Goal: Task Accomplishment & Management: Complete application form

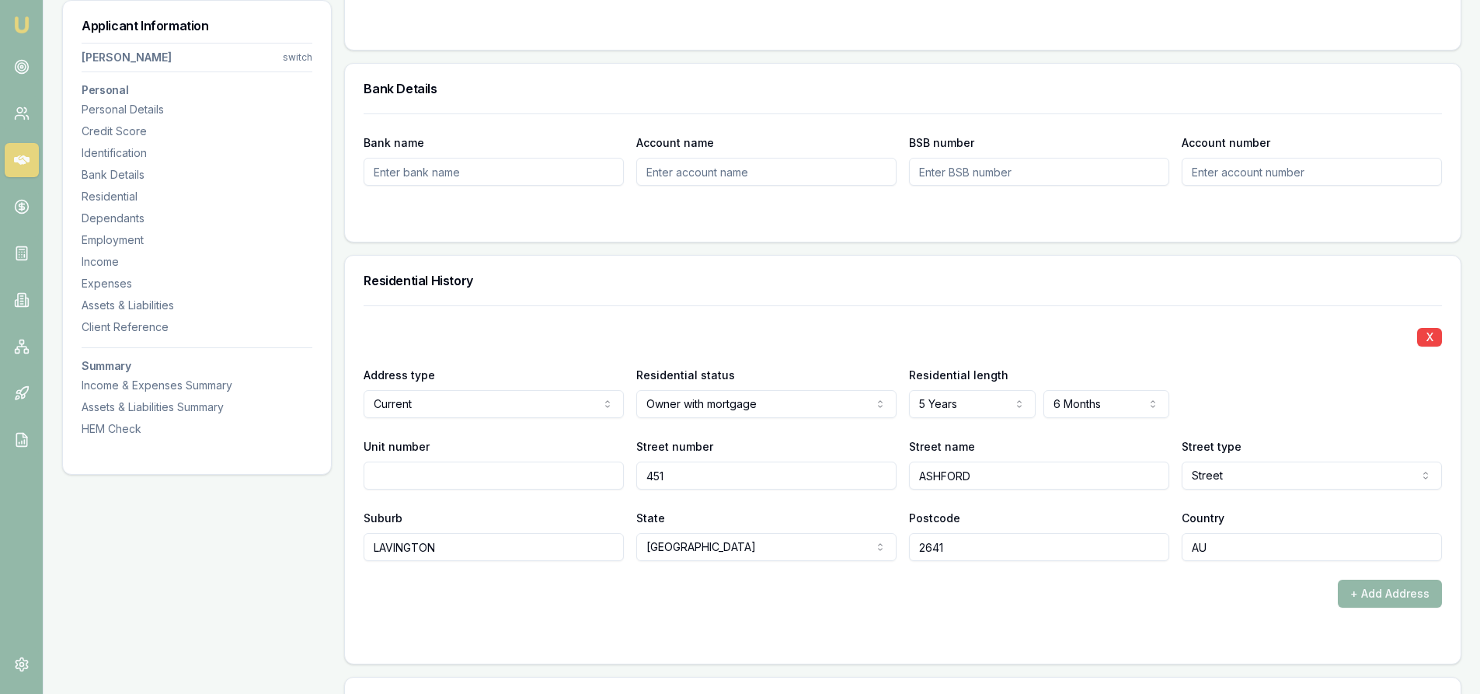
scroll to position [1087, 0]
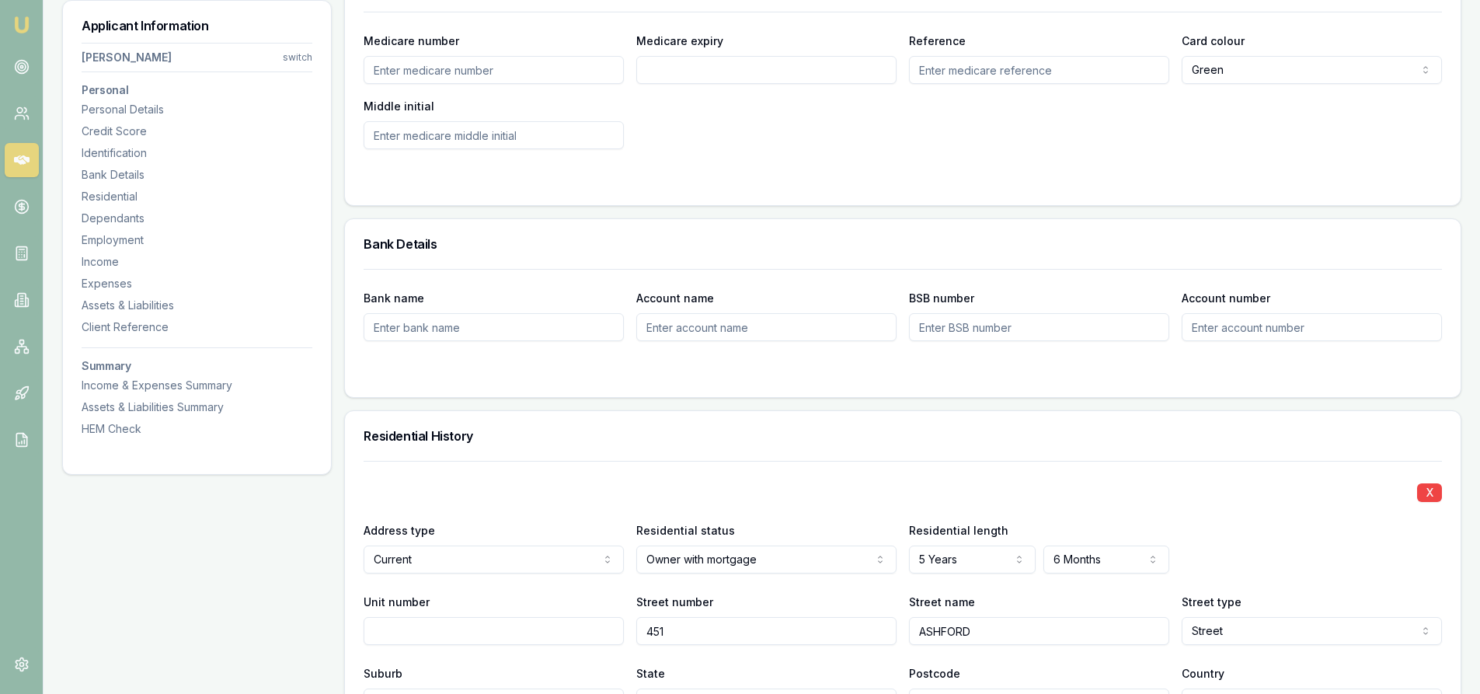
click at [18, 162] on icon at bounding box center [22, 159] width 16 height 9
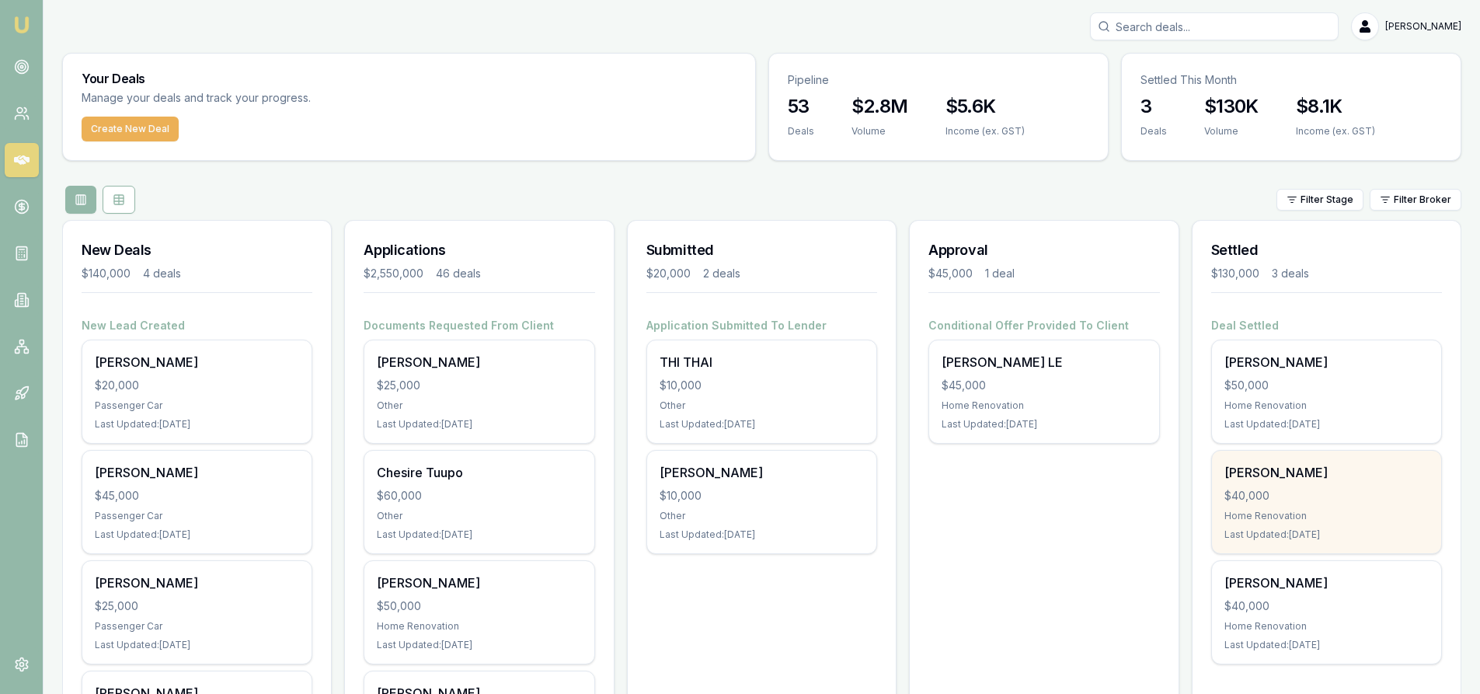
scroll to position [78, 0]
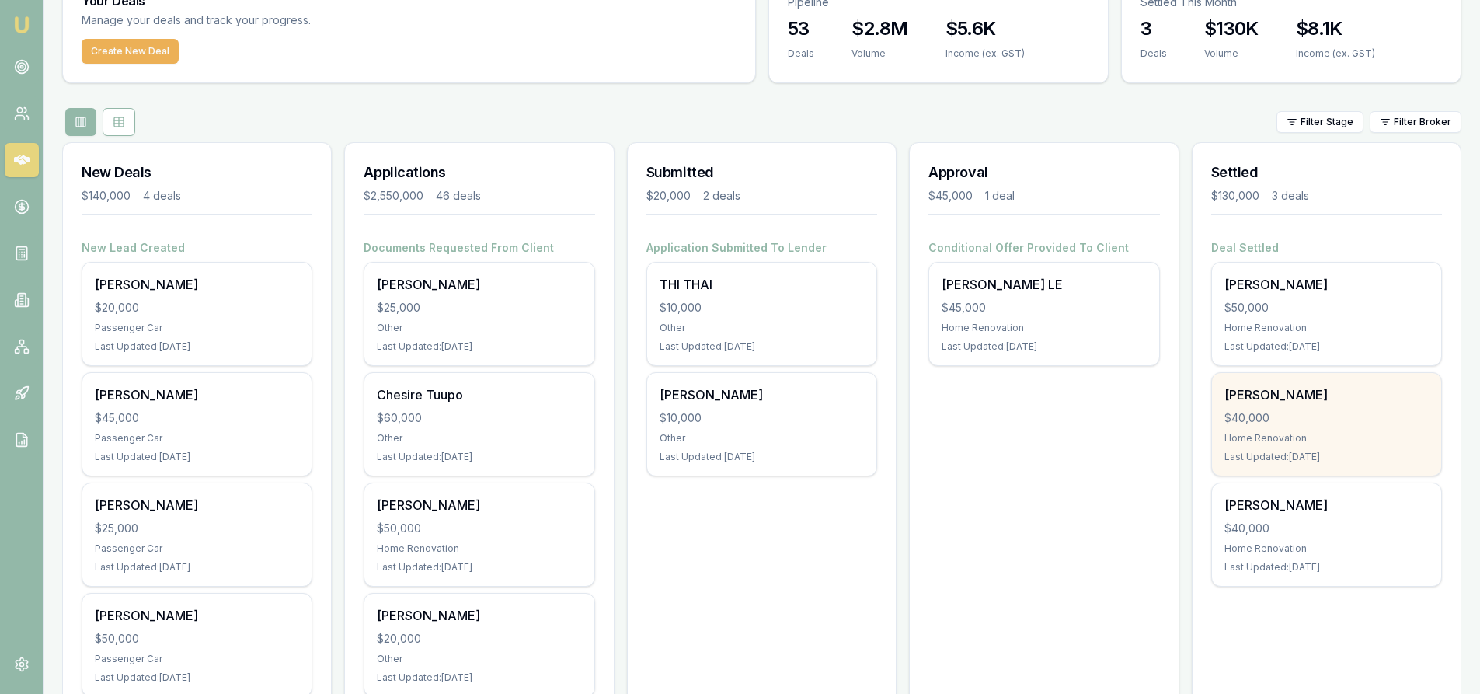
click at [1275, 440] on div "Home Renovation" at bounding box center [1326, 438] width 204 height 12
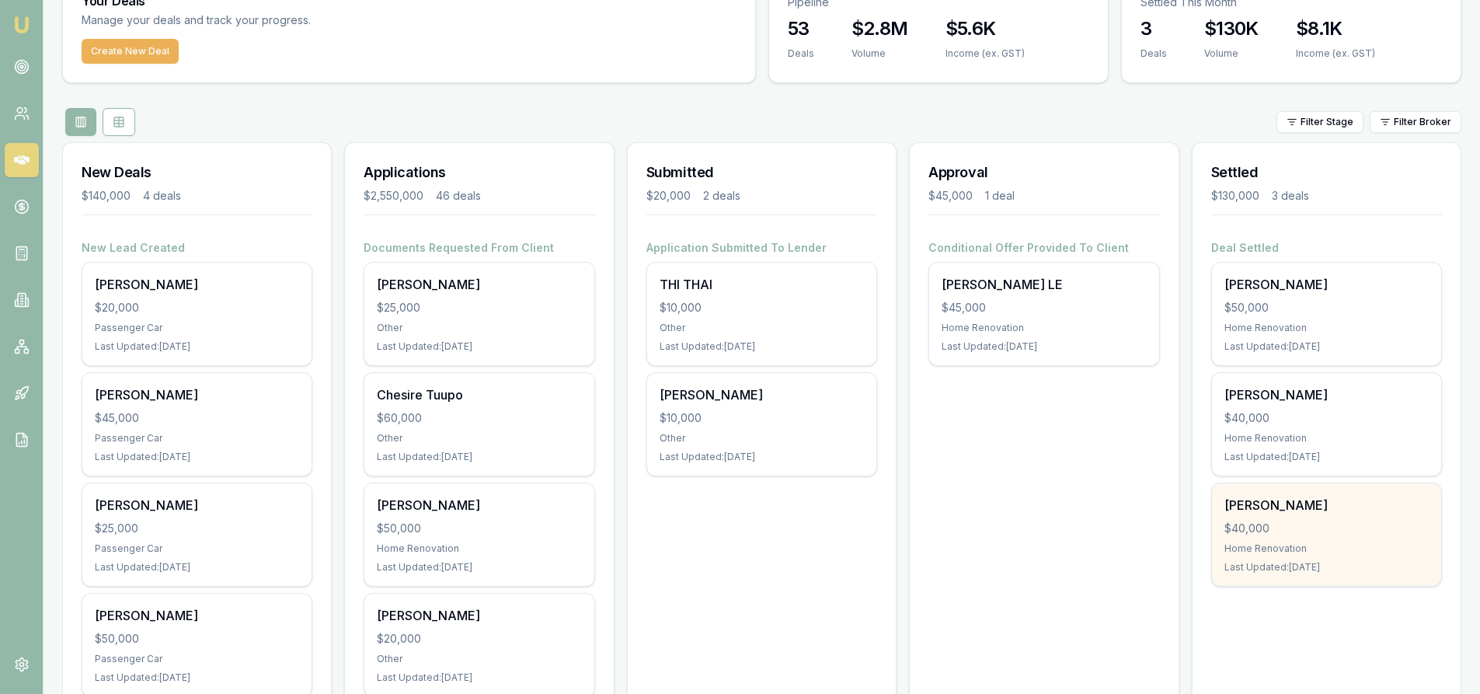
click at [1333, 536] on div "Chitreka Prasad $40,000 Home Renovation Last Updated: 7 days ago" at bounding box center [1326, 534] width 229 height 103
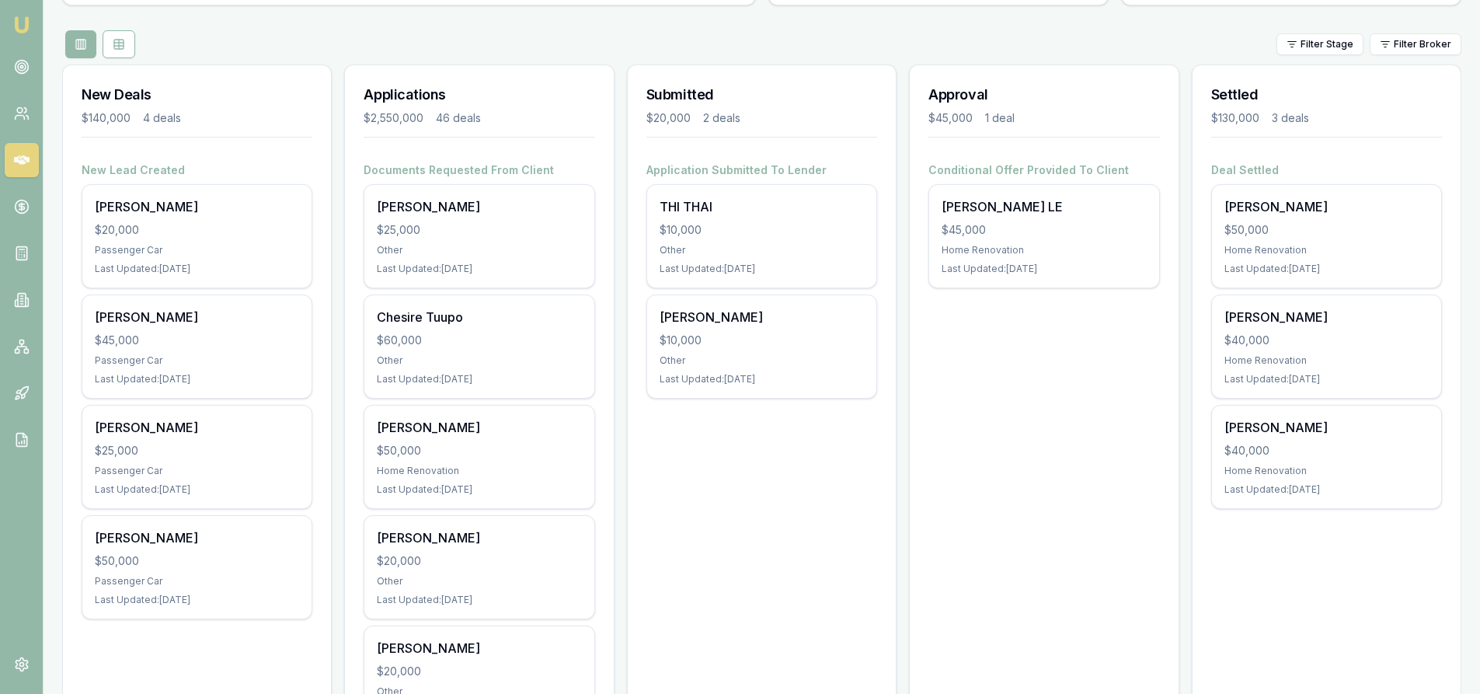
scroll to position [0, 0]
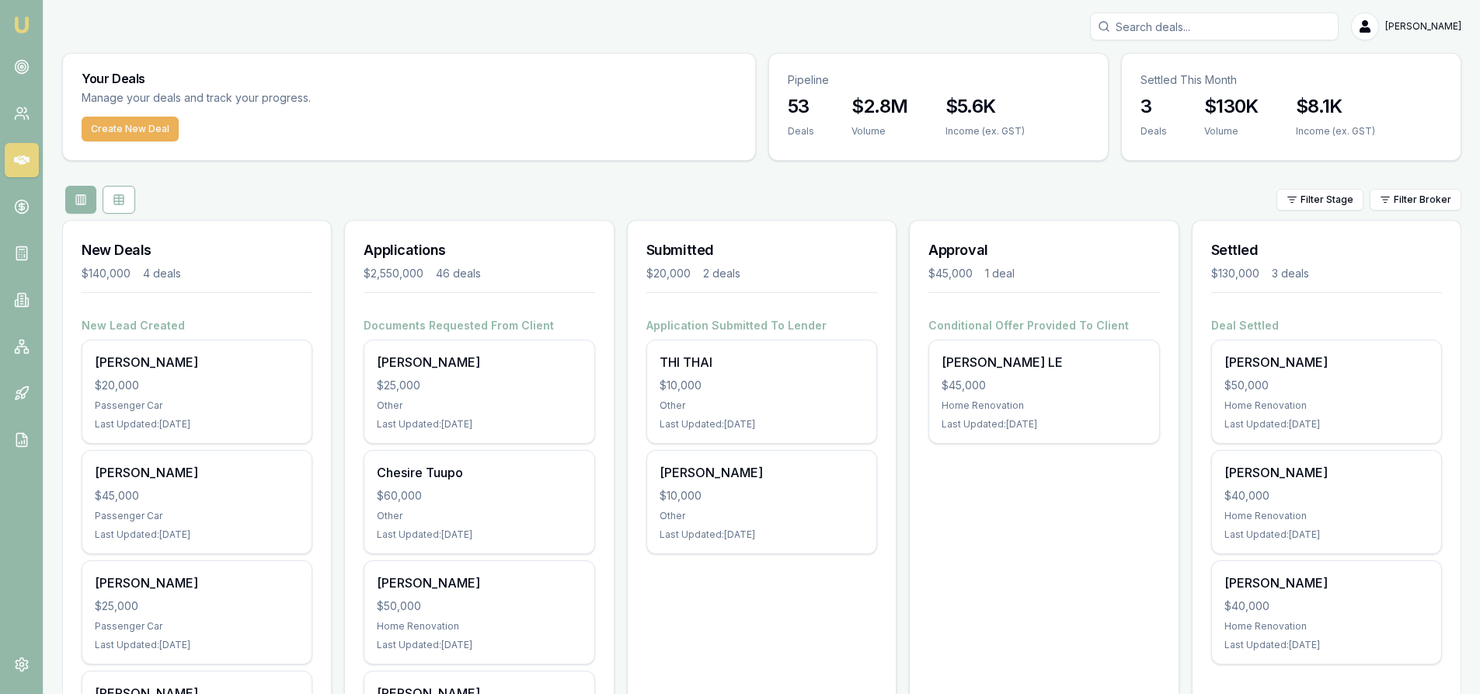
click at [1165, 27] on input "Search deals" at bounding box center [1214, 26] width 249 height 28
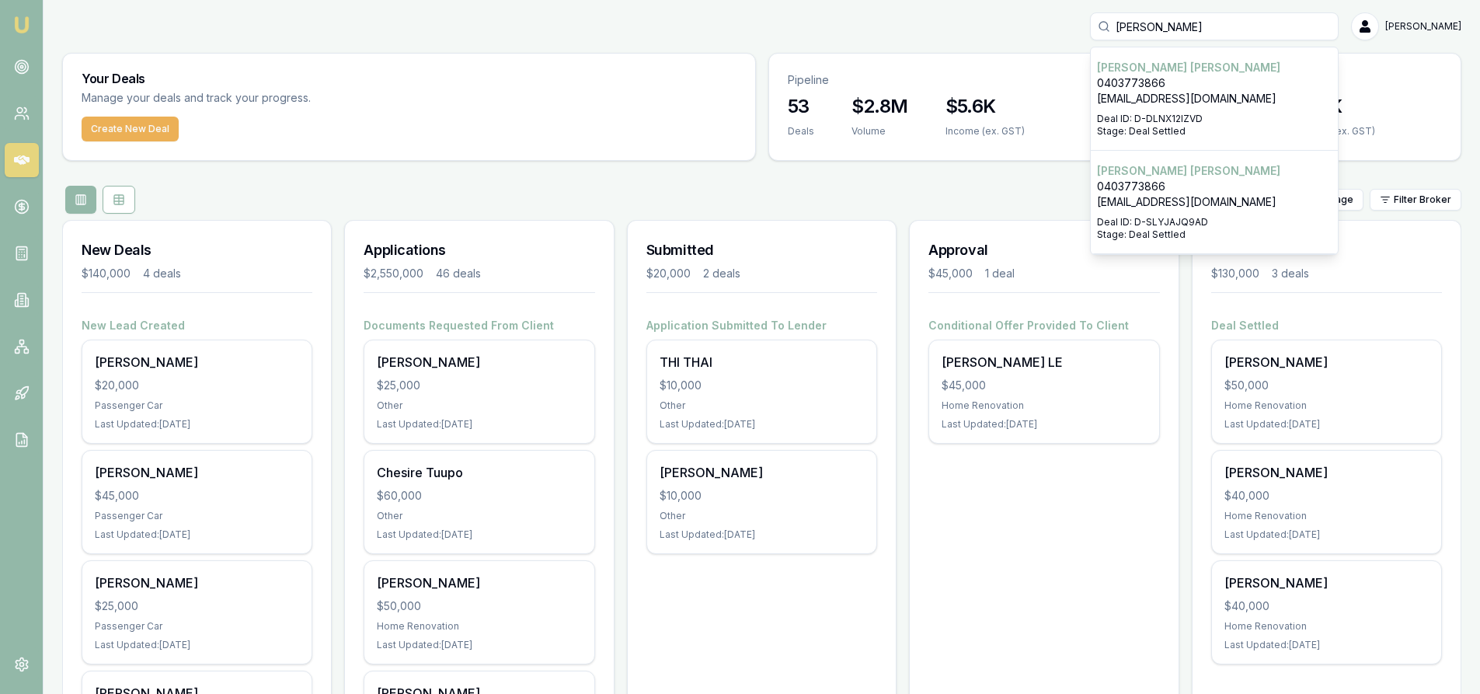
type input "liam"
click at [1152, 76] on p "0403773866" at bounding box center [1214, 83] width 235 height 16
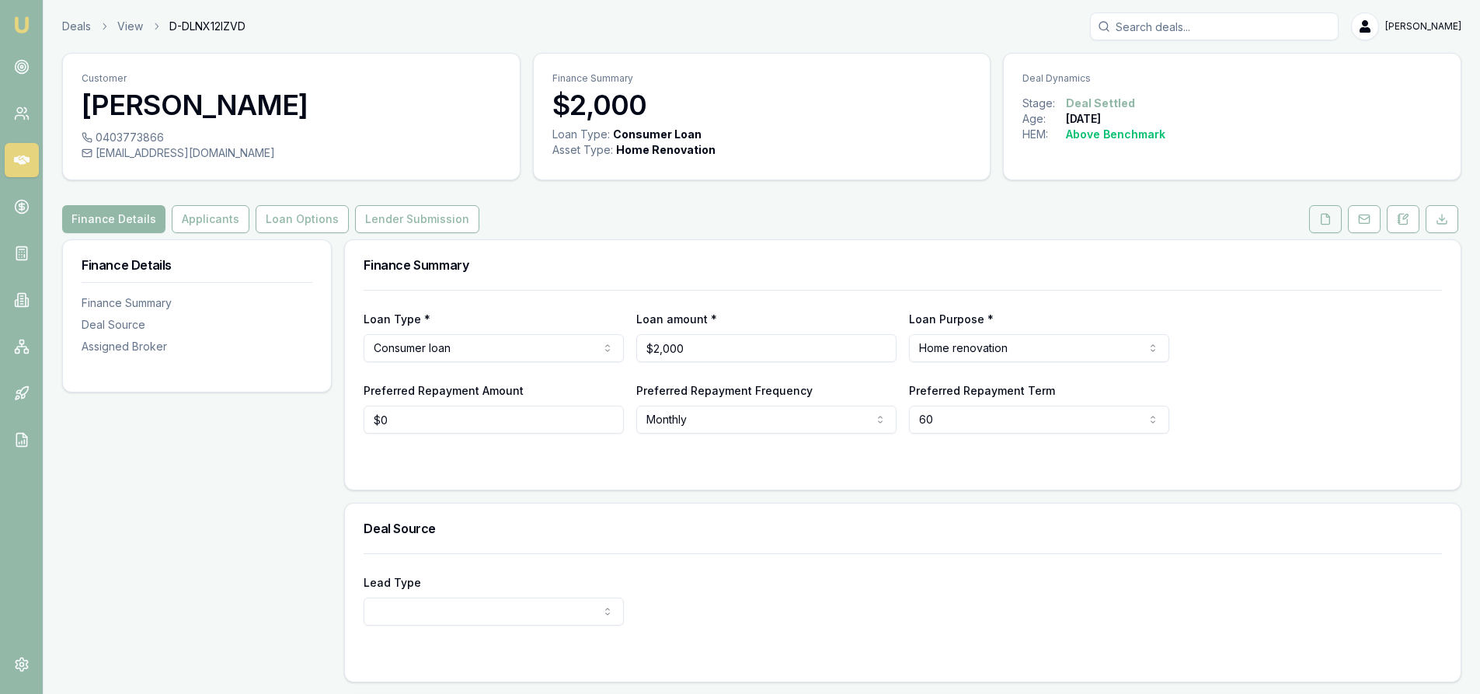
click at [1320, 221] on icon at bounding box center [1325, 219] width 12 height 12
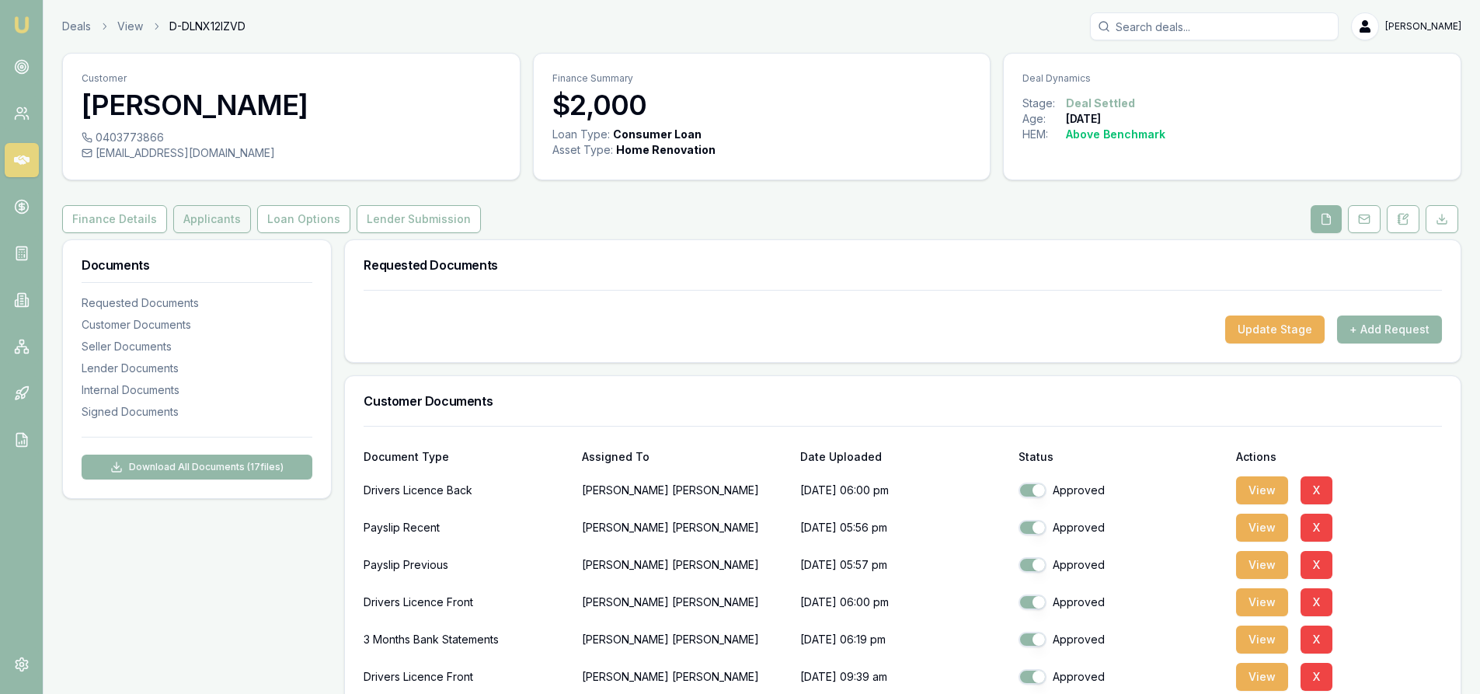
click at [207, 224] on button "Applicants" at bounding box center [212, 219] width 78 height 28
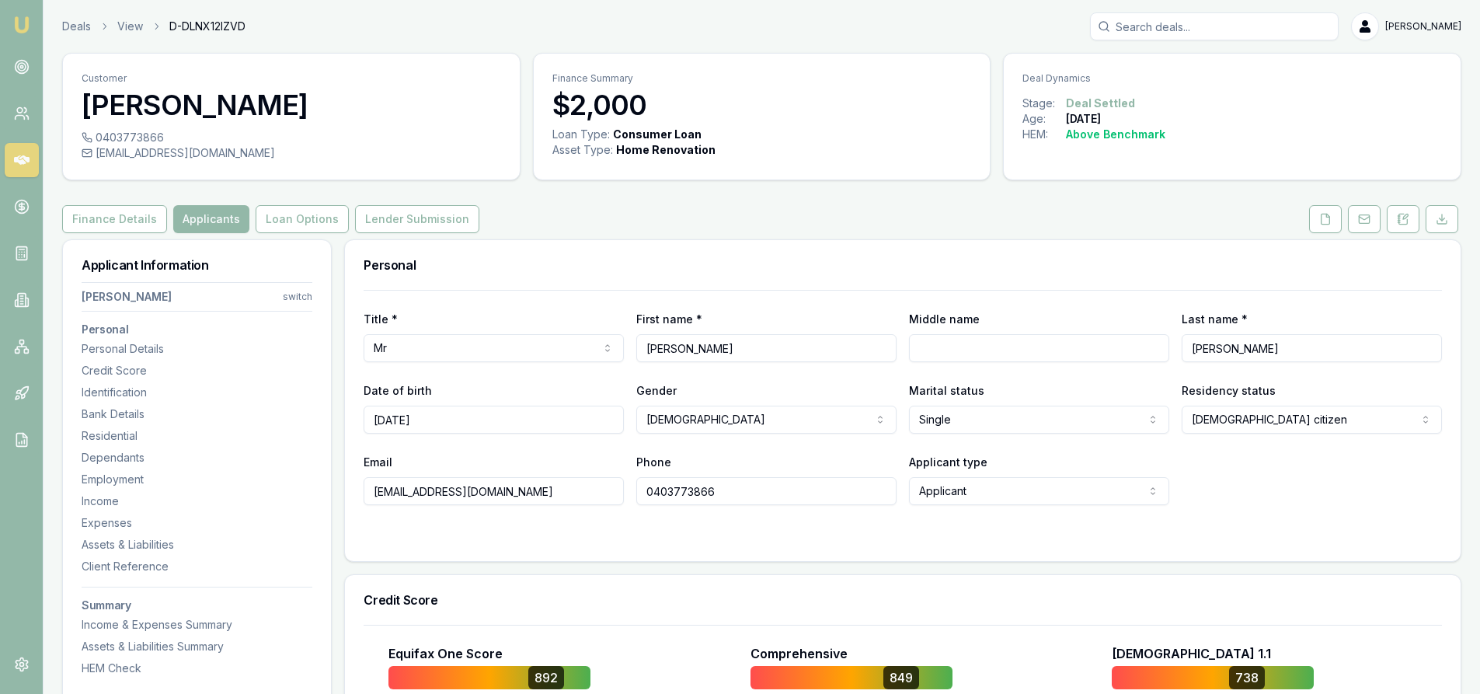
scroll to position [311, 0]
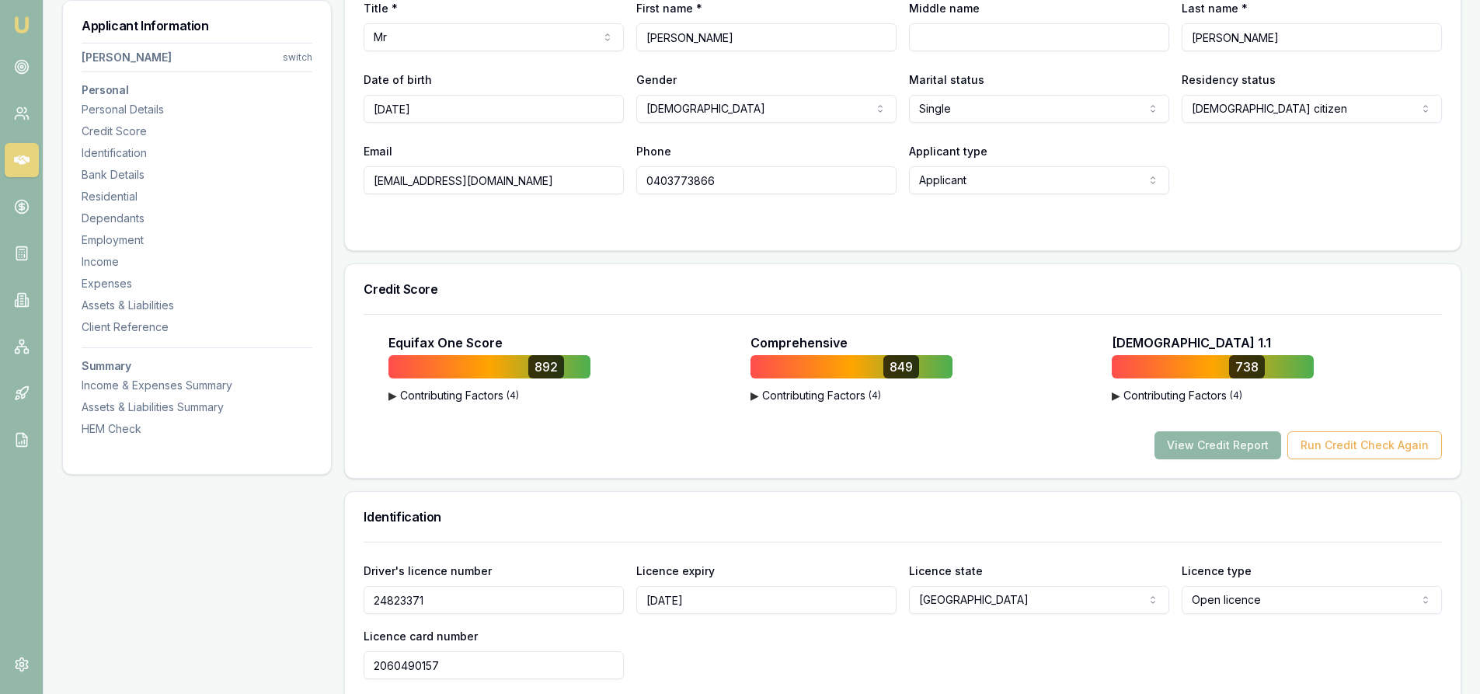
click at [1211, 433] on button "View Credit Report" at bounding box center [1217, 445] width 127 height 28
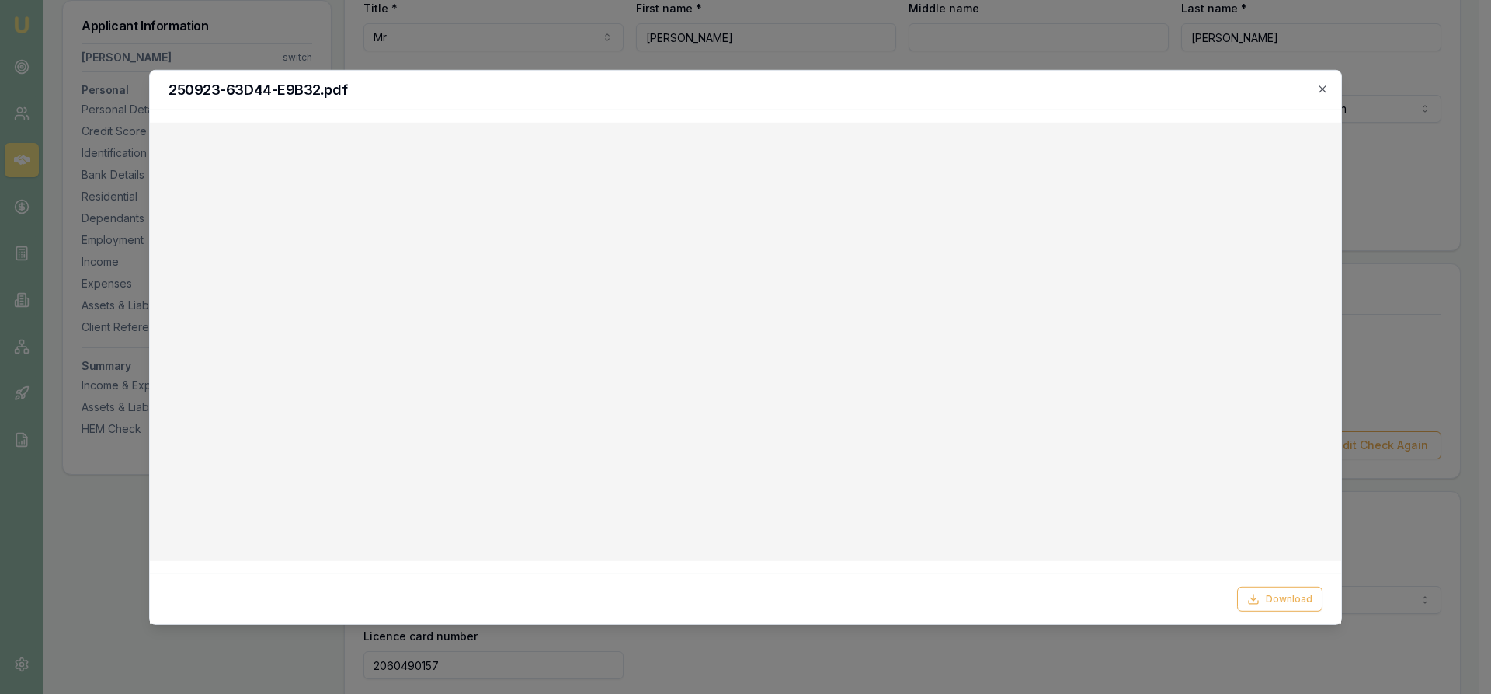
click at [1328, 84] on icon "button" at bounding box center [1323, 88] width 12 height 12
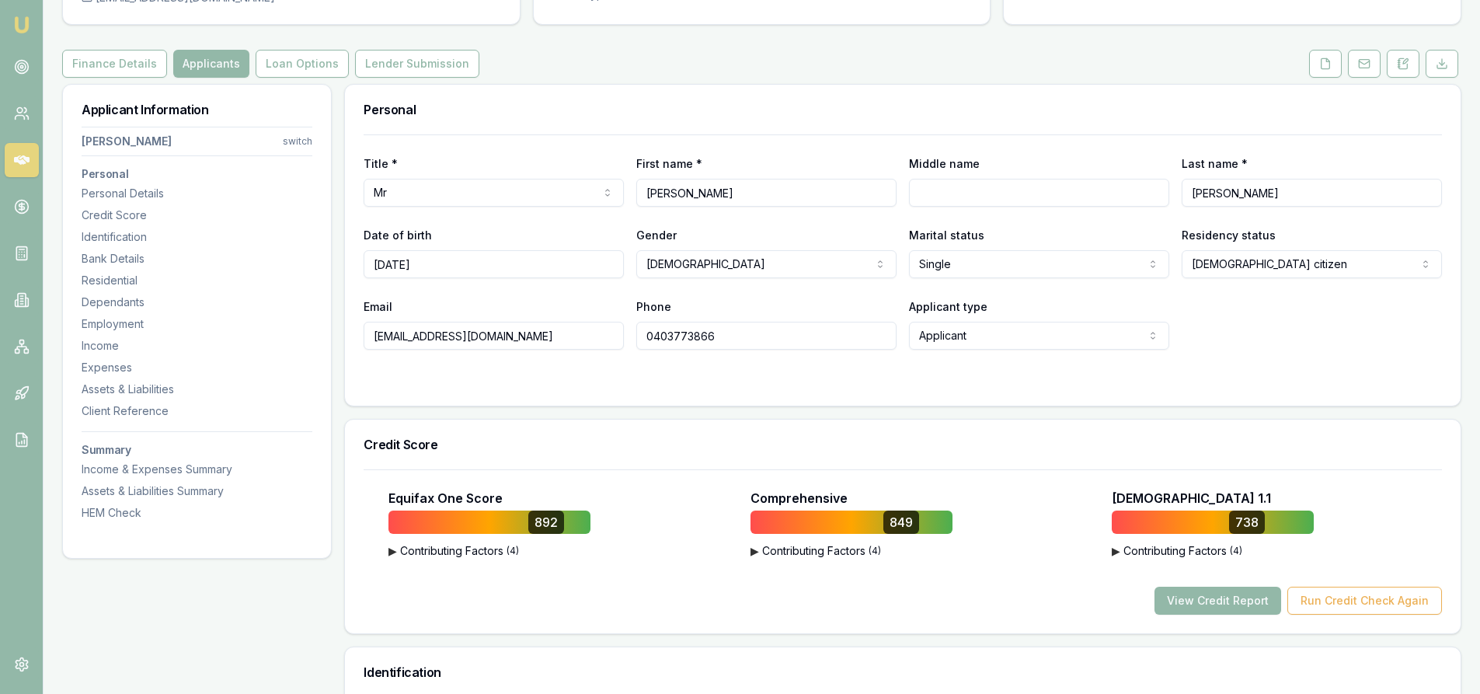
scroll to position [0, 0]
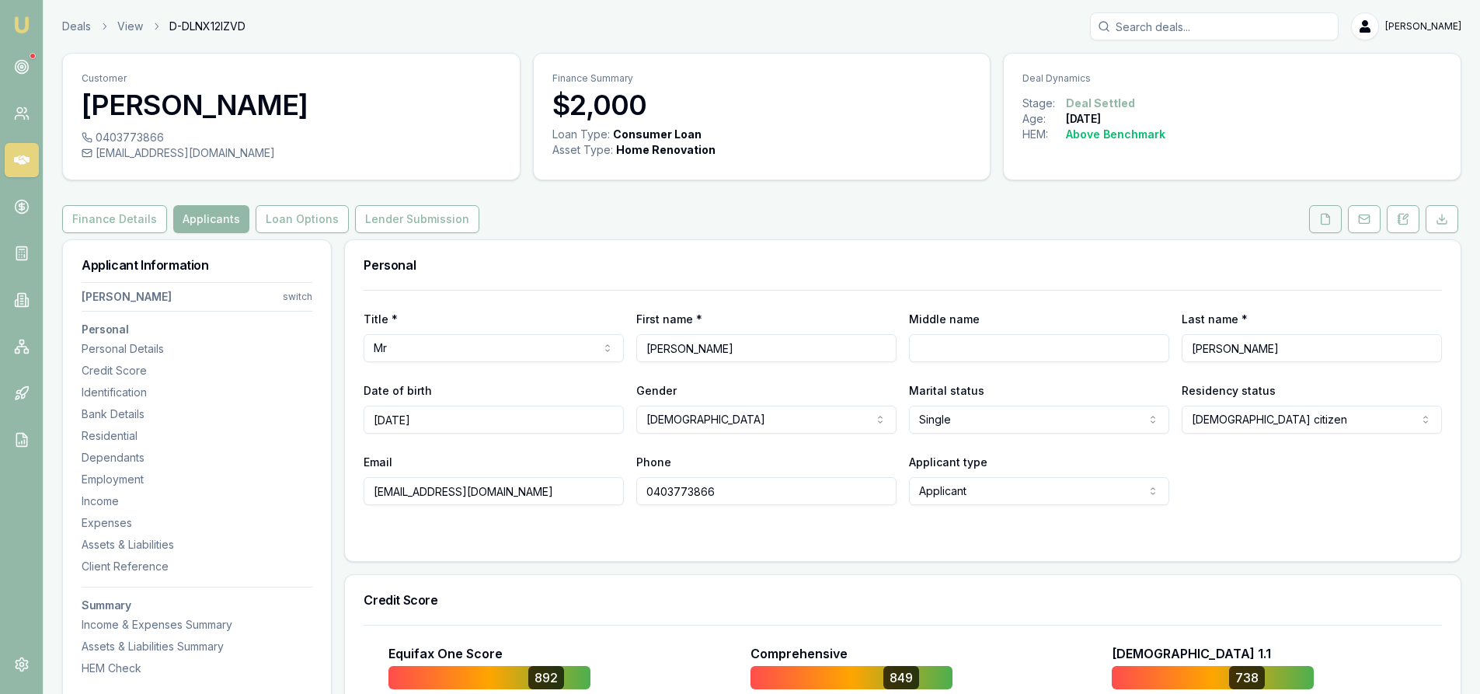
click at [1318, 228] on button at bounding box center [1325, 219] width 33 height 28
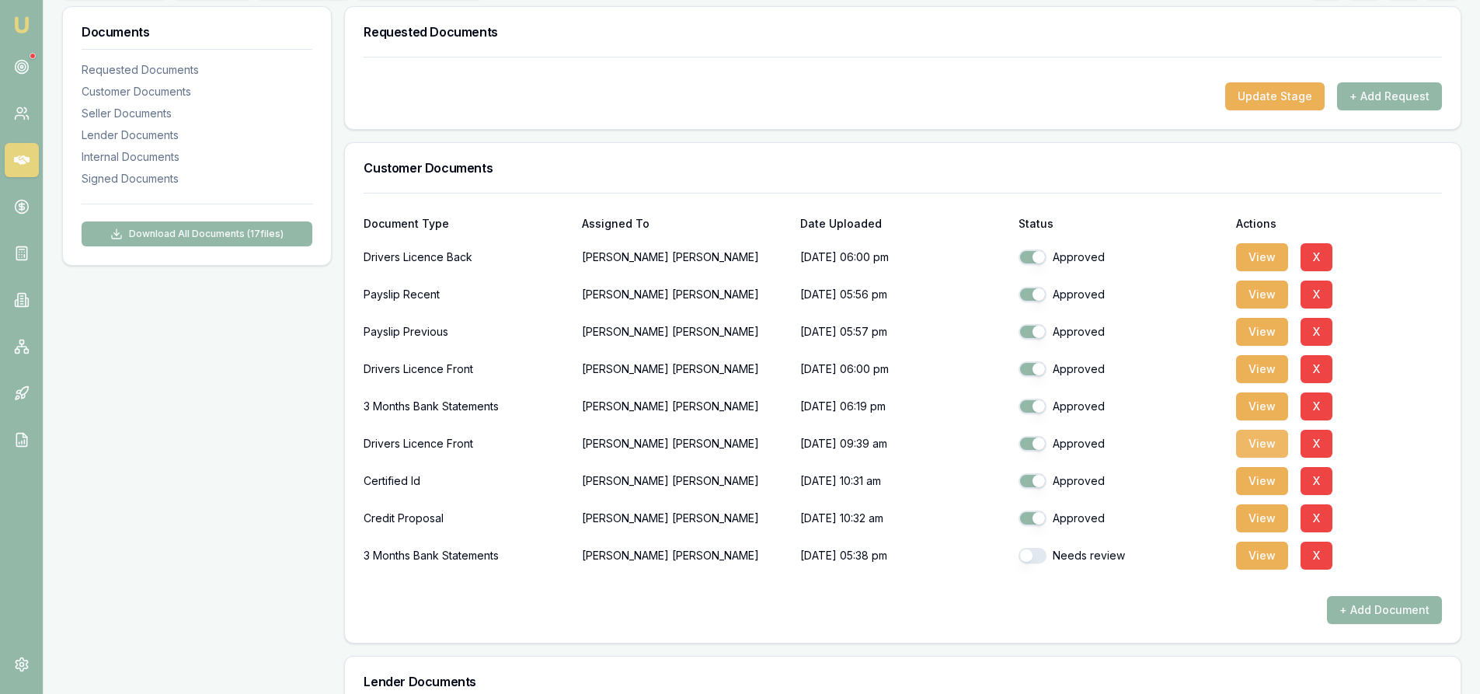
scroll to position [311, 0]
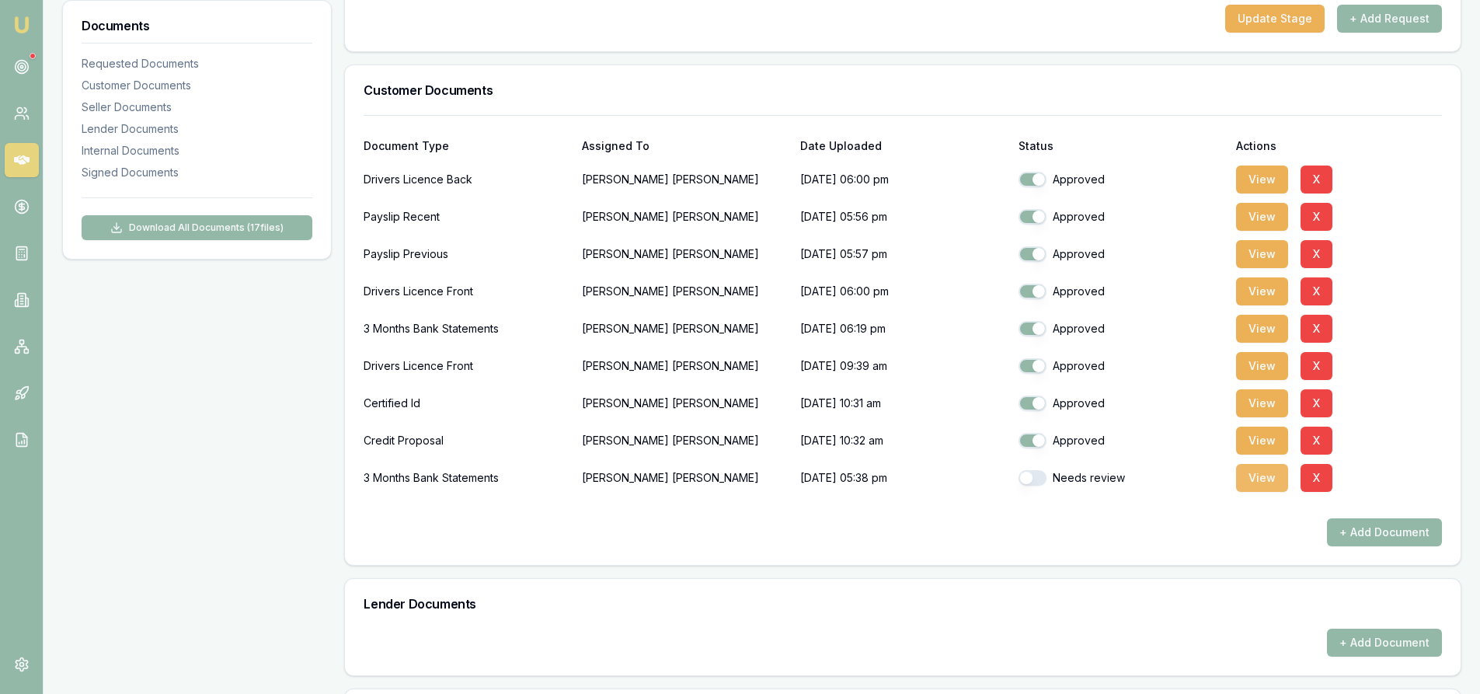
click at [1270, 477] on button "View" at bounding box center [1262, 478] width 52 height 28
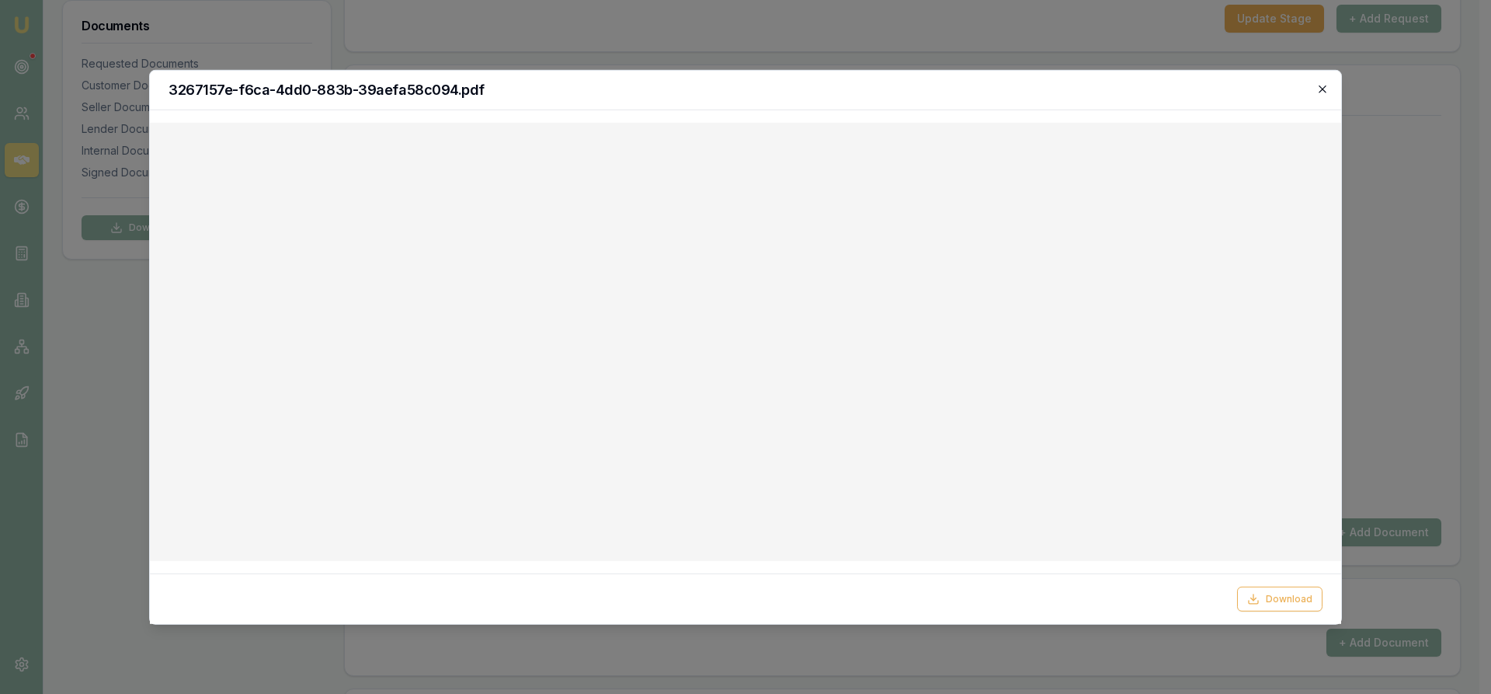
click at [1321, 89] on icon "button" at bounding box center [1323, 88] width 12 height 12
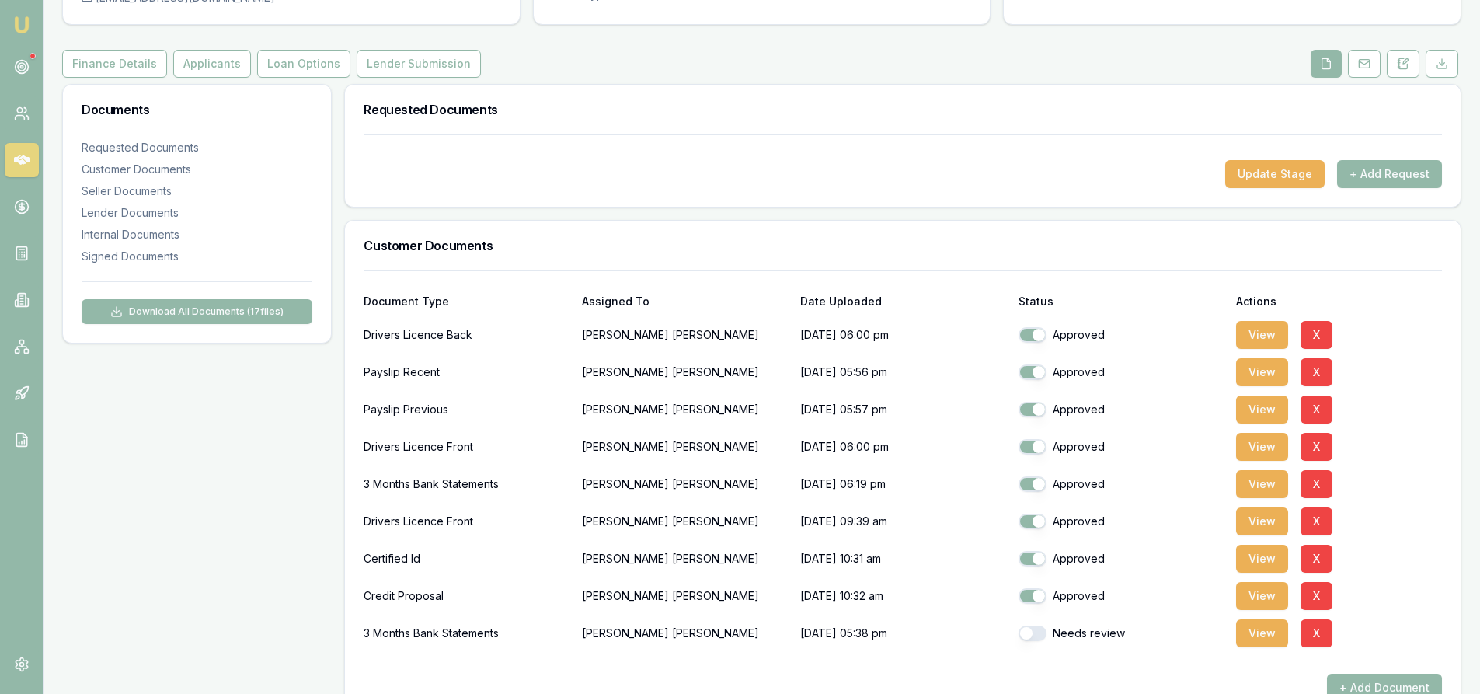
scroll to position [0, 0]
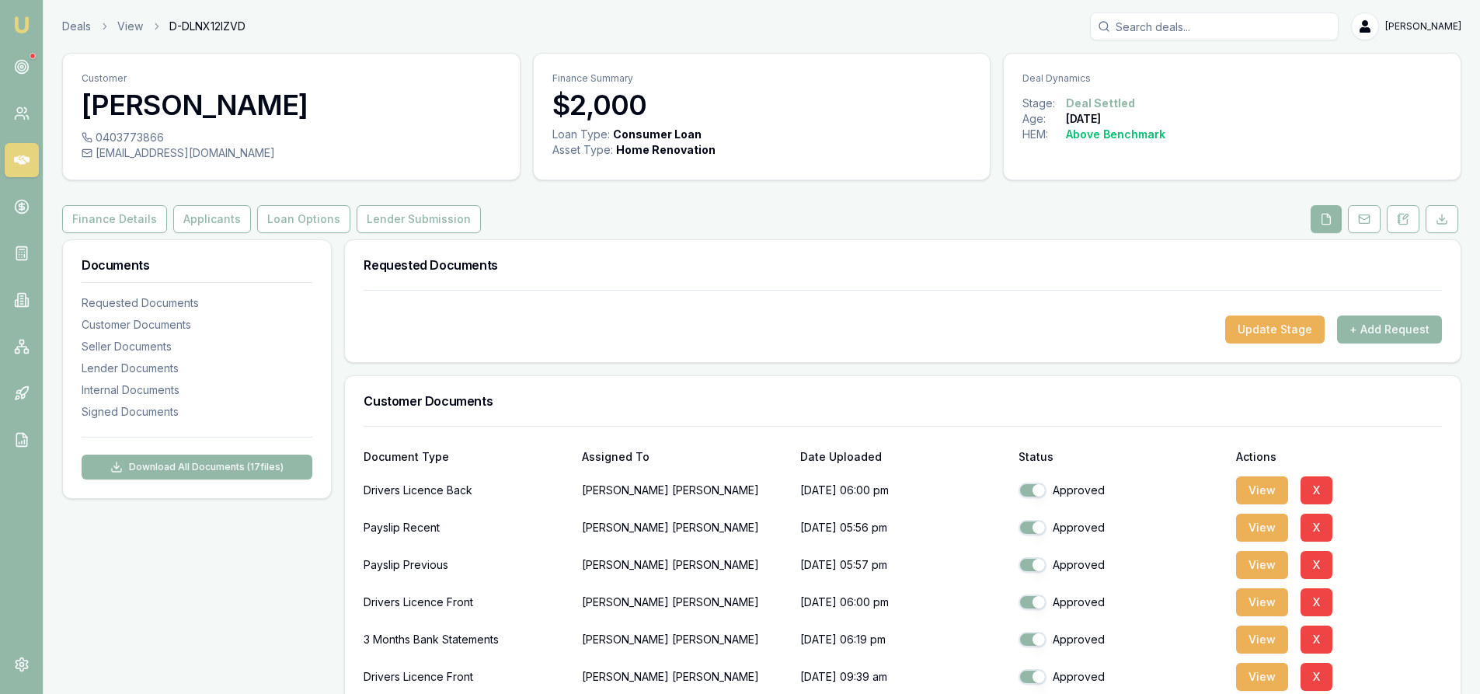
click at [25, 167] on icon at bounding box center [22, 160] width 16 height 16
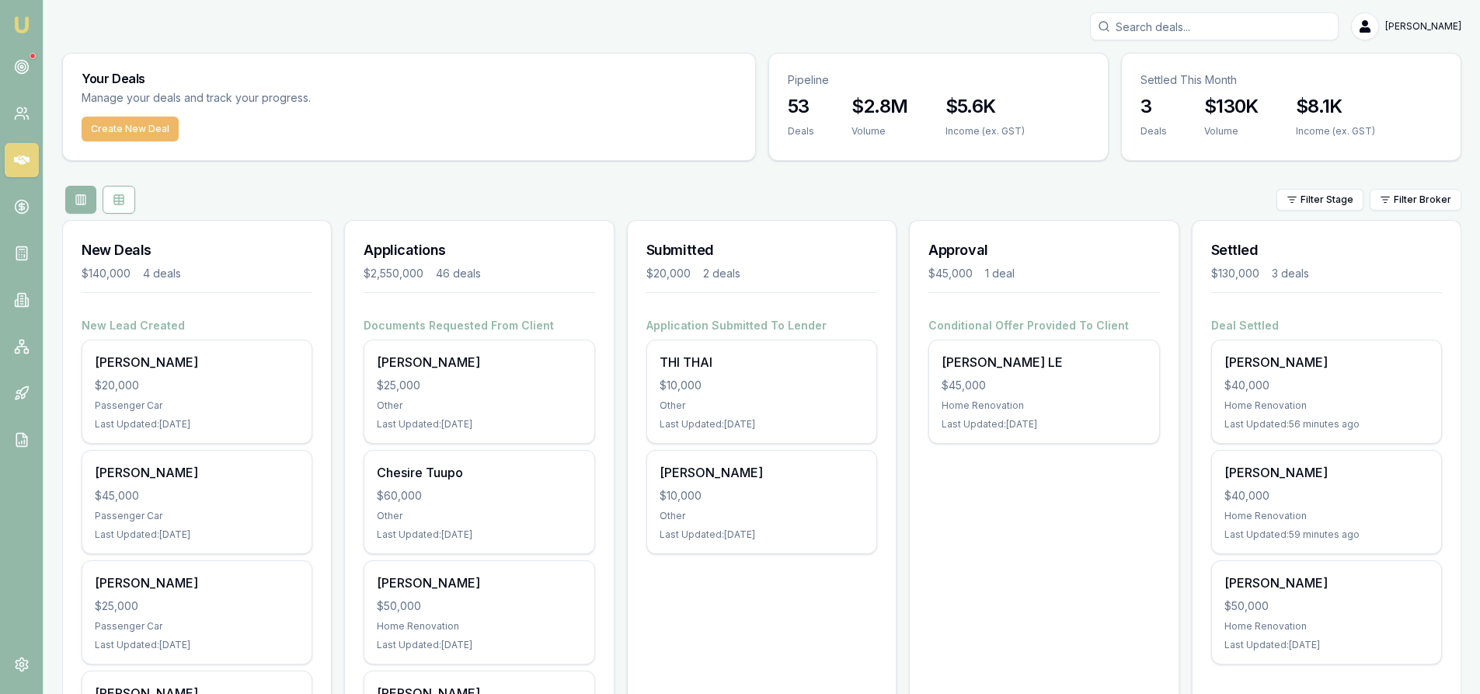
click at [103, 135] on button "Create New Deal" at bounding box center [130, 129] width 97 height 25
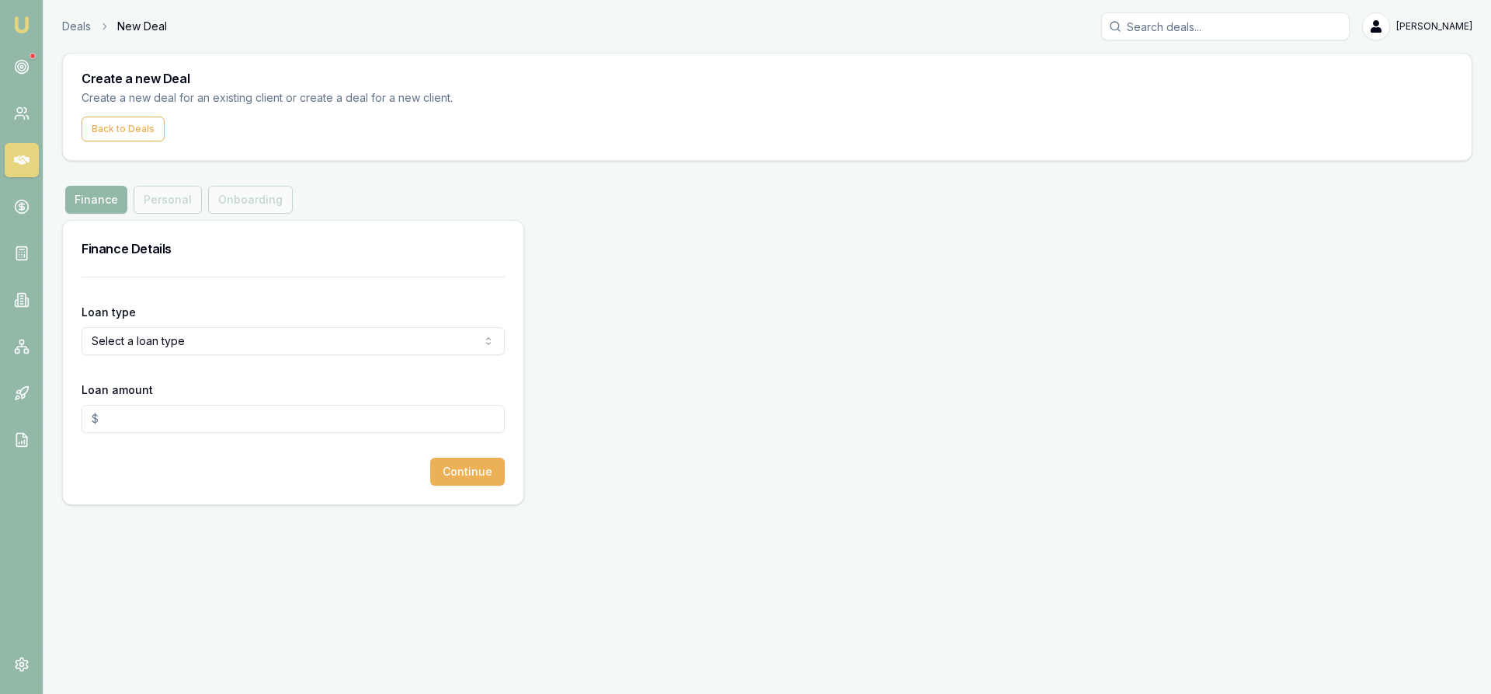
click at [151, 337] on html "Emu Broker Deals New Deal Steven Nguyen Toggle Menu Create a new Deal Create a …" at bounding box center [745, 347] width 1491 height 694
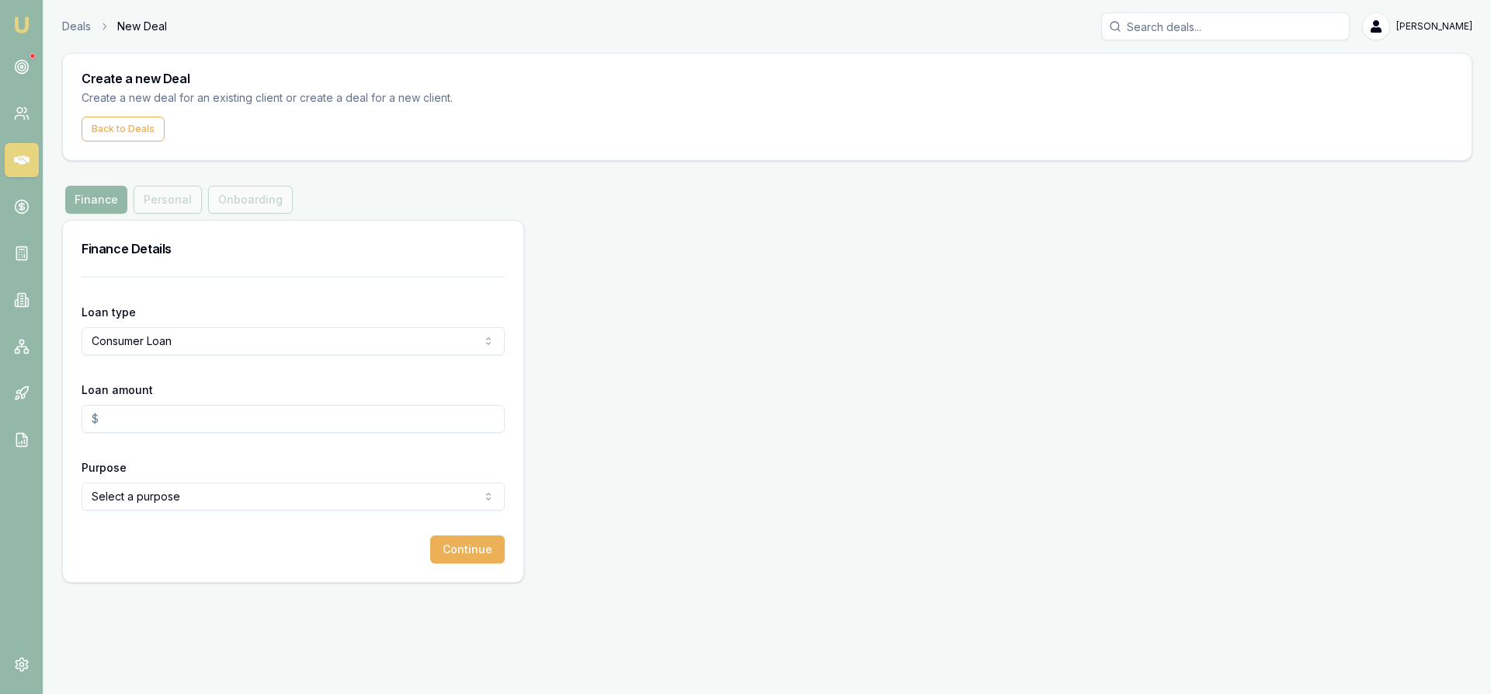
click at [137, 430] on input "Loan amount" at bounding box center [293, 419] width 423 height 28
type input "$30,000.00"
click at [122, 495] on html "Emu Broker Deals New Deal Steven Nguyen Toggle Menu Create a new Deal Create a …" at bounding box center [745, 347] width 1491 height 694
click at [126, 477] on div "Home Renovation Education Medical Travel Engagement Ring Wedding Bad Credit Deb…" at bounding box center [293, 351] width 423 height 255
select select "OTHER"
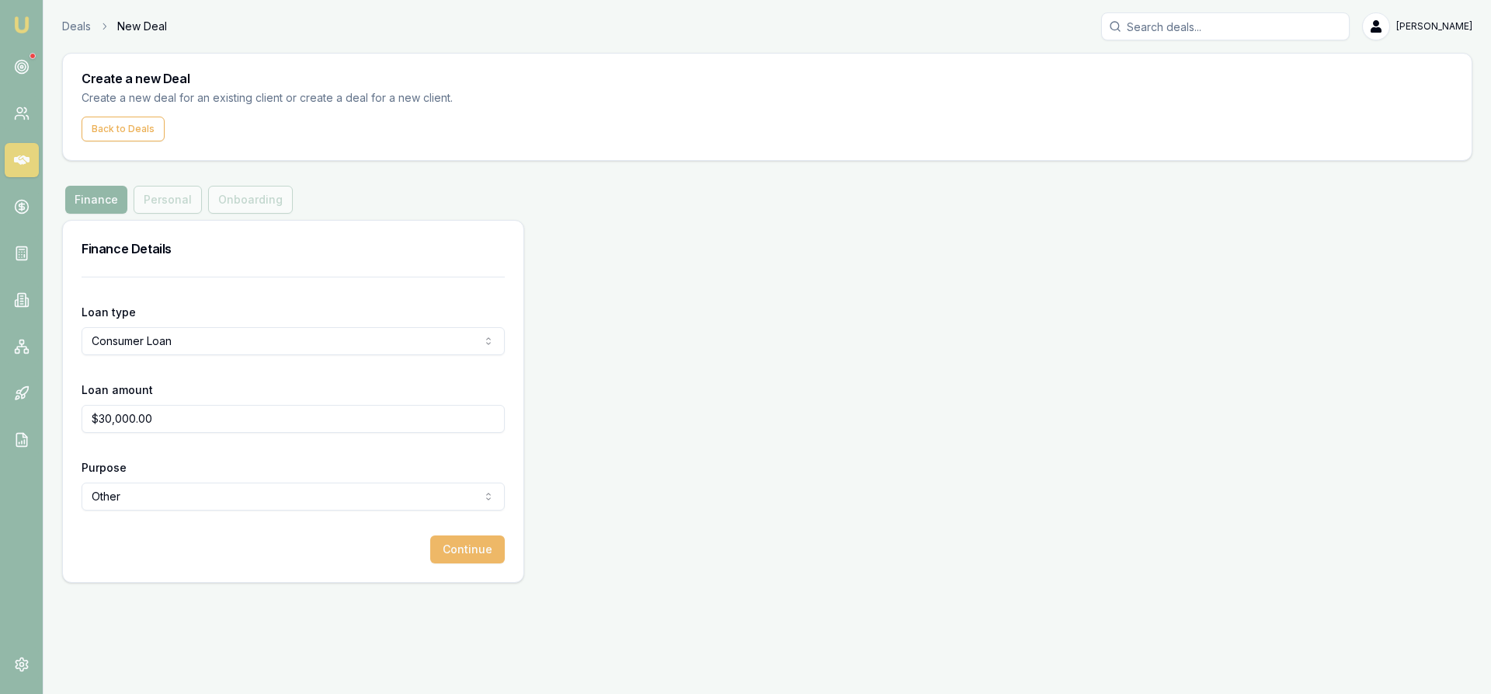
click at [469, 555] on button "Continue" at bounding box center [467, 549] width 75 height 28
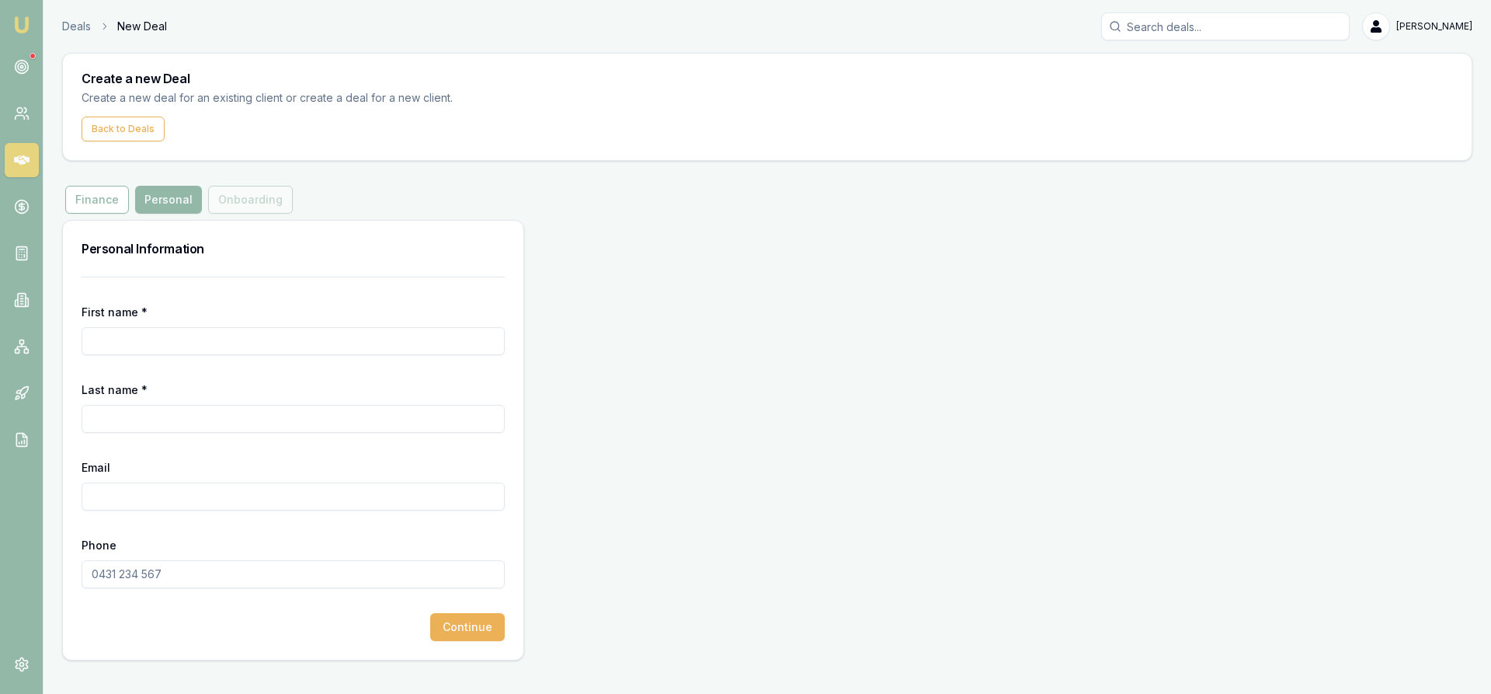
click at [249, 349] on input "First name *" at bounding box center [293, 341] width 423 height 28
click at [130, 343] on input "Vie" at bounding box center [293, 341] width 423 height 28
type input "V"
type input "c"
type input "Dac"
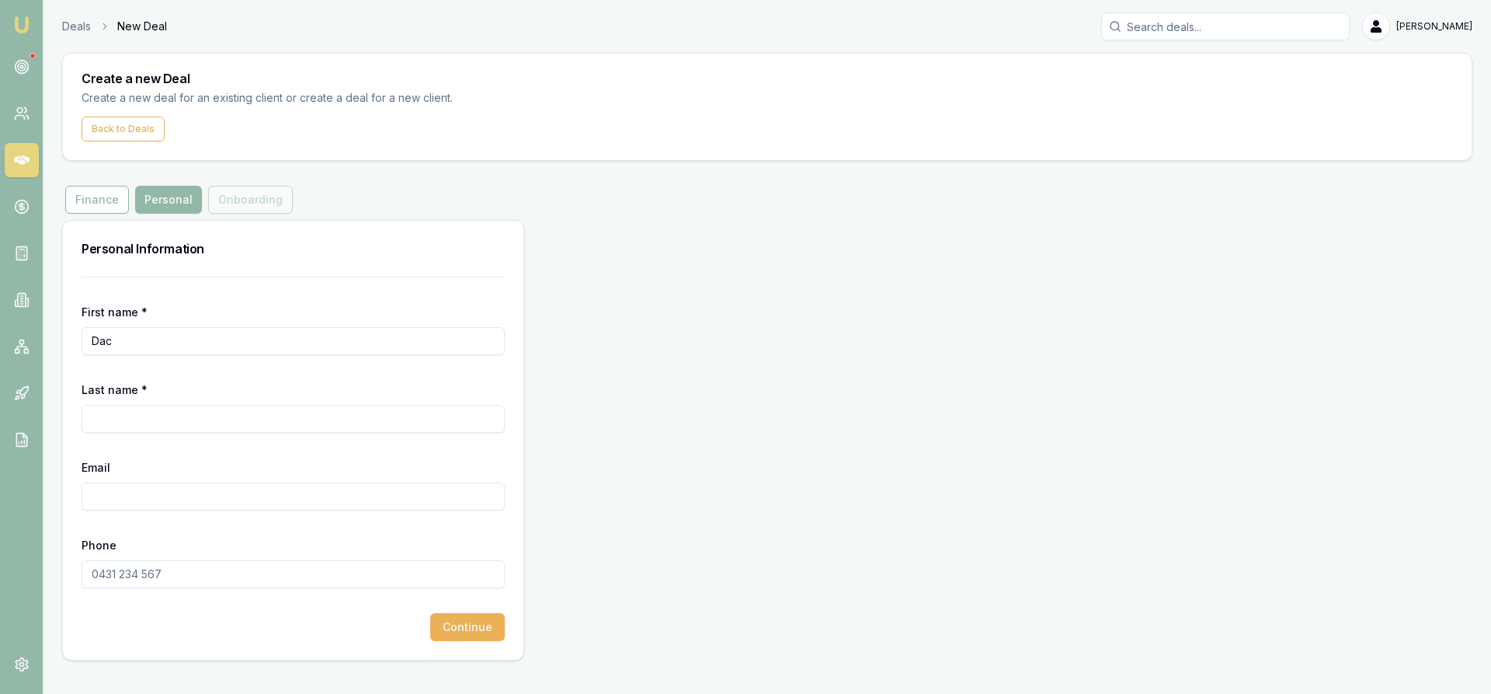
click at [106, 425] on input "Last name *" at bounding box center [293, 419] width 423 height 28
type input "nguyen"
click at [102, 499] on input "Email" at bounding box center [293, 496] width 423 height 28
type input "vtn131@yahoo.com"
click at [117, 578] on input "Phone" at bounding box center [293, 574] width 423 height 28
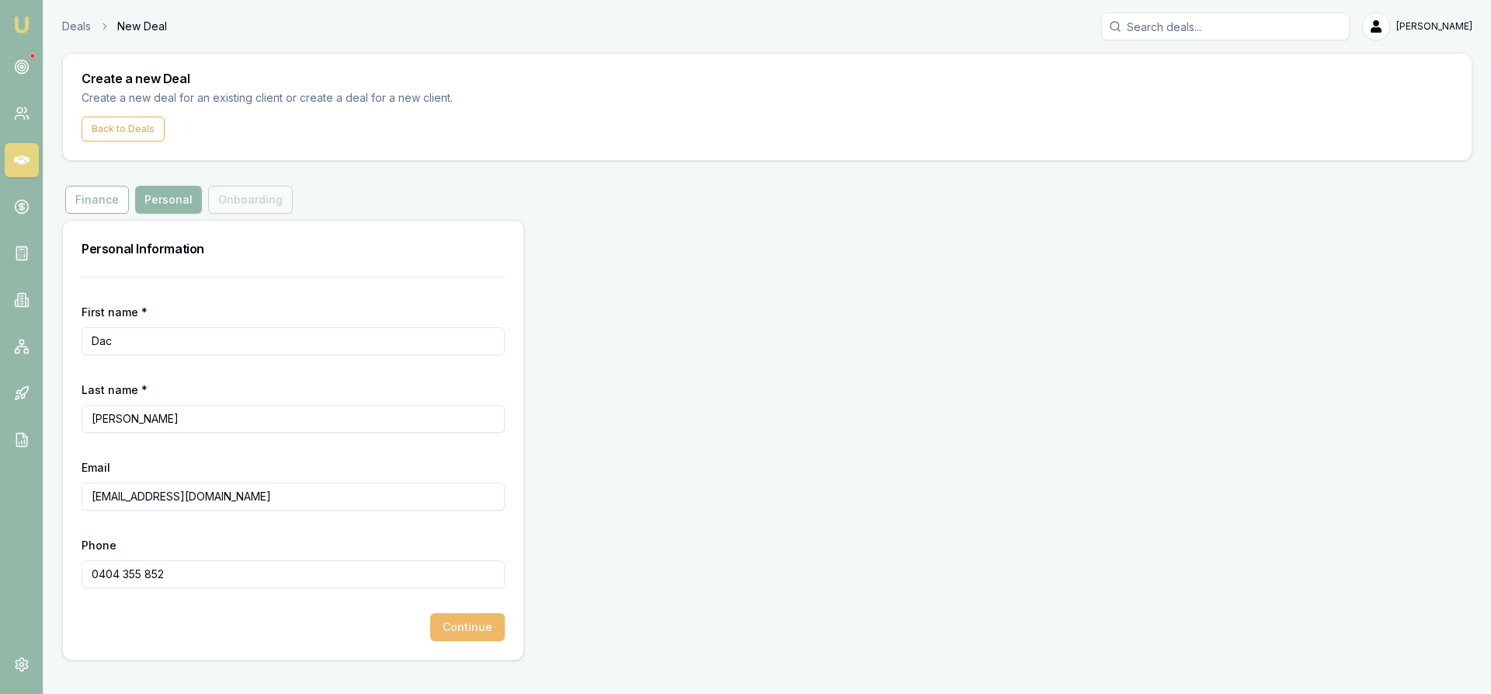
type input "0404 355 852"
click at [464, 633] on button "Continue" at bounding box center [467, 627] width 75 height 28
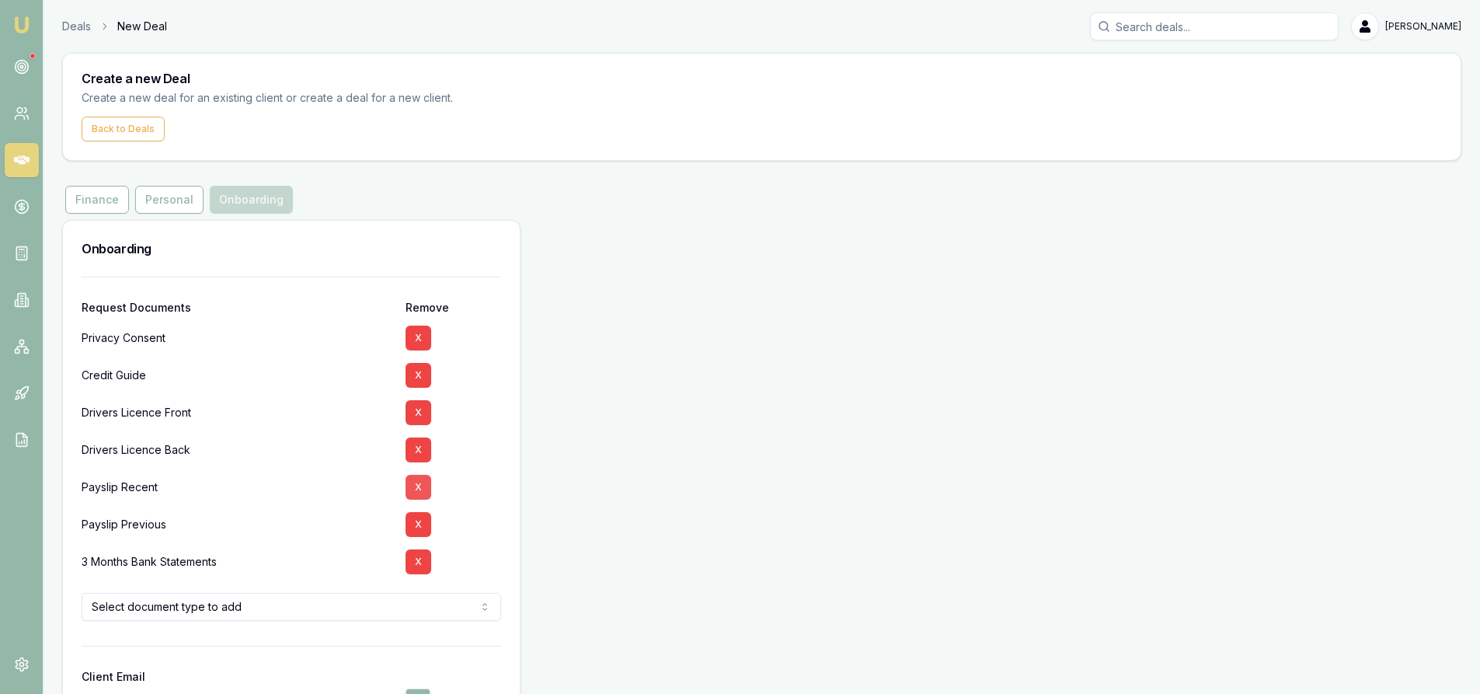
click at [412, 483] on button "X" at bounding box center [418, 487] width 26 height 25
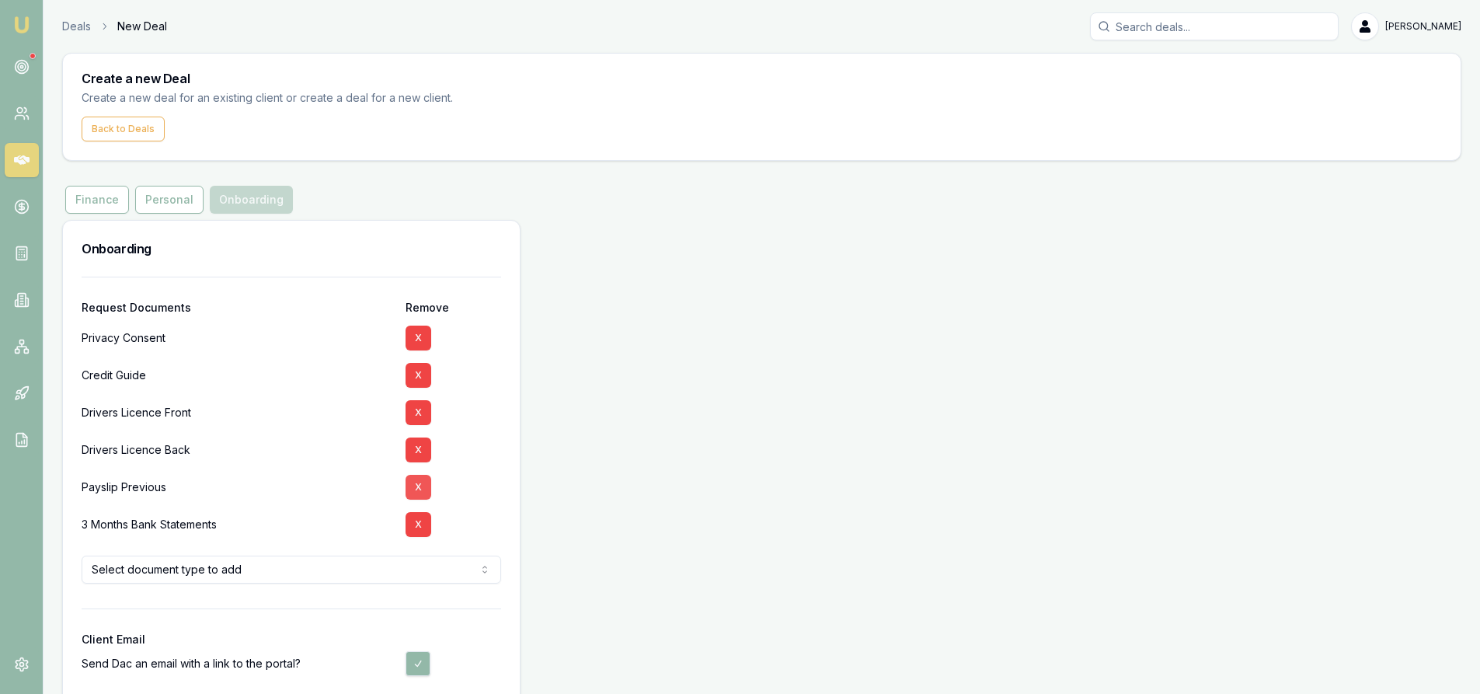
click at [415, 487] on button "X" at bounding box center [418, 487] width 26 height 25
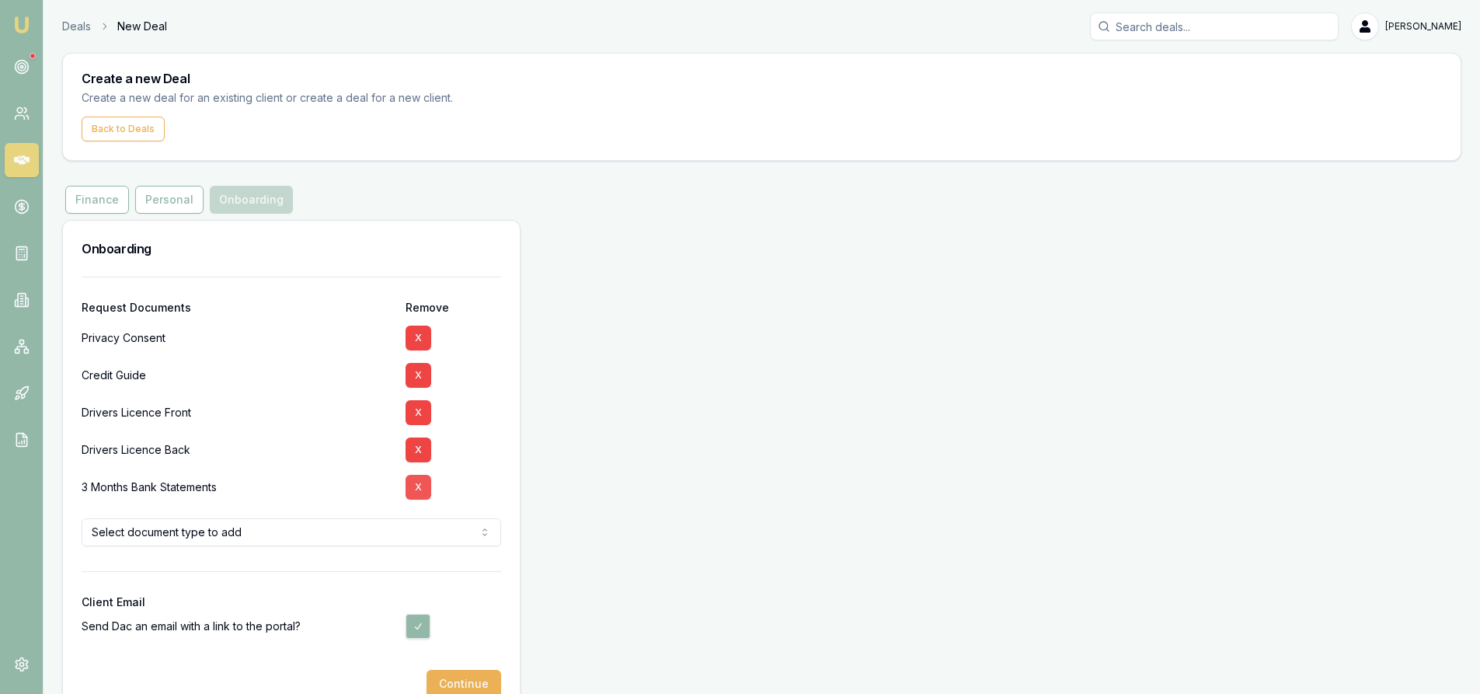
click at [419, 485] on button "X" at bounding box center [418, 487] width 26 height 25
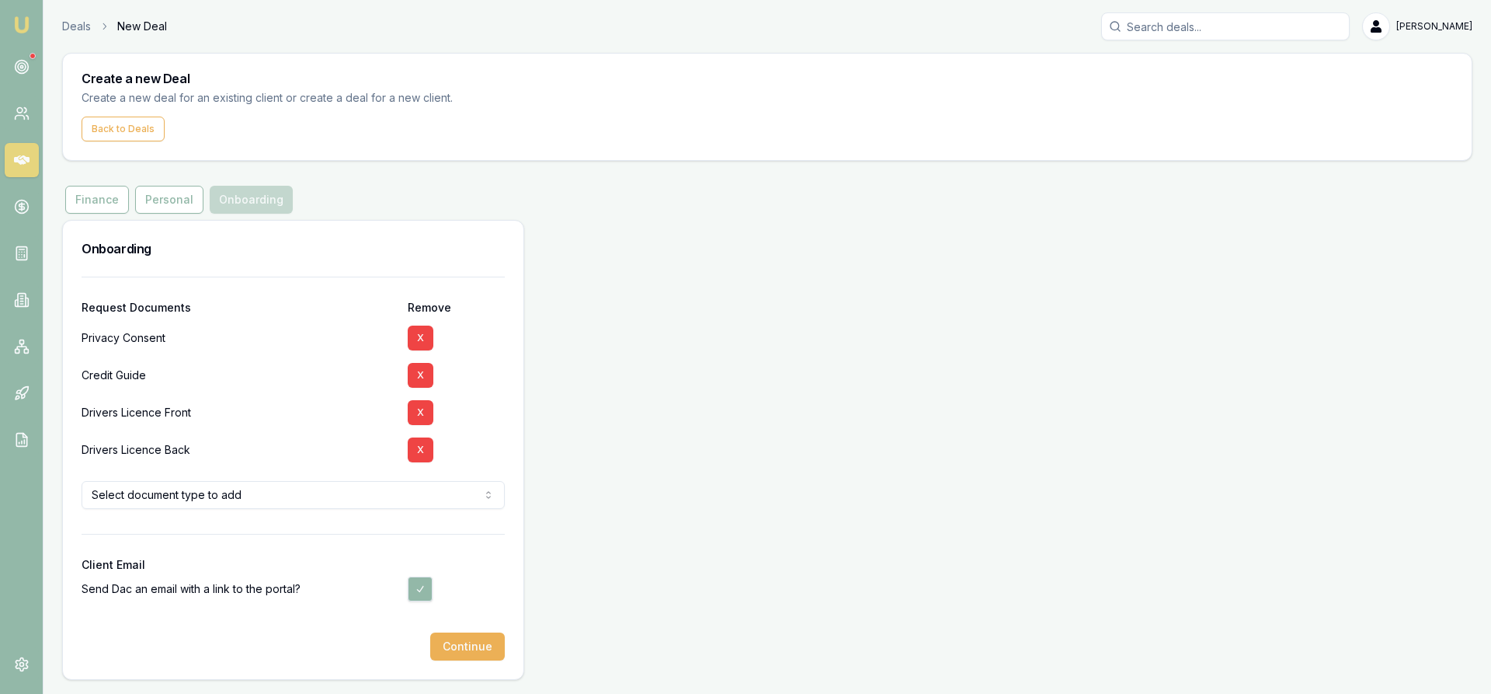
click at [280, 499] on html "Emu Broker Deals New Deal Steven Nguyen Toggle Menu Create a new Deal Create a …" at bounding box center [745, 347] width 1491 height 694
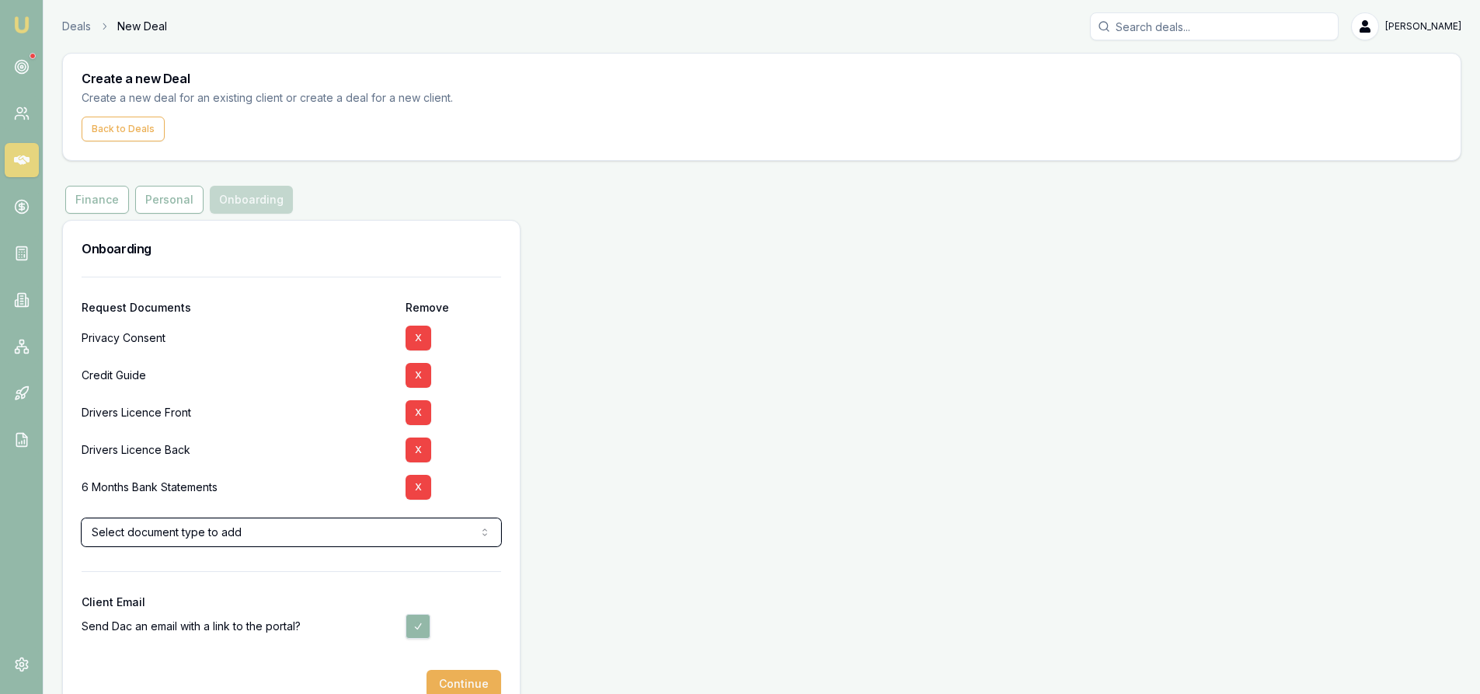
scroll to position [36, 0]
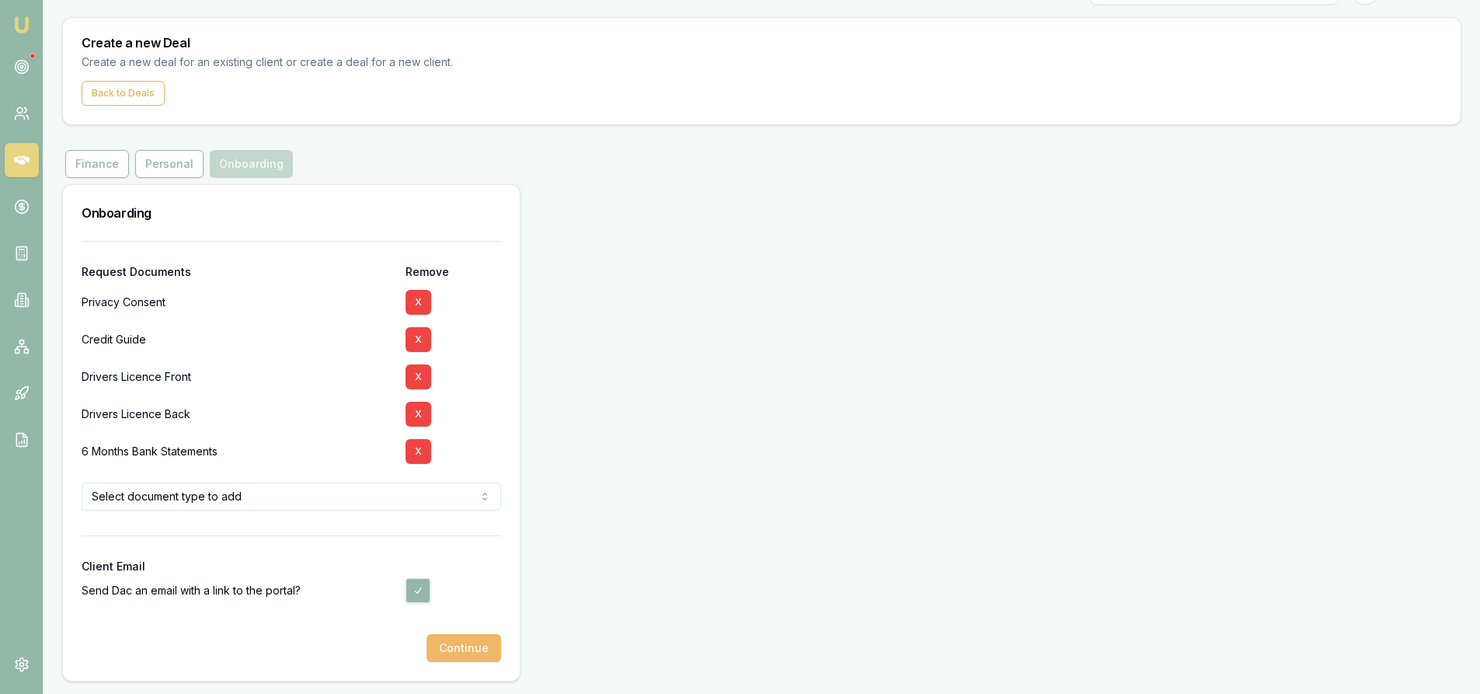
click at [474, 658] on button "Continue" at bounding box center [463, 648] width 75 height 28
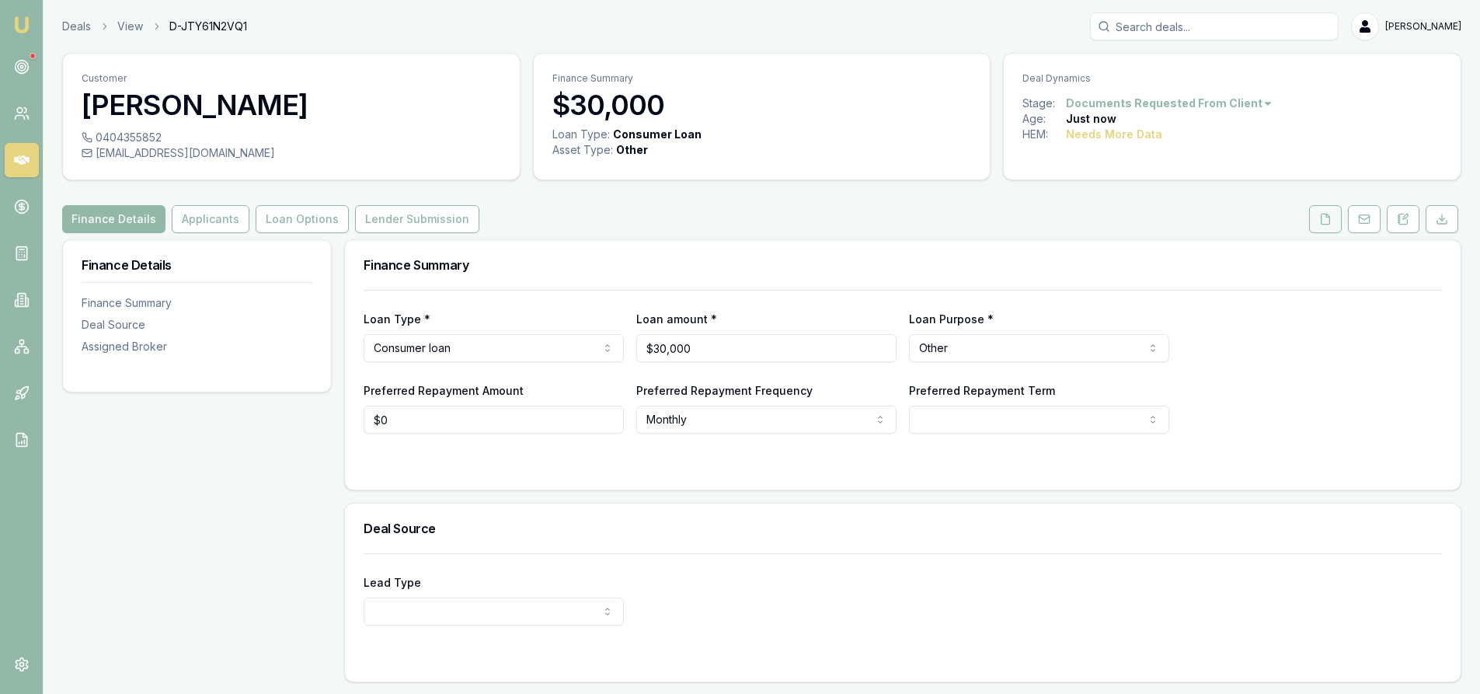
click at [1321, 218] on icon at bounding box center [1325, 219] width 9 height 10
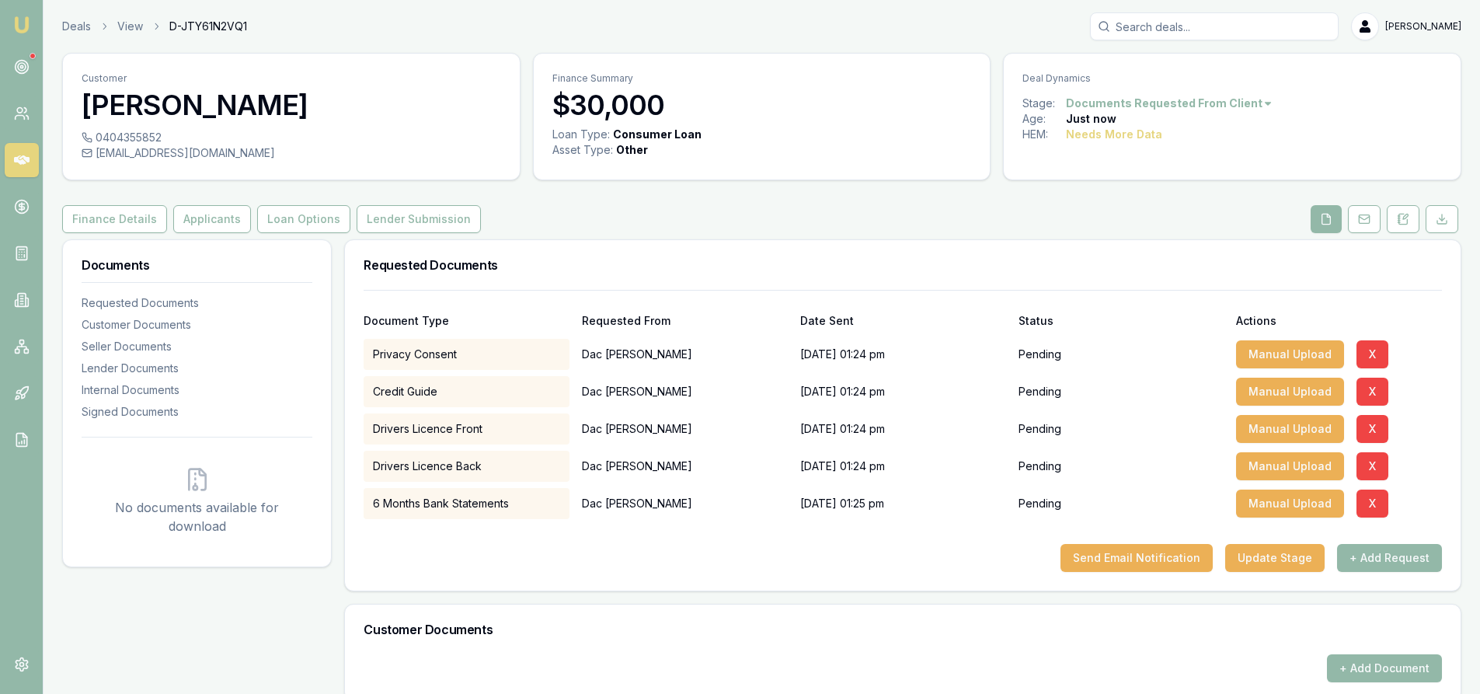
scroll to position [78, 0]
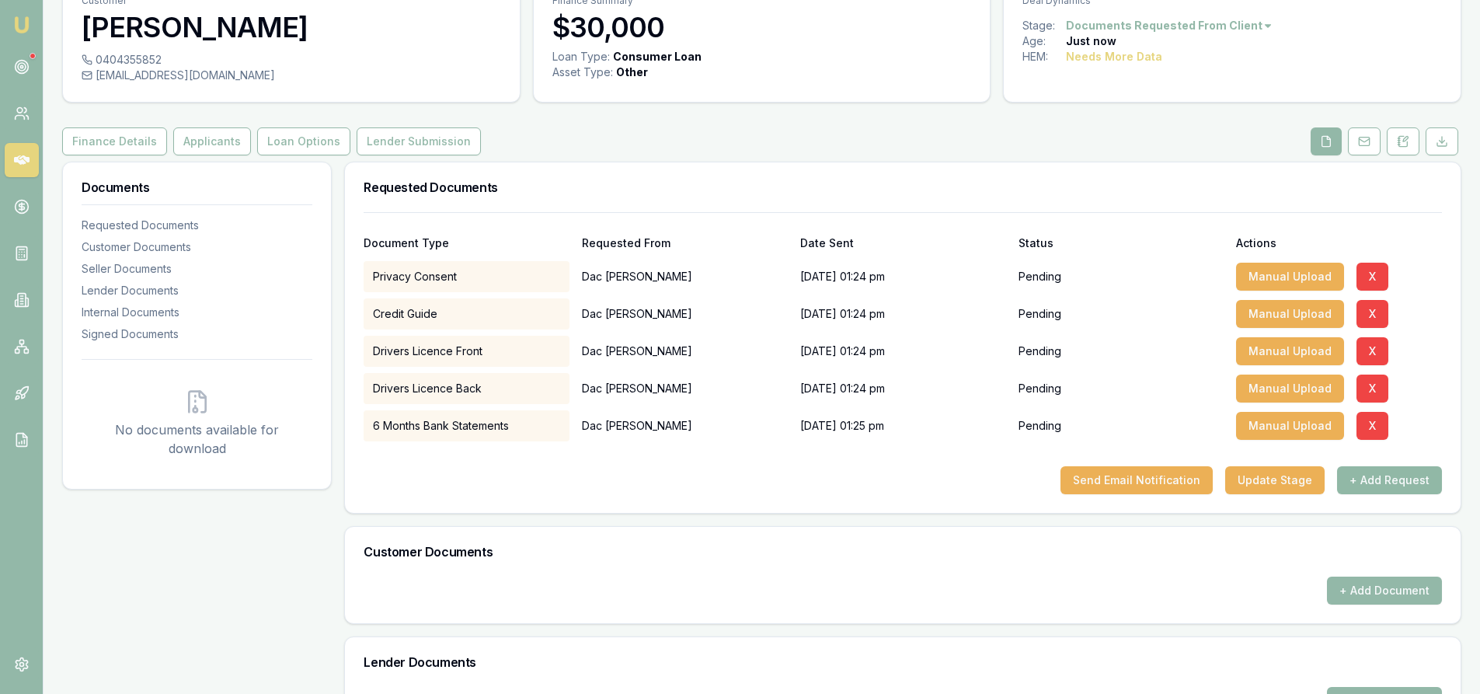
click at [1397, 488] on button "+ Add Request" at bounding box center [1389, 480] width 105 height 28
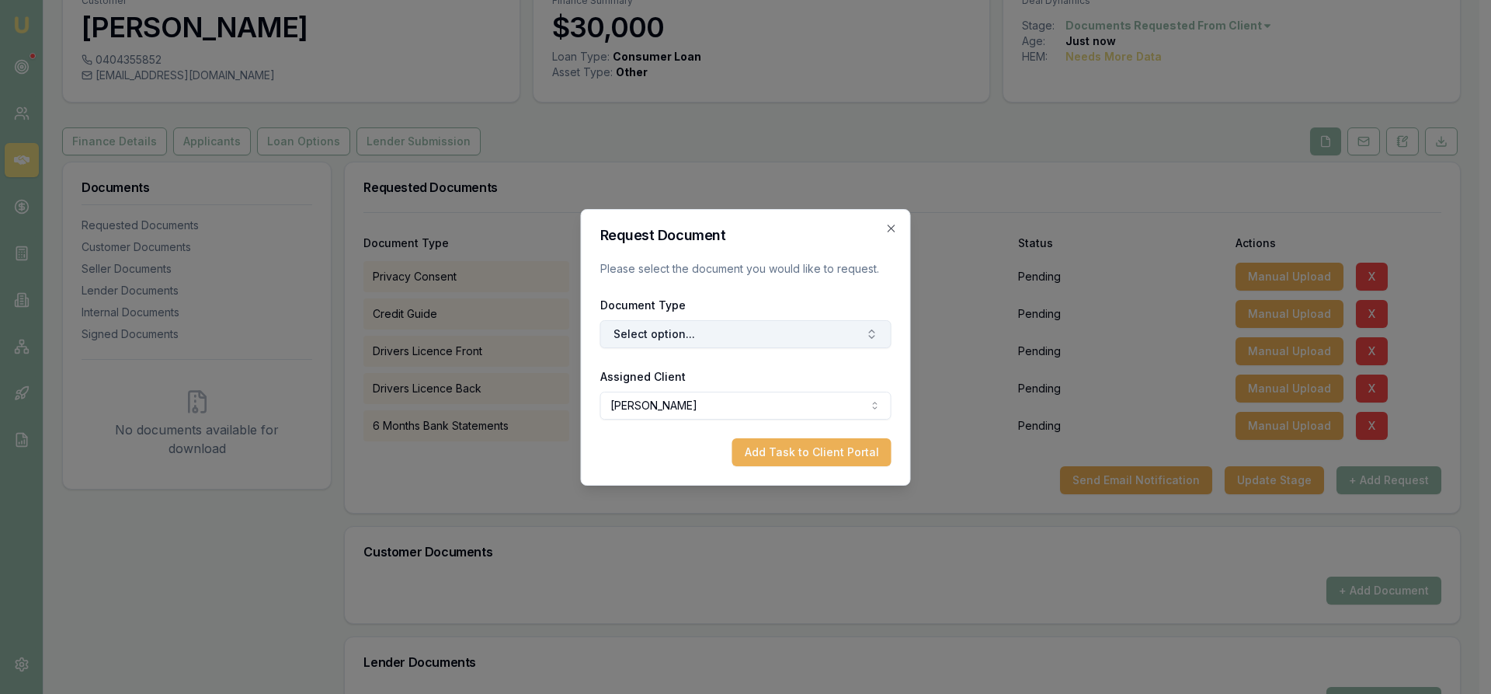
click at [714, 336] on button "Select option..." at bounding box center [745, 334] width 291 height 28
type input "medicar"
click at [735, 399] on div "Medicare Card" at bounding box center [753, 399] width 194 height 25
click at [769, 441] on button "Add Task to Client Portal" at bounding box center [811, 452] width 159 height 28
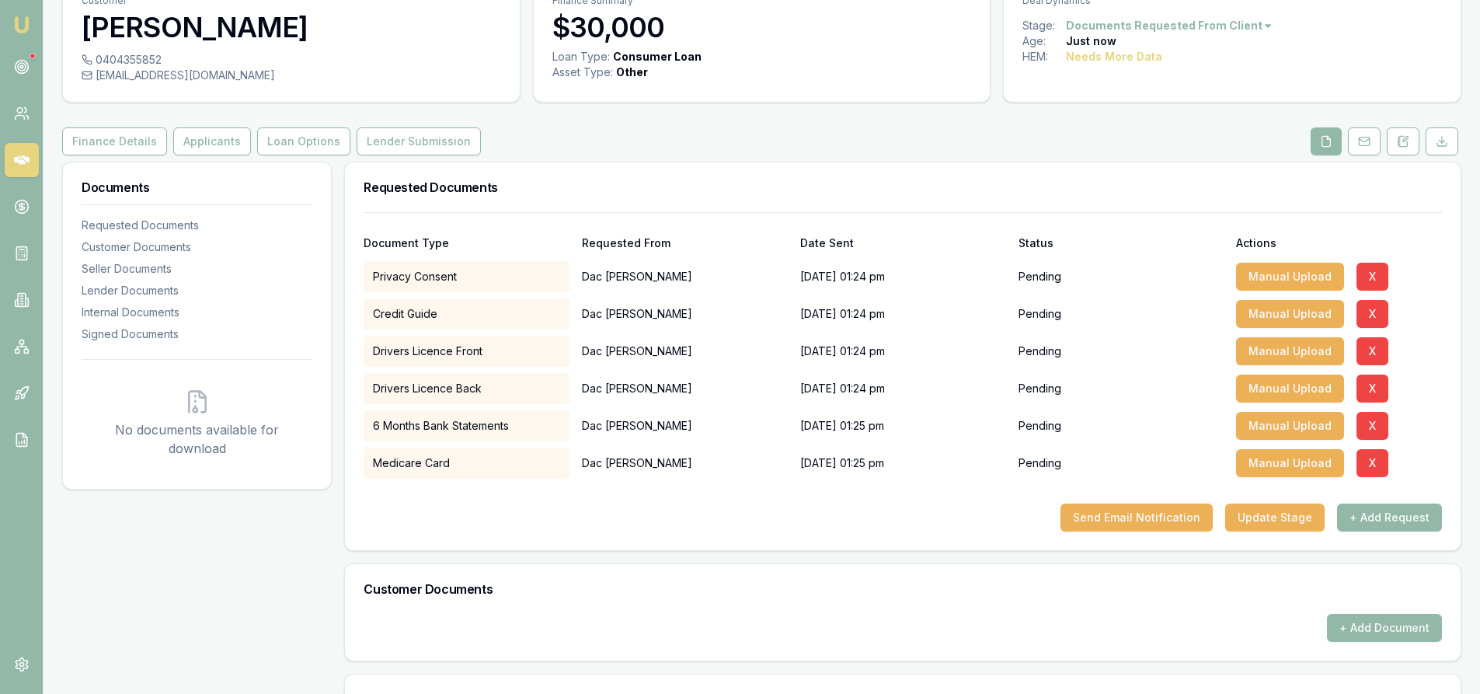
click at [933, 534] on div "Document Type Requested From Date Sent Status Actions Privacy Consent Dac nguye…" at bounding box center [902, 381] width 1115 height 338
click at [1094, 517] on button "Send Email Notification" at bounding box center [1136, 517] width 152 height 28
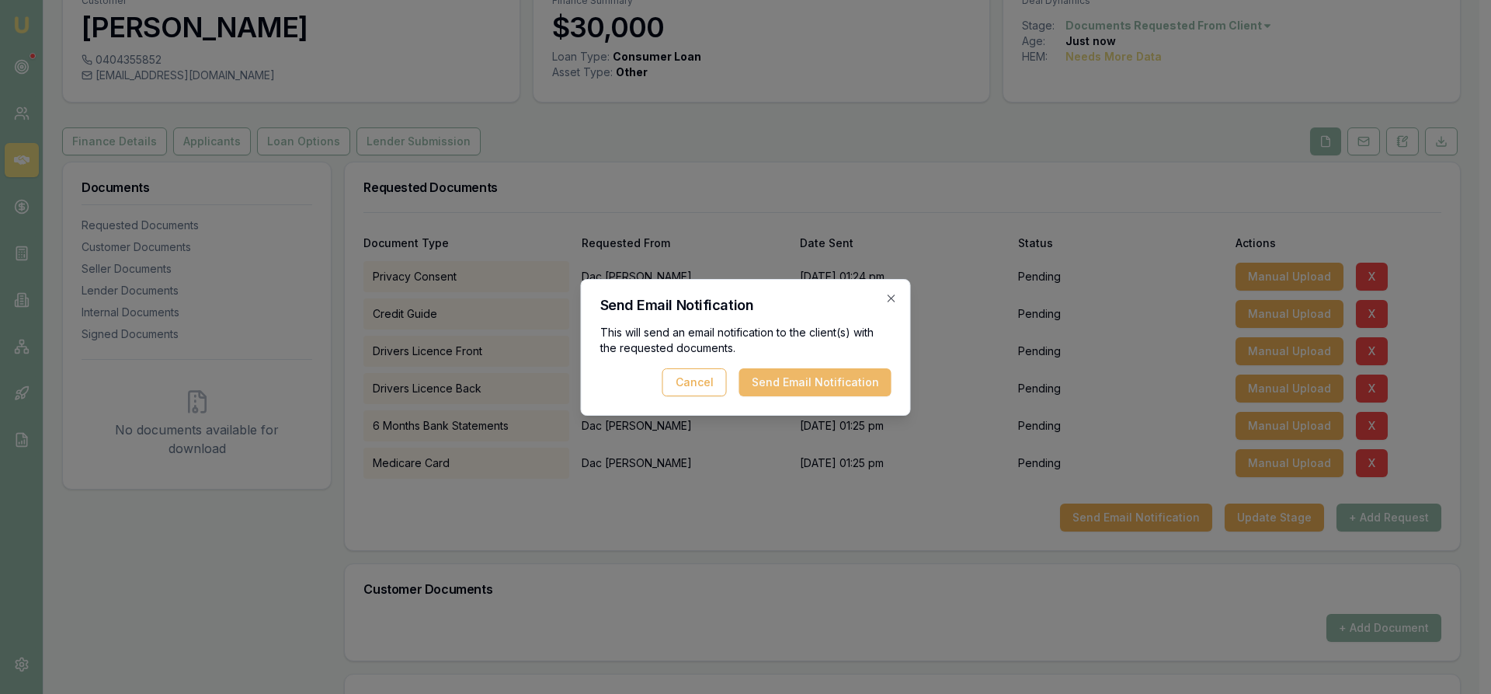
click at [802, 374] on button "Send Email Notification" at bounding box center [815, 382] width 152 height 28
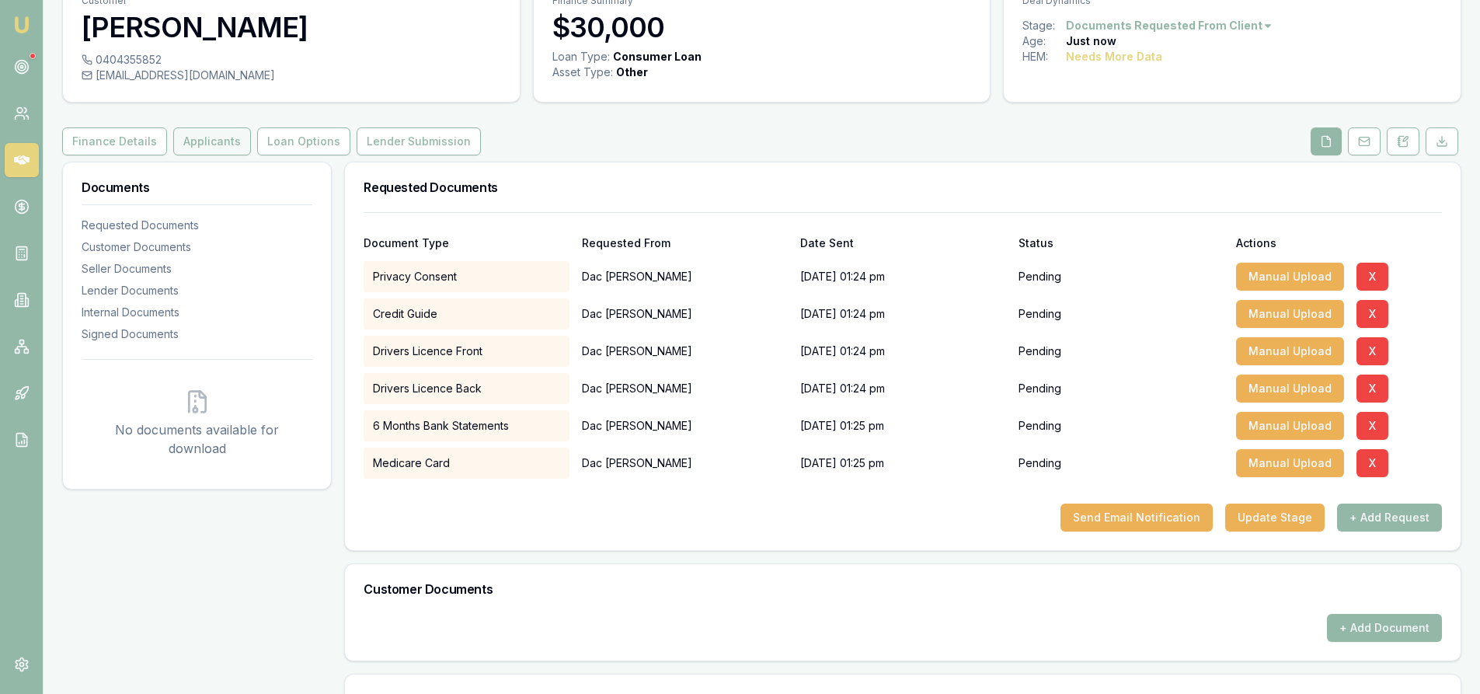
click at [194, 148] on button "Applicants" at bounding box center [212, 141] width 78 height 28
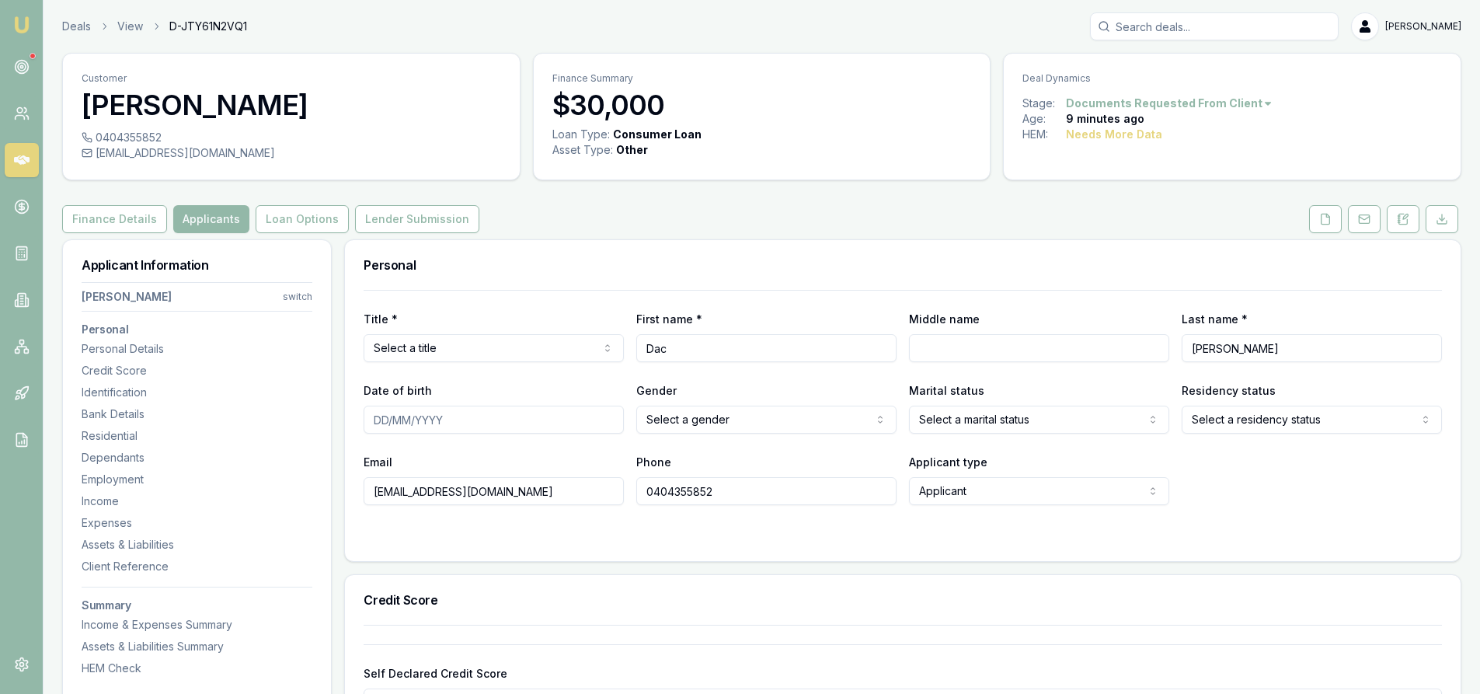
click at [18, 165] on icon at bounding box center [22, 160] width 16 height 16
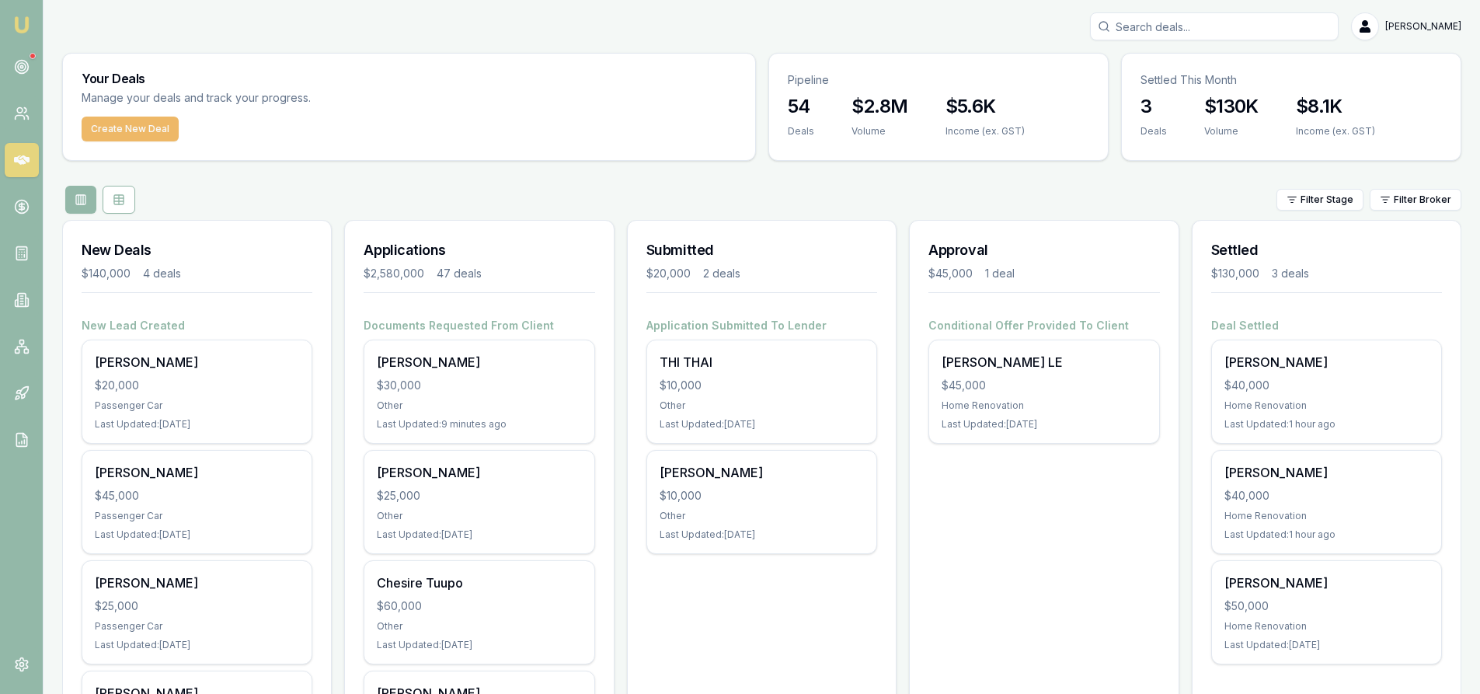
click at [90, 119] on button "Create New Deal" at bounding box center [130, 129] width 97 height 25
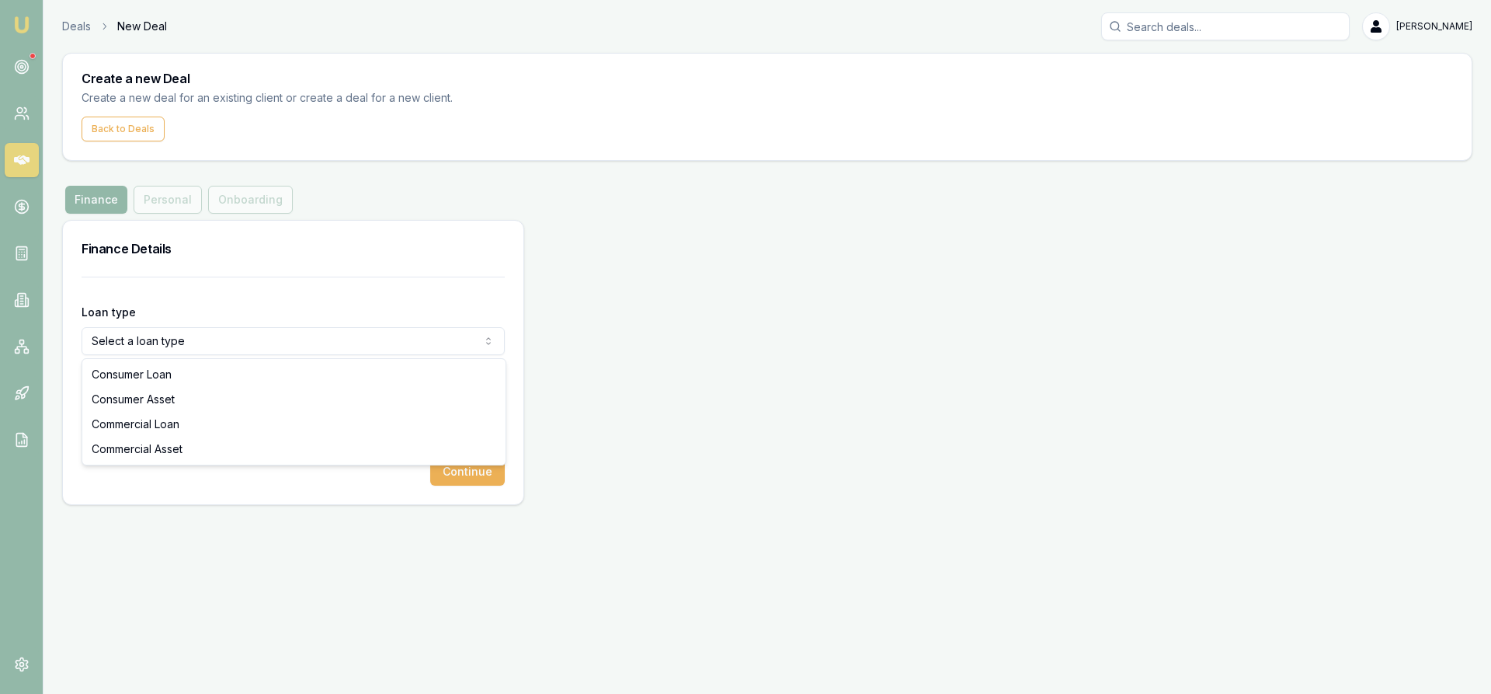
click at [241, 340] on html "Emu Broker Deals New Deal Steven Nguyen Toggle Menu Create a new Deal Create a …" at bounding box center [745, 347] width 1491 height 694
select select "CONSUMER_ASSET"
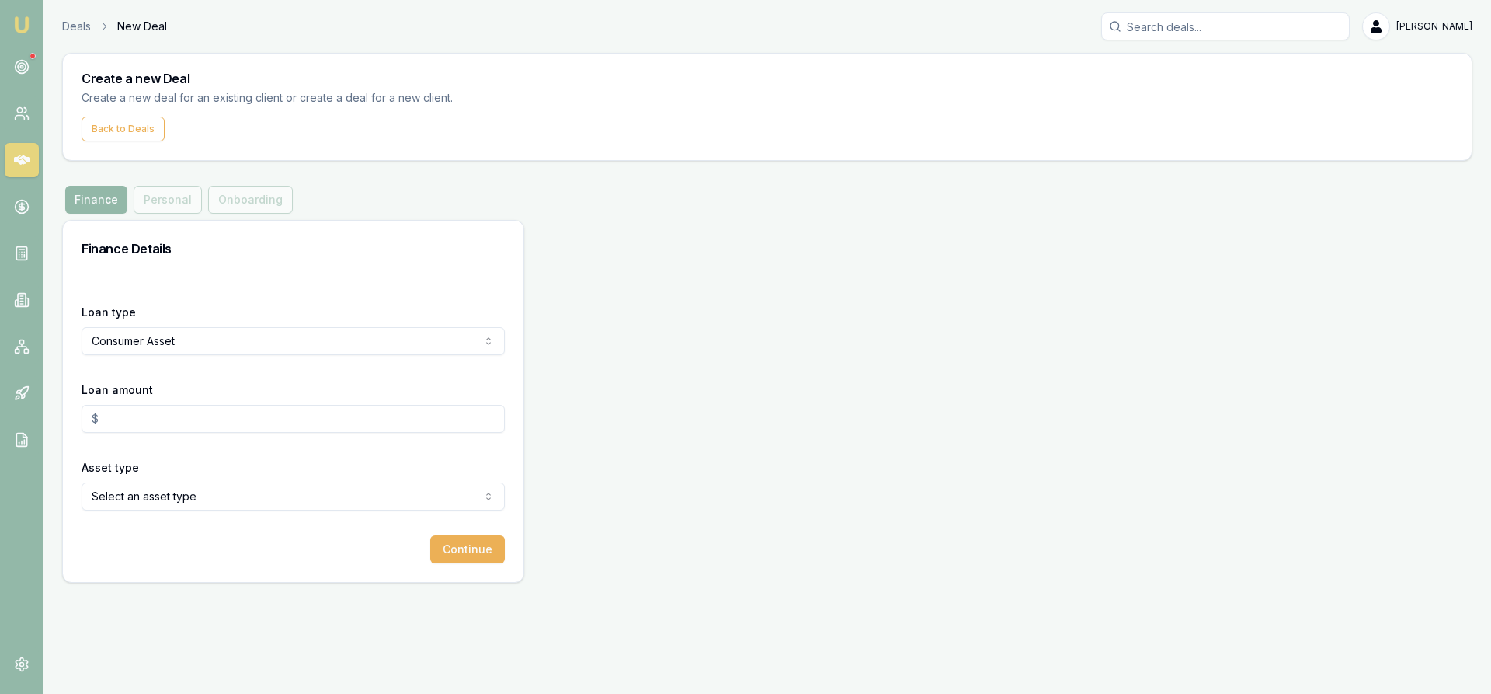
click at [175, 420] on input "Loan amount" at bounding box center [293, 419] width 423 height 28
type input "$30,000.00"
click at [202, 491] on html "Emu Broker Deals New Deal Steven Nguyen Toggle Menu Create a new Deal Create a …" at bounding box center [745, 347] width 1491 height 694
click at [460, 549] on button "Continue" at bounding box center [467, 549] width 75 height 28
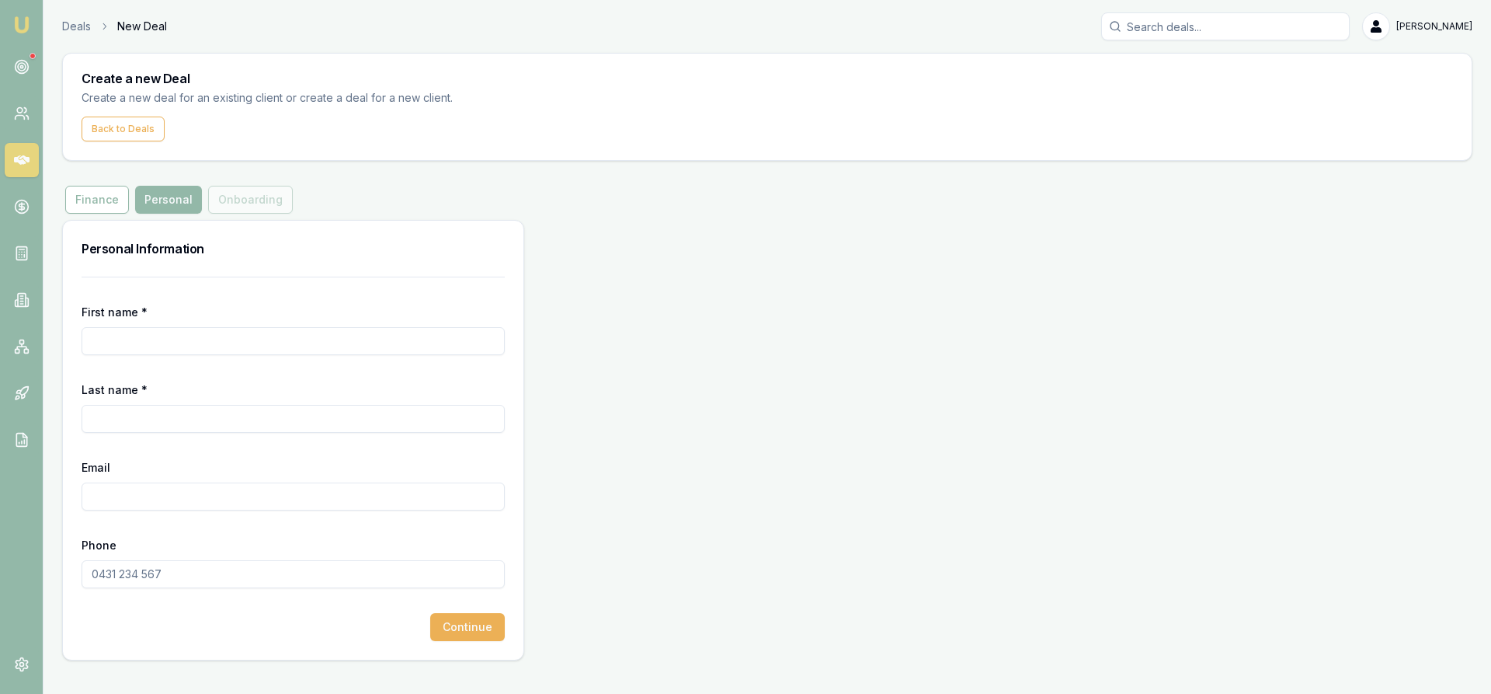
click at [153, 347] on input "First name *" at bounding box center [293, 341] width 423 height 28
type input "vuong"
click at [133, 414] on input "Last name *" at bounding box center [293, 419] width 423 height 28
type input "n"
type input "D"
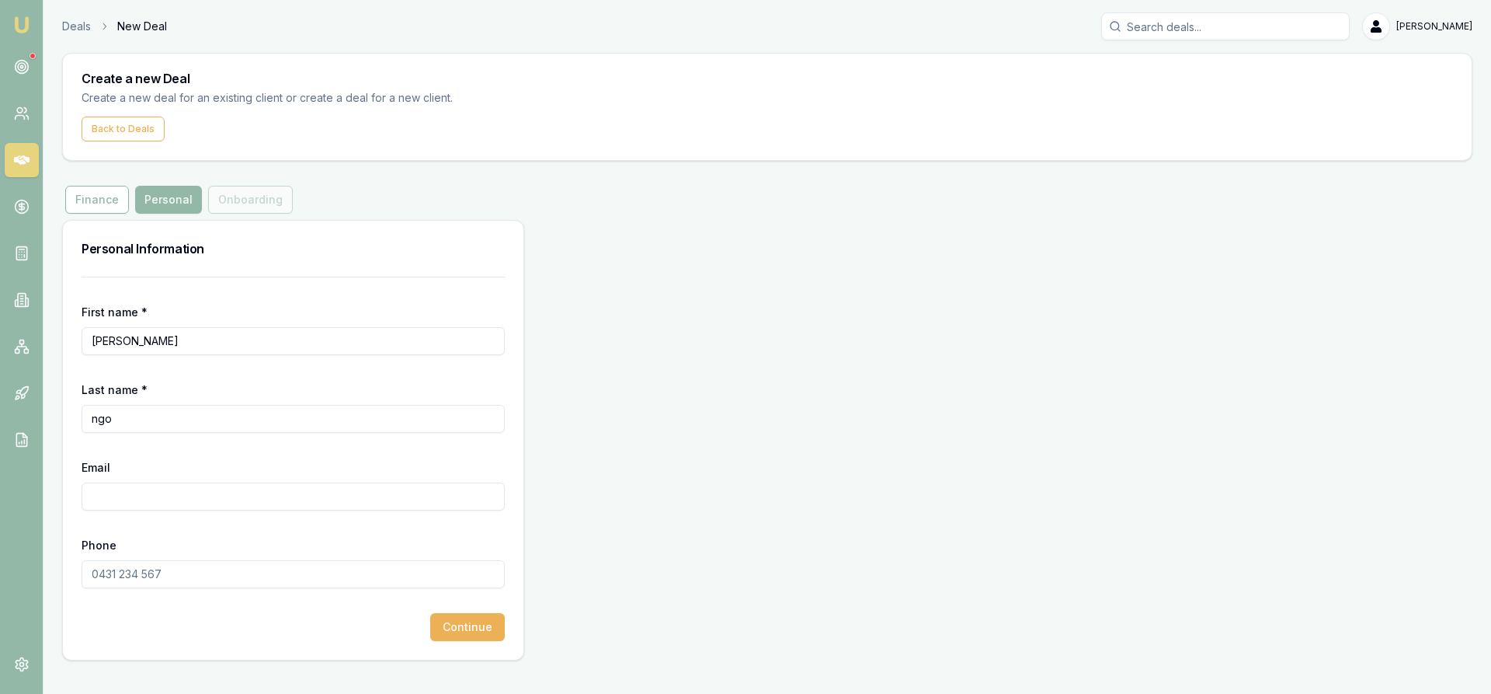
type input "ngo"
click at [154, 499] on input "Email" at bounding box center [293, 496] width 423 height 28
paste input "vuongngo8888@gmail.com"
type input "vuongngo8888@gmail.com"
click at [124, 580] on input "Phone" at bounding box center [293, 574] width 423 height 28
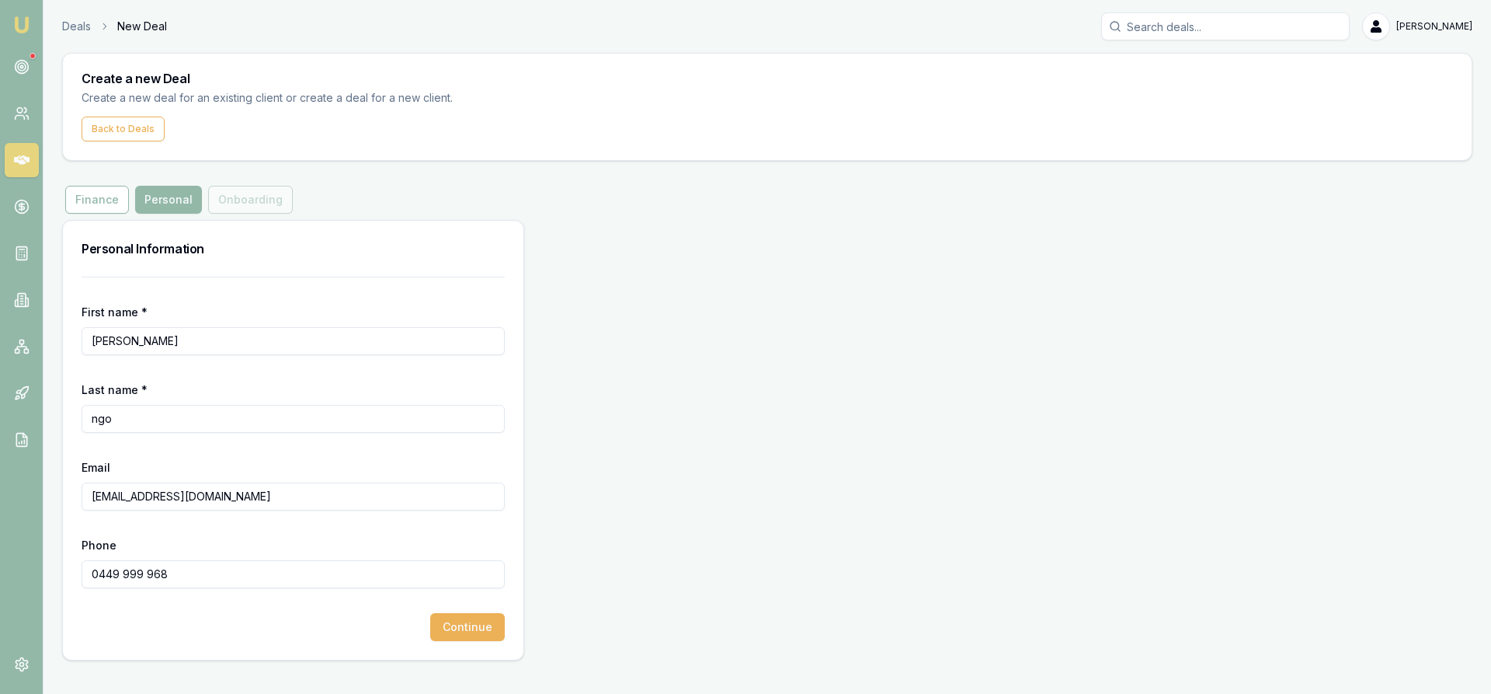
type input "0449 999 968"
click at [228, 633] on div "Continue" at bounding box center [293, 627] width 423 height 28
click at [488, 621] on button "Continue" at bounding box center [467, 627] width 75 height 28
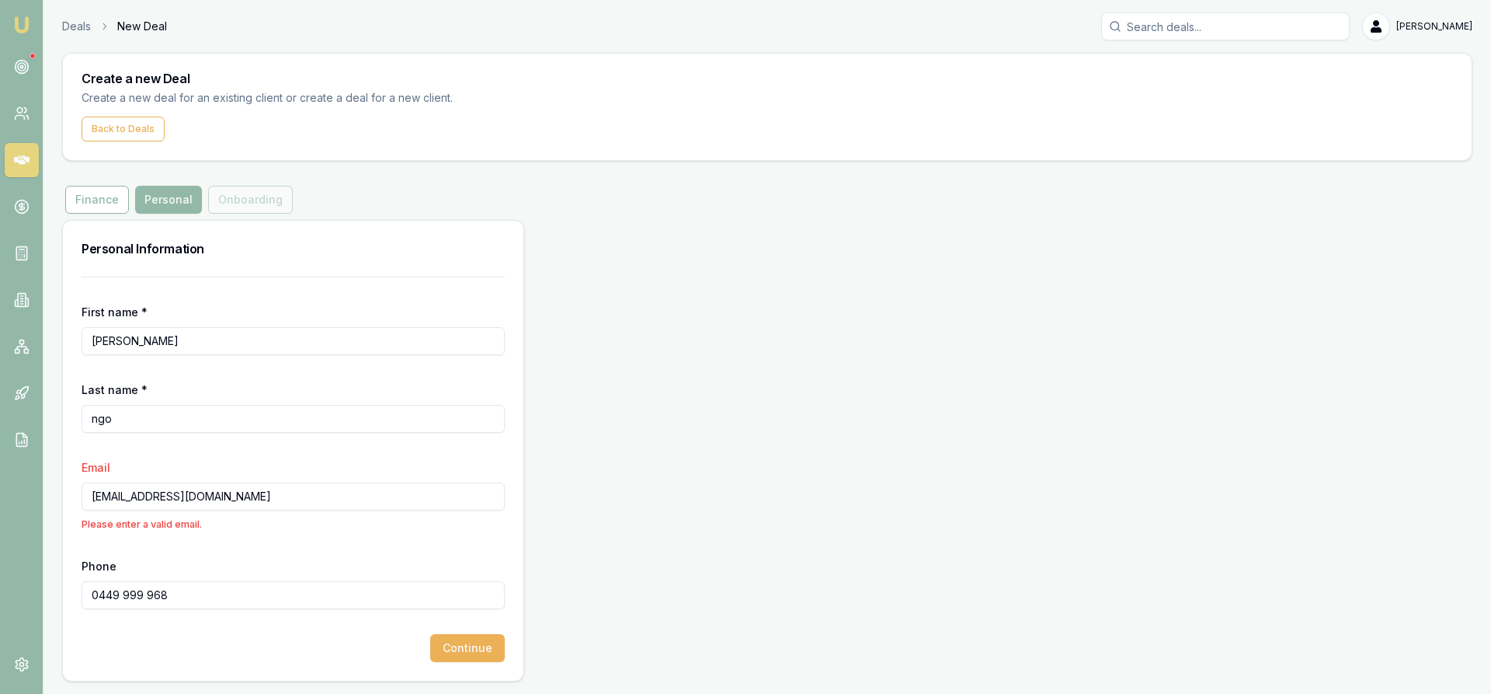
click at [275, 496] on input "vuongngo8888@gmail.com" at bounding box center [293, 496] width 423 height 28
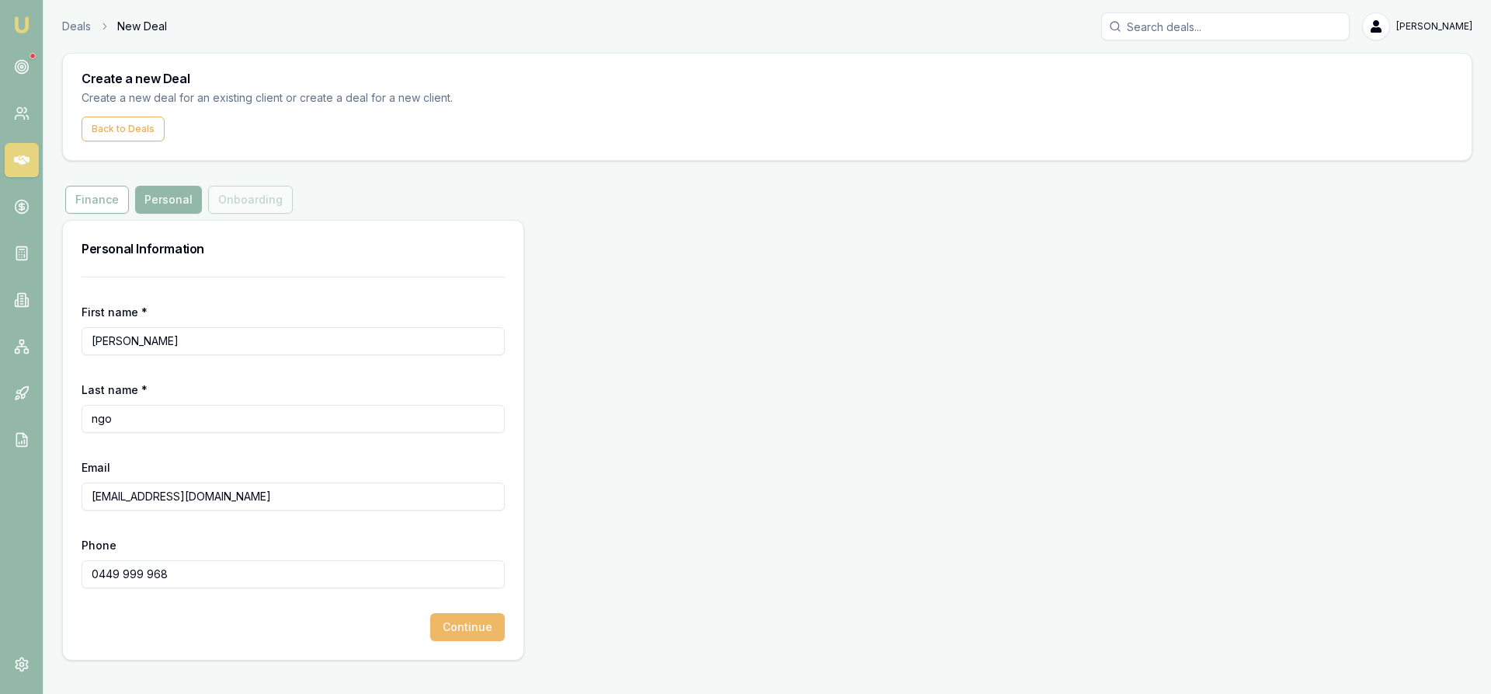
type input "vuongngo8888@gmail.com"
click at [461, 630] on button "Continue" at bounding box center [467, 627] width 75 height 28
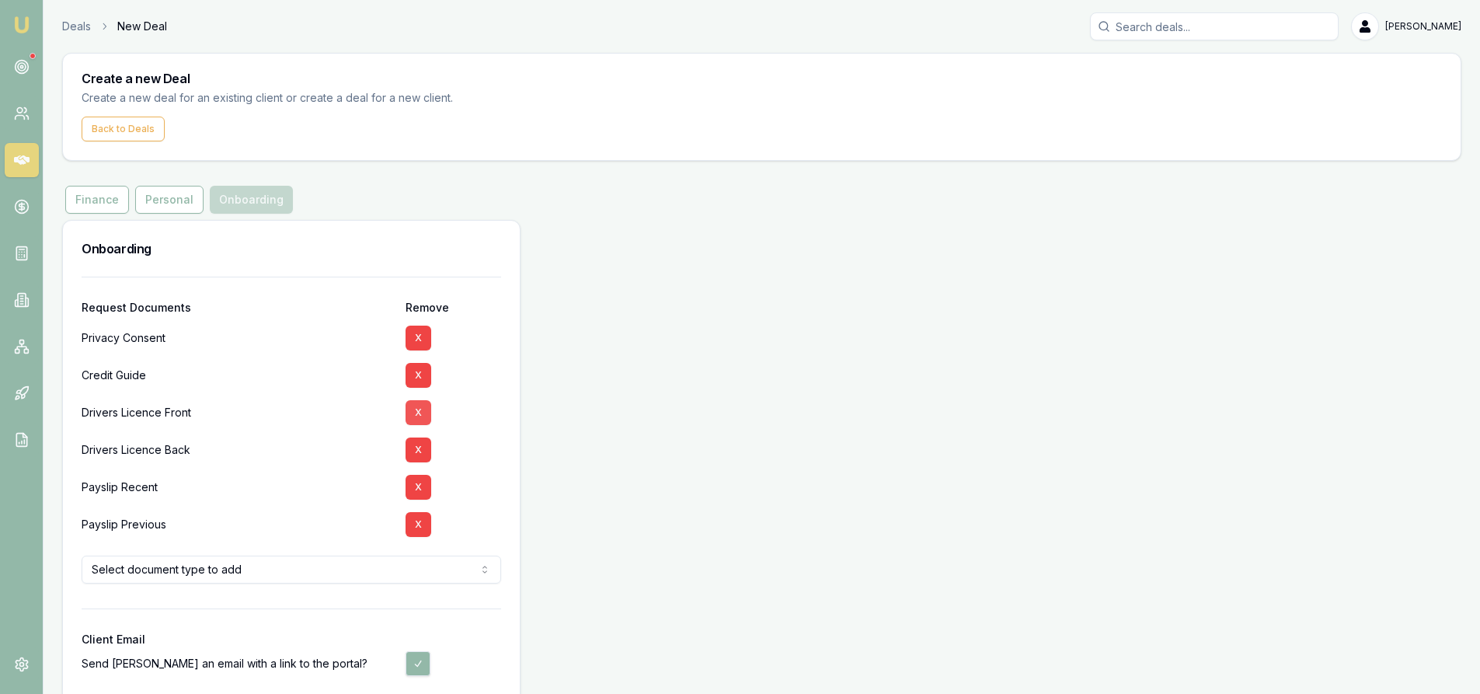
click at [414, 415] on button "X" at bounding box center [418, 412] width 26 height 25
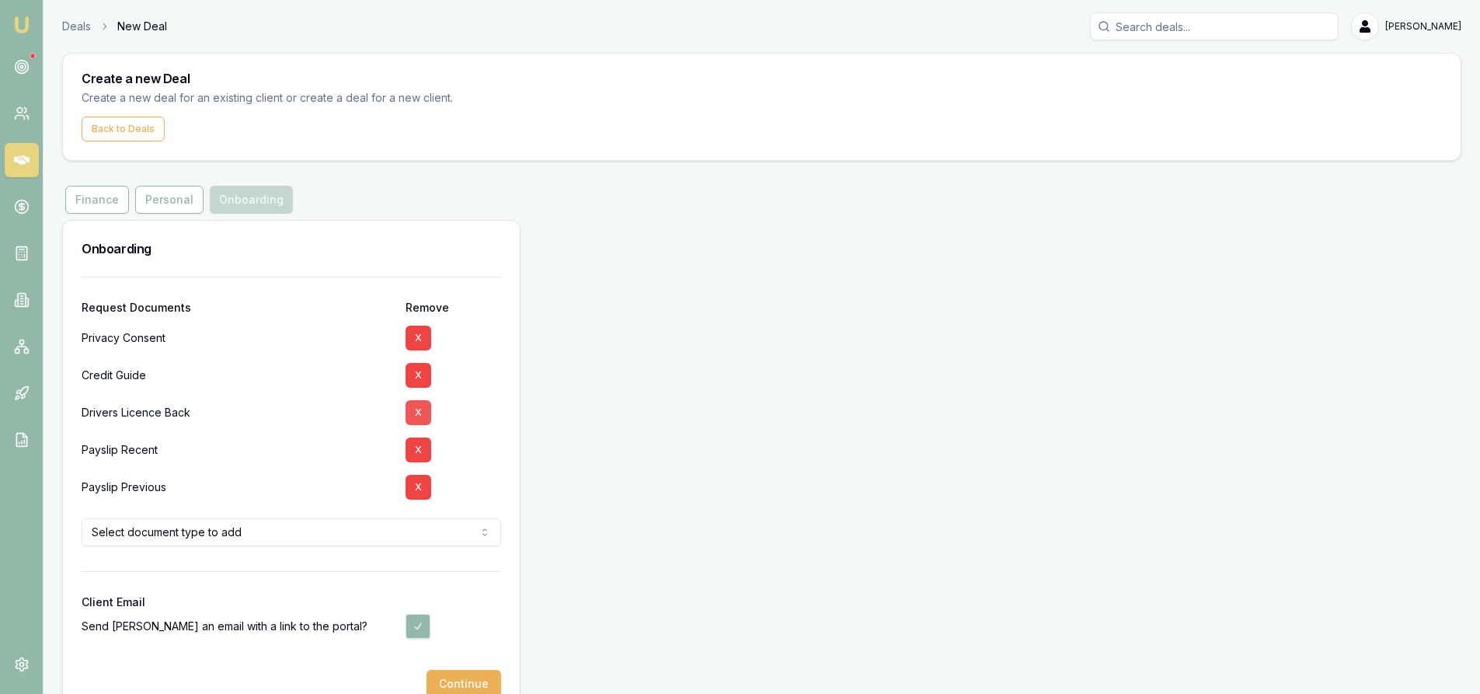
click at [416, 416] on button "X" at bounding box center [418, 412] width 26 height 25
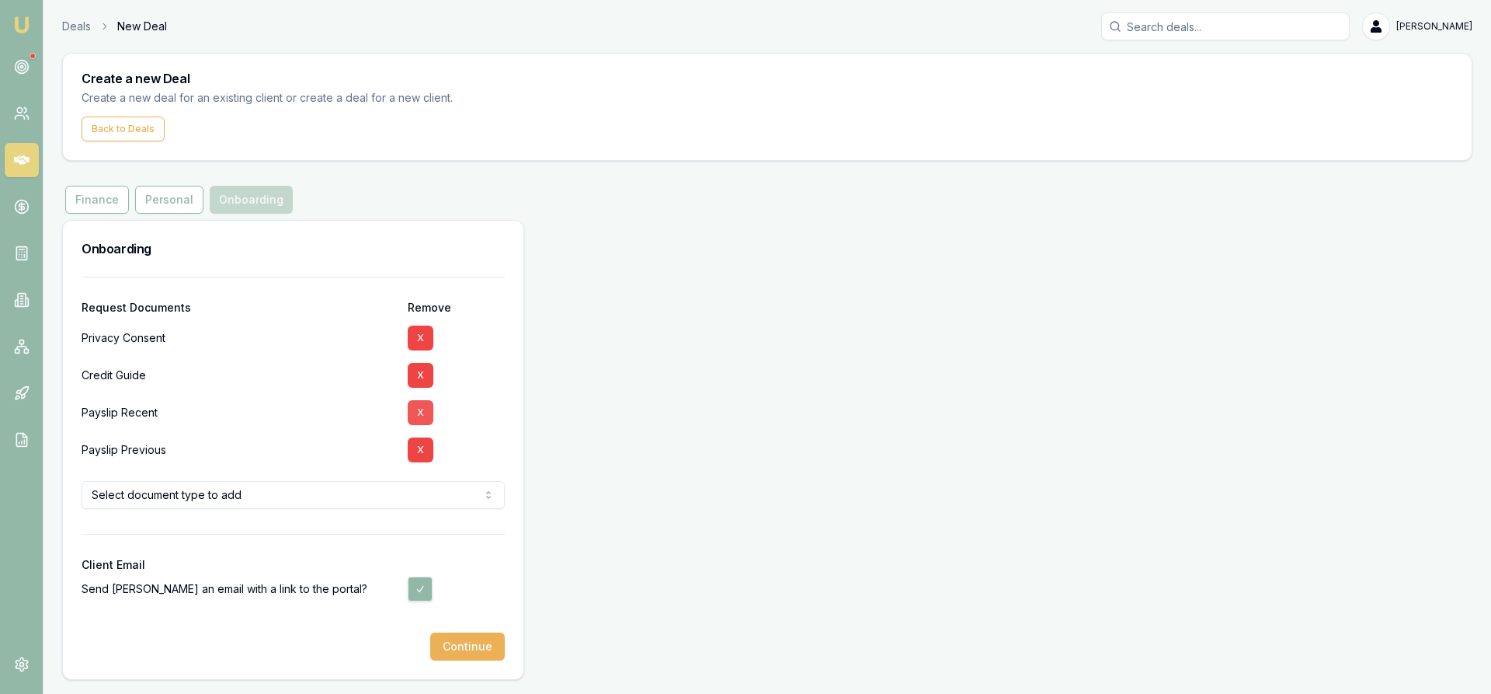
click at [428, 410] on button "X" at bounding box center [421, 412] width 26 height 25
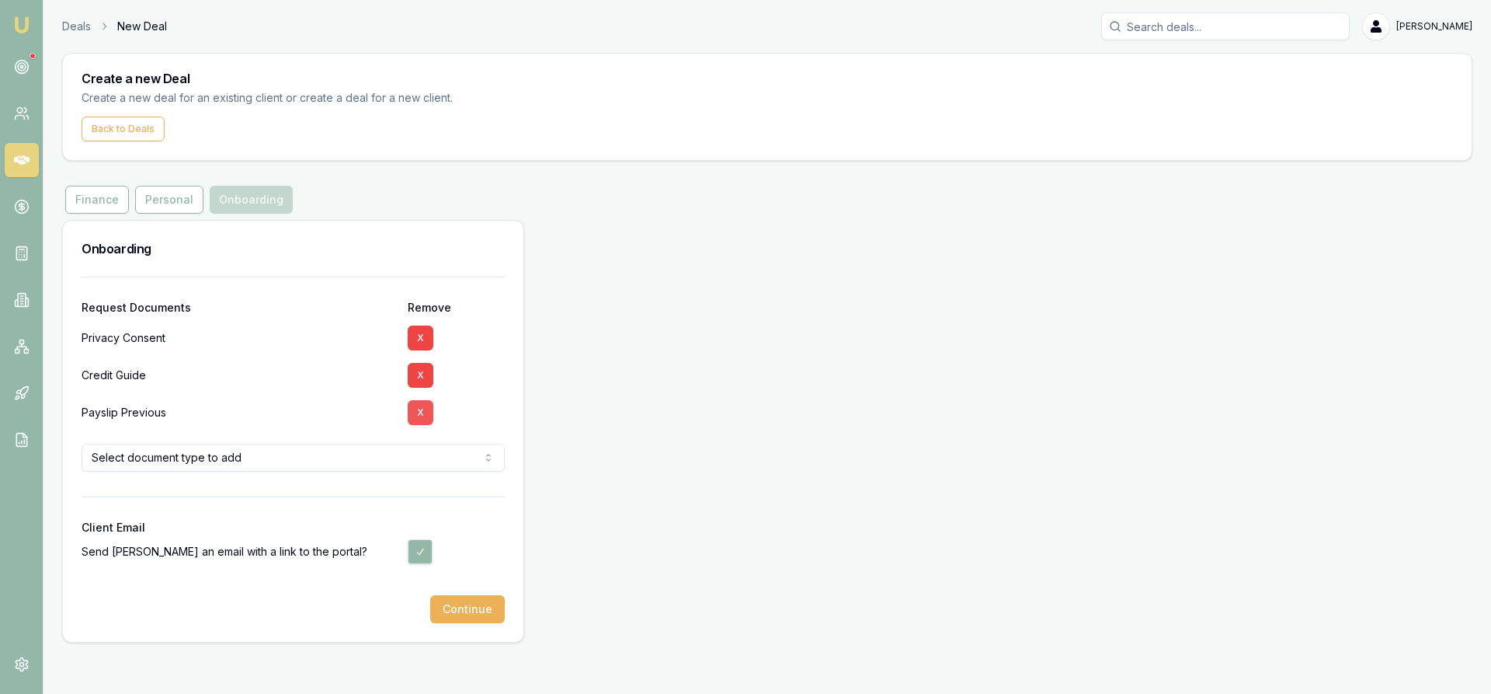
click at [419, 418] on button "X" at bounding box center [421, 412] width 26 height 25
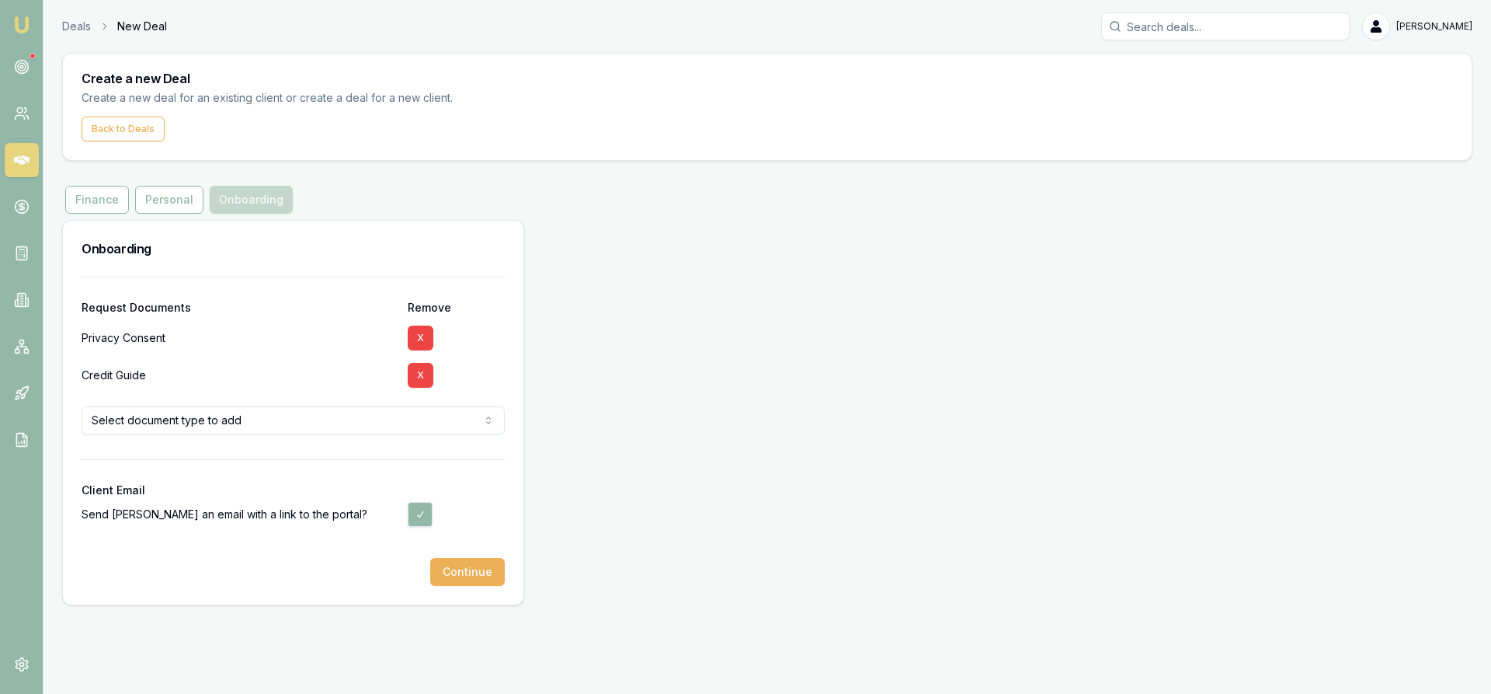
click at [224, 423] on html "Emu Broker Deals New Deal Steven Nguyen Toggle Menu Create a new Deal Create a …" at bounding box center [745, 347] width 1491 height 694
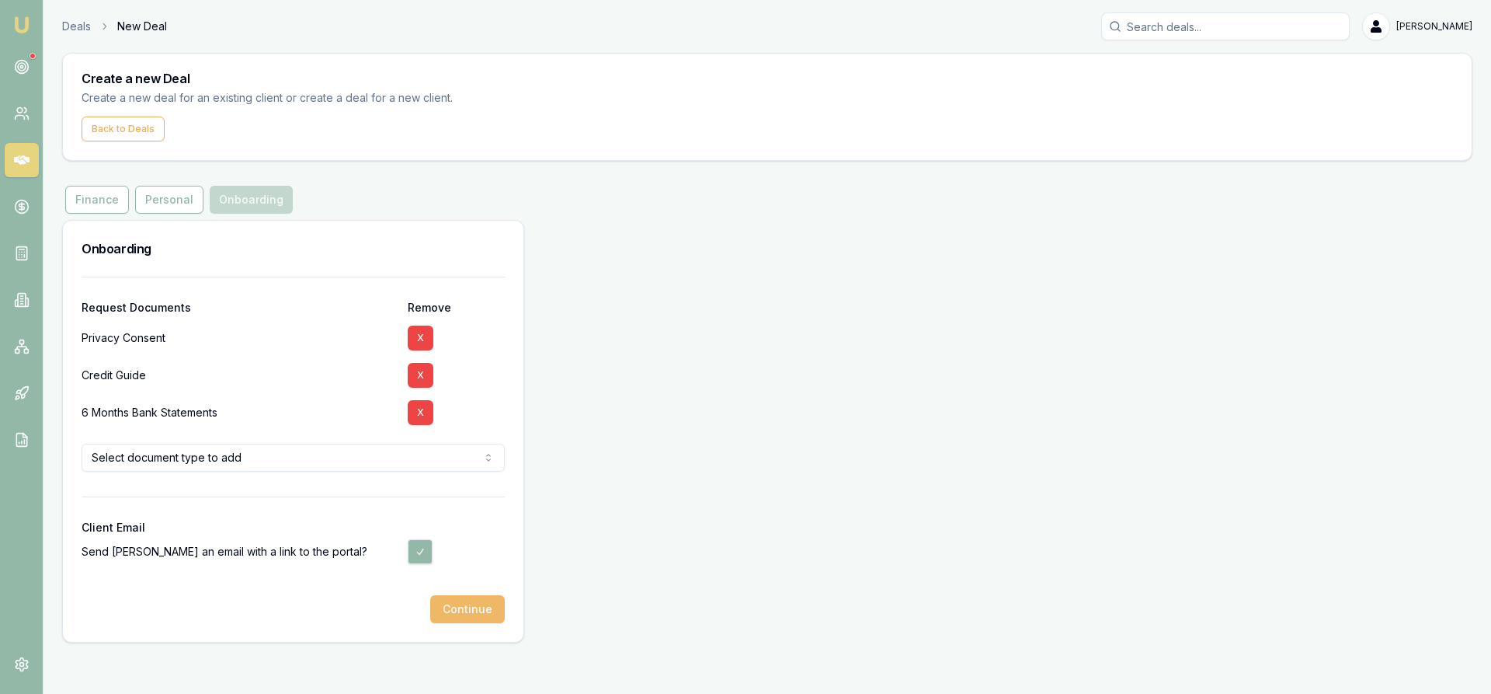
click at [460, 617] on button "Continue" at bounding box center [467, 609] width 75 height 28
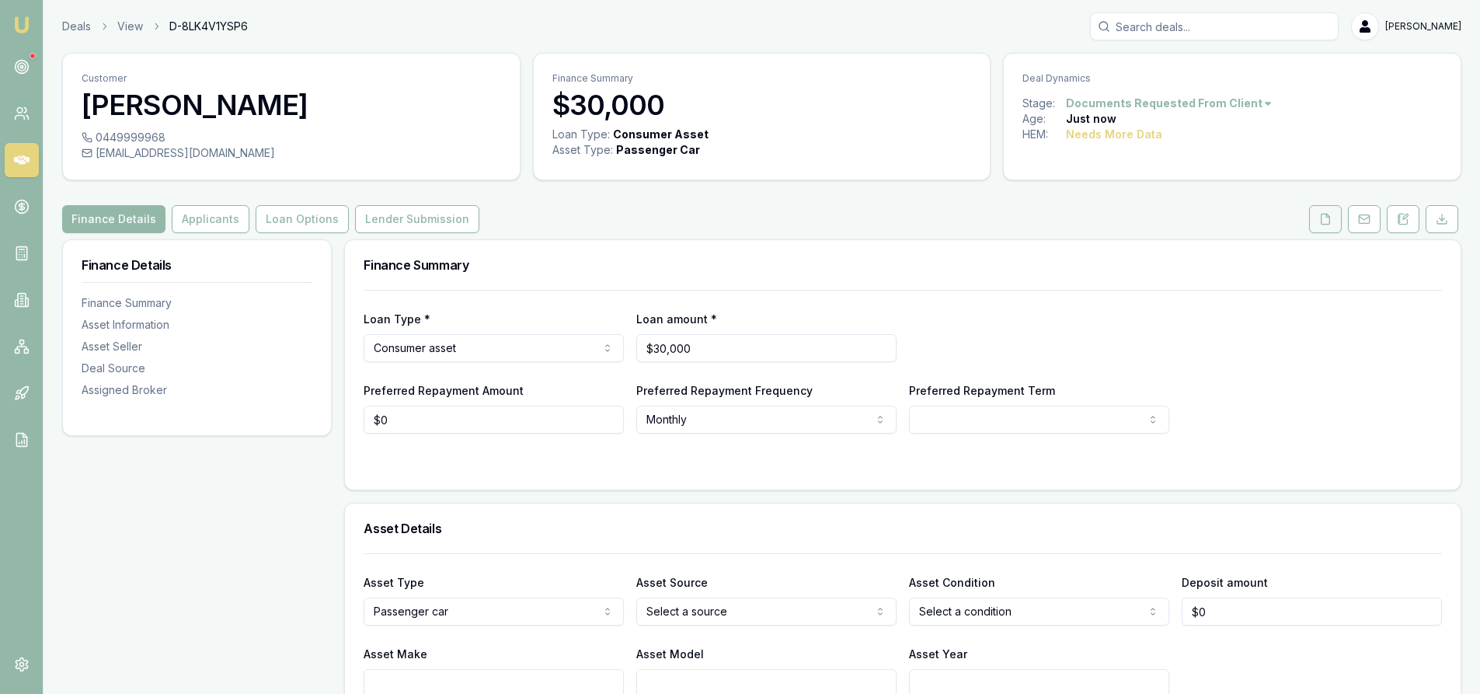
click at [1326, 221] on icon at bounding box center [1325, 219] width 12 height 12
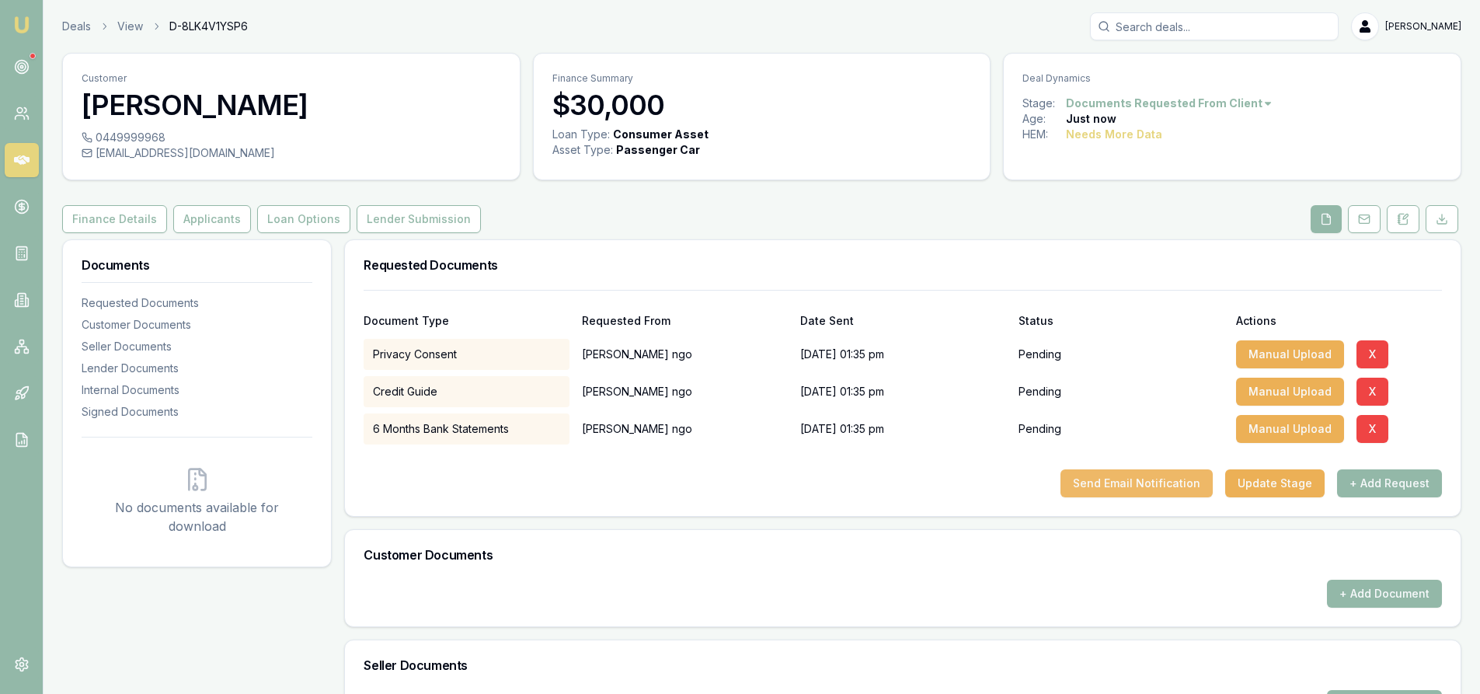
click at [1128, 484] on button "Send Email Notification" at bounding box center [1136, 483] width 152 height 28
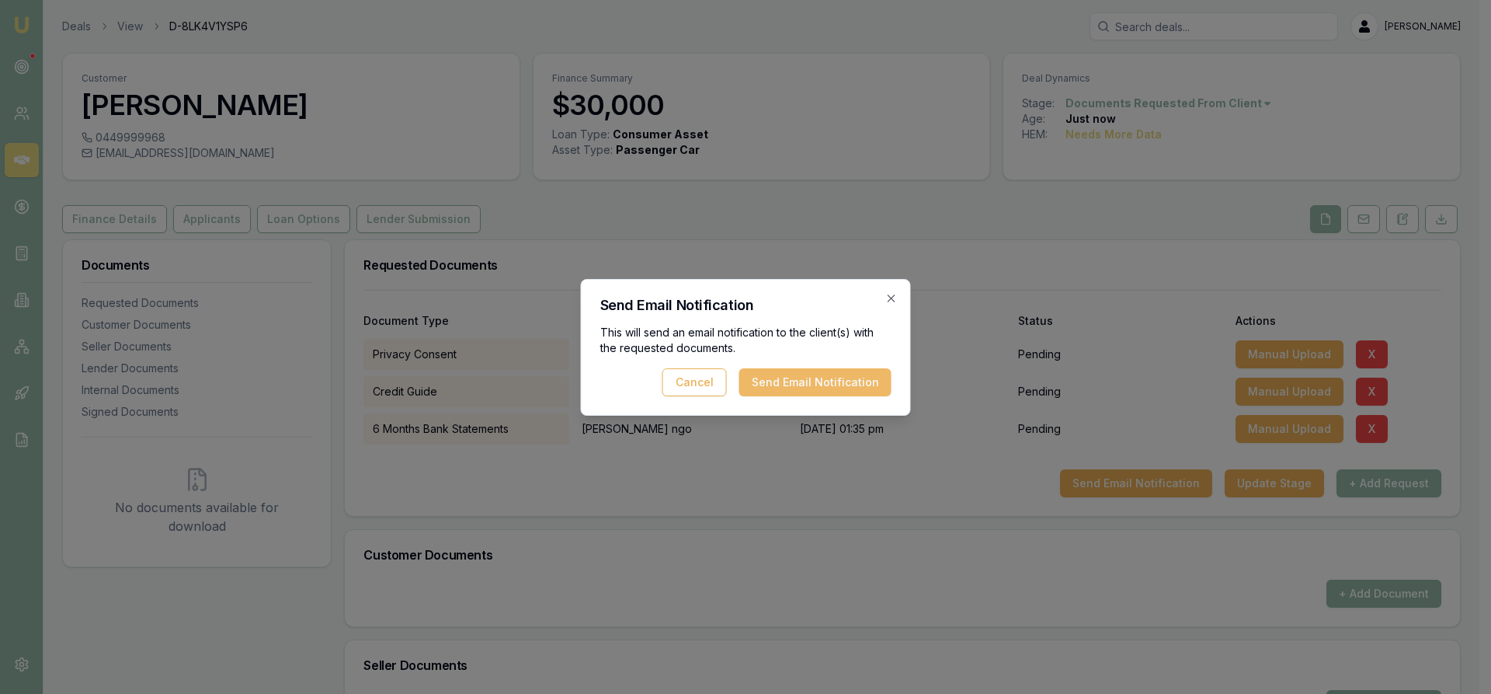
click at [830, 380] on button "Send Email Notification" at bounding box center [815, 382] width 152 height 28
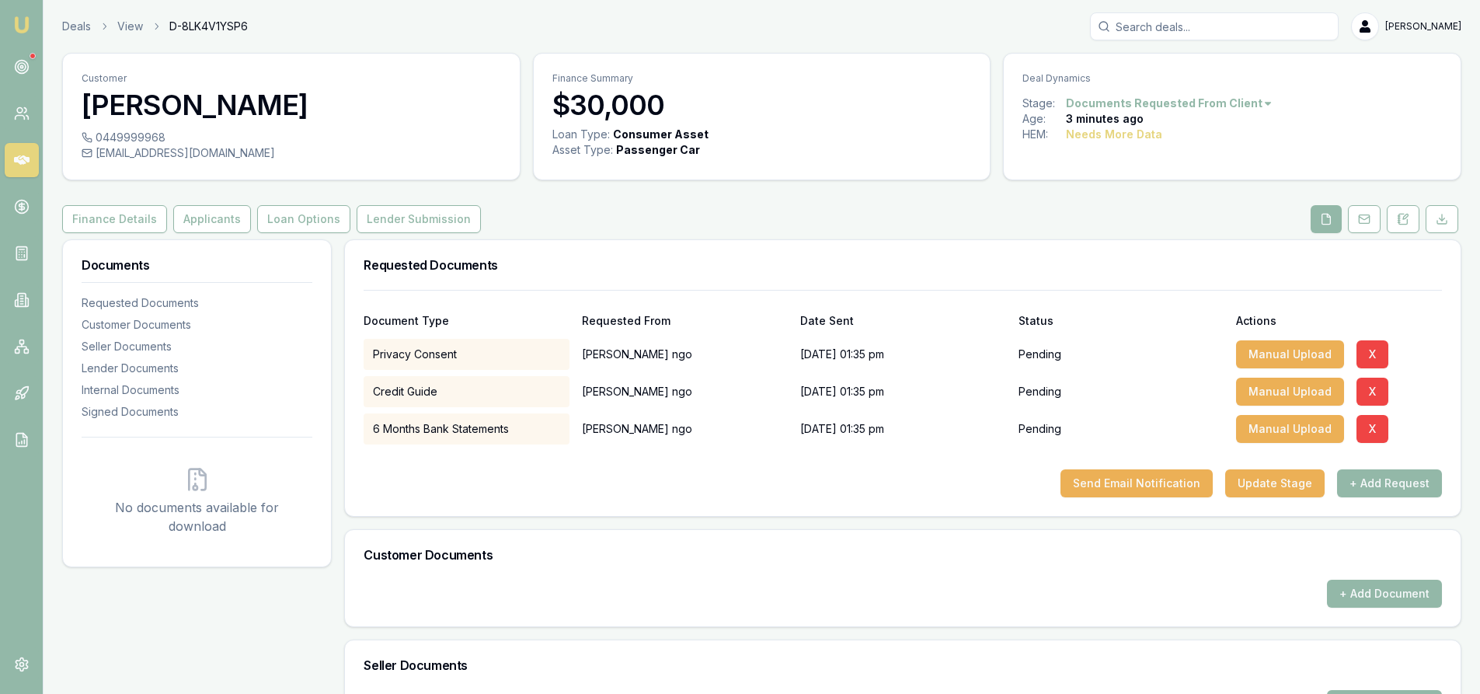
click at [16, 160] on icon at bounding box center [22, 159] width 16 height 9
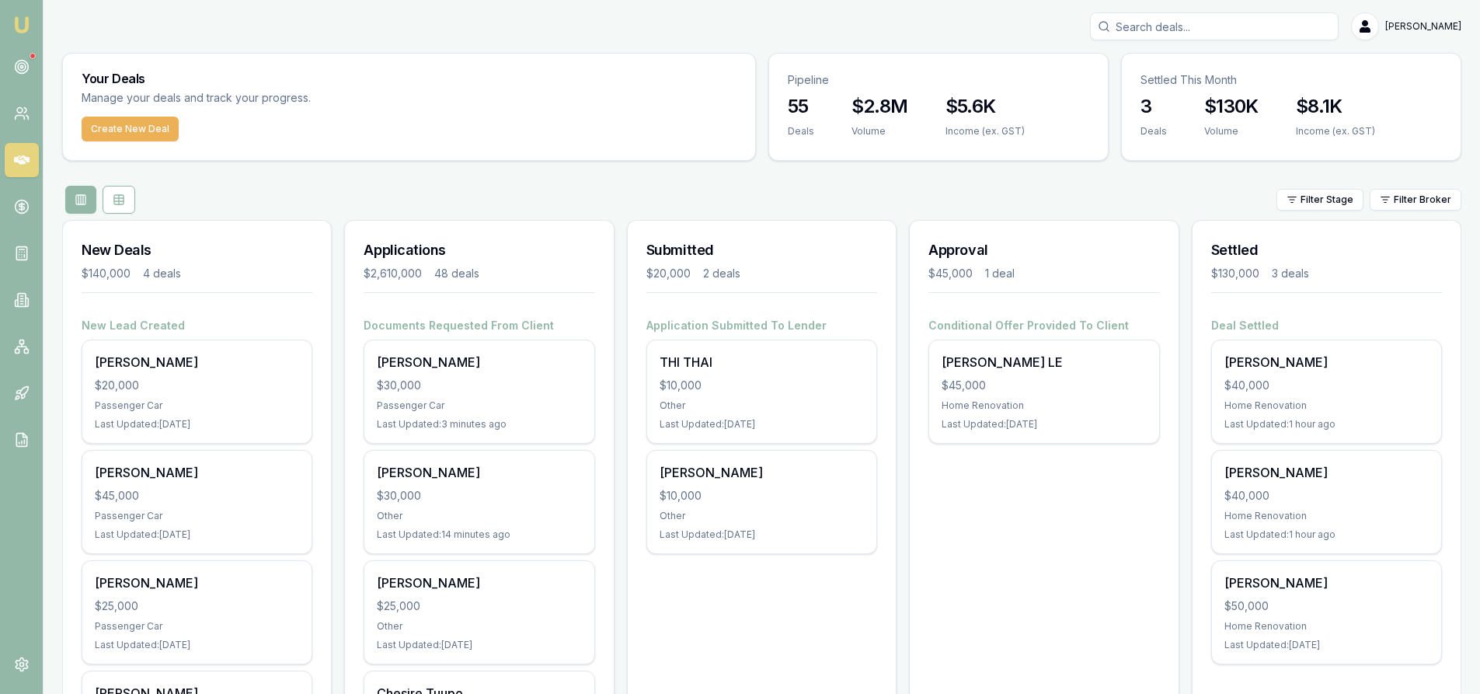
click at [1177, 27] on input "Search deals" at bounding box center [1214, 26] width 249 height 28
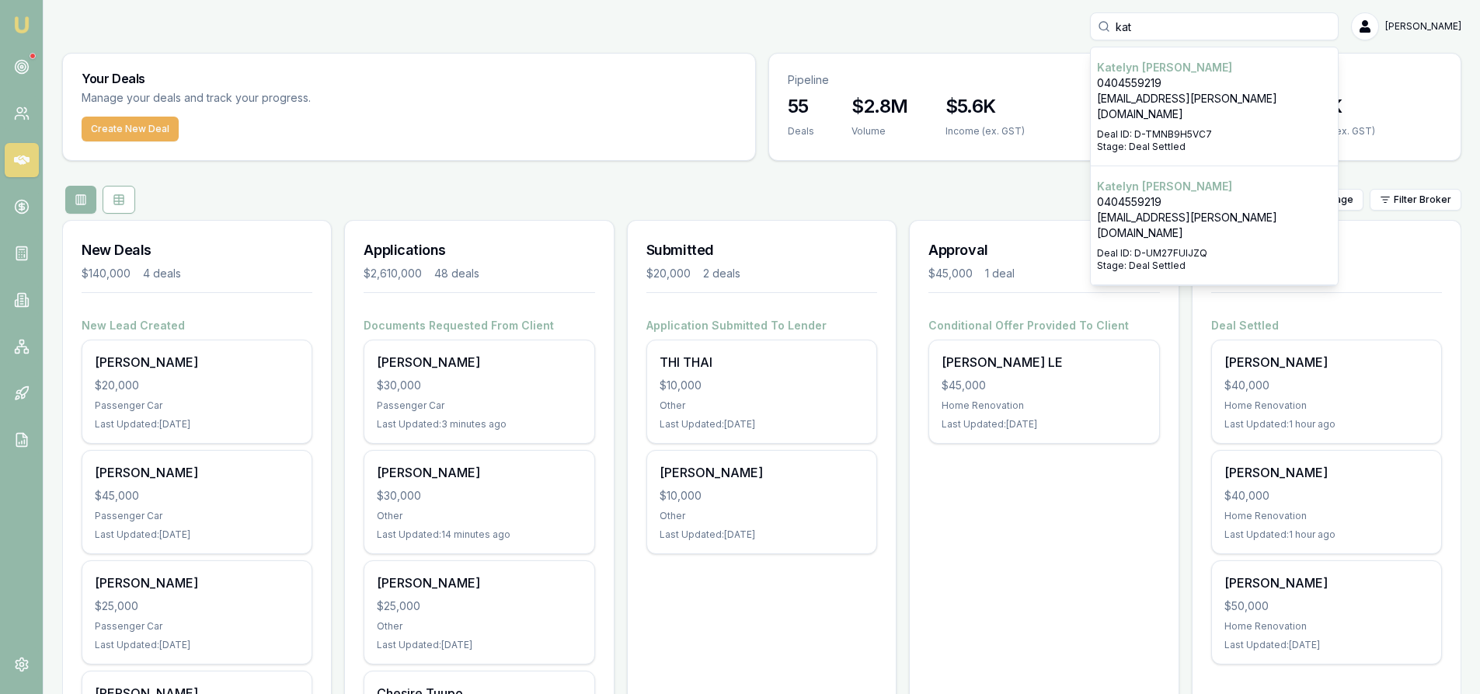
type input "kat"
click at [1193, 194] on p "0404559219" at bounding box center [1214, 202] width 235 height 16
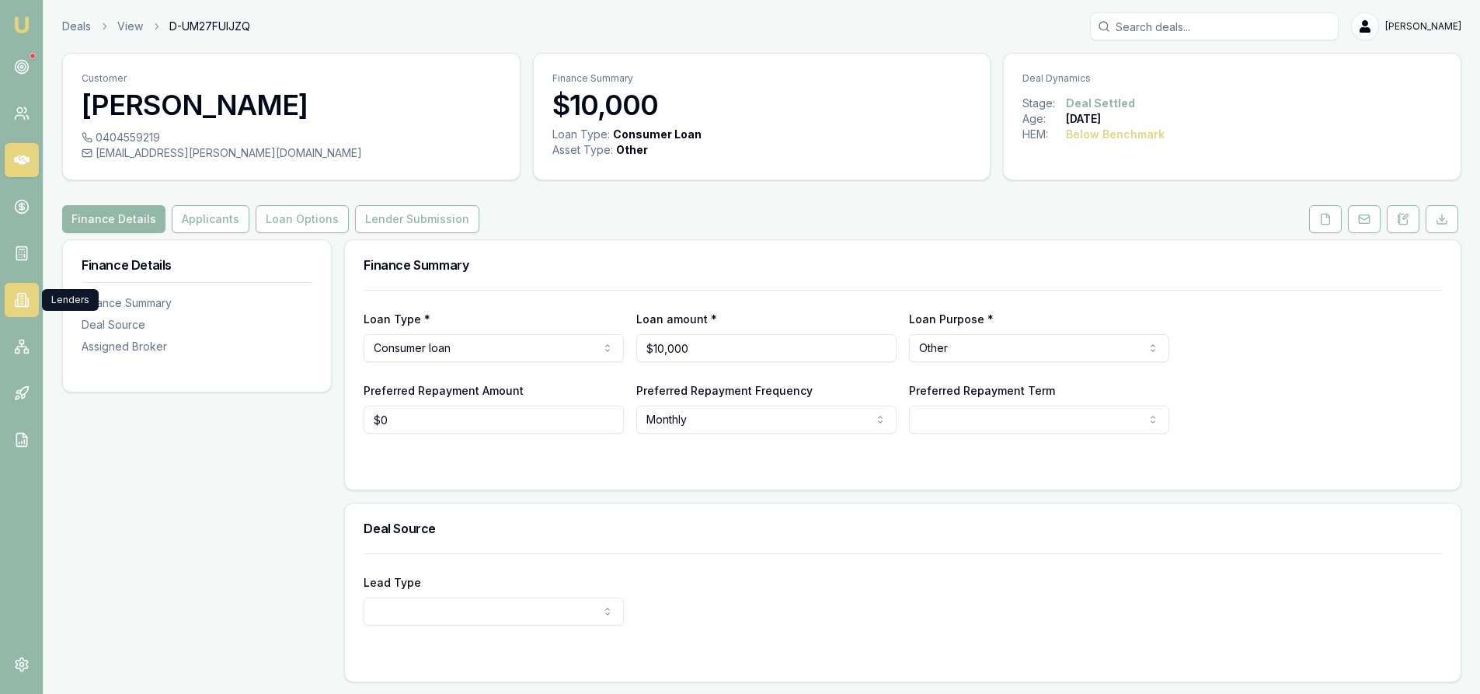
click at [24, 300] on icon at bounding box center [22, 300] width 16 height 16
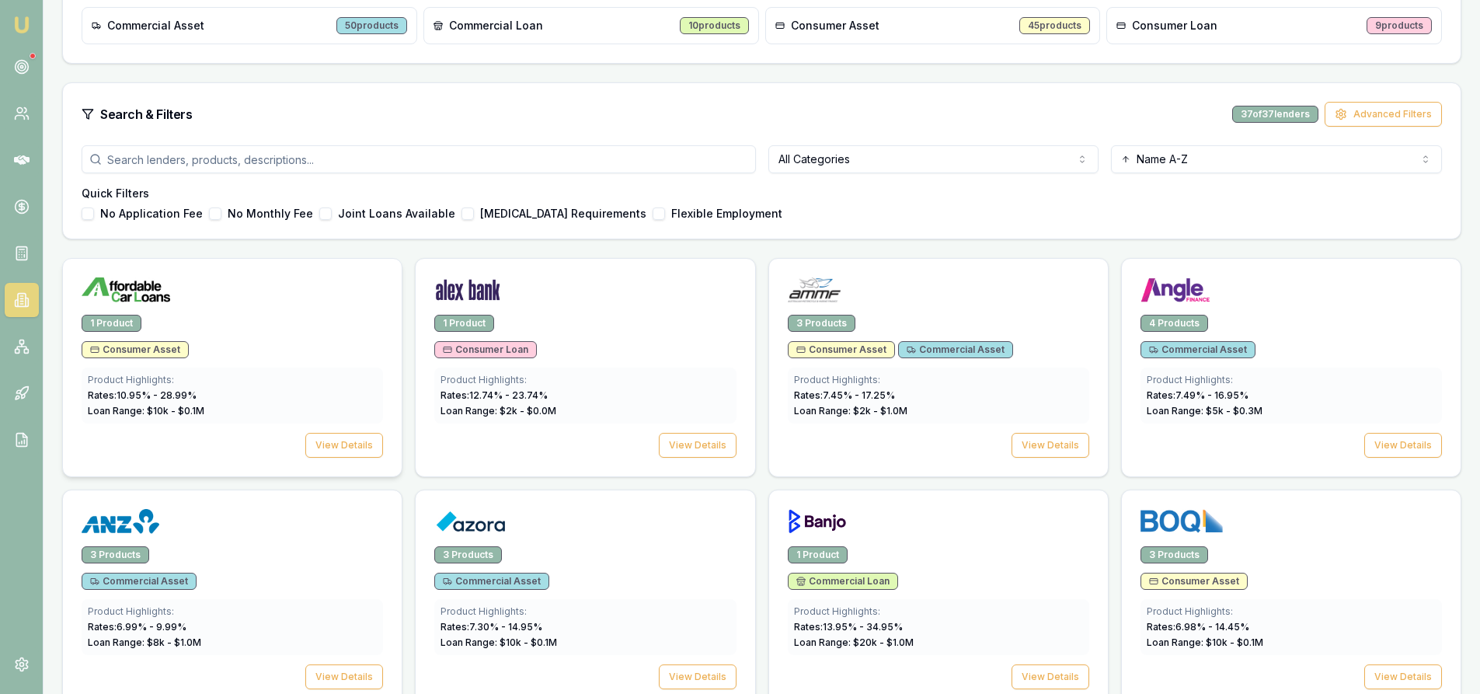
scroll to position [388, 0]
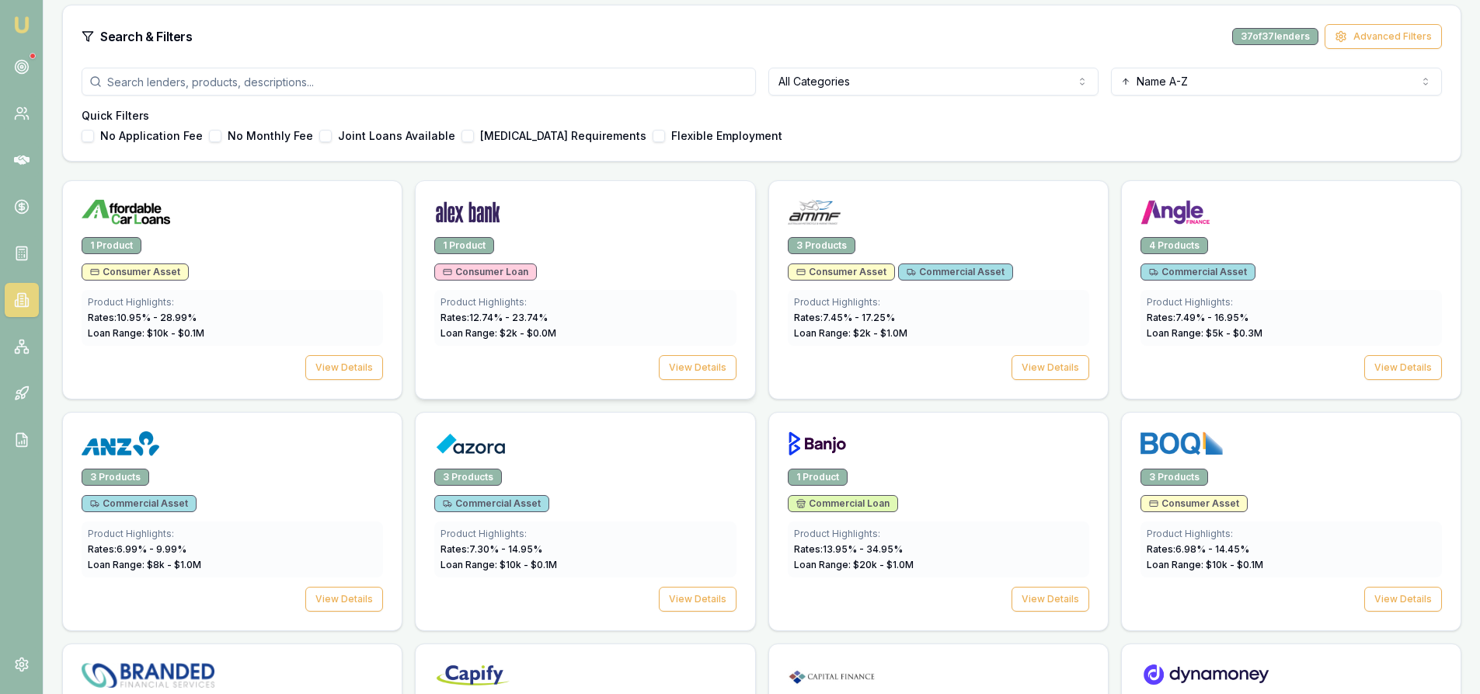
click at [607, 249] on div "1 Product" at bounding box center [584, 245] width 301 height 17
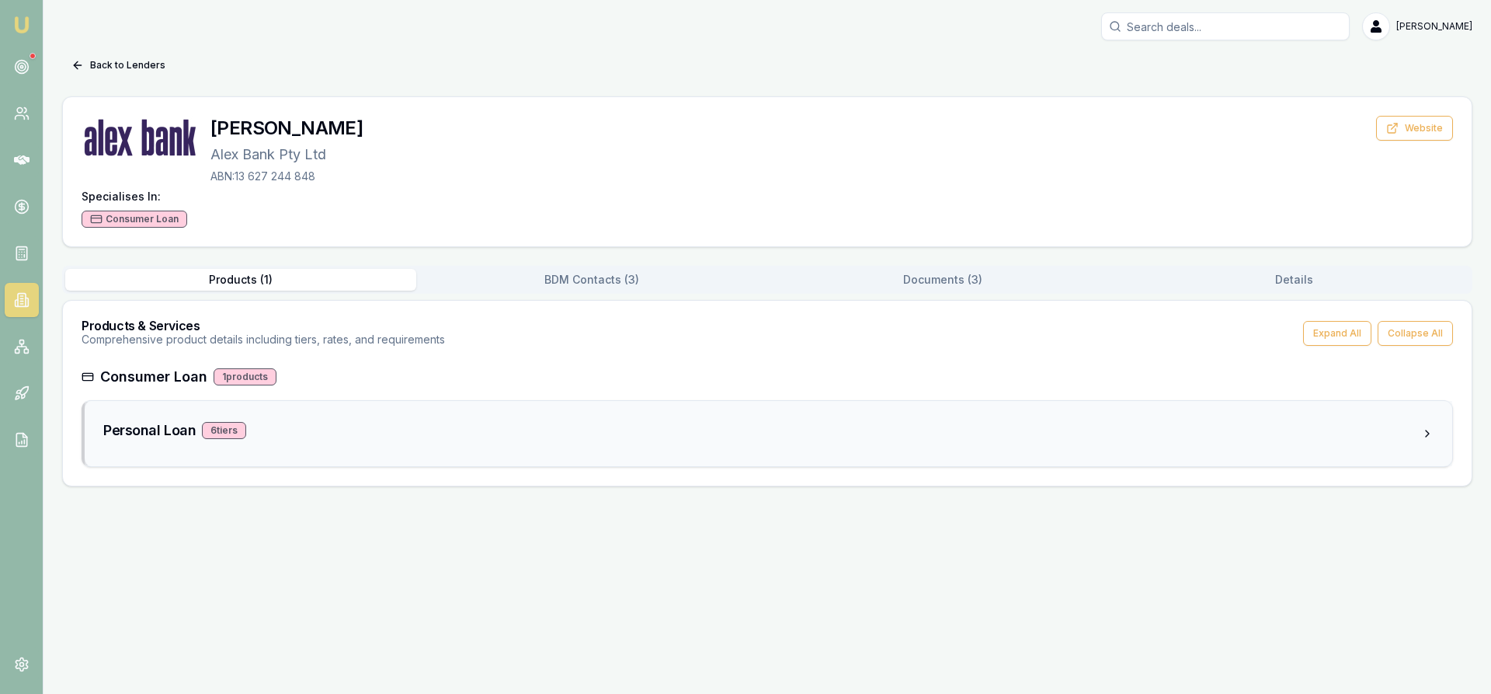
click at [221, 430] on div "6 tier s" at bounding box center [224, 430] width 44 height 17
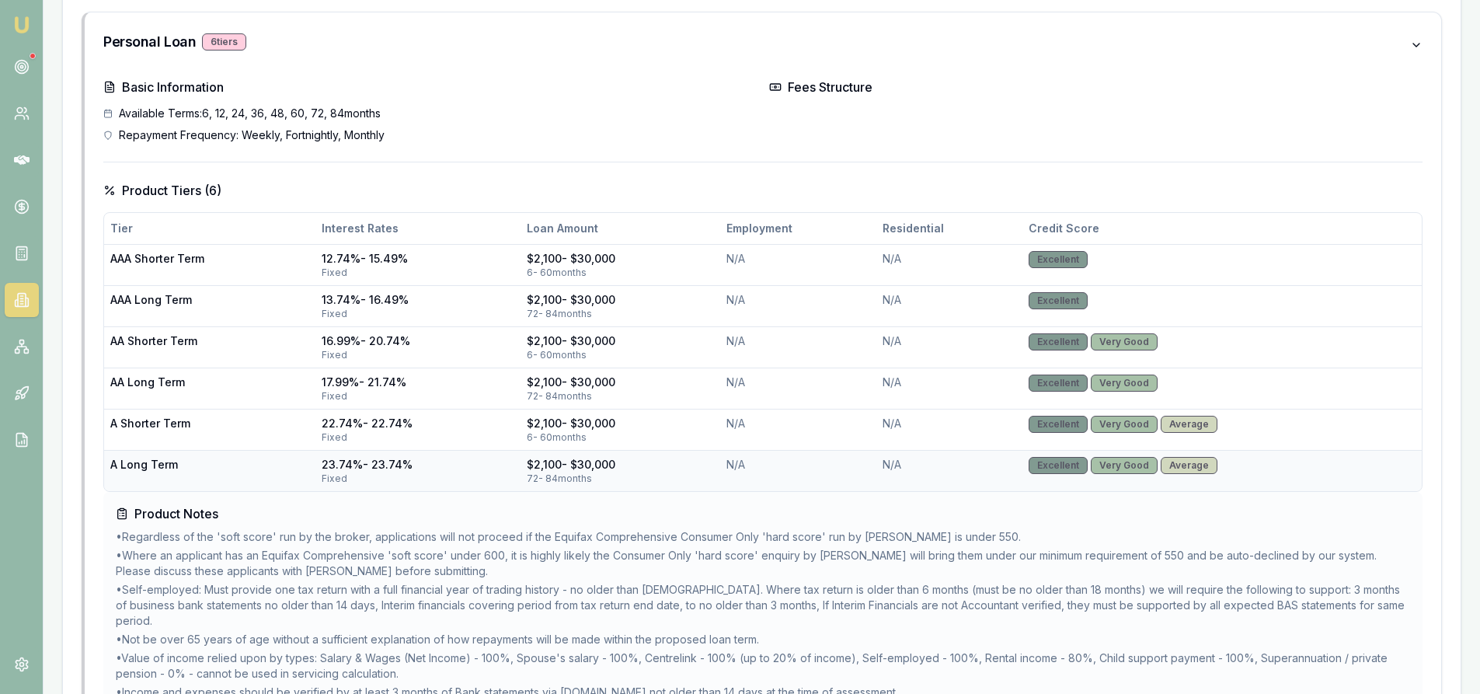
scroll to position [552, 0]
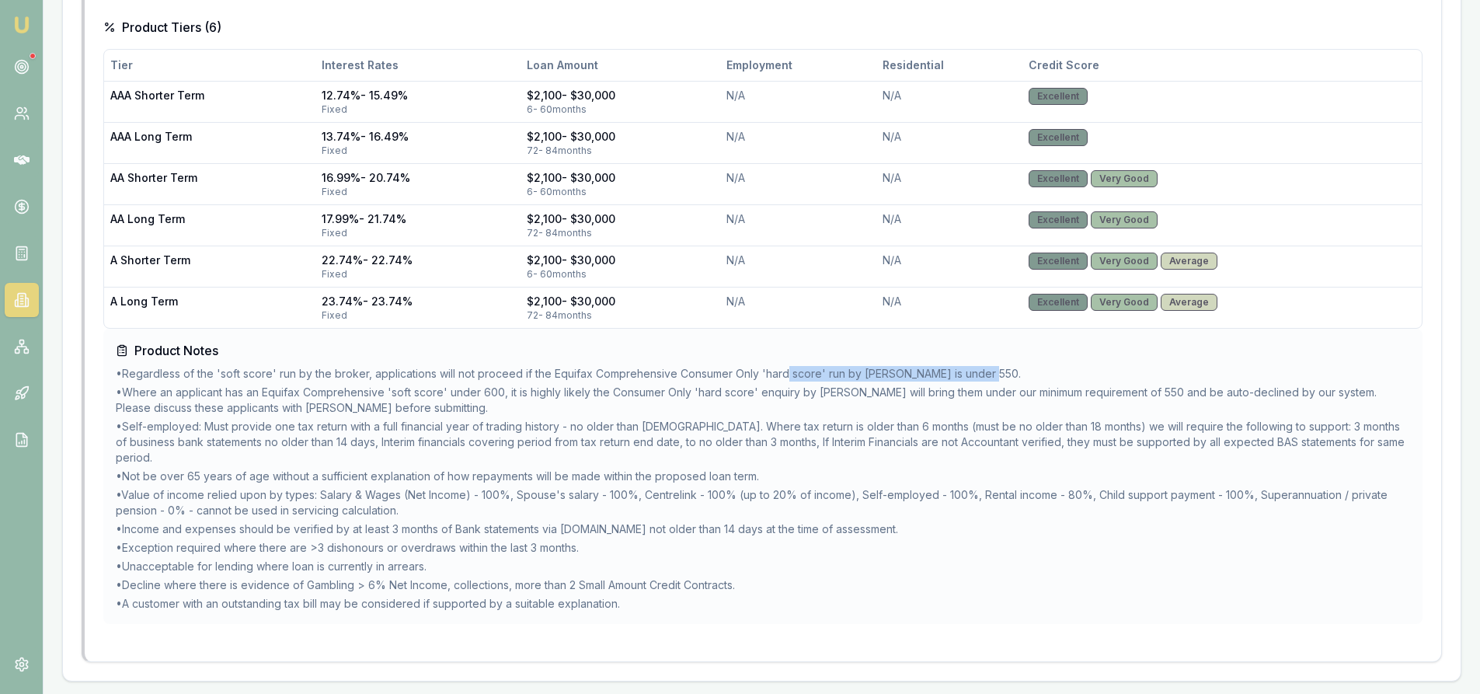
drag, startPoint x: 787, startPoint y: 372, endPoint x: 985, endPoint y: 372, distance: 198.1
click at [985, 372] on li "• Regardless of the 'soft score' run by the broker, applications will not proce…" at bounding box center [763, 374] width 1294 height 16
drag, startPoint x: 1081, startPoint y: 390, endPoint x: 1160, endPoint y: 390, distance: 78.5
click at [1160, 390] on li "• Where an applicant has an Equifax Comprehensive 'soft score' under 600, it is…" at bounding box center [763, 400] width 1294 height 31
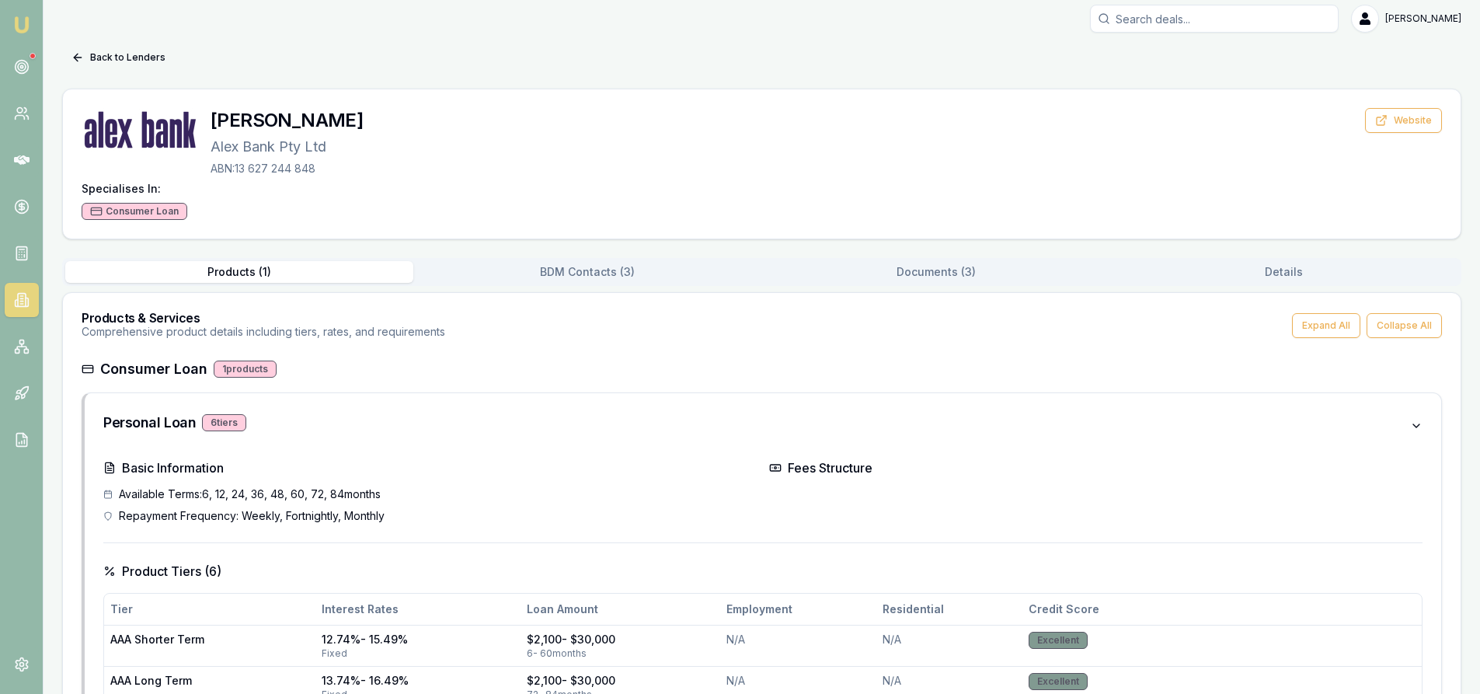
scroll to position [0, 0]
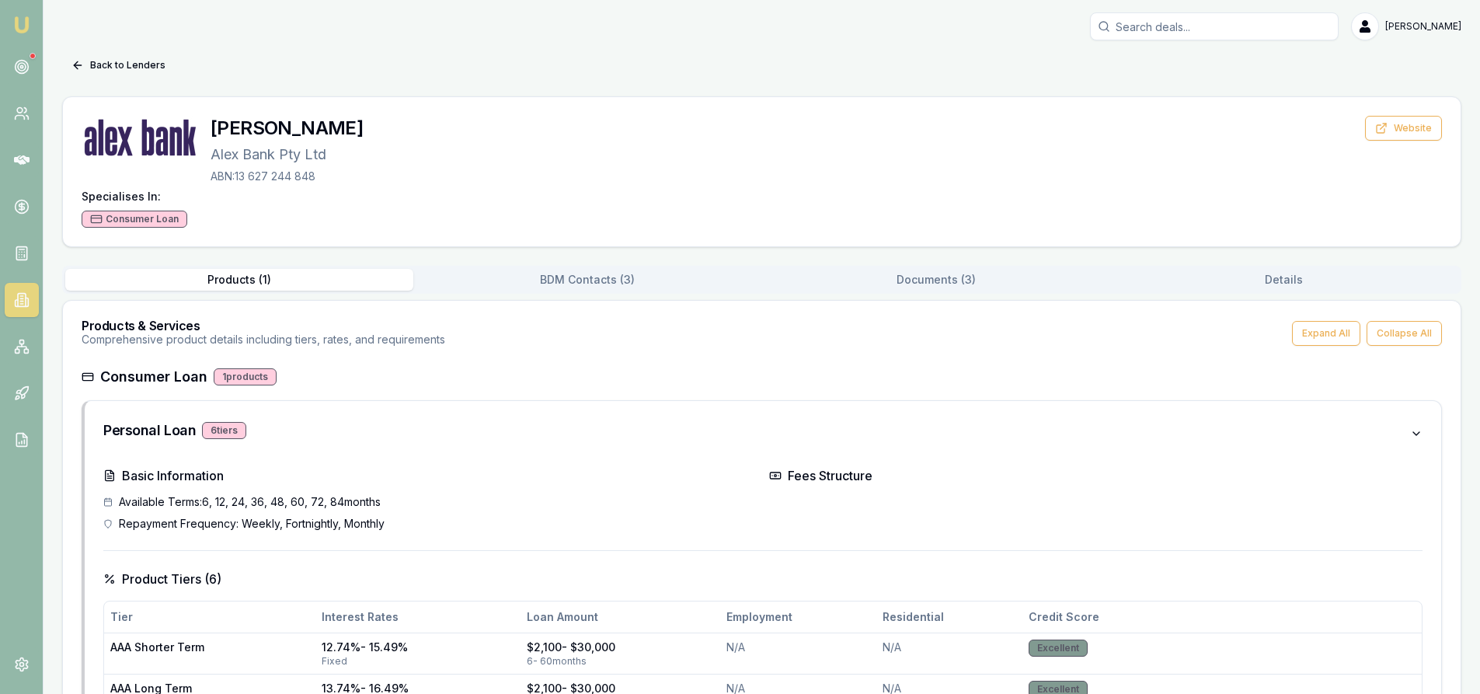
click at [1186, 23] on input "Search deals" at bounding box center [1214, 26] width 249 height 28
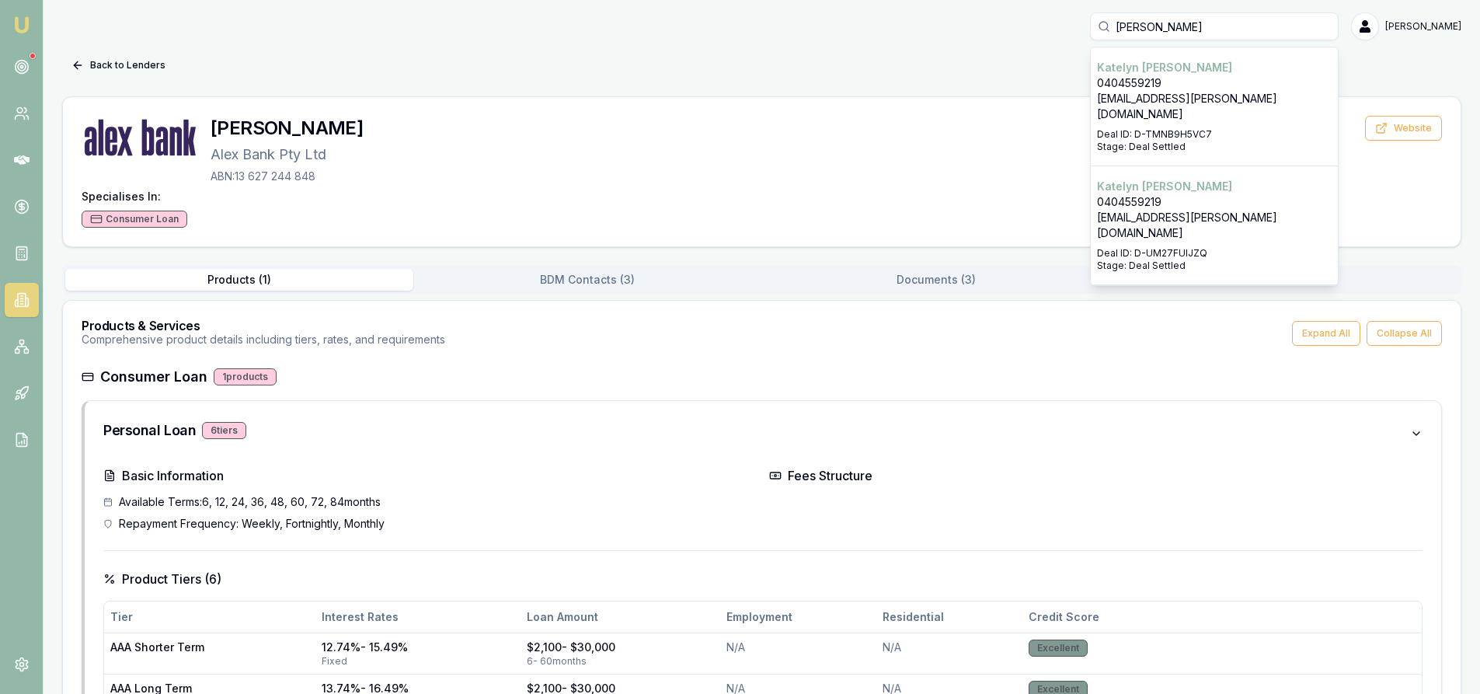
type input "kate"
click at [1187, 87] on p "0404559219" at bounding box center [1214, 83] width 235 height 16
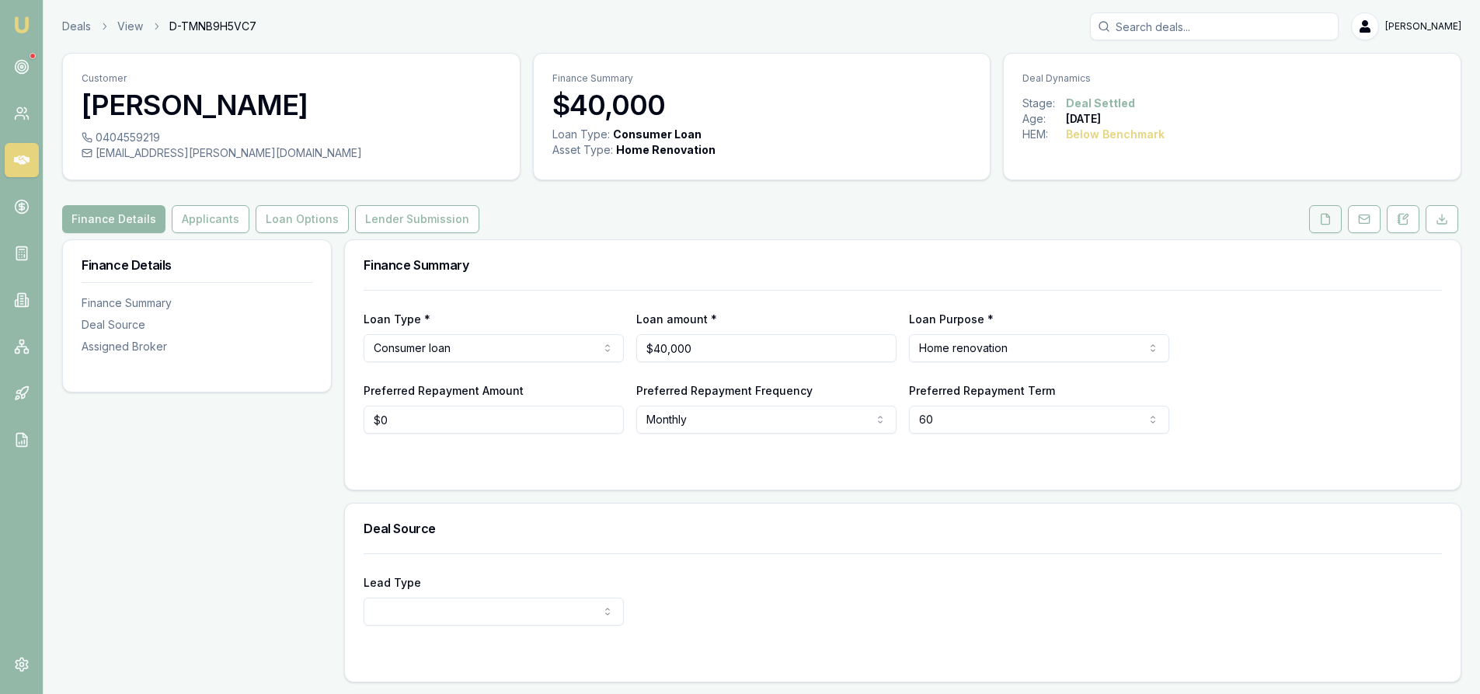
click at [1330, 222] on icon at bounding box center [1325, 219] width 9 height 10
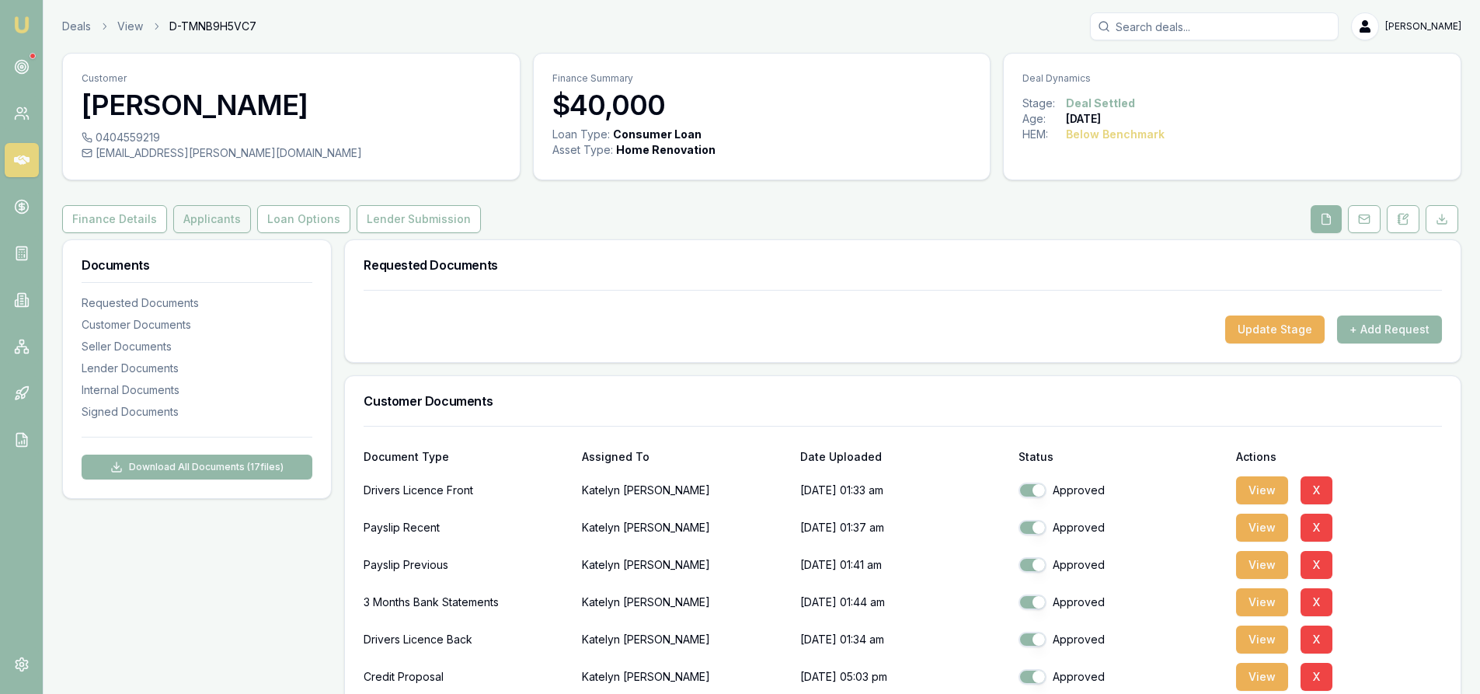
click at [228, 218] on button "Applicants" at bounding box center [212, 219] width 78 height 28
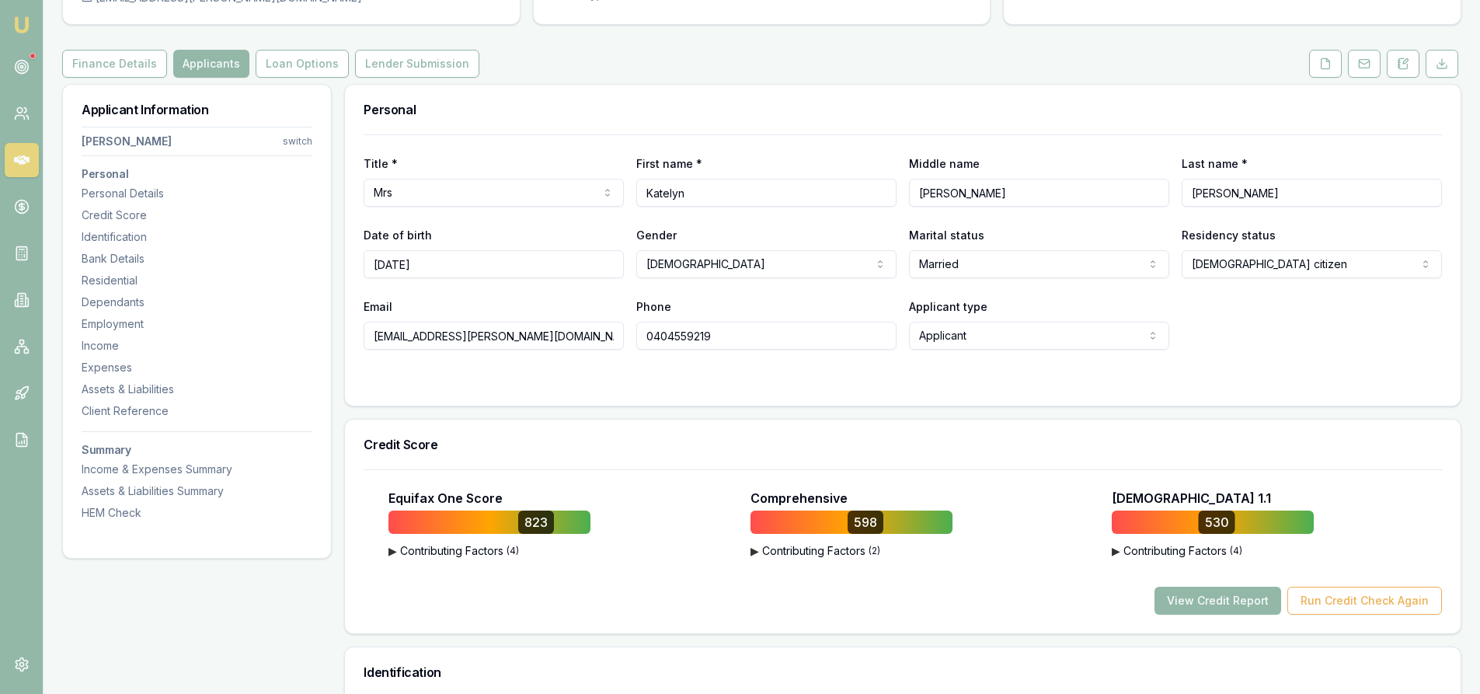
scroll to position [311, 0]
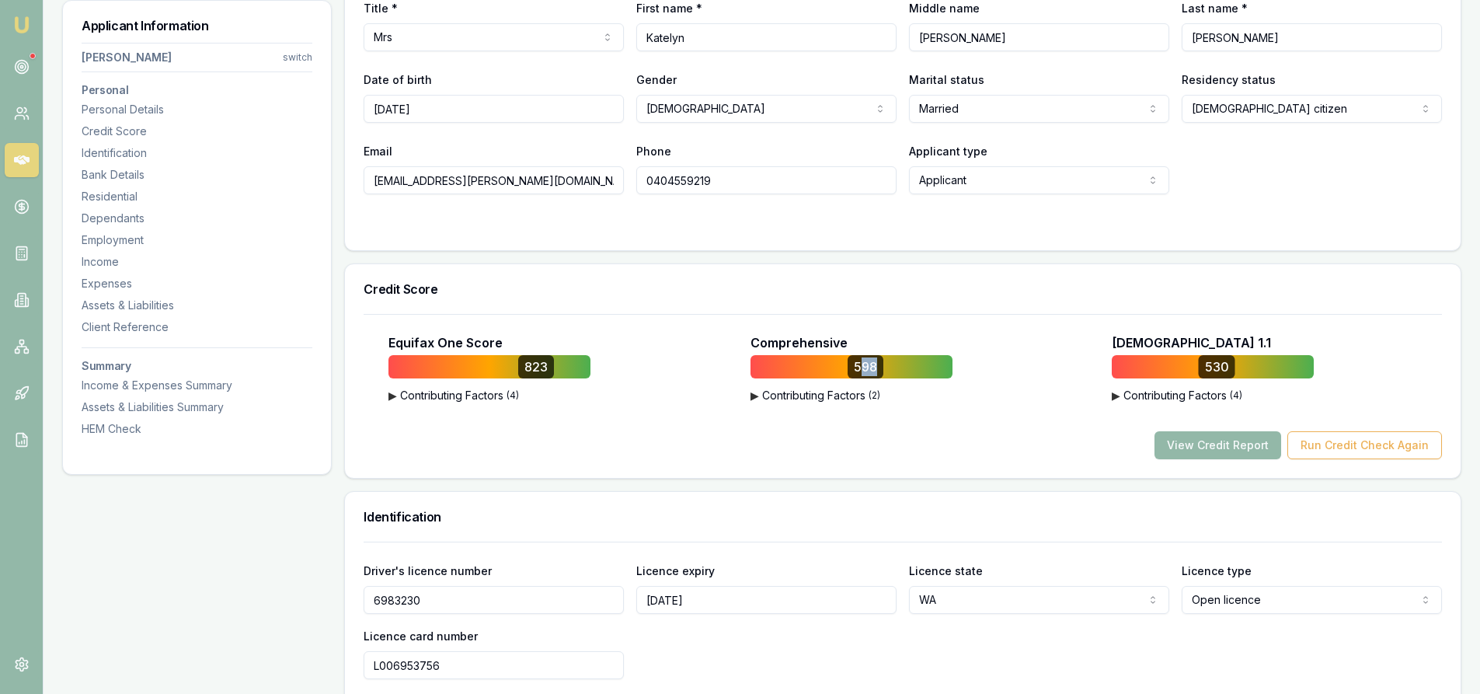
drag, startPoint x: 858, startPoint y: 368, endPoint x: 879, endPoint y: 364, distance: 22.2
click at [879, 364] on div "598" at bounding box center [865, 366] width 36 height 23
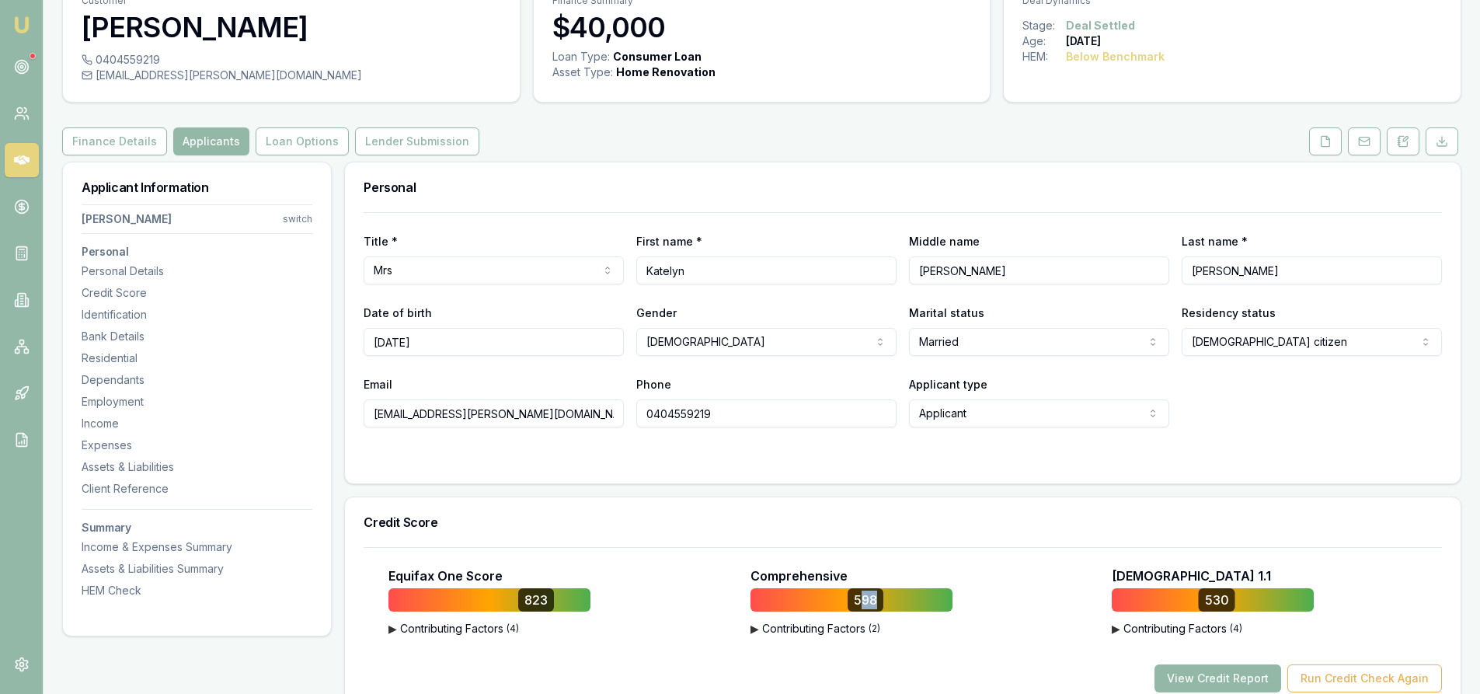
scroll to position [0, 0]
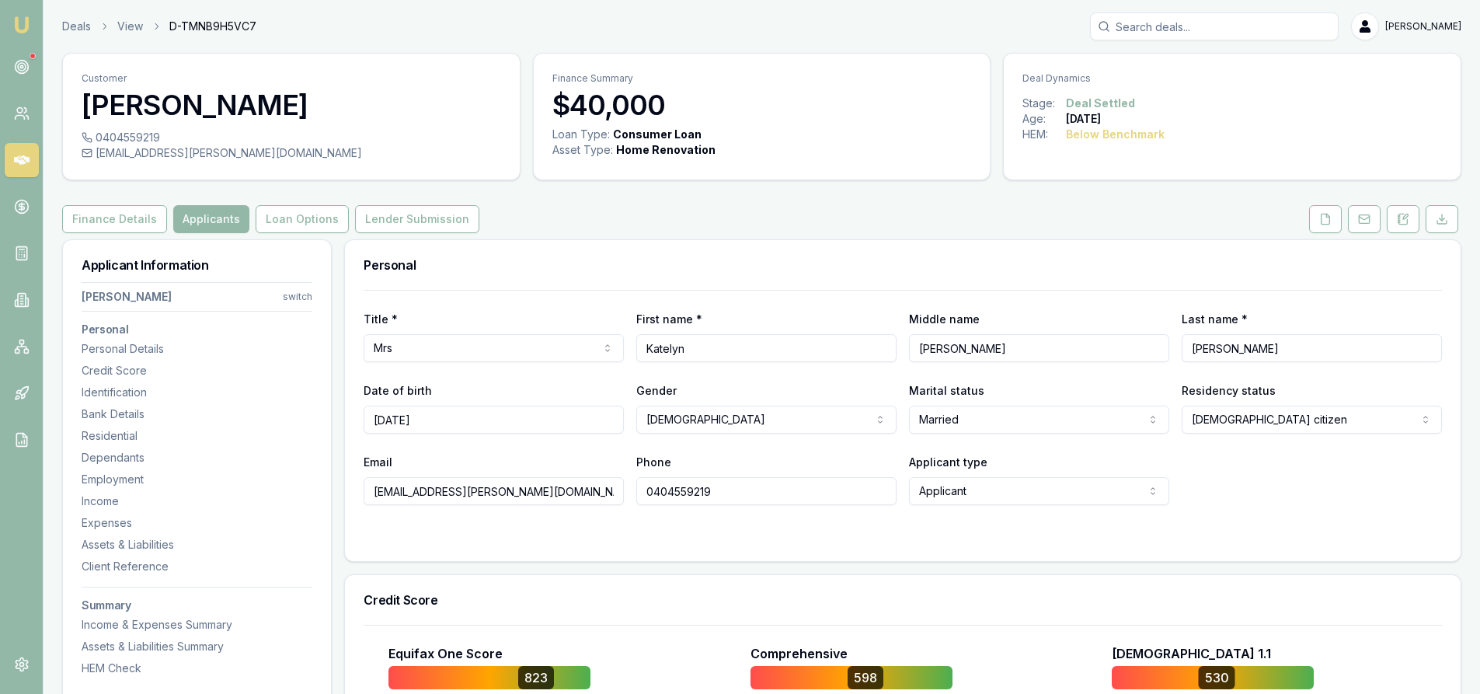
click at [1173, 28] on input "Search deals" at bounding box center [1214, 26] width 249 height 28
click at [411, 220] on button "Lender Submission" at bounding box center [417, 219] width 124 height 28
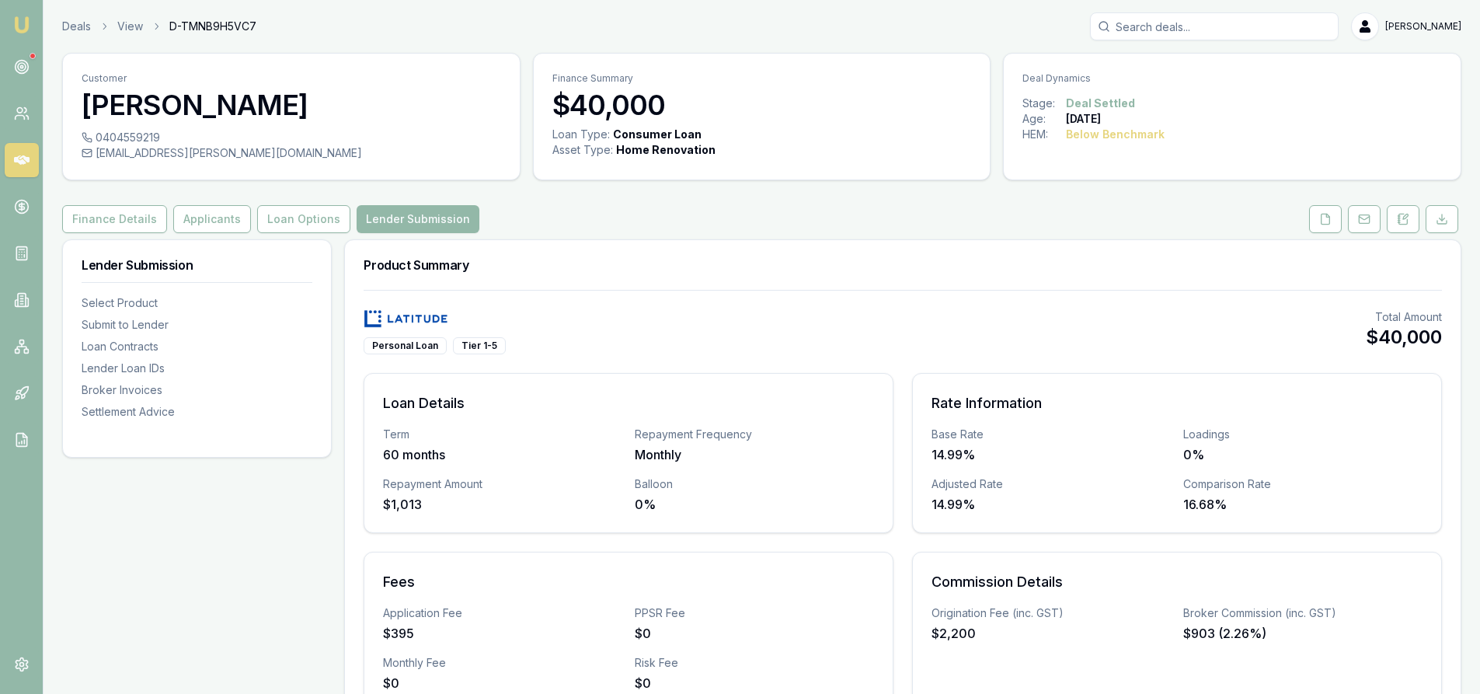
click at [1177, 27] on input "Search deals" at bounding box center [1214, 26] width 249 height 28
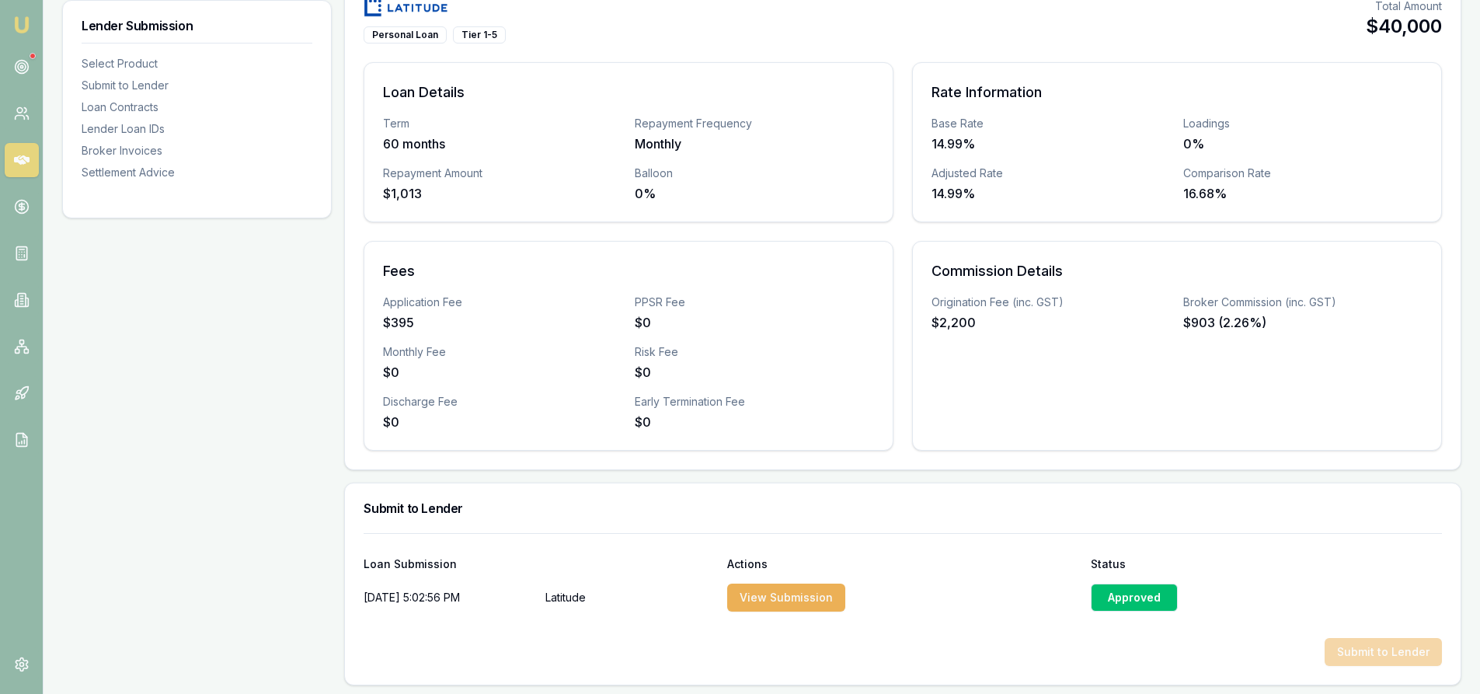
scroll to position [155, 0]
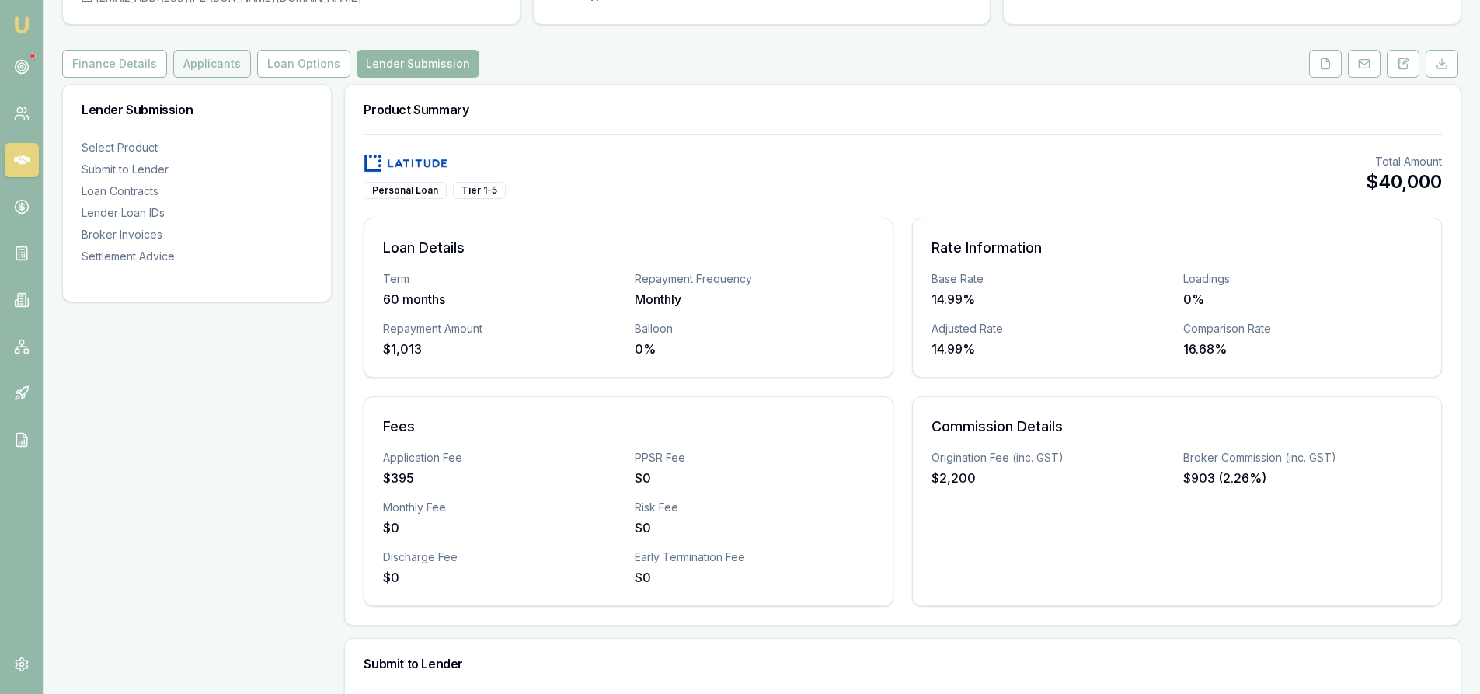
click at [216, 64] on button "Applicants" at bounding box center [212, 64] width 78 height 28
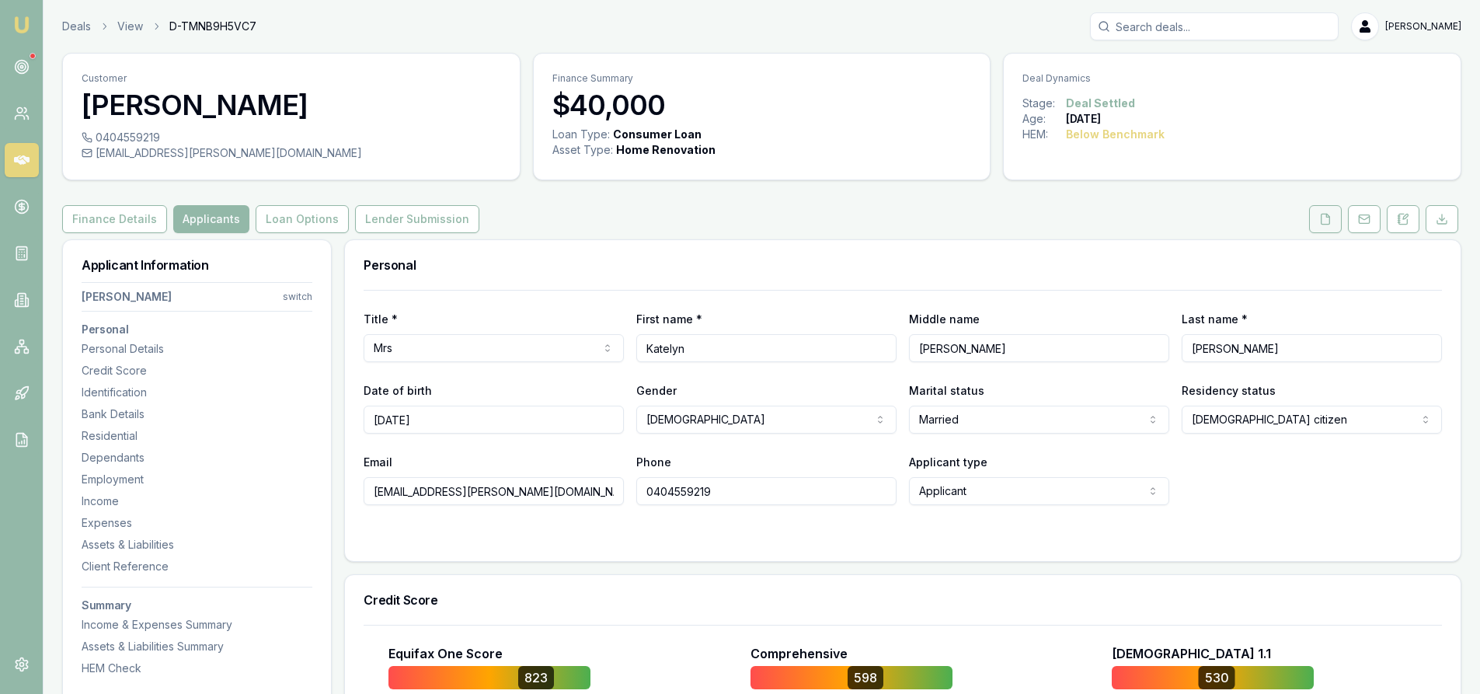
click at [1333, 221] on button at bounding box center [1325, 219] width 33 height 28
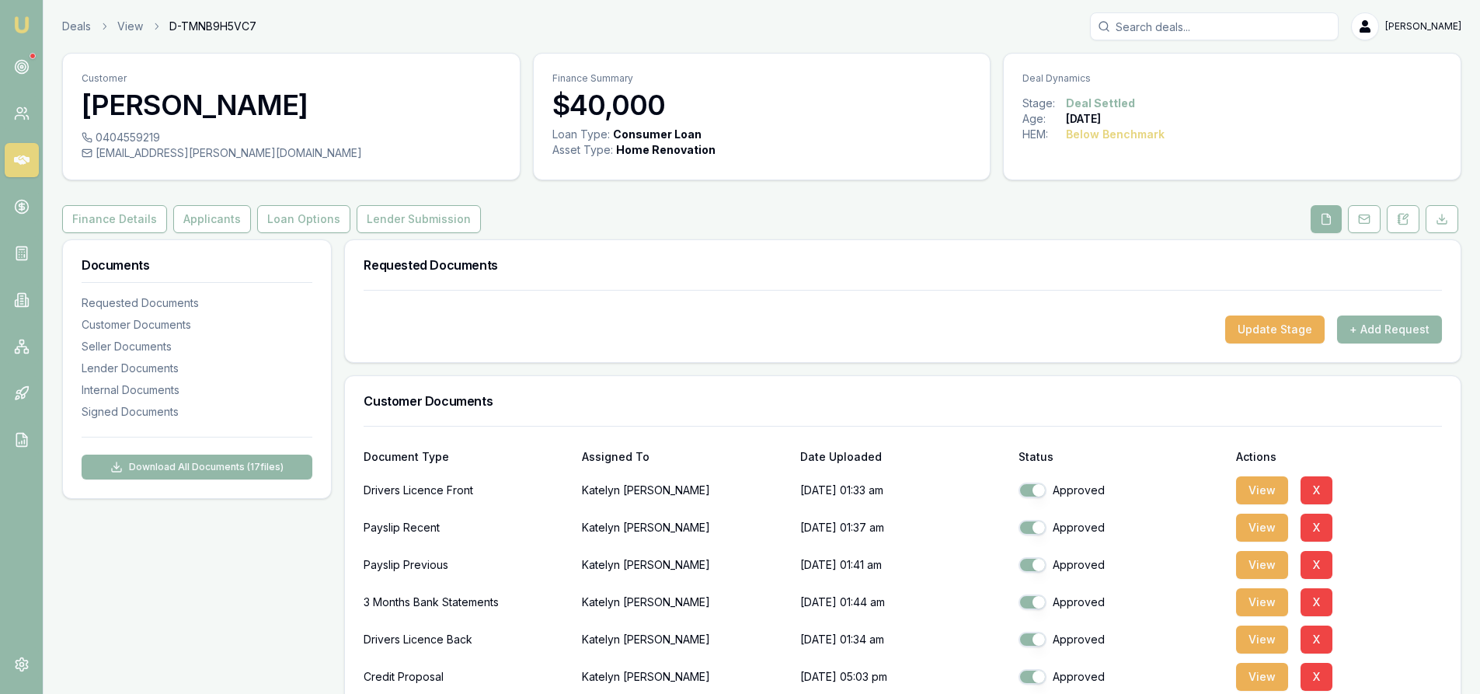
scroll to position [311, 0]
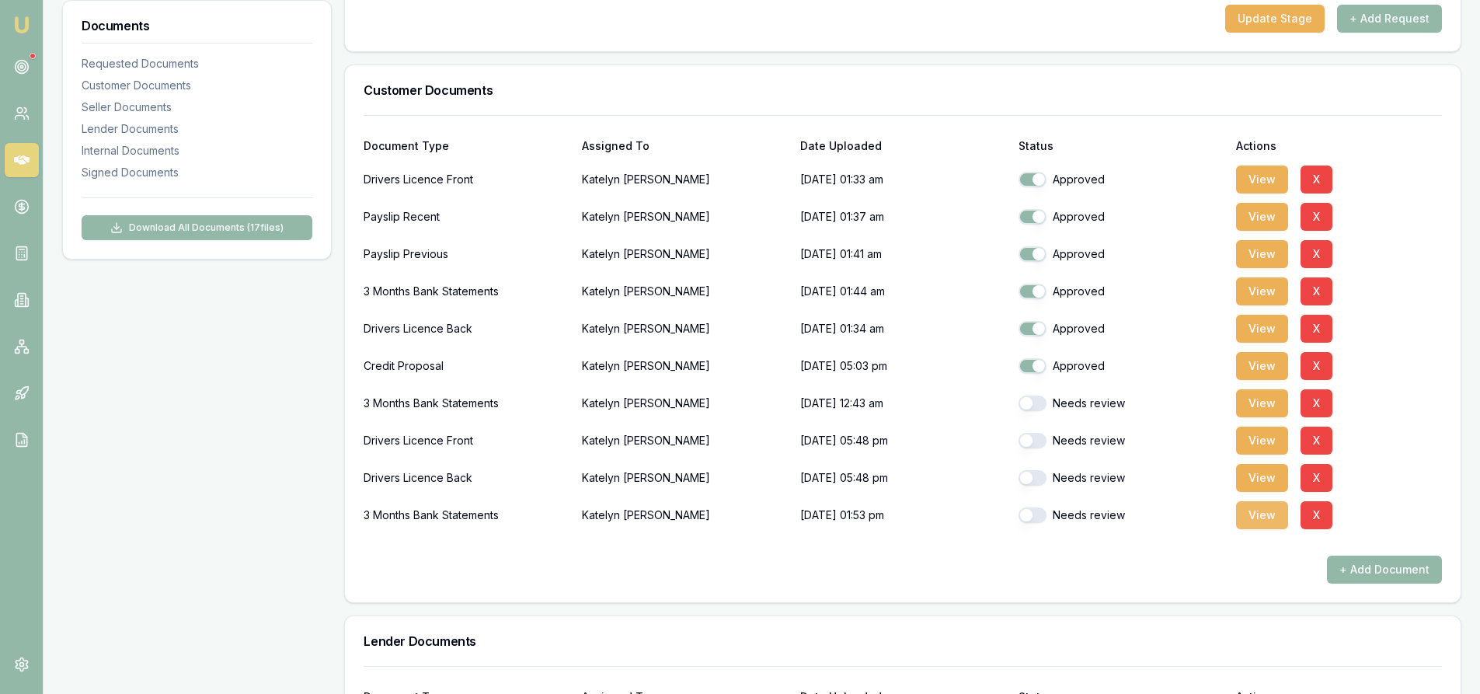
click at [1268, 520] on button "View" at bounding box center [1262, 515] width 52 height 28
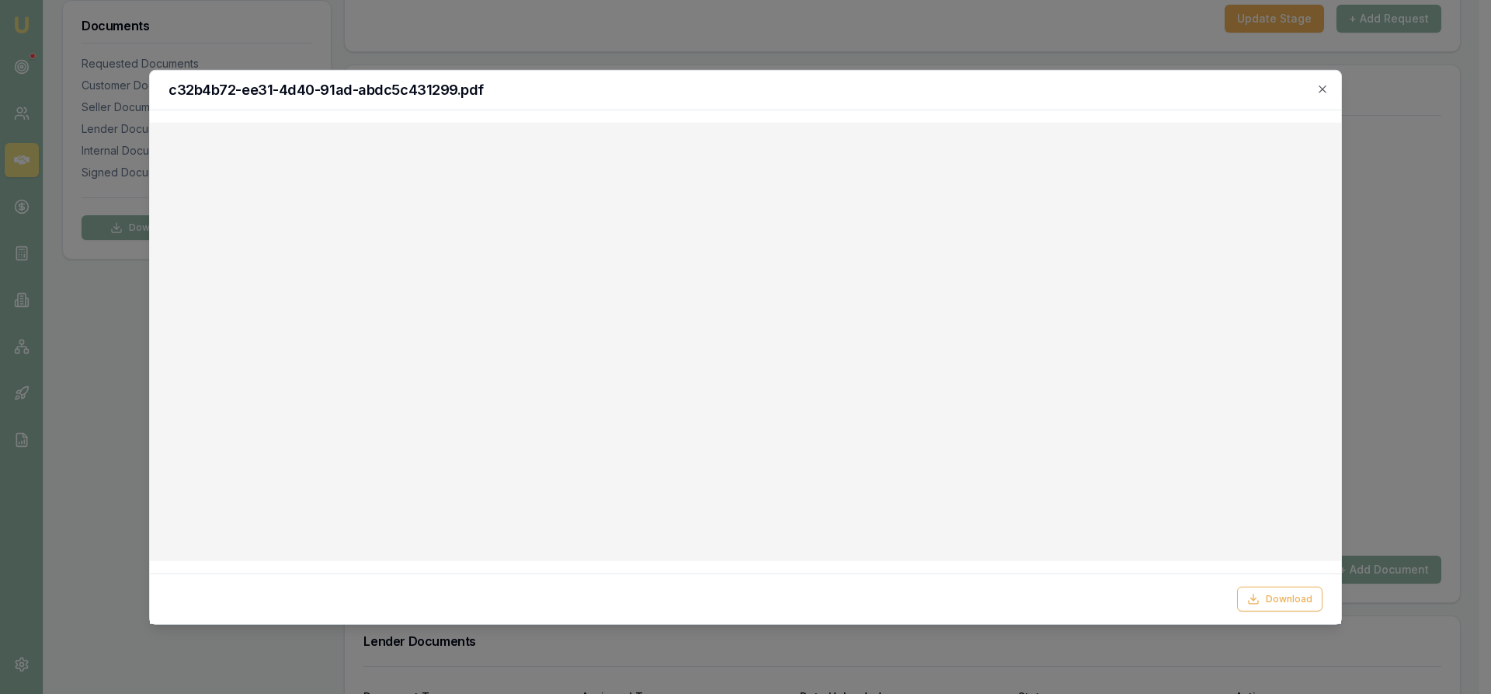
click at [1315, 87] on h2 "c32b4b72-ee31-4d40-91ad-abdc5c431299.pdf" at bounding box center [746, 89] width 1154 height 14
click at [1324, 94] on icon "button" at bounding box center [1323, 88] width 12 height 12
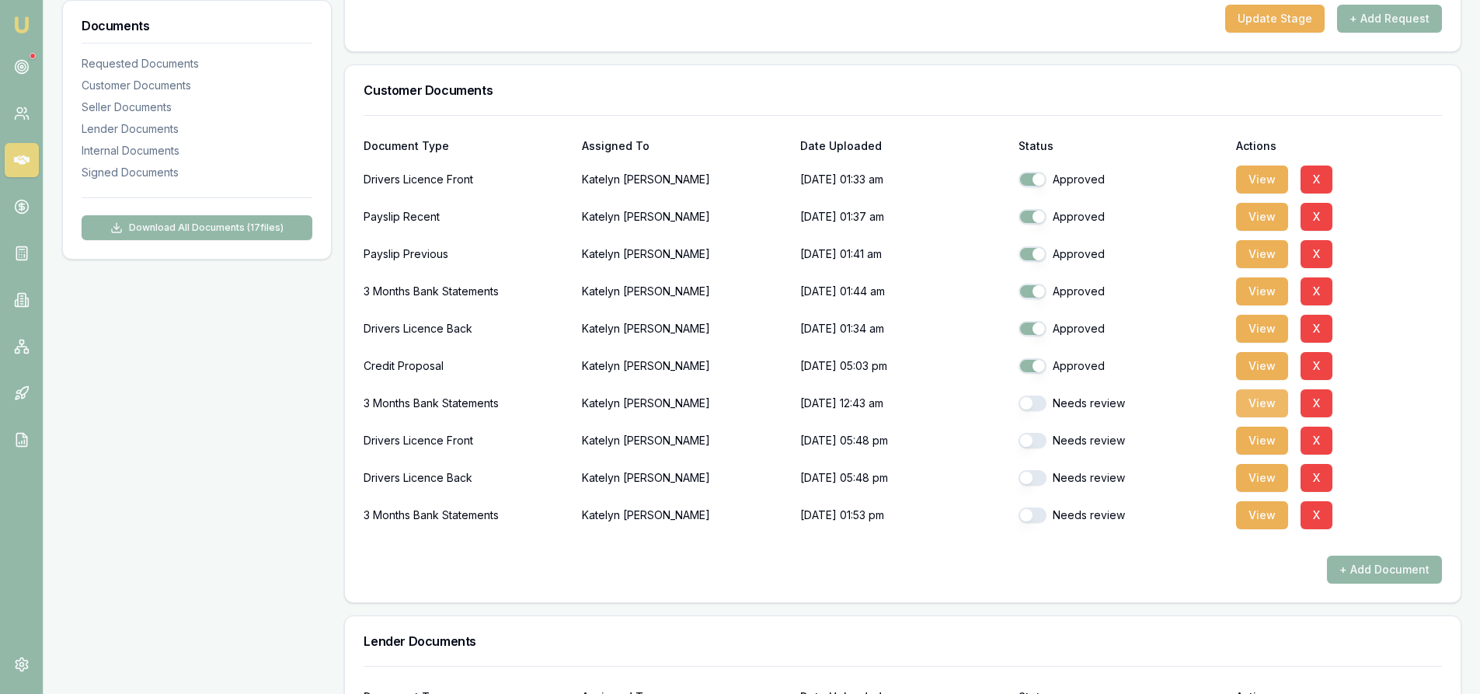
click at [1274, 405] on button "View" at bounding box center [1262, 403] width 52 height 28
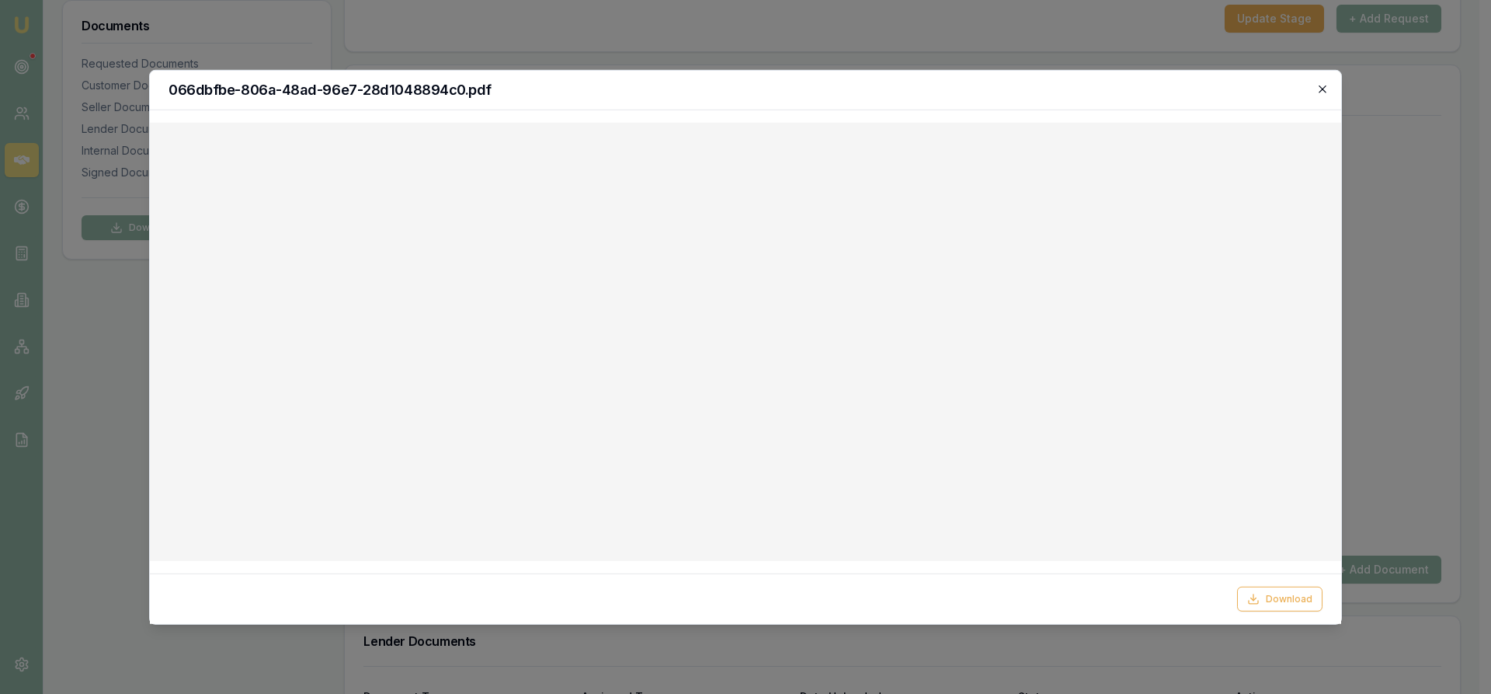
click at [1326, 85] on icon "button" at bounding box center [1322, 88] width 7 height 7
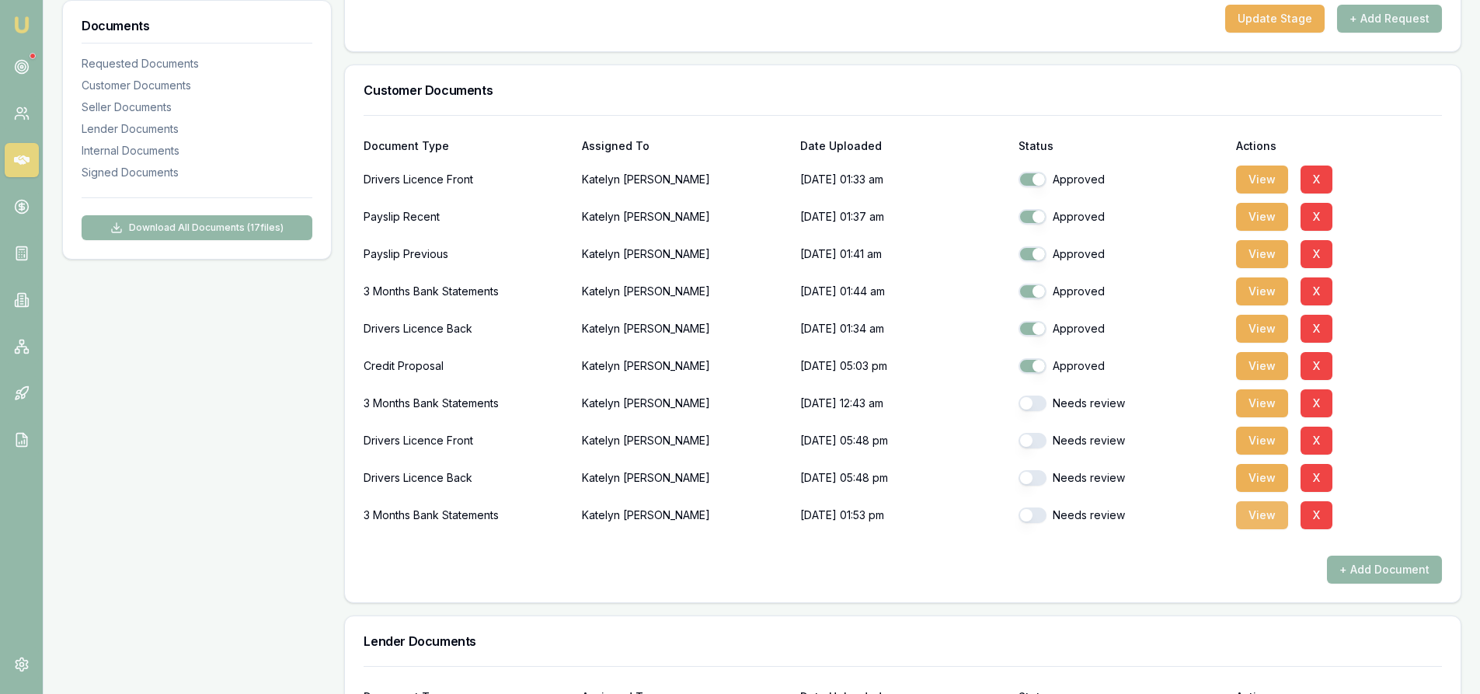
click at [1262, 517] on button "View" at bounding box center [1262, 515] width 52 height 28
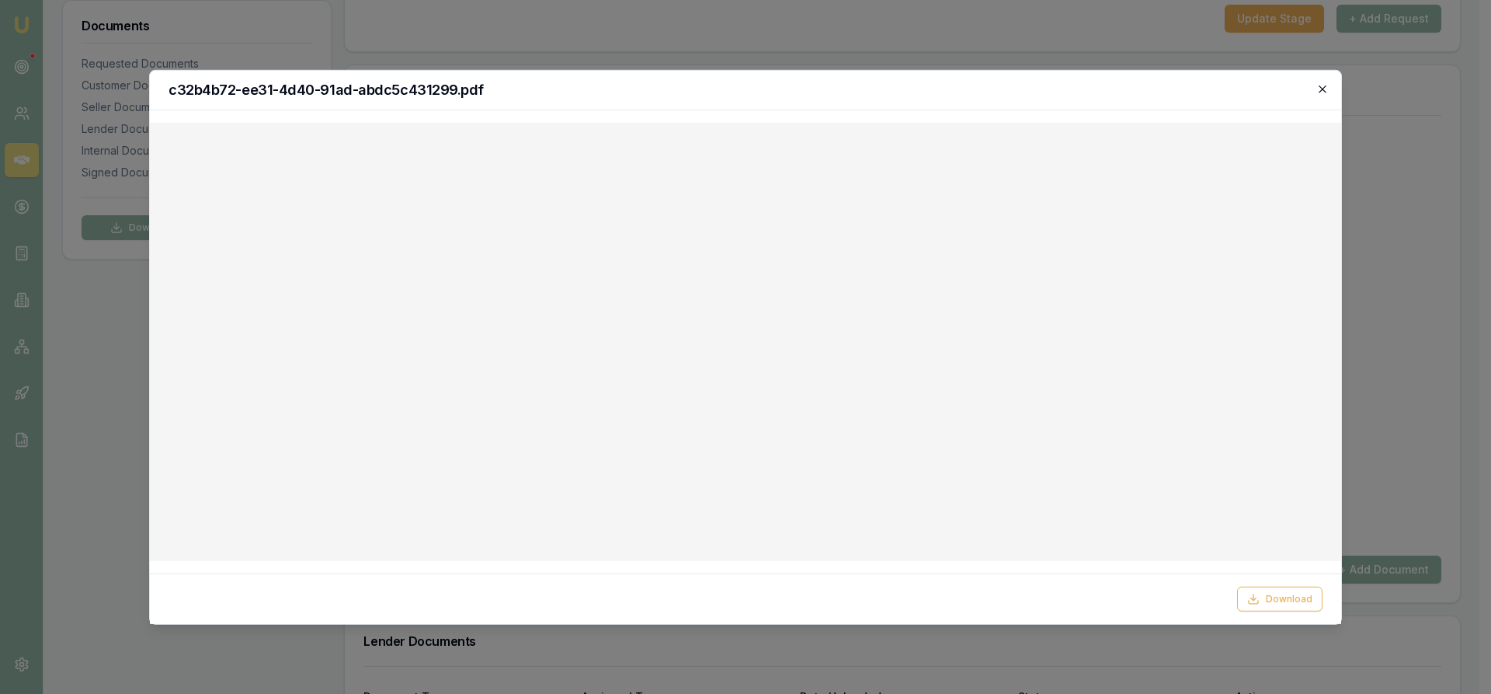
click at [1321, 84] on icon "button" at bounding box center [1323, 88] width 12 height 12
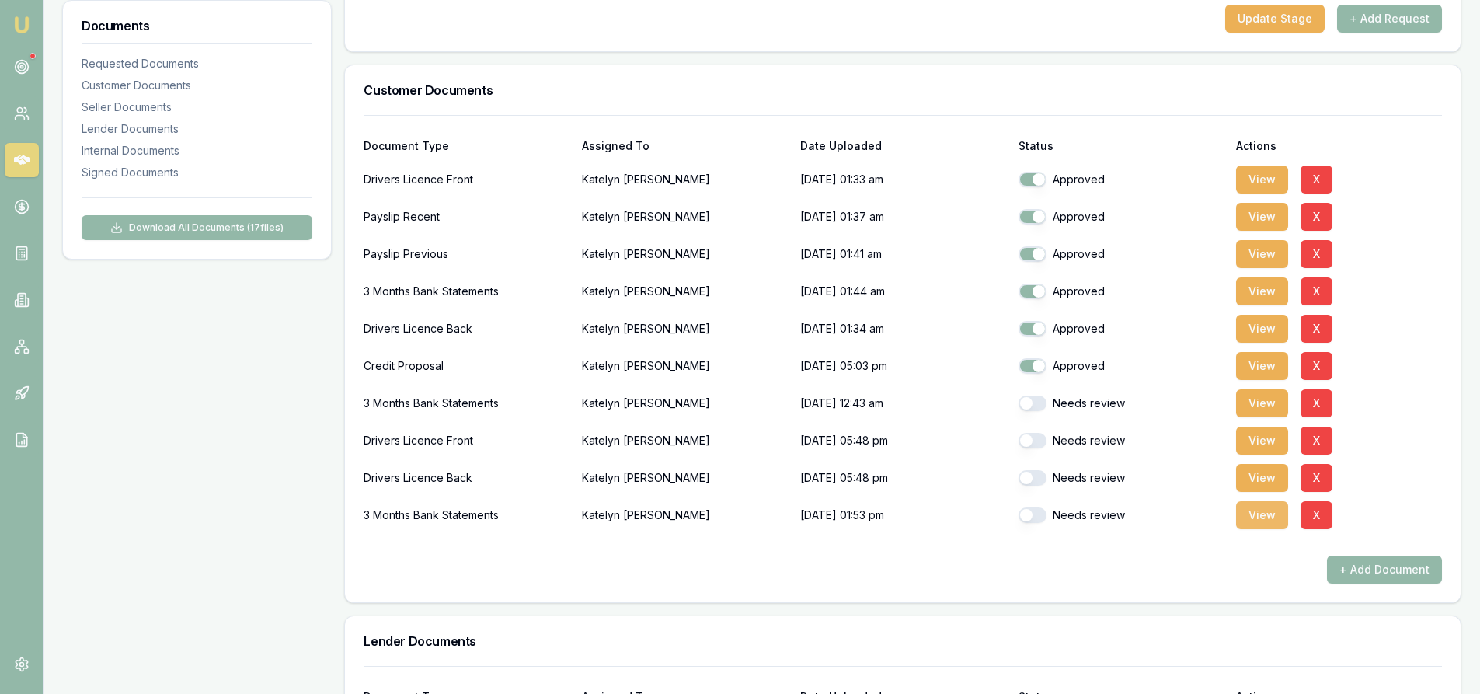
click at [1268, 518] on button "View" at bounding box center [1262, 515] width 52 height 28
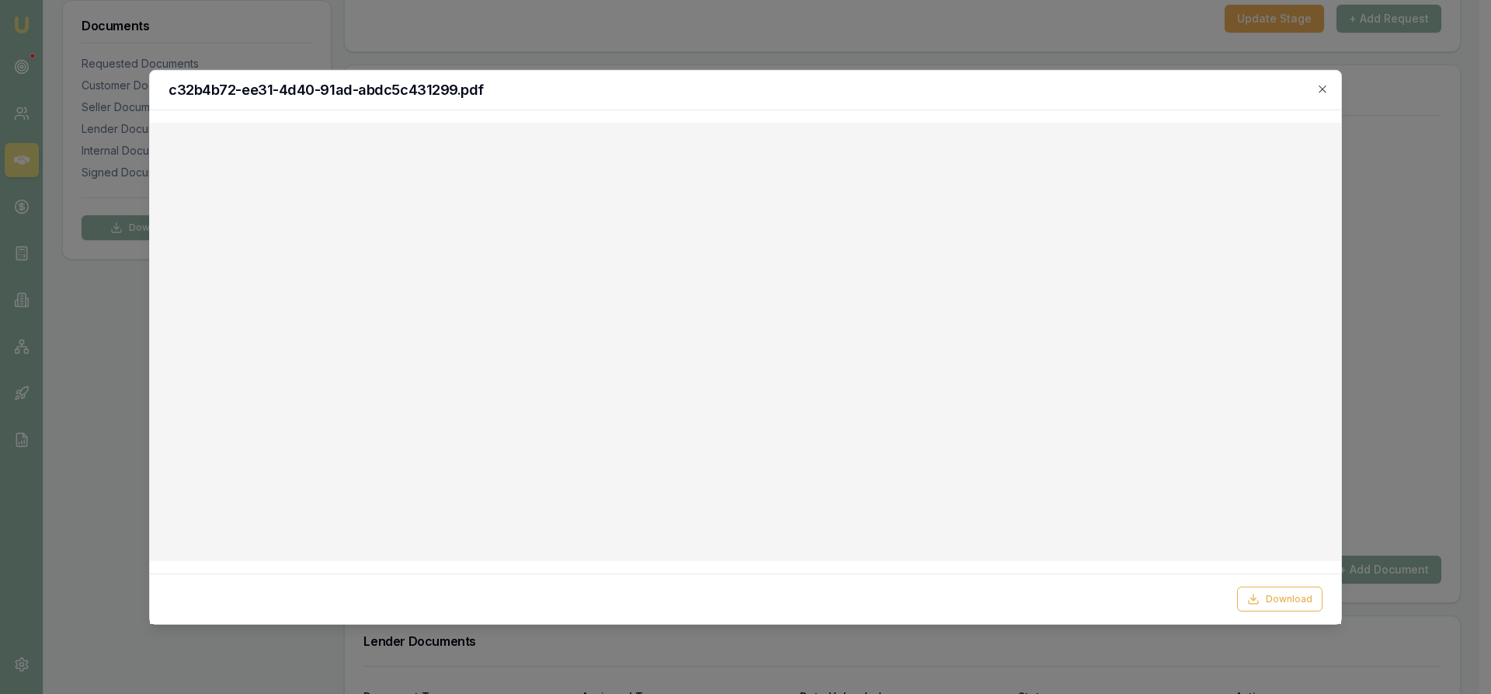
click at [1399, 186] on div at bounding box center [745, 347] width 1491 height 694
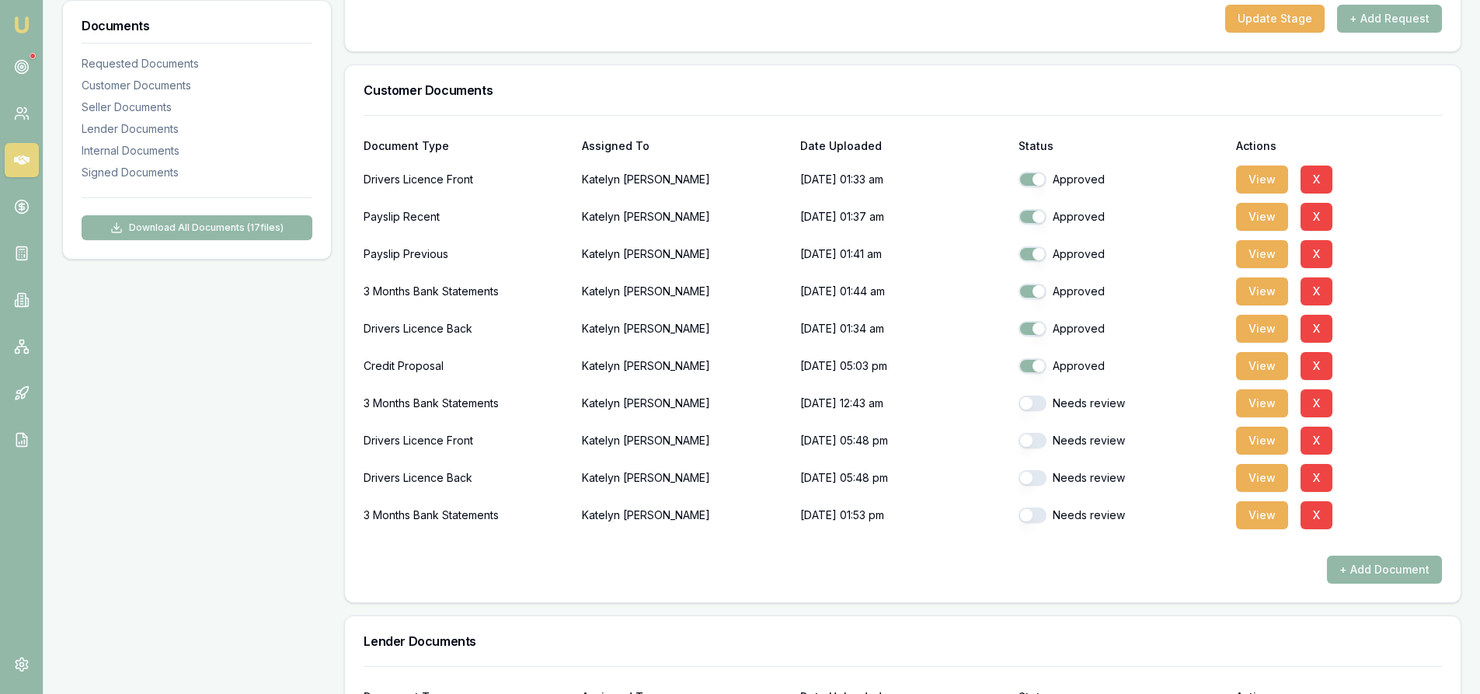
drag, startPoint x: 1259, startPoint y: 516, endPoint x: 1208, endPoint y: 528, distance: 52.8
click at [1258, 516] on button "View" at bounding box center [1262, 515] width 52 height 28
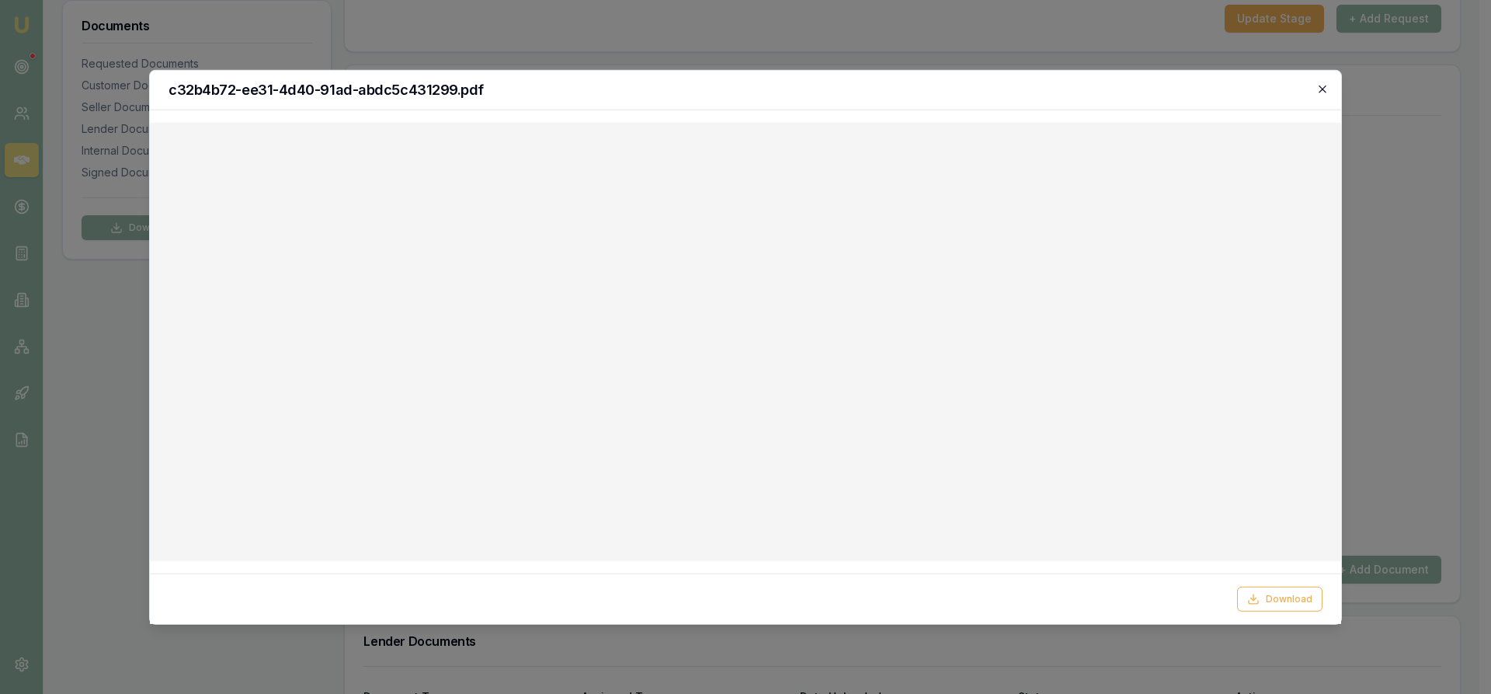
click at [1323, 94] on icon "button" at bounding box center [1323, 88] width 12 height 12
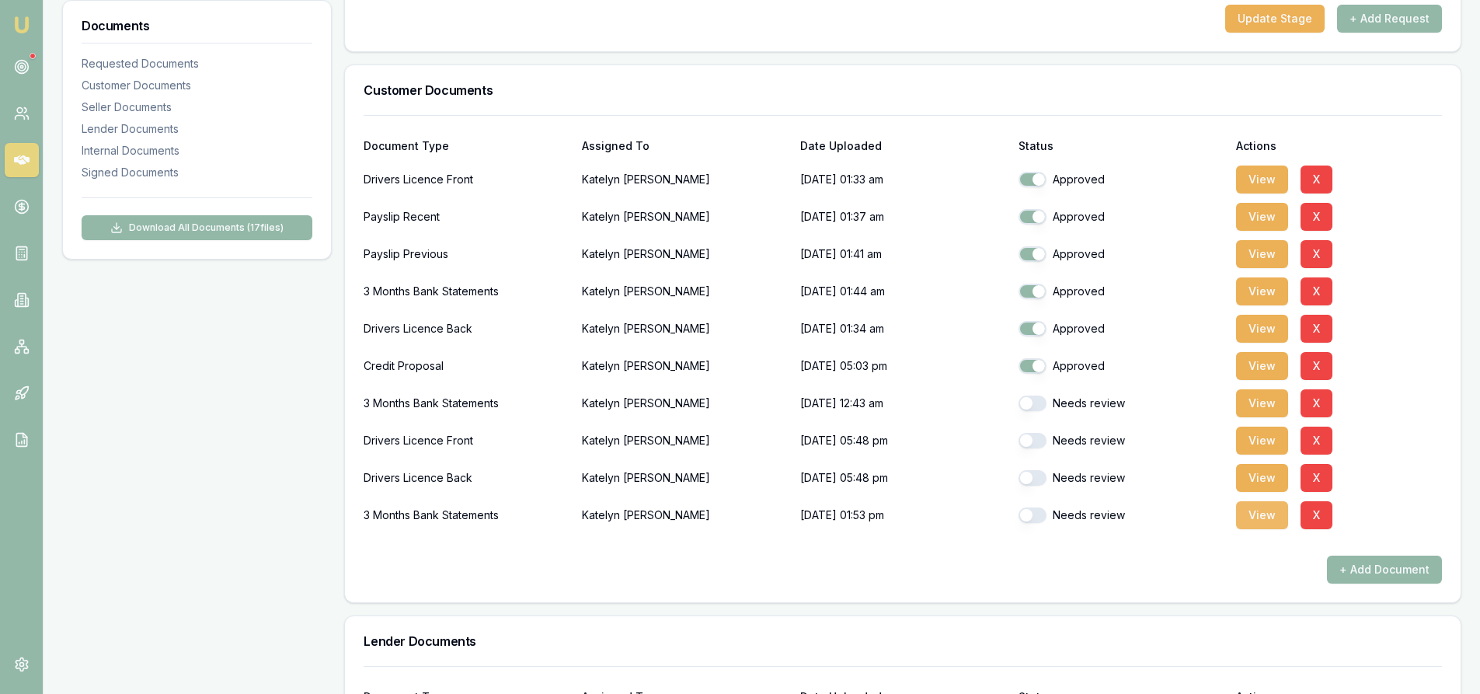
click at [1258, 523] on button "View" at bounding box center [1262, 515] width 52 height 28
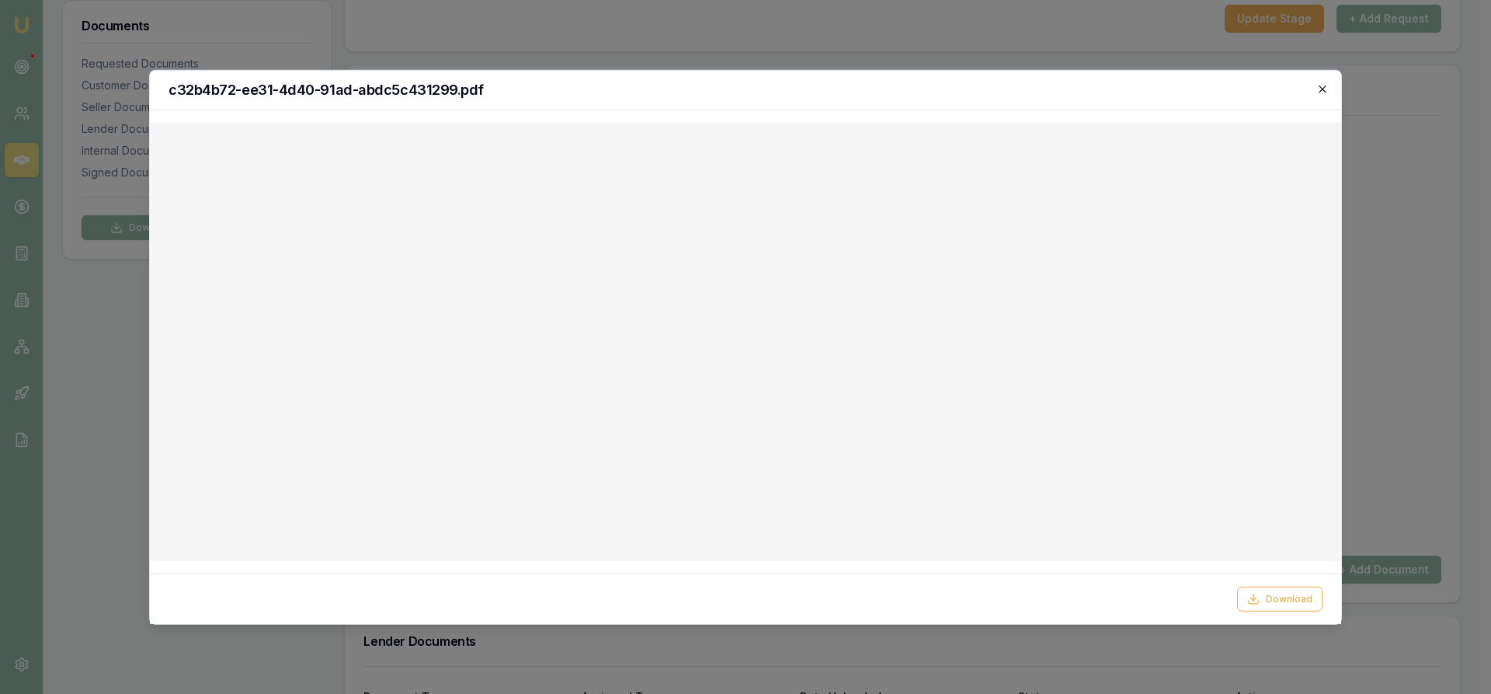
click at [1326, 89] on icon "button" at bounding box center [1323, 88] width 12 height 12
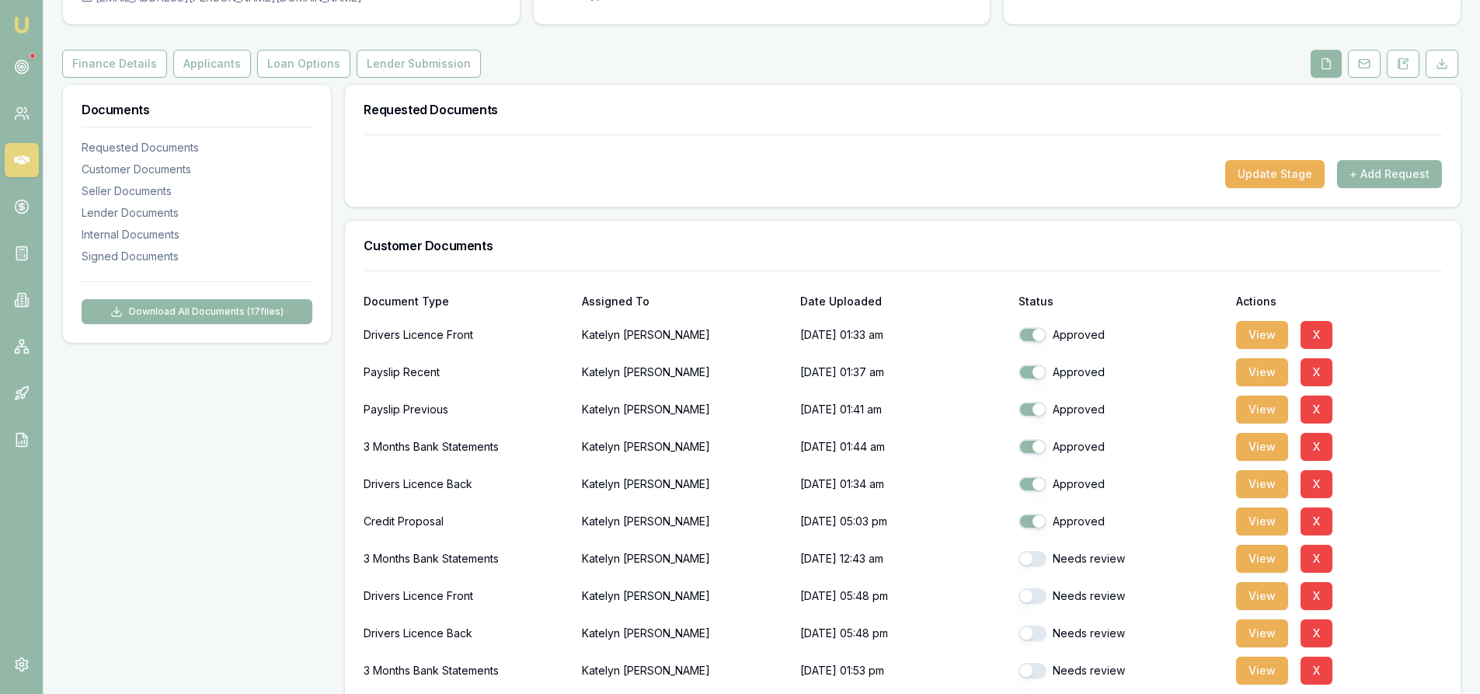
scroll to position [233, 0]
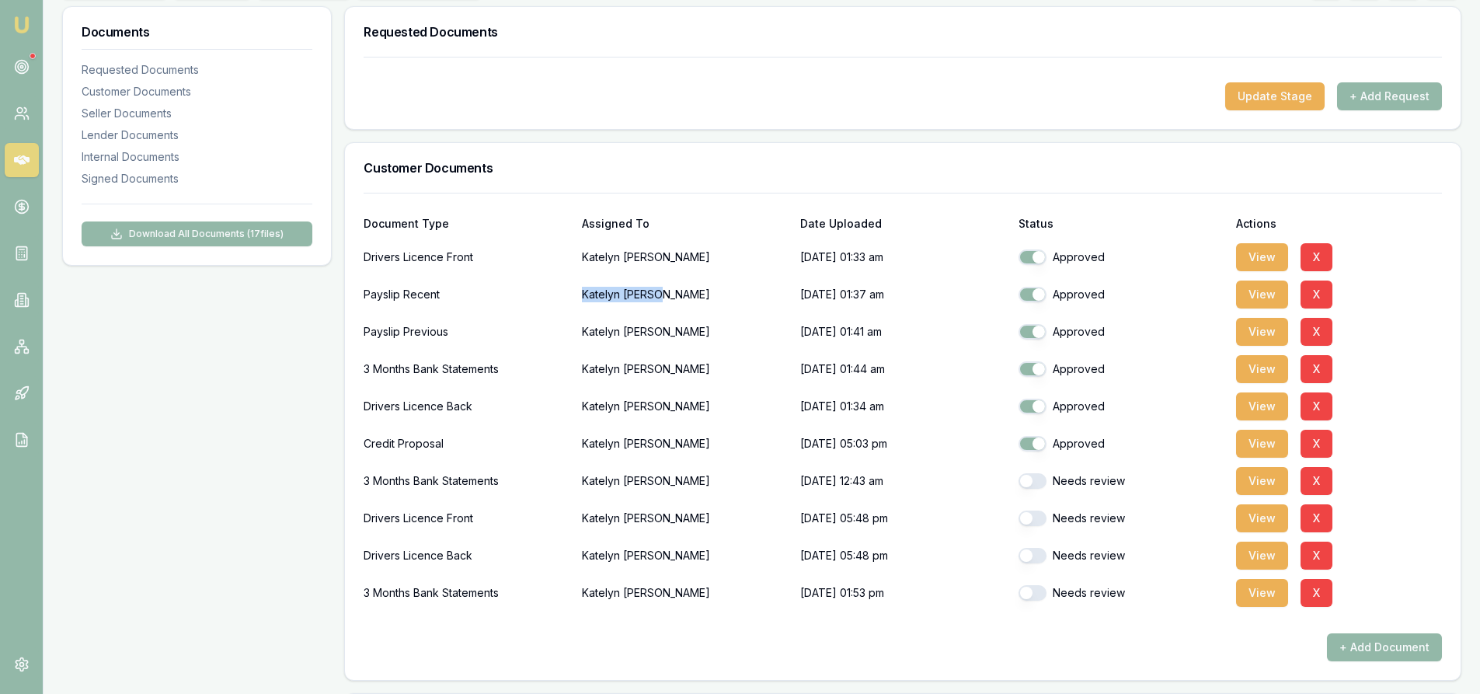
drag, startPoint x: 580, startPoint y: 296, endPoint x: 660, endPoint y: 293, distance: 80.1
click at [660, 293] on div "Payslip Recent Katelyn Scanlan 17/07/2025, 01:37 am Approved View X" at bounding box center [903, 294] width 1078 height 31
click at [1259, 487] on button "View" at bounding box center [1262, 481] width 52 height 28
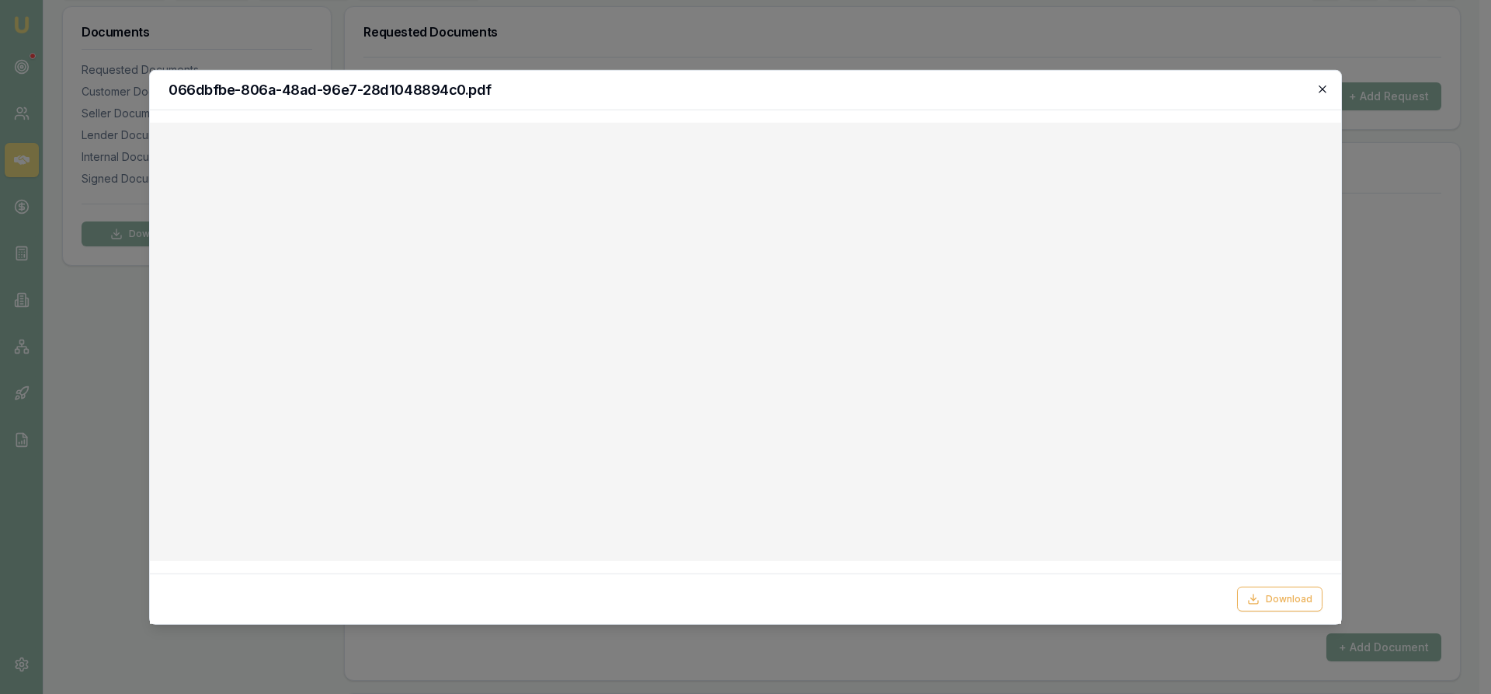
click at [1324, 89] on icon "button" at bounding box center [1322, 88] width 7 height 7
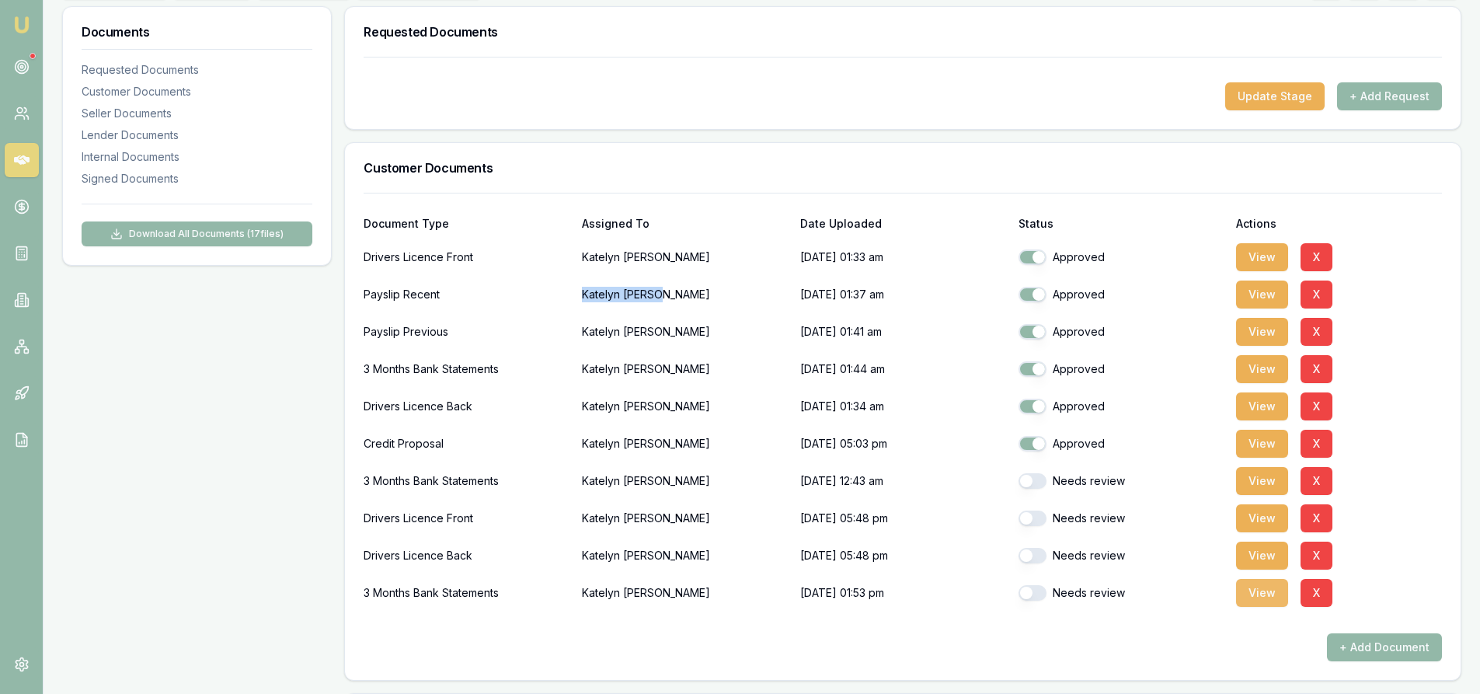
click at [1247, 599] on button "View" at bounding box center [1262, 593] width 52 height 28
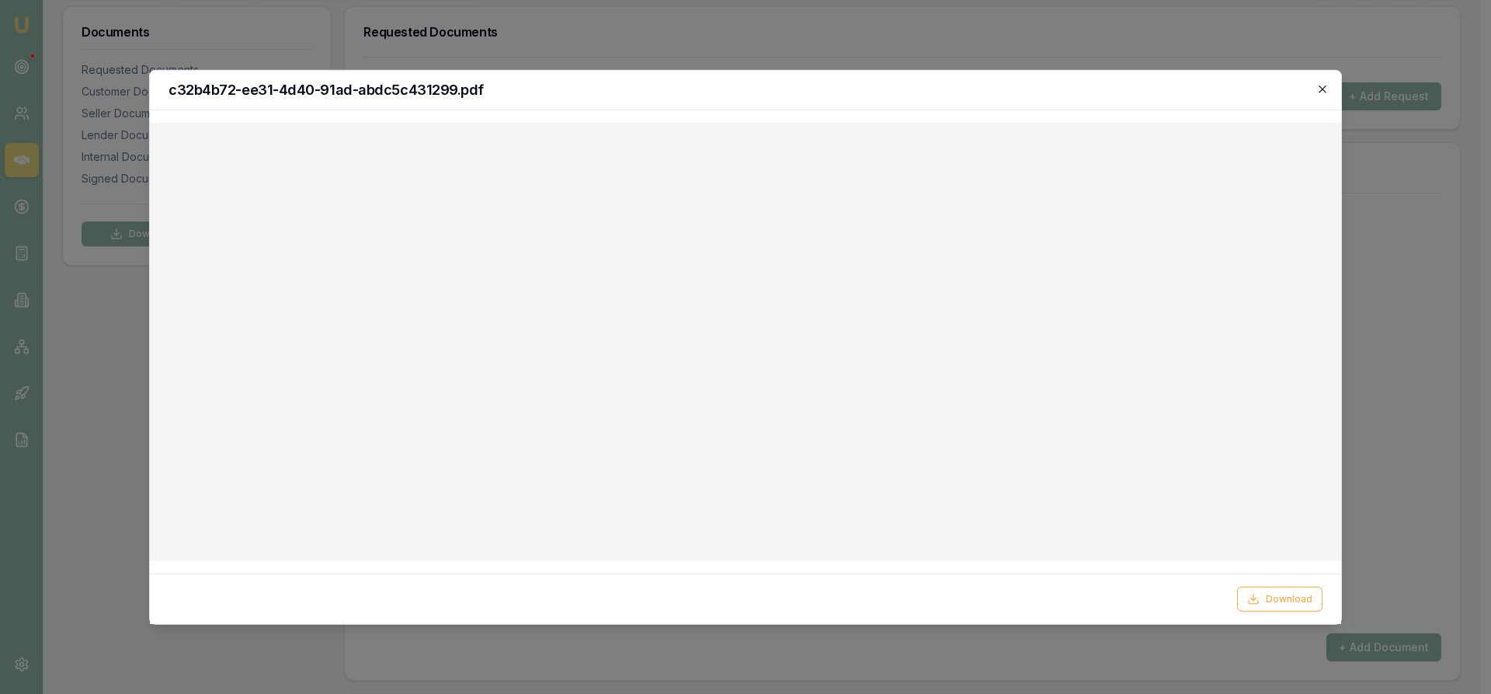
click at [1325, 94] on icon "button" at bounding box center [1323, 88] width 12 height 12
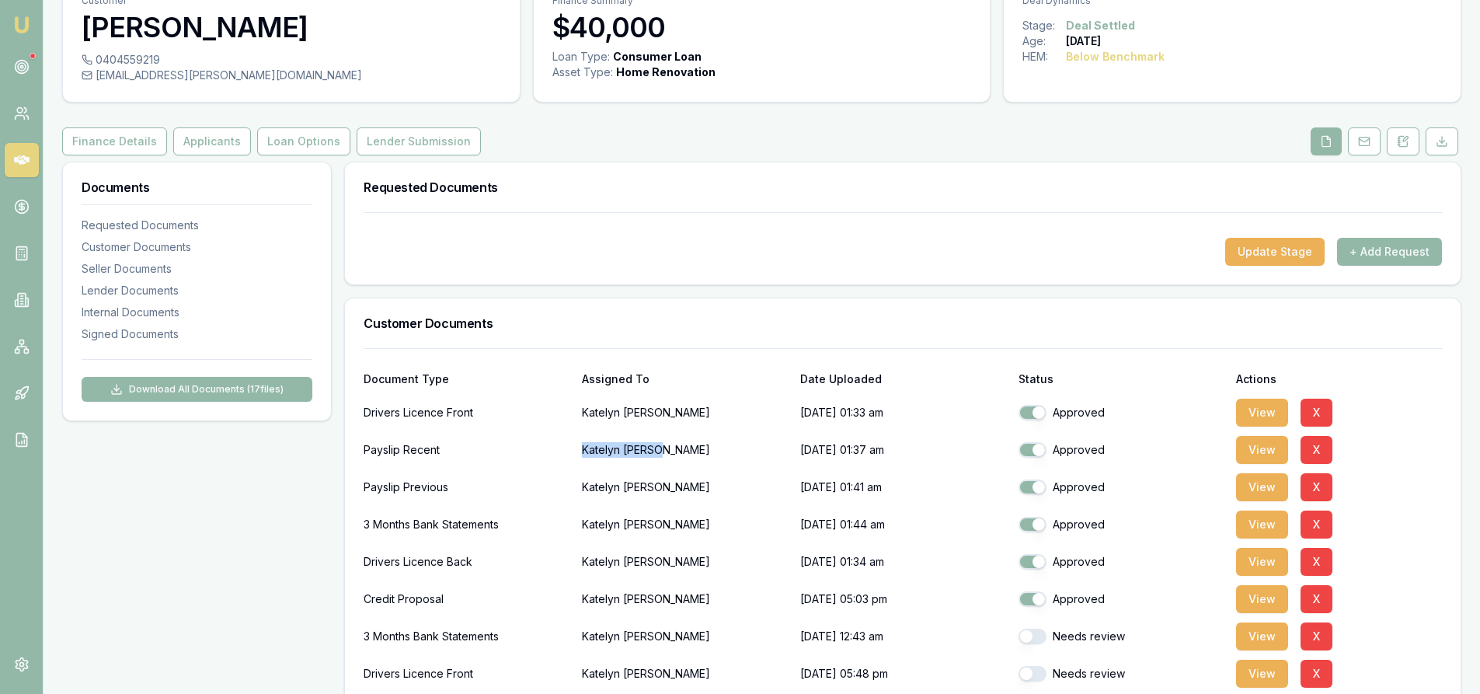
scroll to position [0, 0]
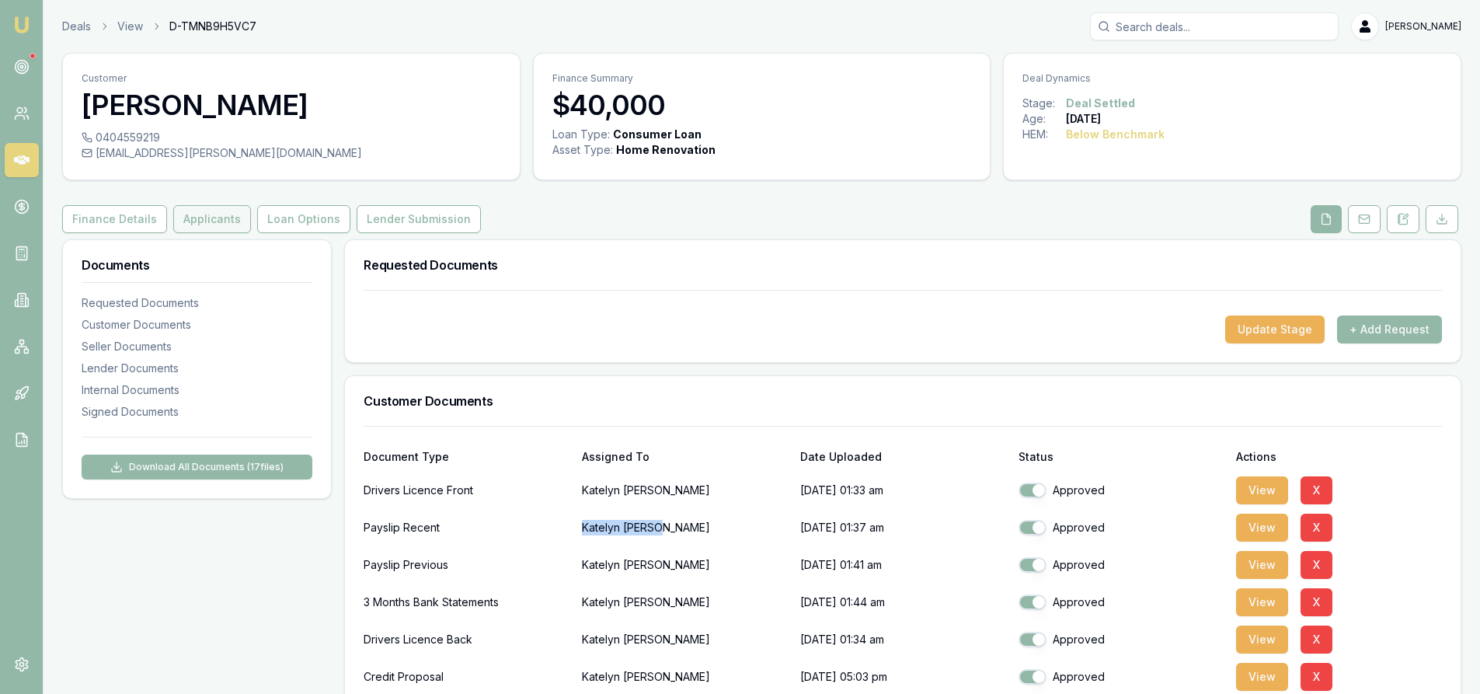
click at [200, 216] on button "Applicants" at bounding box center [212, 219] width 78 height 28
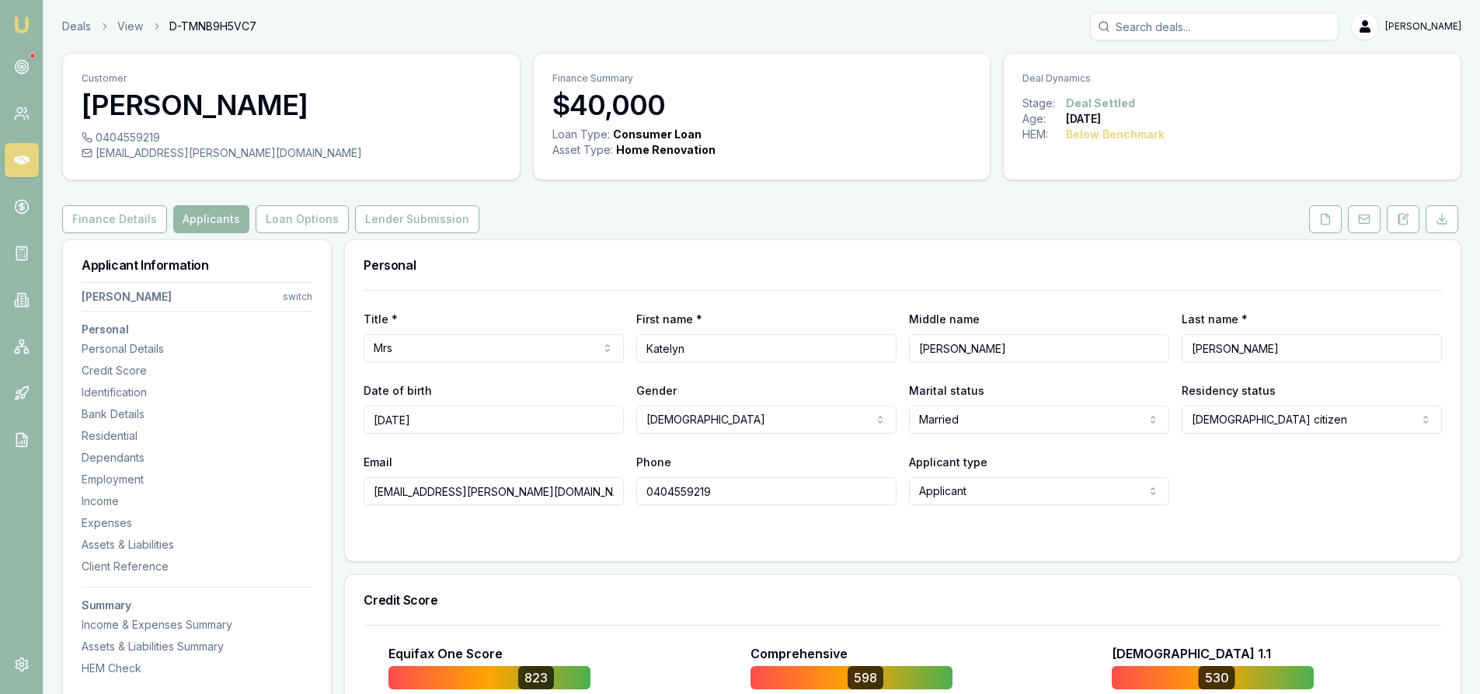
click at [1174, 33] on input "Search deals" at bounding box center [1214, 26] width 249 height 28
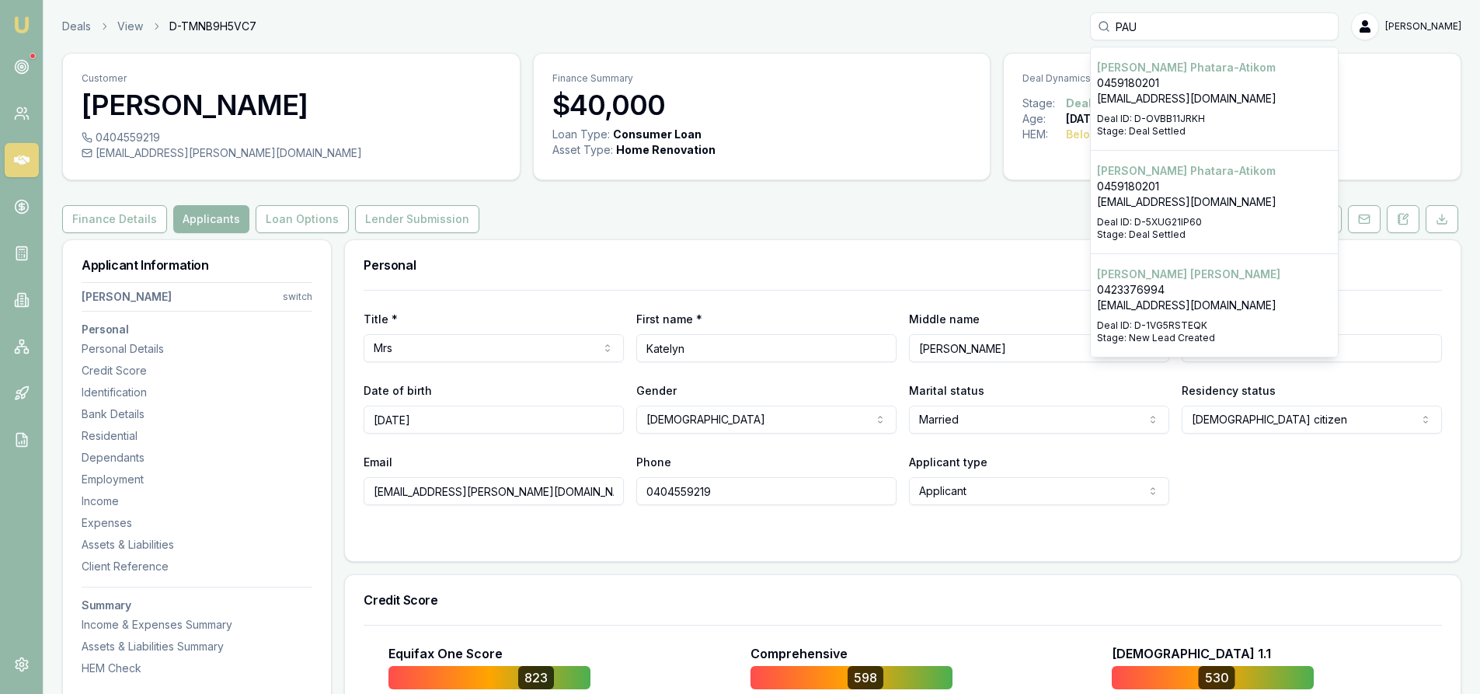
type input "PAU"
click at [1188, 92] on p "weare13hummingbirds@gmail.com" at bounding box center [1214, 99] width 235 height 16
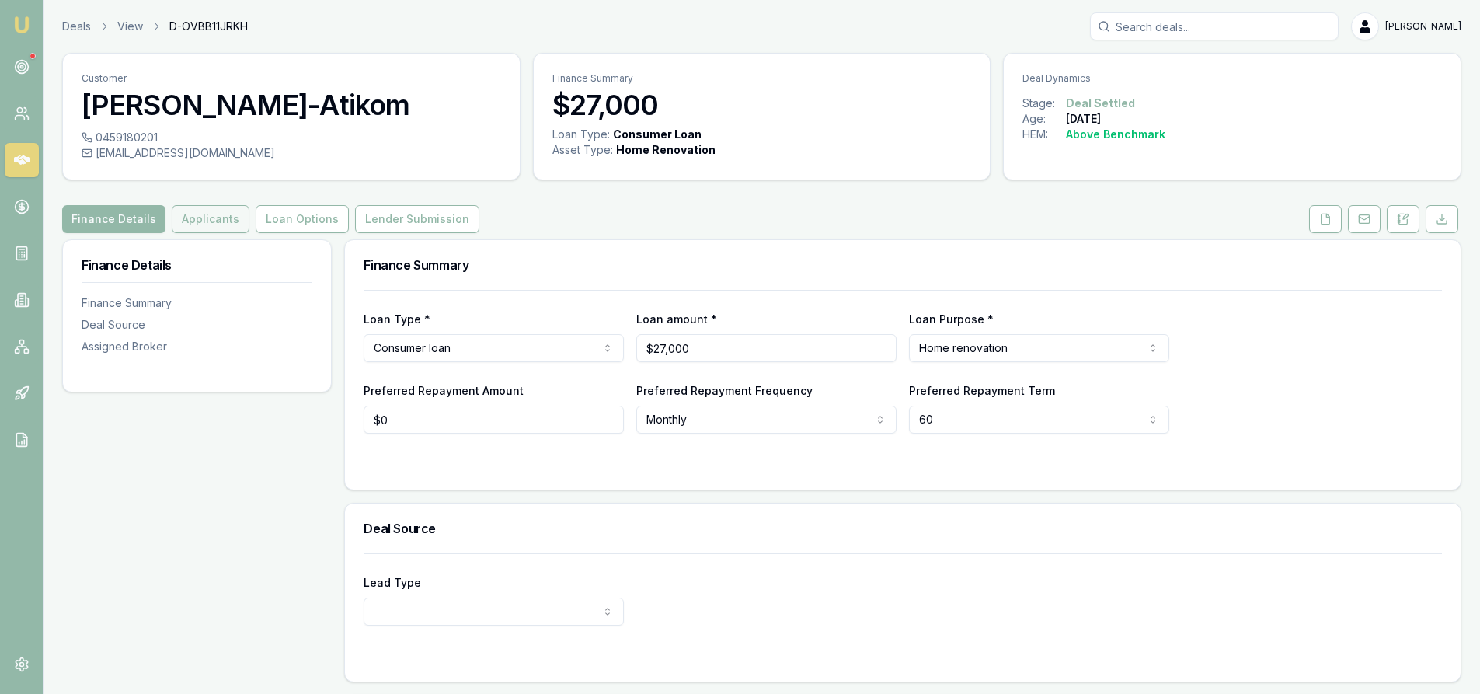
click at [209, 228] on button "Applicants" at bounding box center [211, 219] width 78 height 28
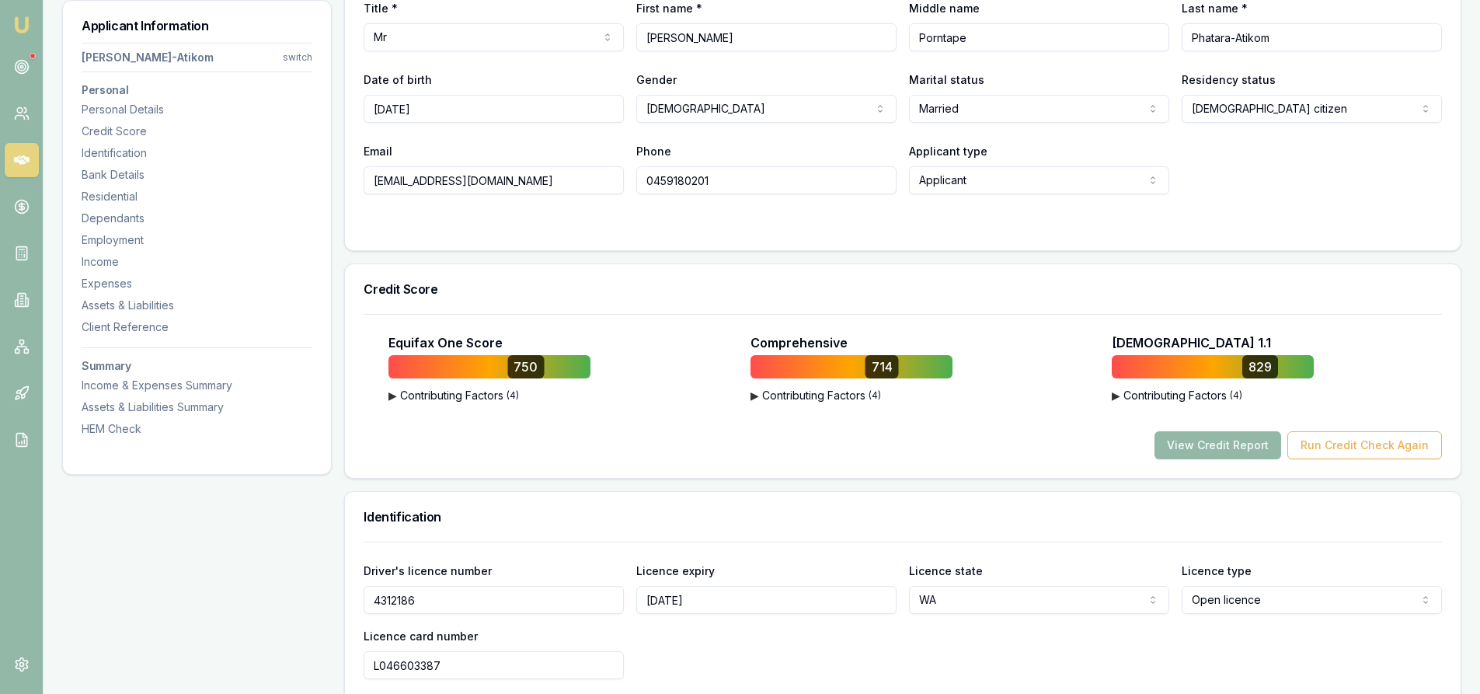
scroll to position [233, 0]
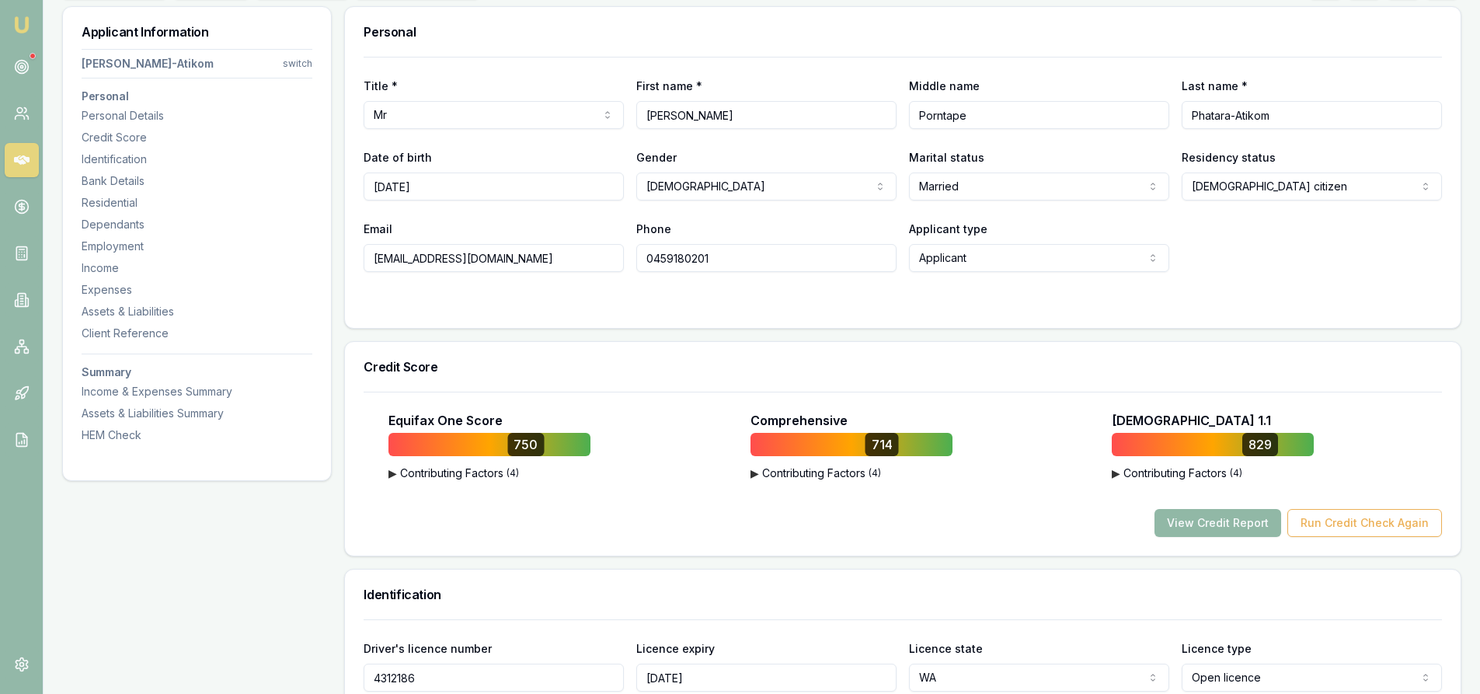
click at [1216, 531] on button "View Credit Report" at bounding box center [1217, 523] width 127 height 28
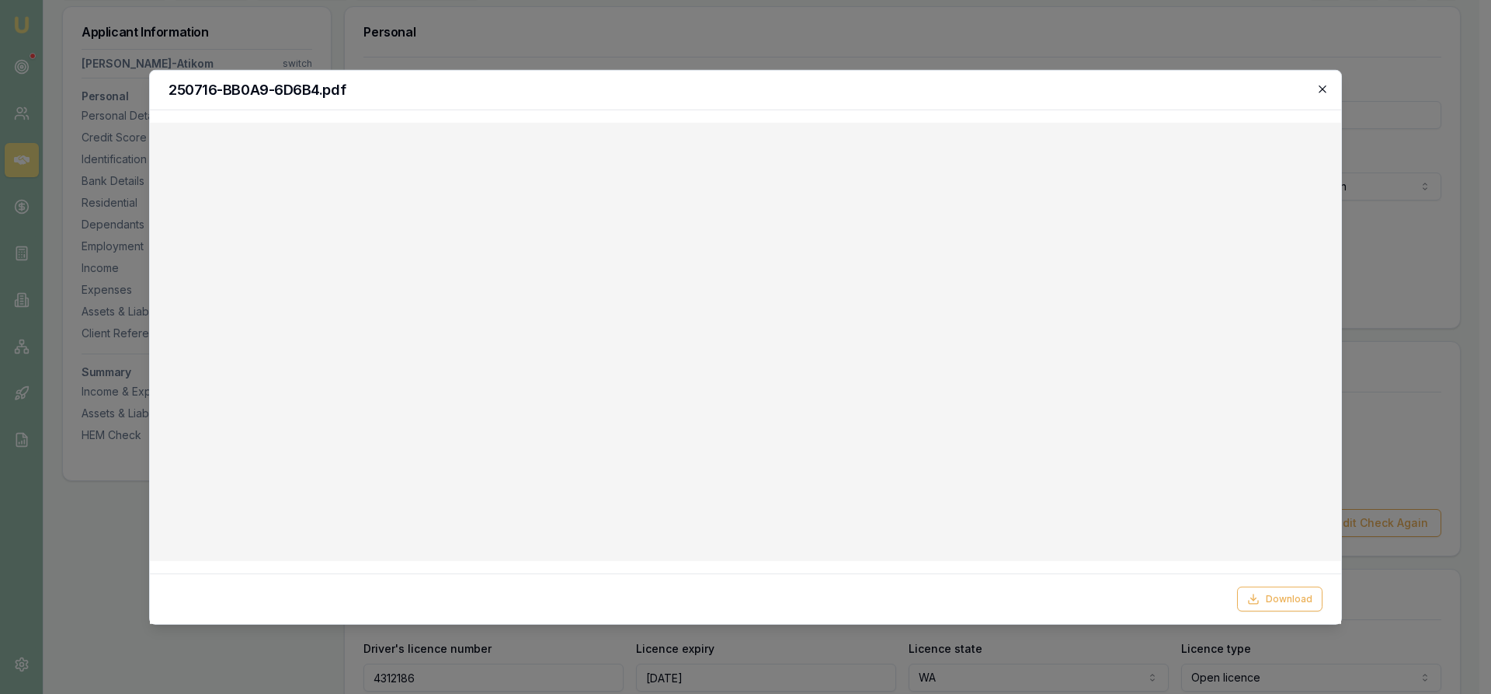
click at [1324, 92] on icon "button" at bounding box center [1323, 88] width 12 height 12
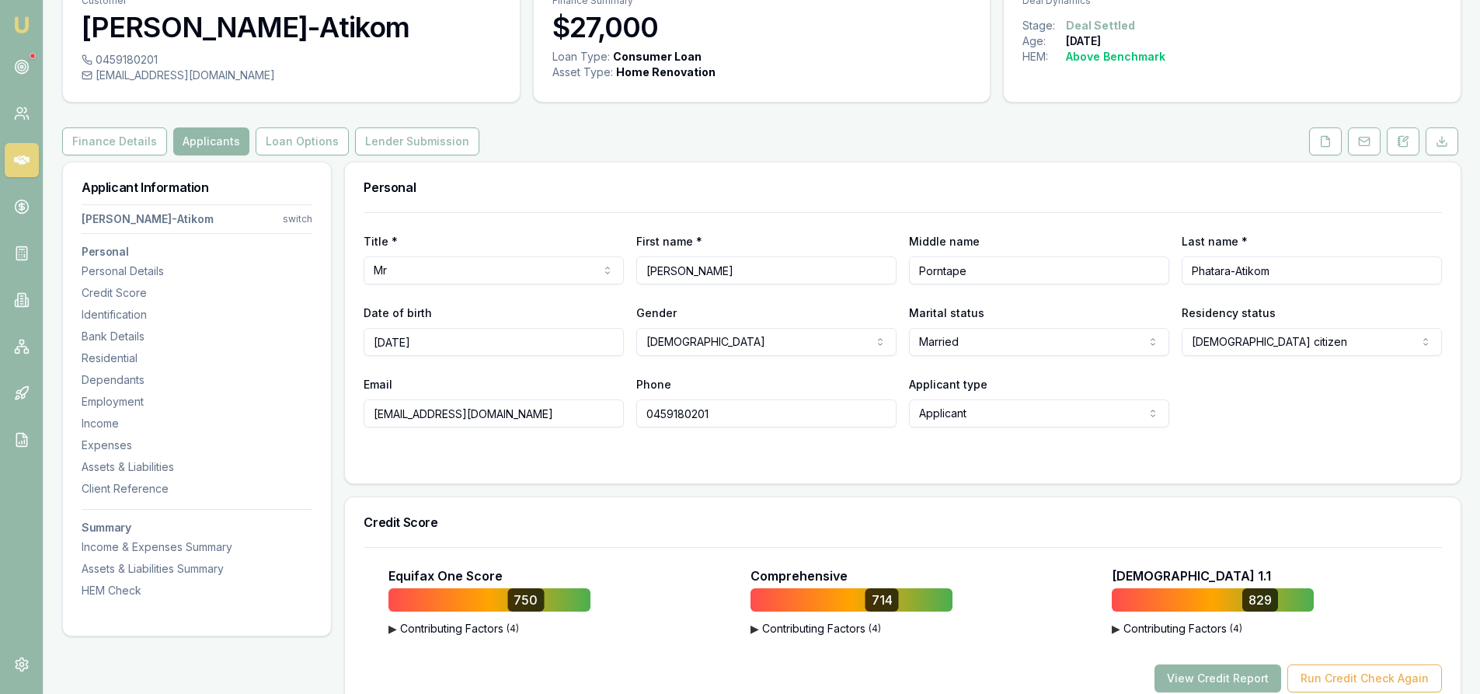
scroll to position [0, 0]
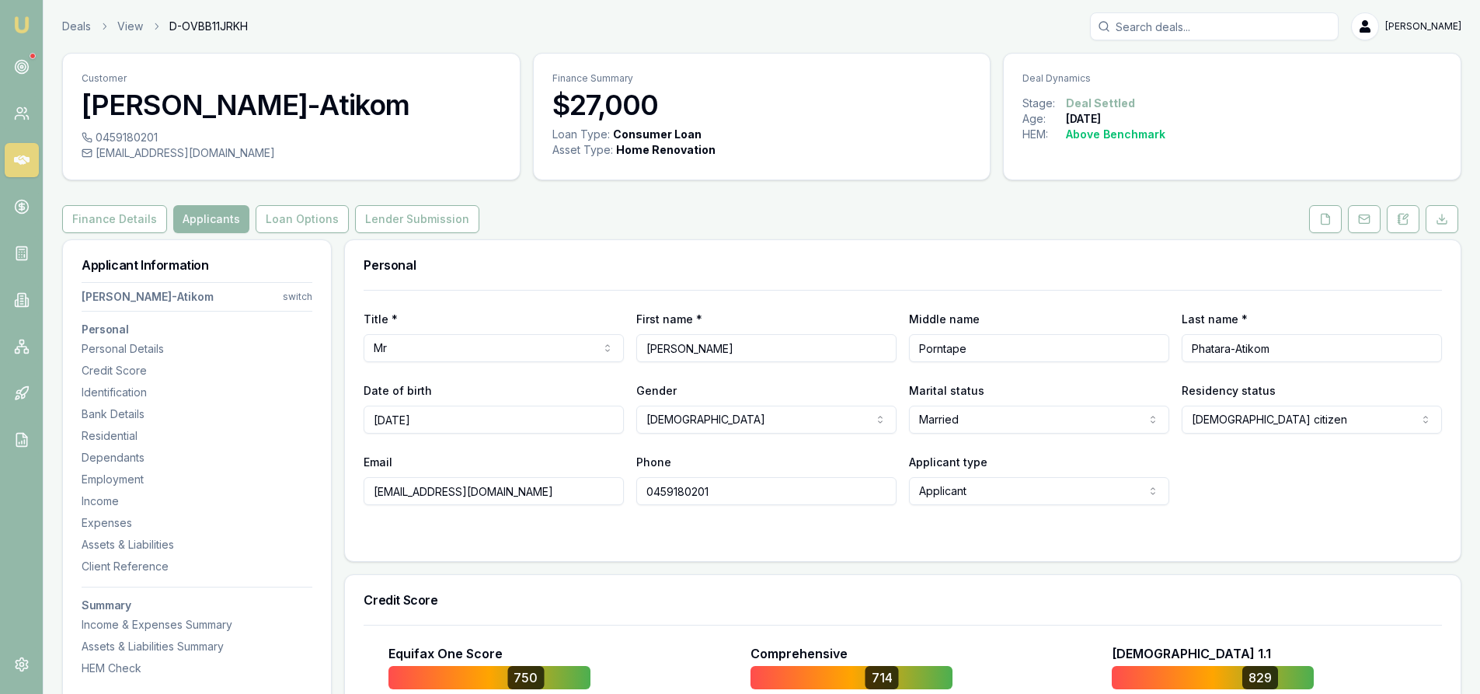
click at [1191, 28] on input "Search deals" at bounding box center [1214, 26] width 249 height 28
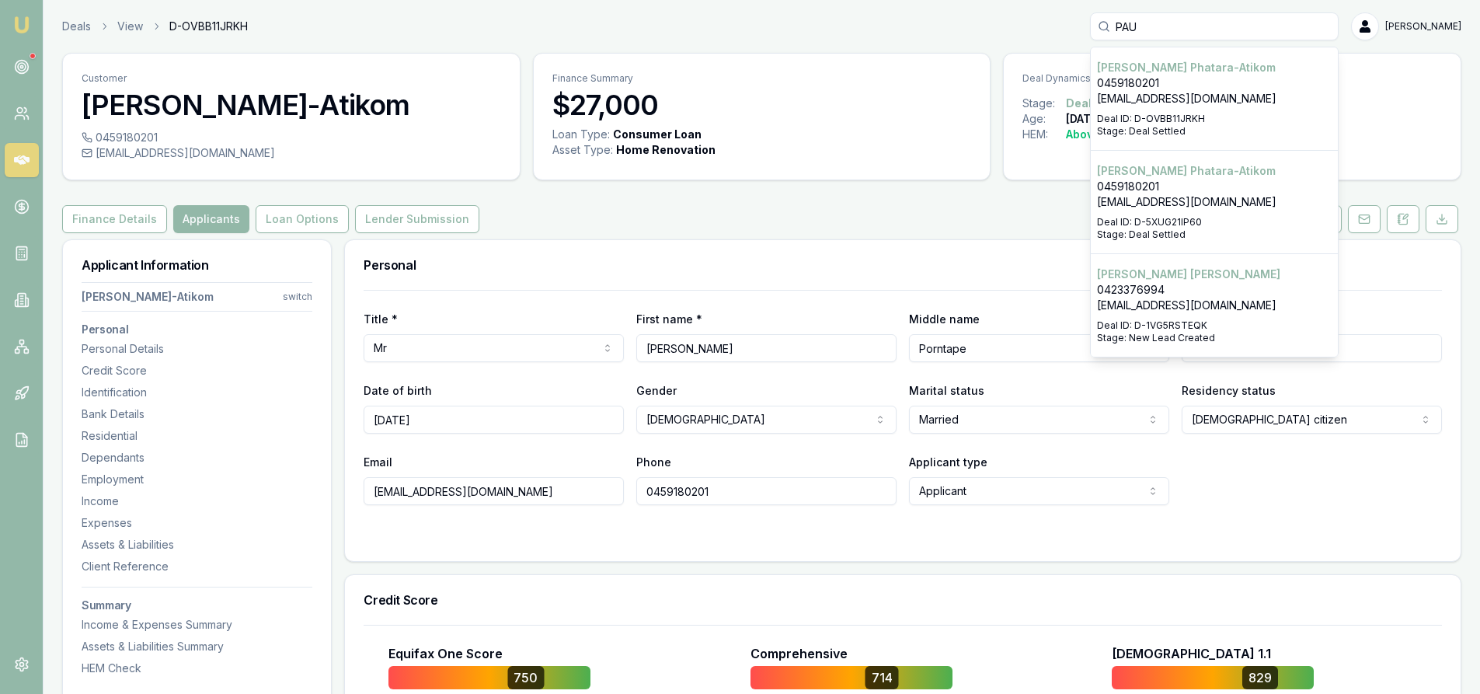
type input "PAU"
click at [1211, 113] on p "Deal ID: D-OVBB11JRKH" at bounding box center [1214, 119] width 235 height 12
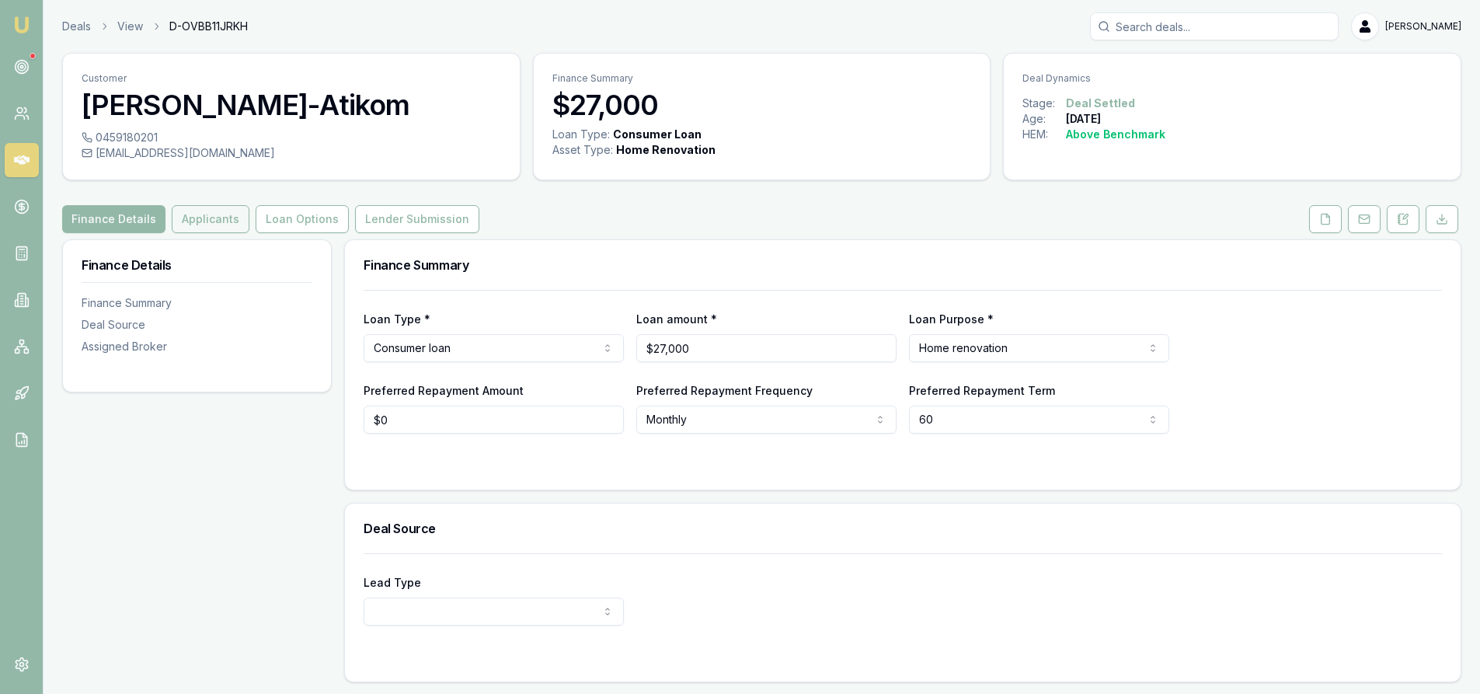
click at [227, 227] on button "Applicants" at bounding box center [211, 219] width 78 height 28
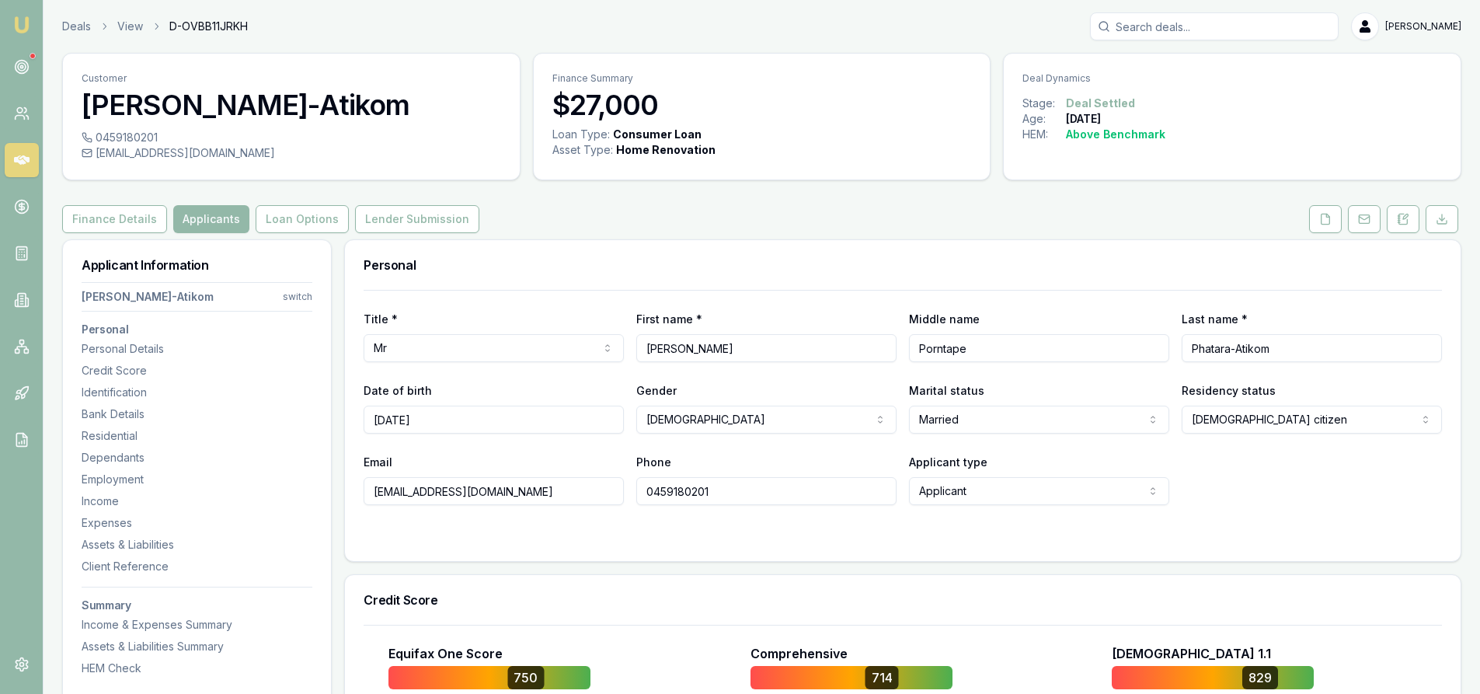
click at [1178, 30] on input "Search deals" at bounding box center [1214, 26] width 249 height 28
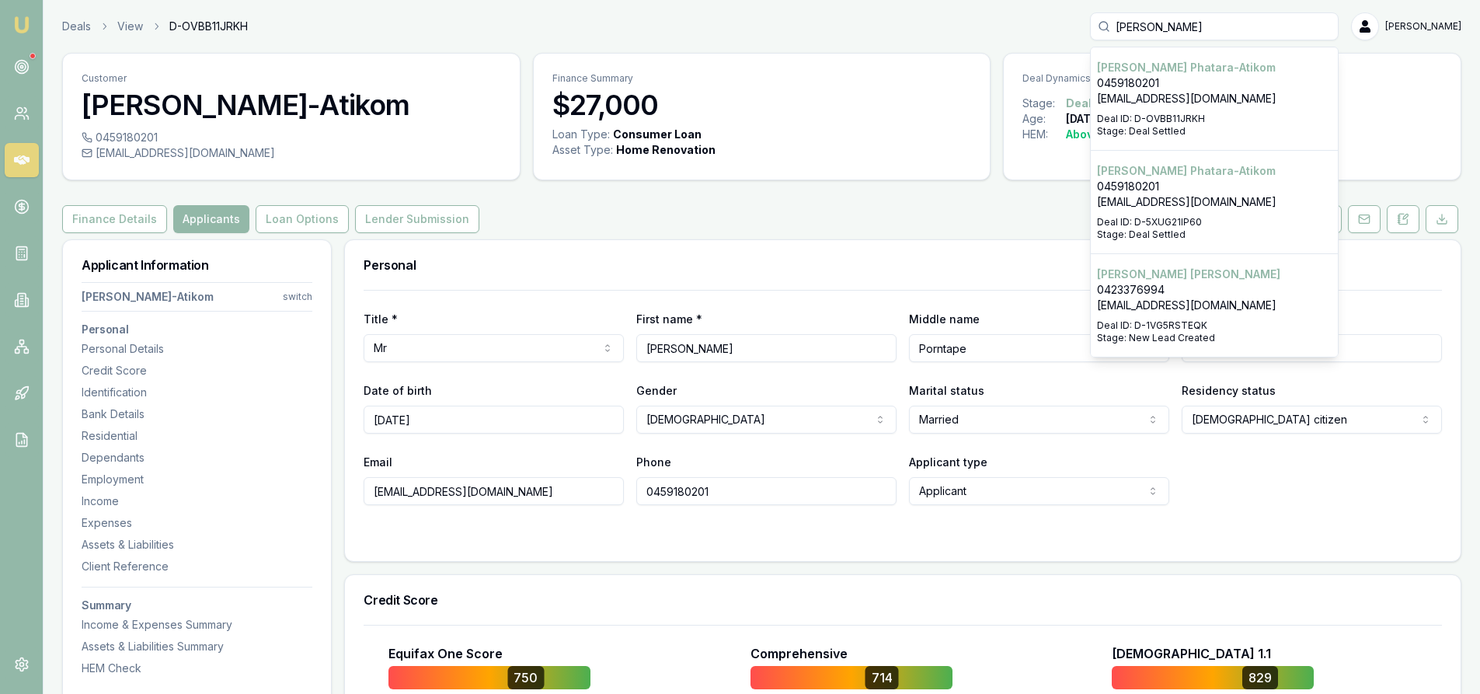
type input "PAUL"
click at [1183, 193] on p "0459180201" at bounding box center [1214, 187] width 235 height 16
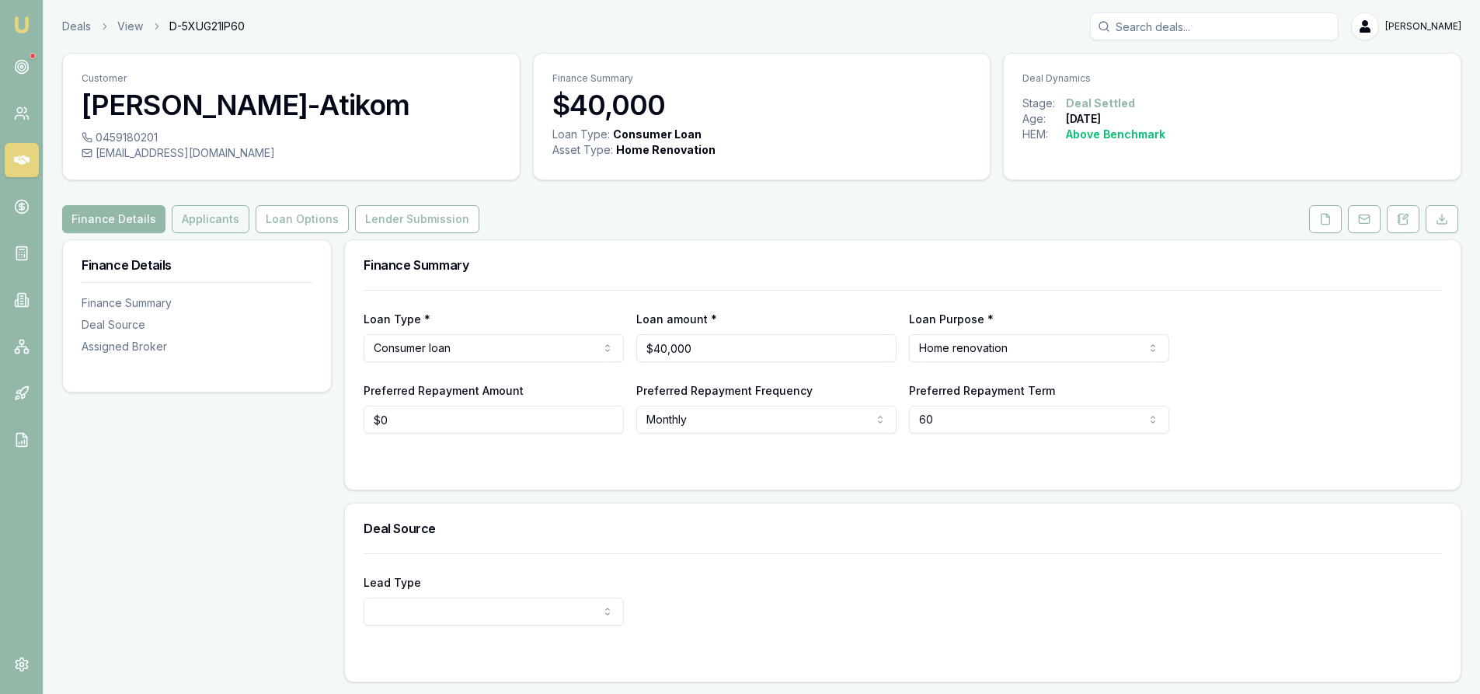
click at [205, 218] on button "Applicants" at bounding box center [211, 219] width 78 height 28
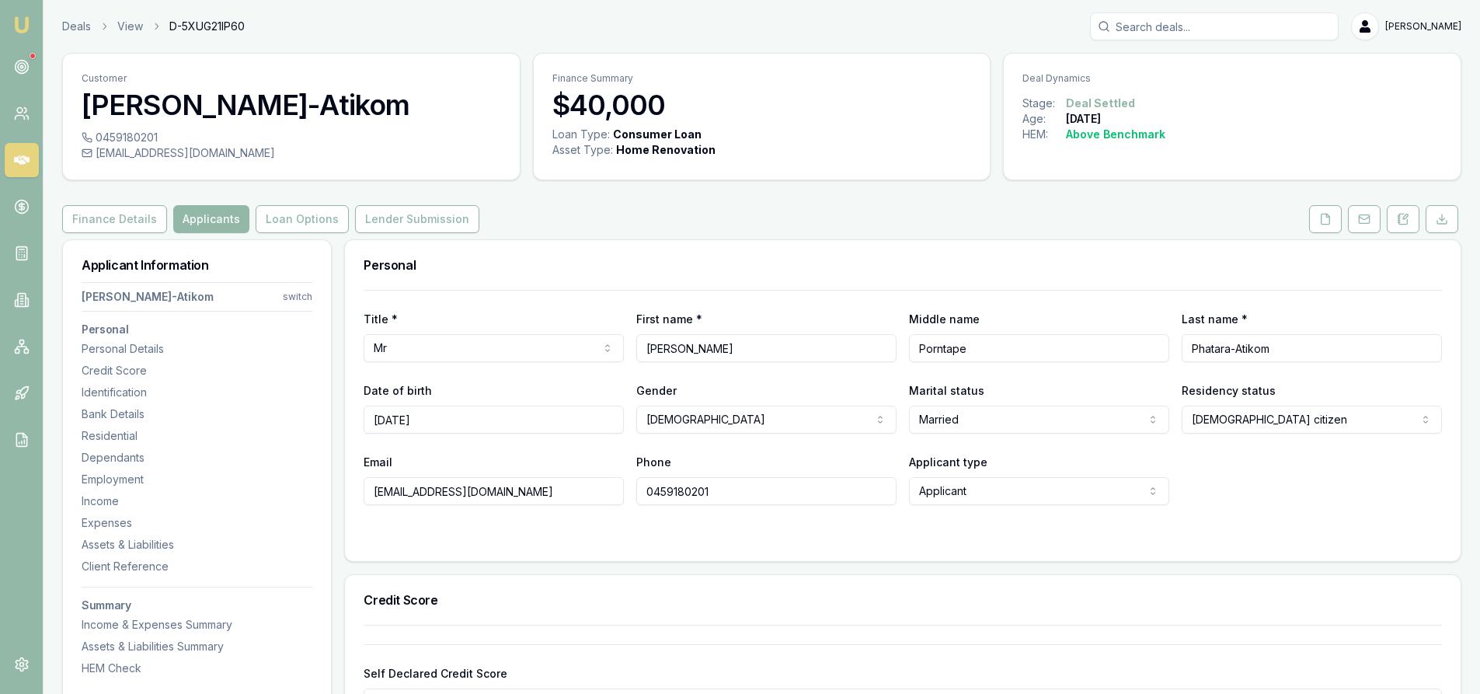
scroll to position [233, 0]
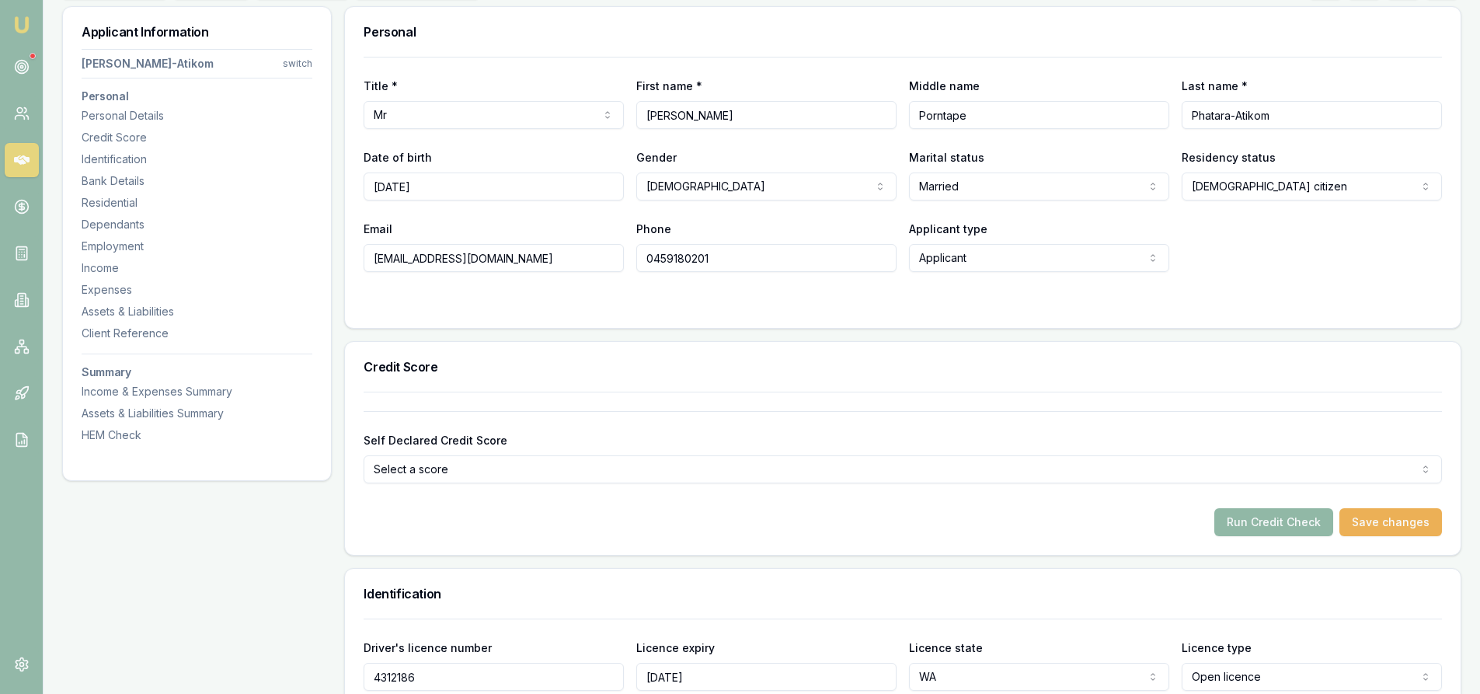
click at [1260, 527] on button "Run Credit Check" at bounding box center [1273, 522] width 119 height 28
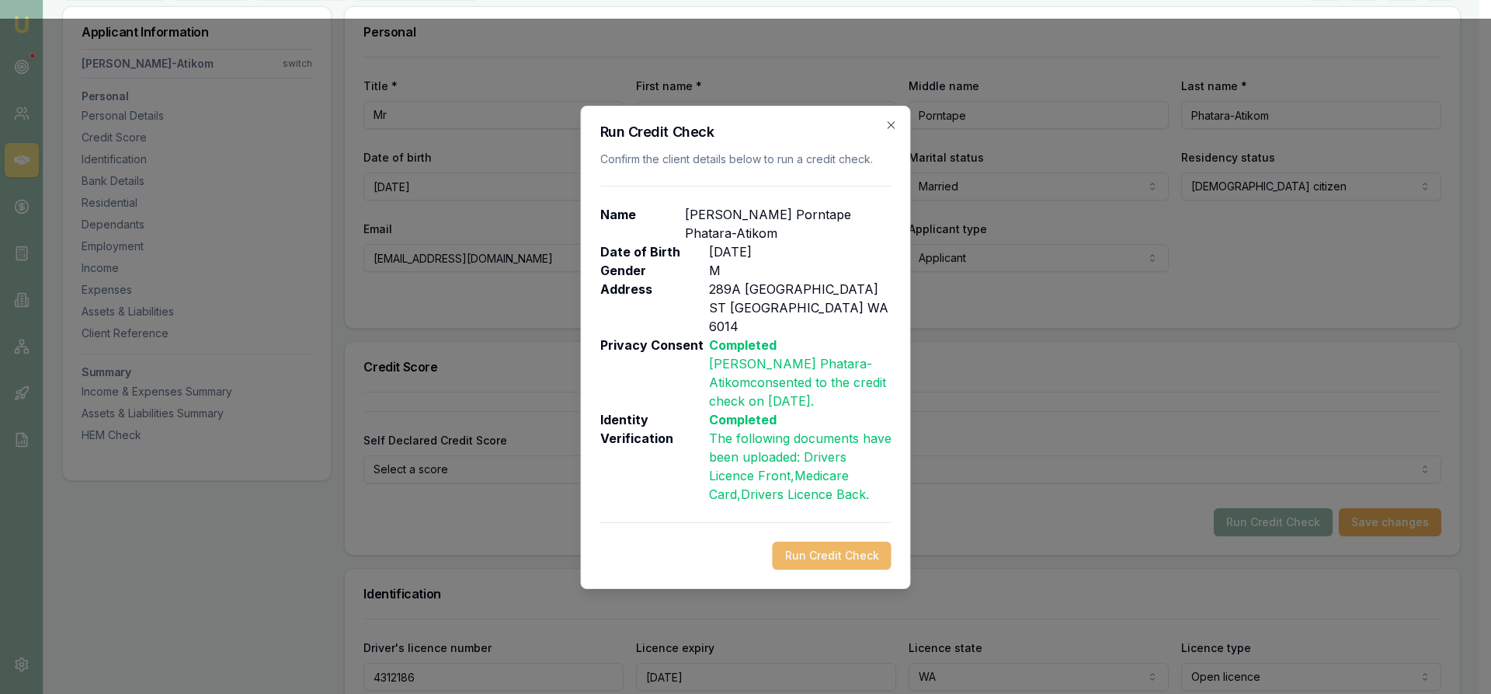
click at [869, 541] on button "Run Credit Check" at bounding box center [832, 555] width 119 height 28
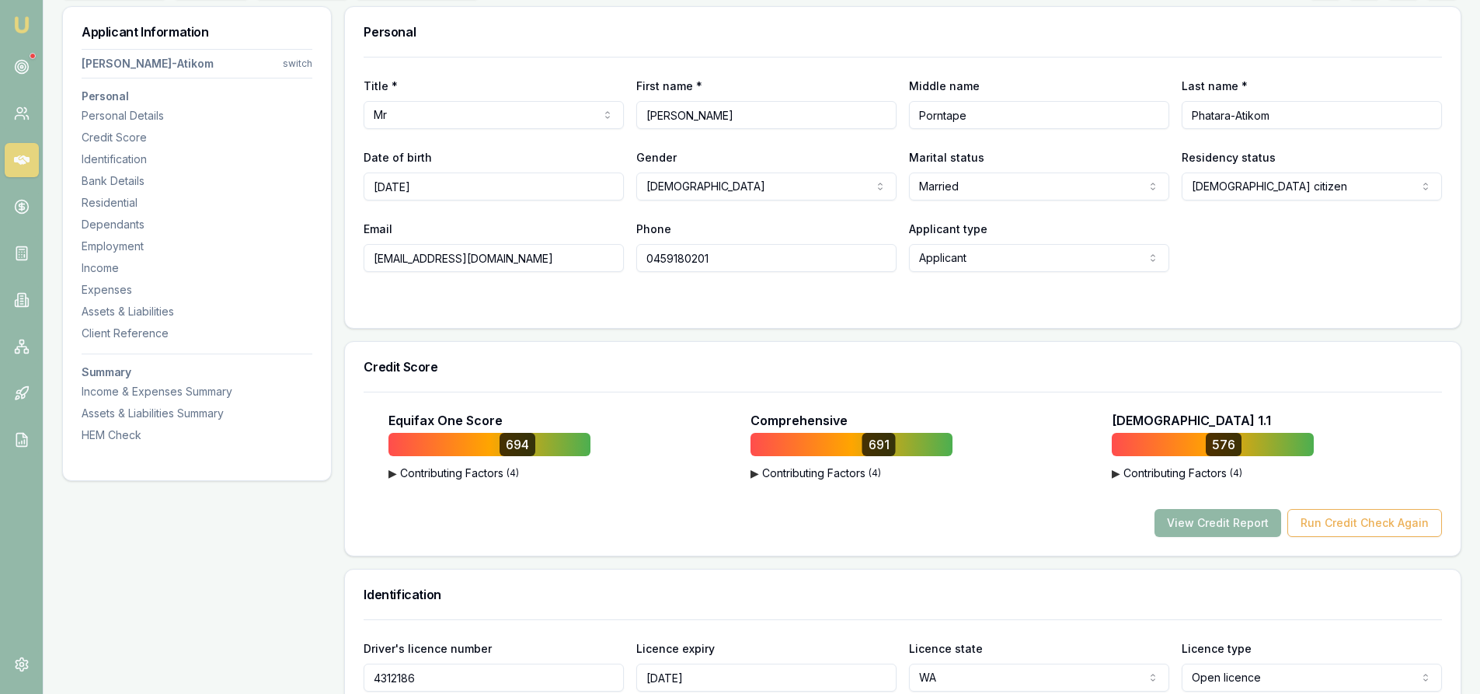
click at [1209, 530] on button "View Credit Report" at bounding box center [1217, 523] width 127 height 28
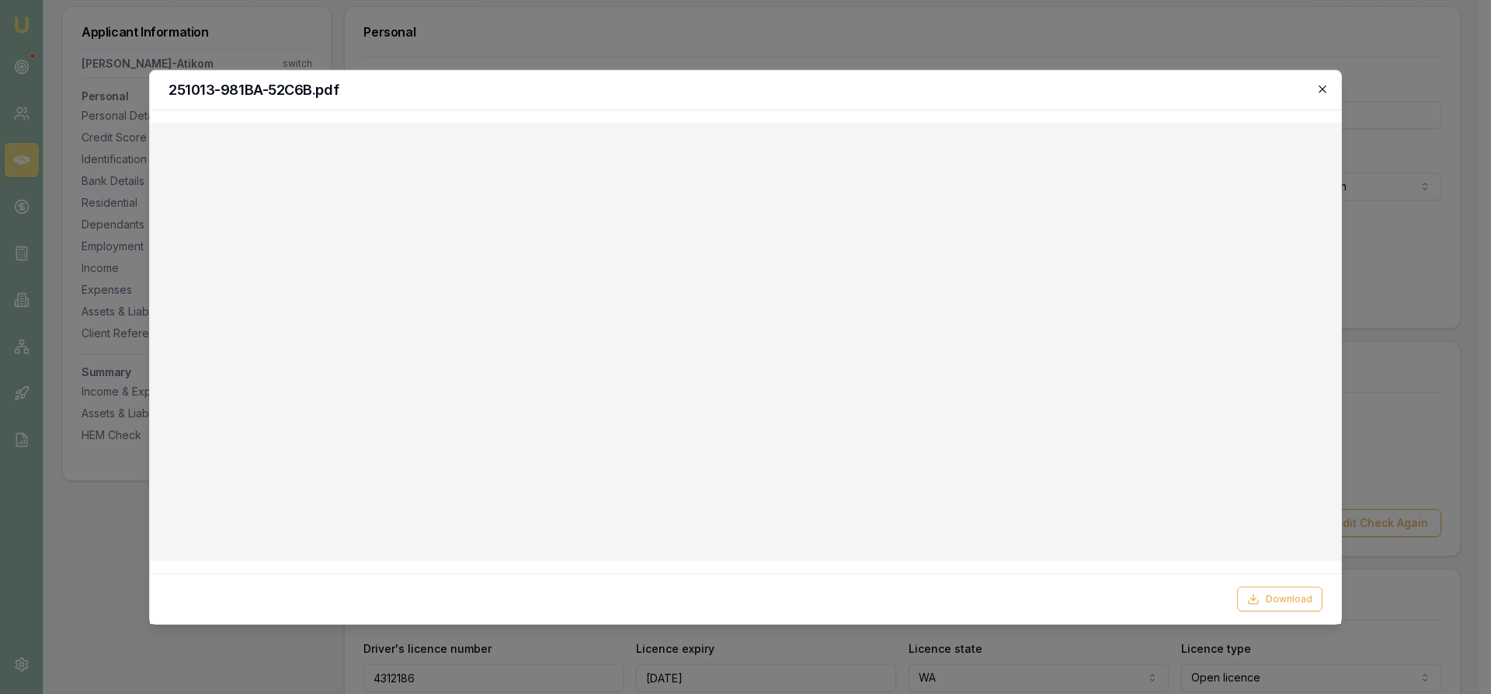
click at [1326, 89] on icon "button" at bounding box center [1323, 88] width 12 height 12
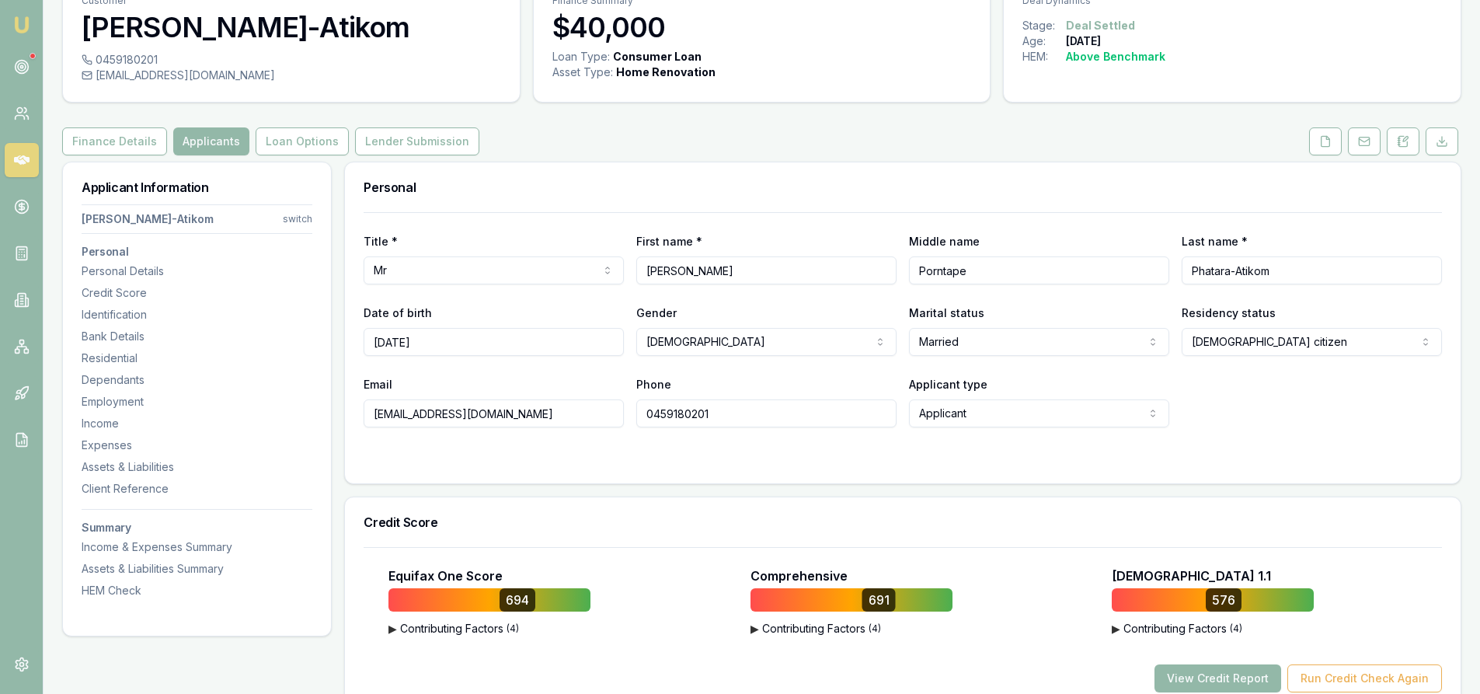
scroll to position [0, 0]
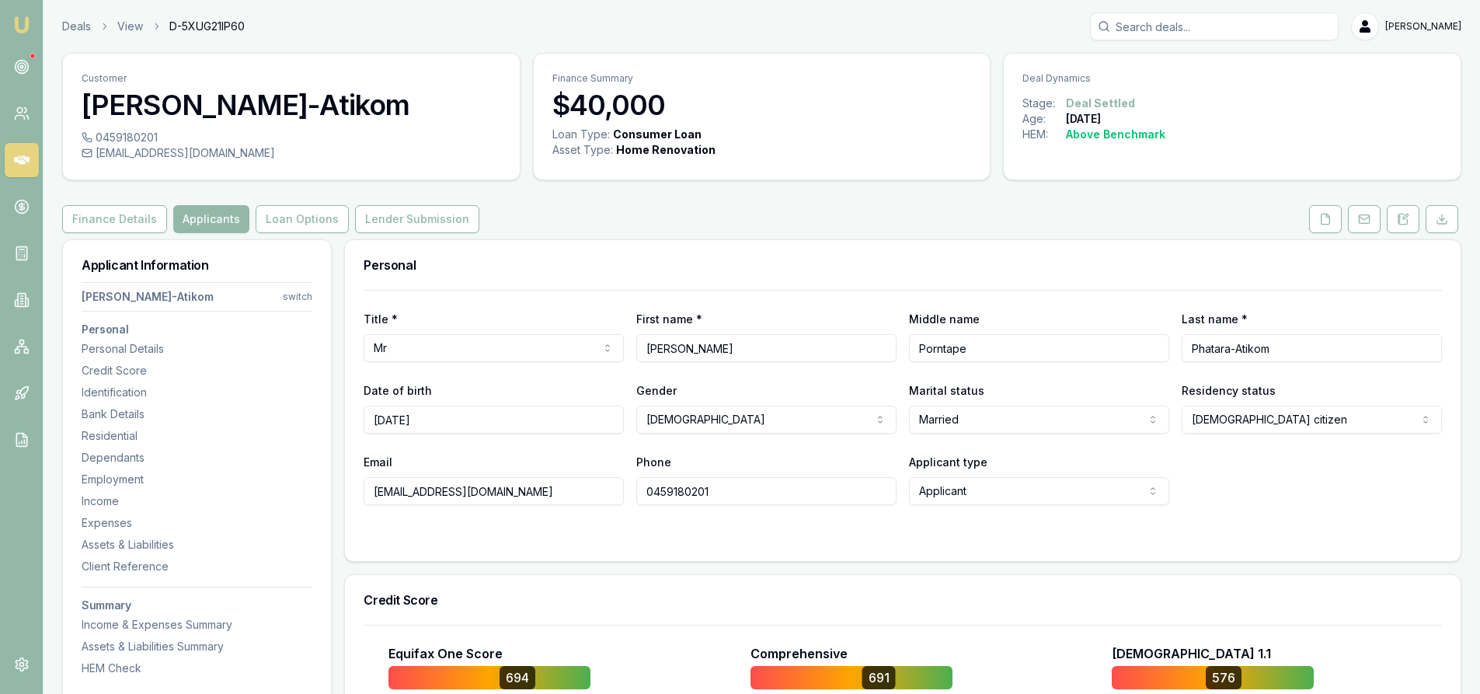
click at [1234, 27] on input "Search deals" at bounding box center [1214, 26] width 249 height 28
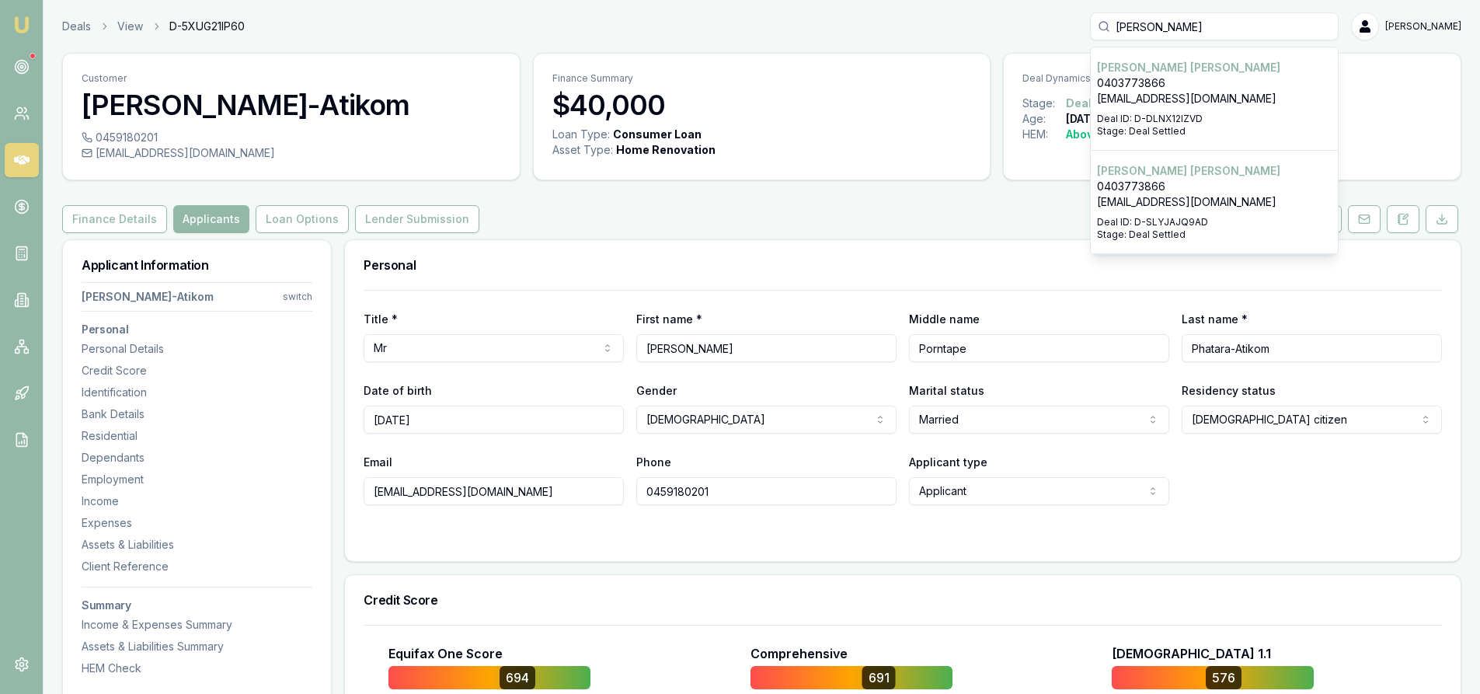
type input "liam"
click at [1230, 187] on p "0403773866" at bounding box center [1214, 187] width 235 height 16
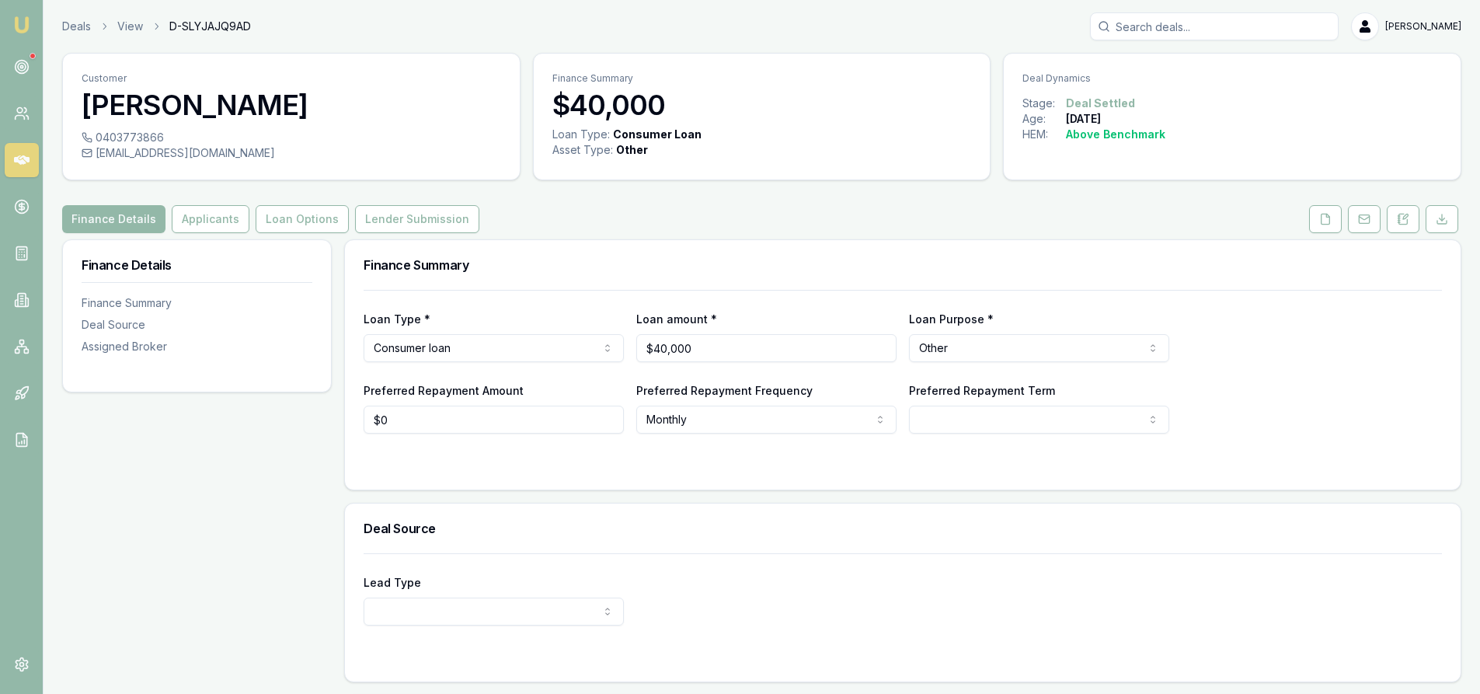
drag, startPoint x: 1323, startPoint y: 220, endPoint x: 1307, endPoint y: 224, distance: 16.2
click at [1323, 220] on icon at bounding box center [1325, 219] width 12 height 12
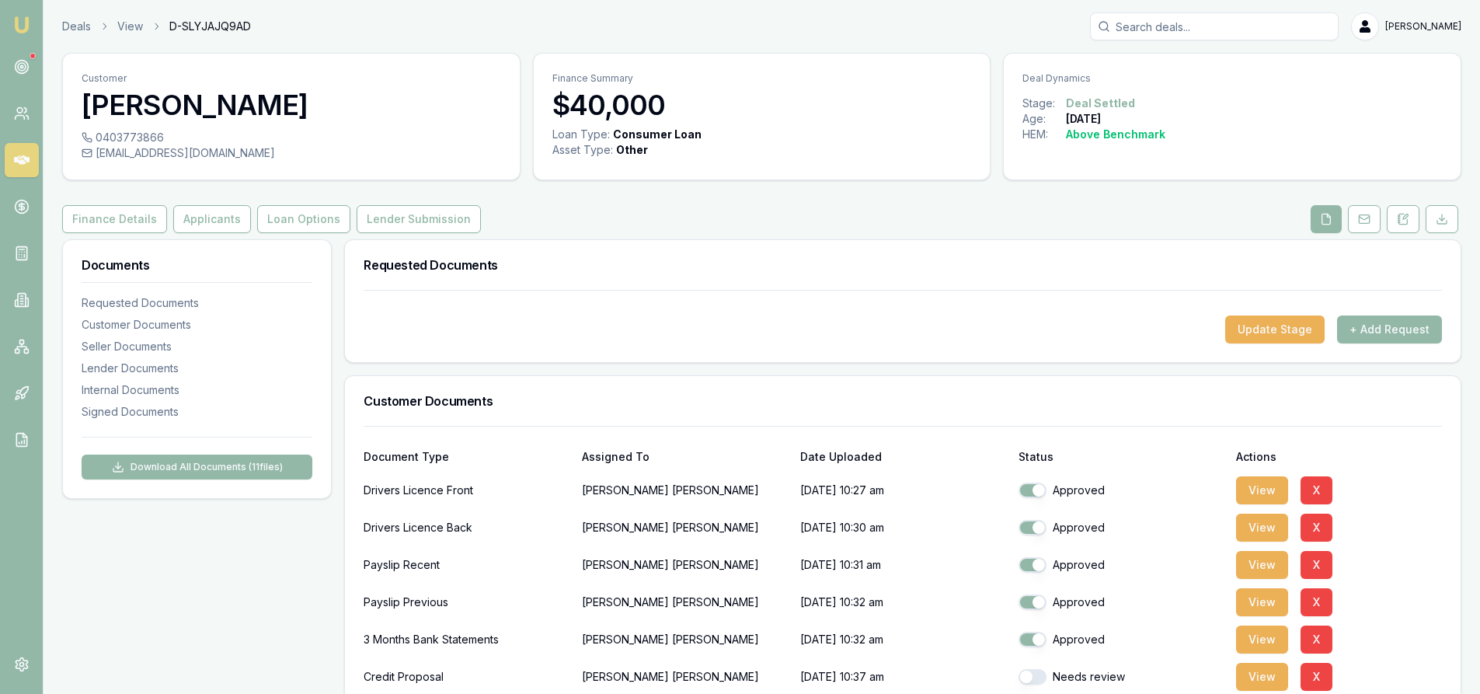
click at [1141, 31] on input "Search deals" at bounding box center [1214, 26] width 249 height 28
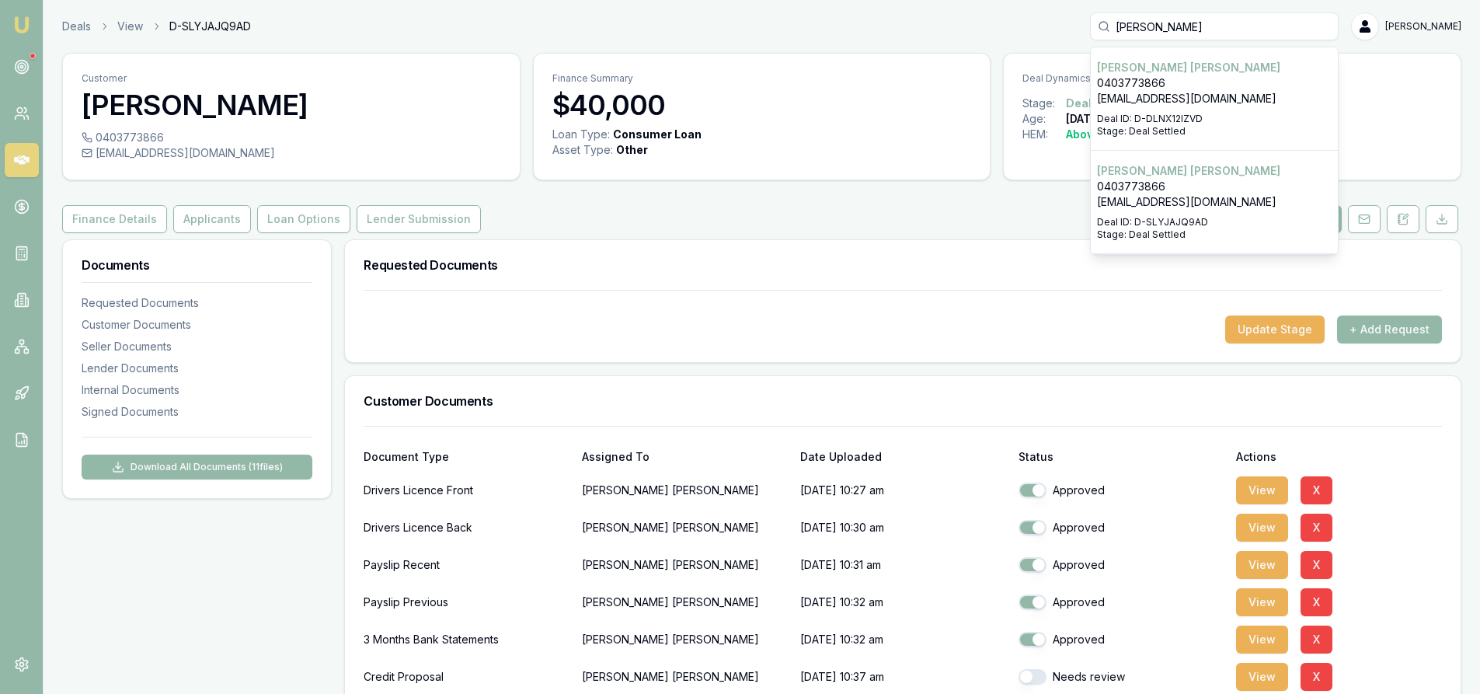
type input "liam"
click at [1129, 116] on p "Deal ID: D-DLNX12IZVD" at bounding box center [1214, 119] width 235 height 12
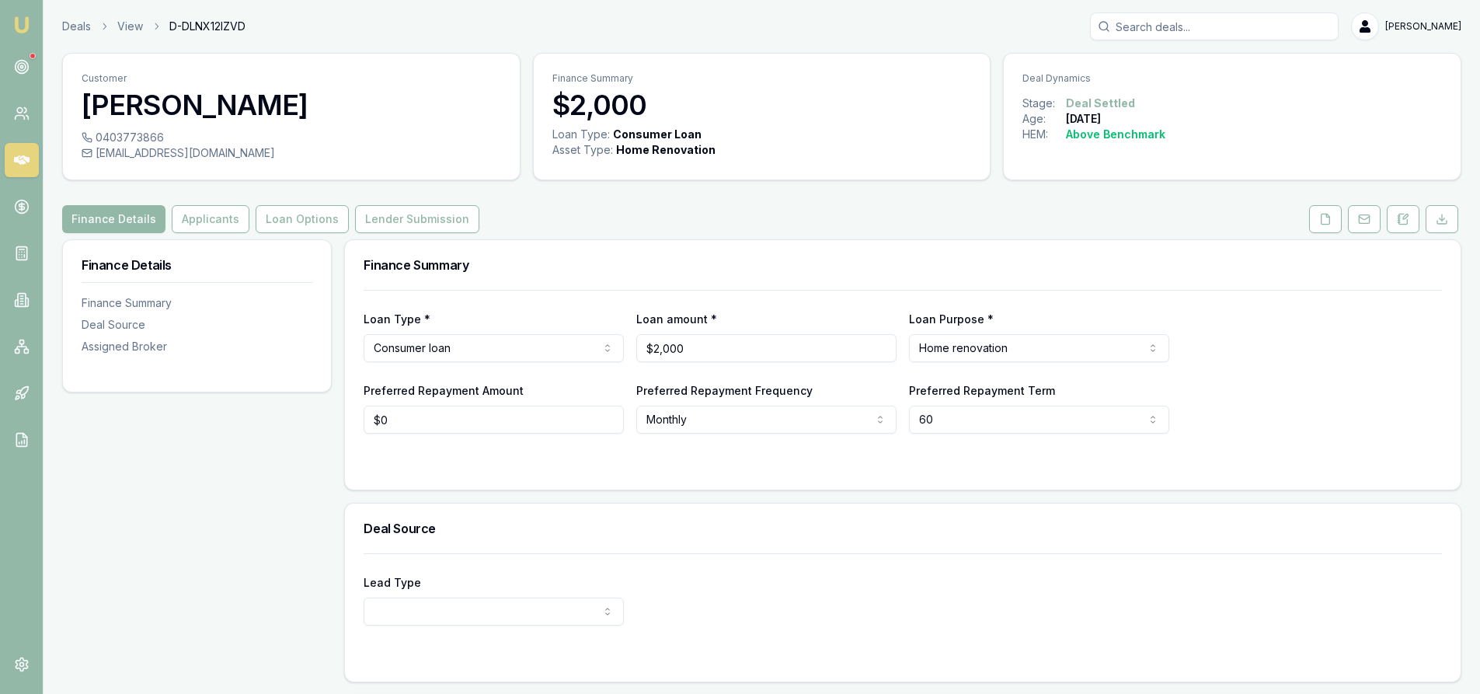
scroll to position [78, 0]
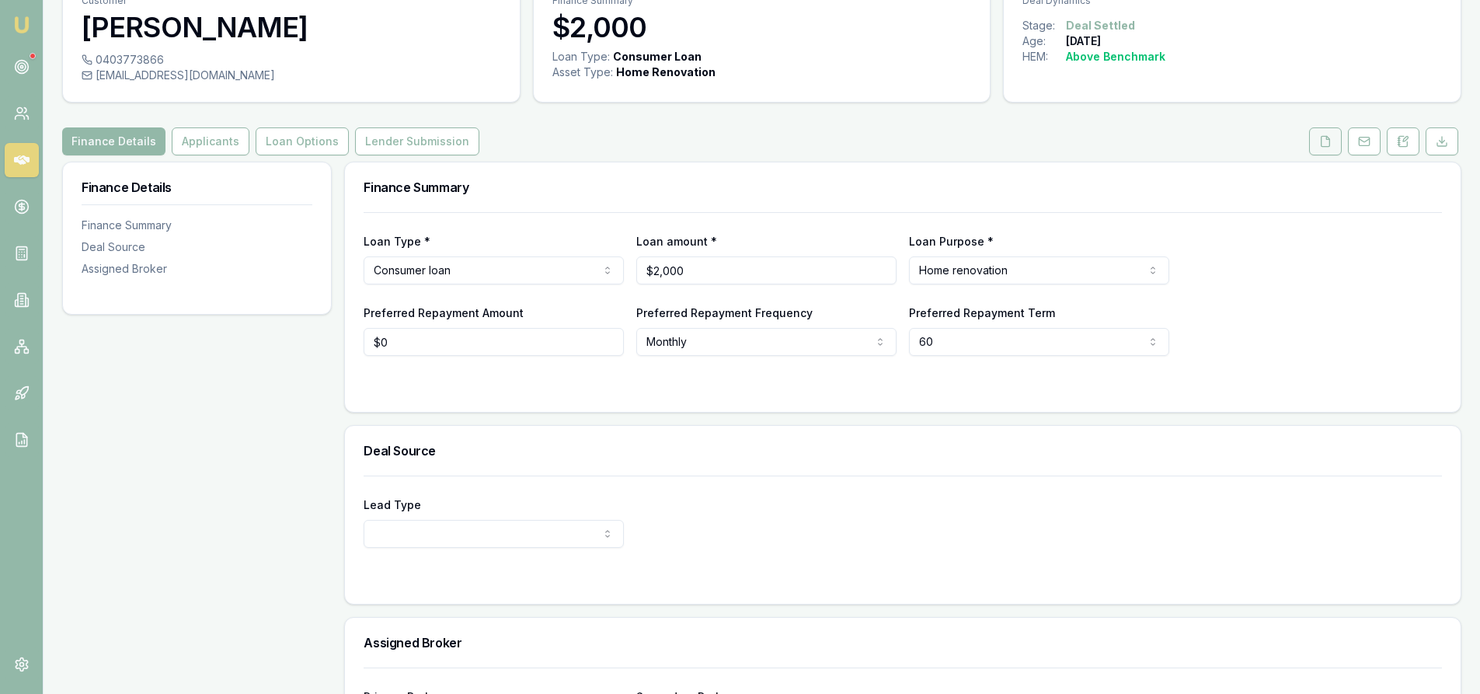
click at [1316, 141] on button at bounding box center [1325, 141] width 33 height 28
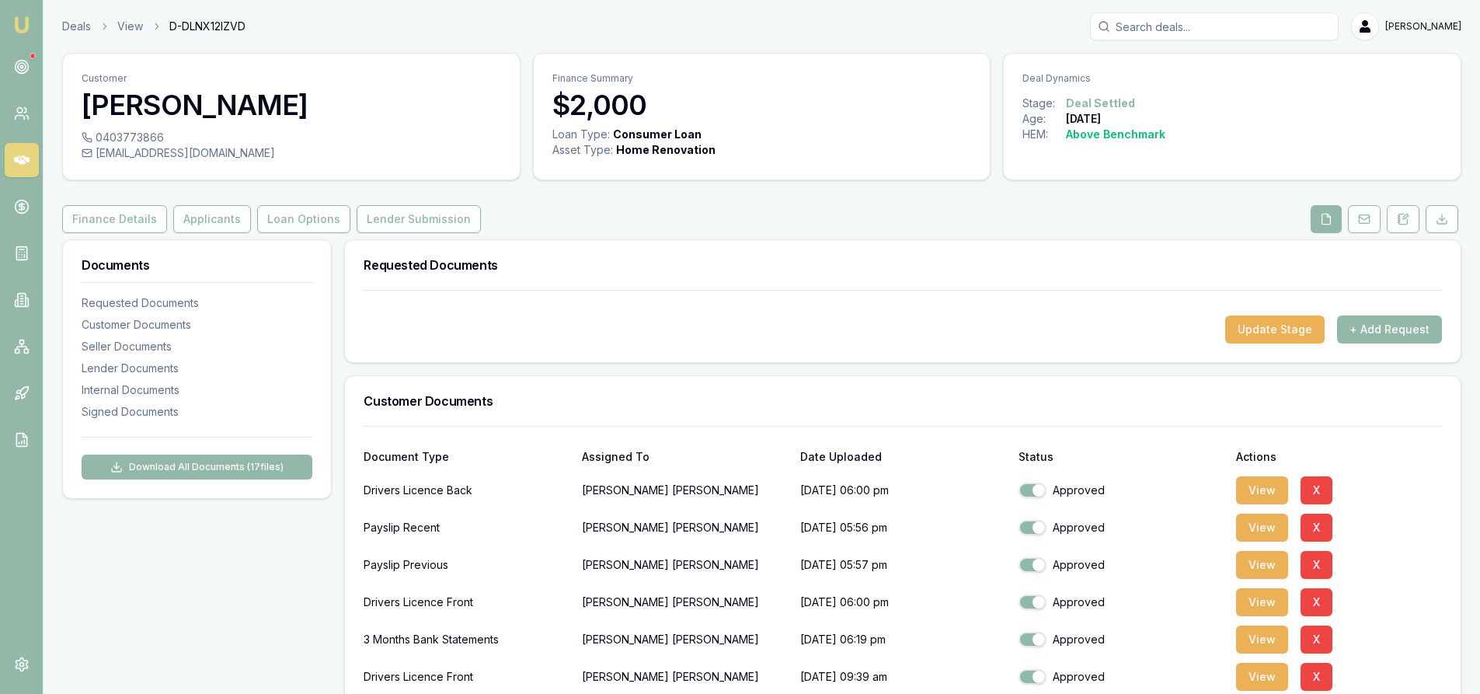
scroll to position [233, 0]
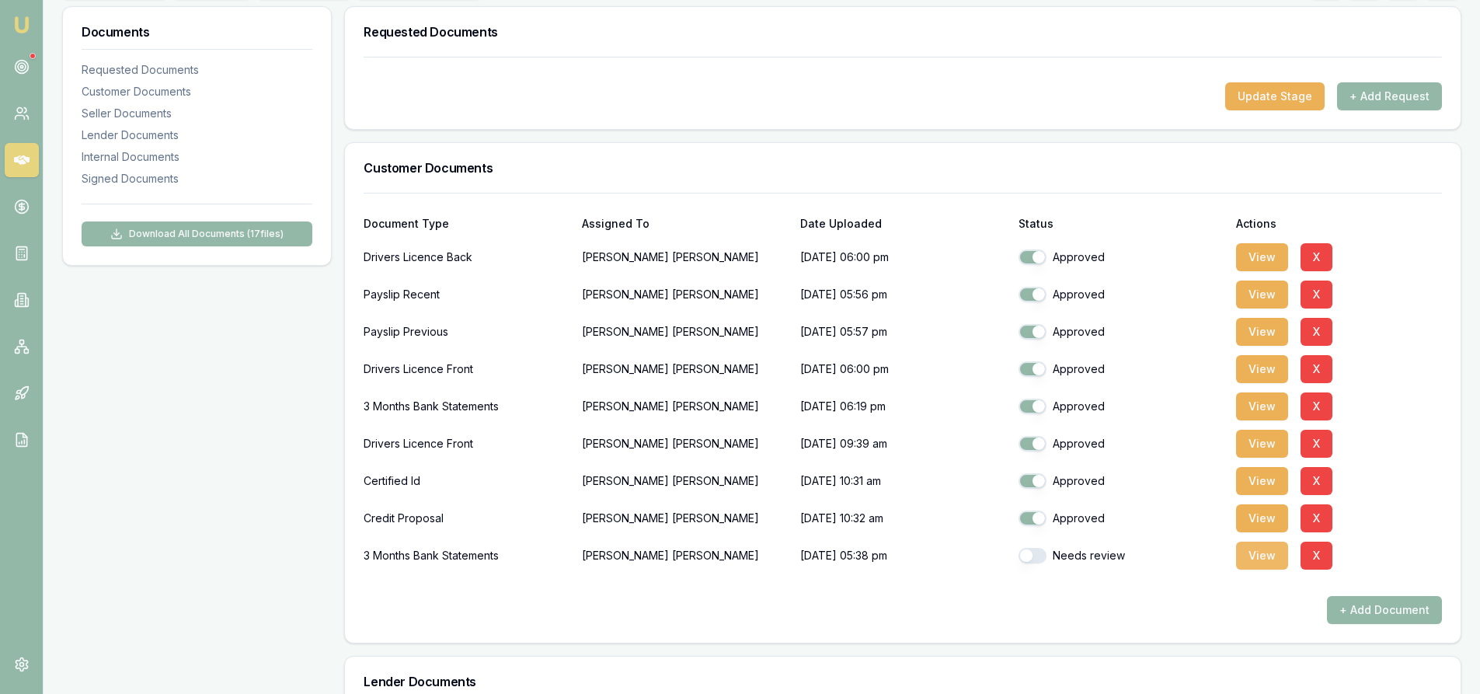
click at [1251, 558] on button "View" at bounding box center [1262, 555] width 52 height 28
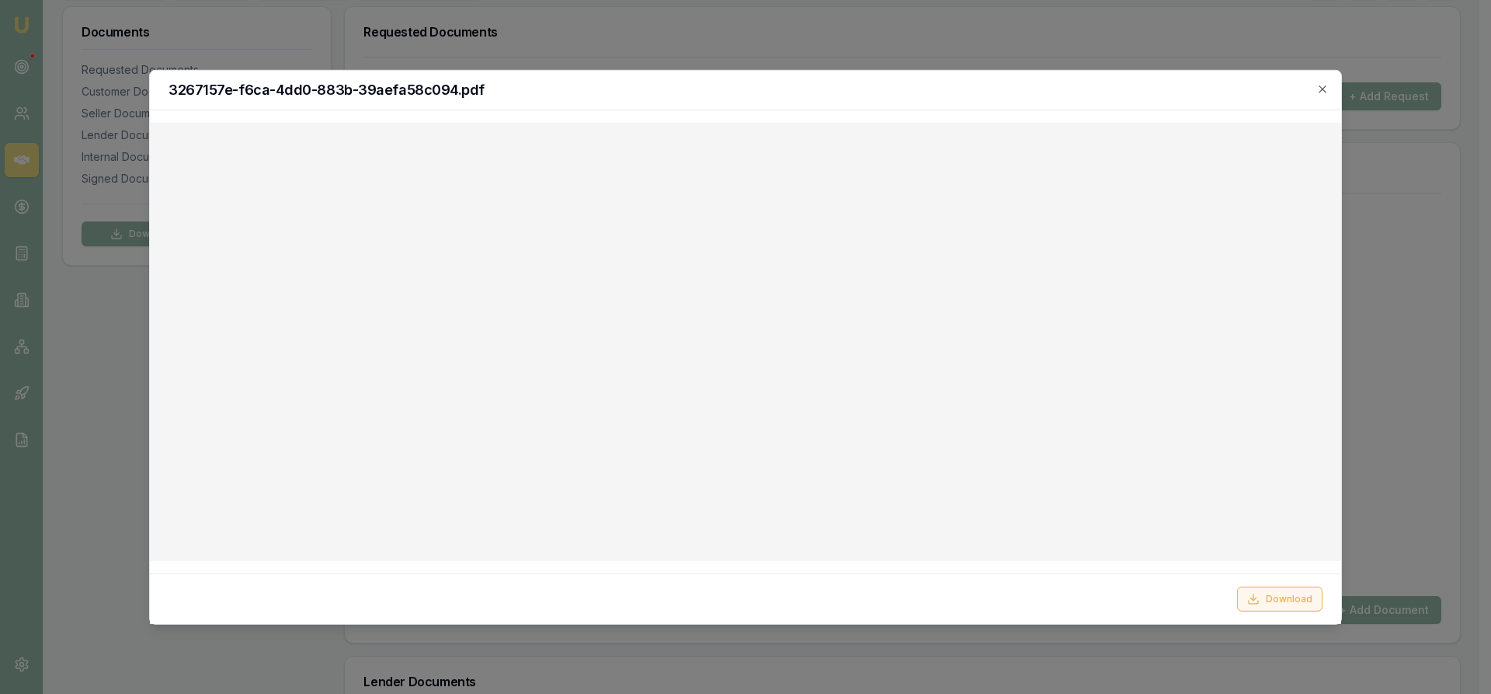
click at [1288, 598] on button "Download" at bounding box center [1279, 598] width 85 height 25
click at [1321, 85] on icon "button" at bounding box center [1323, 88] width 12 height 12
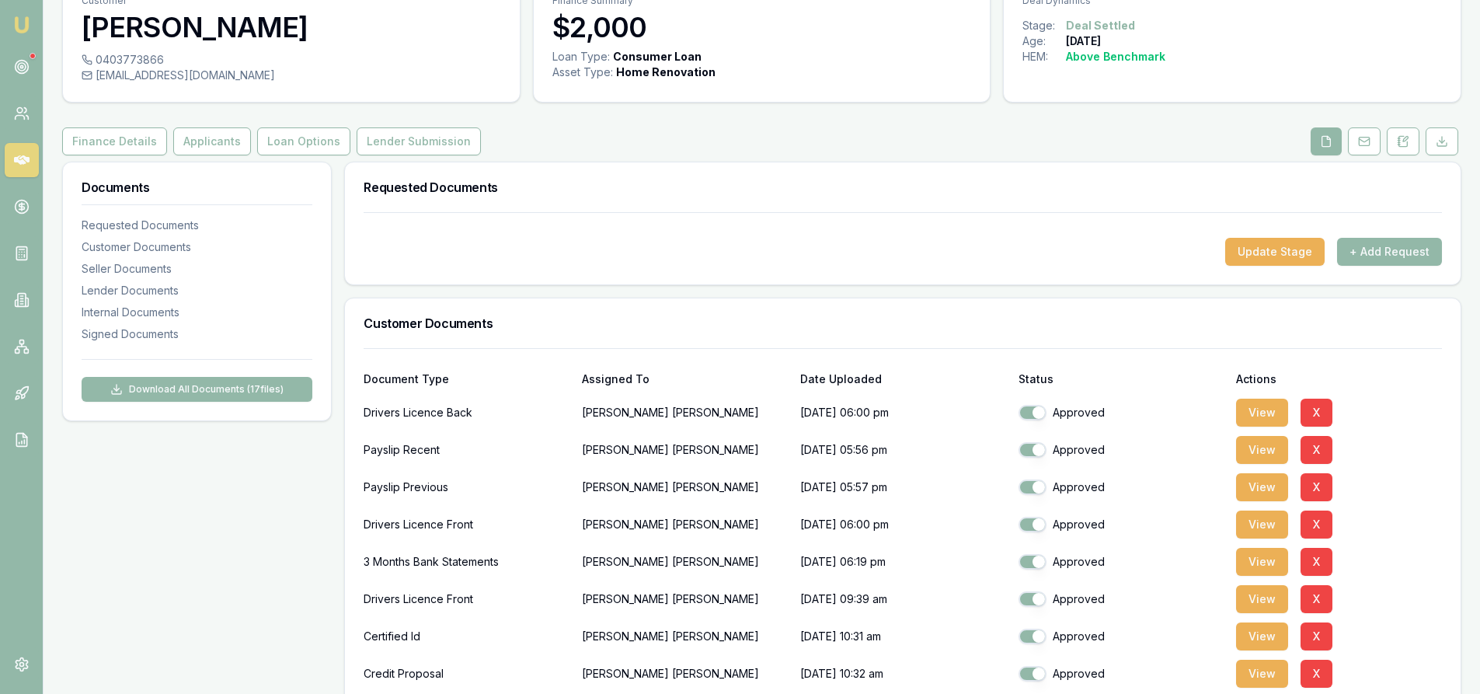
scroll to position [0, 0]
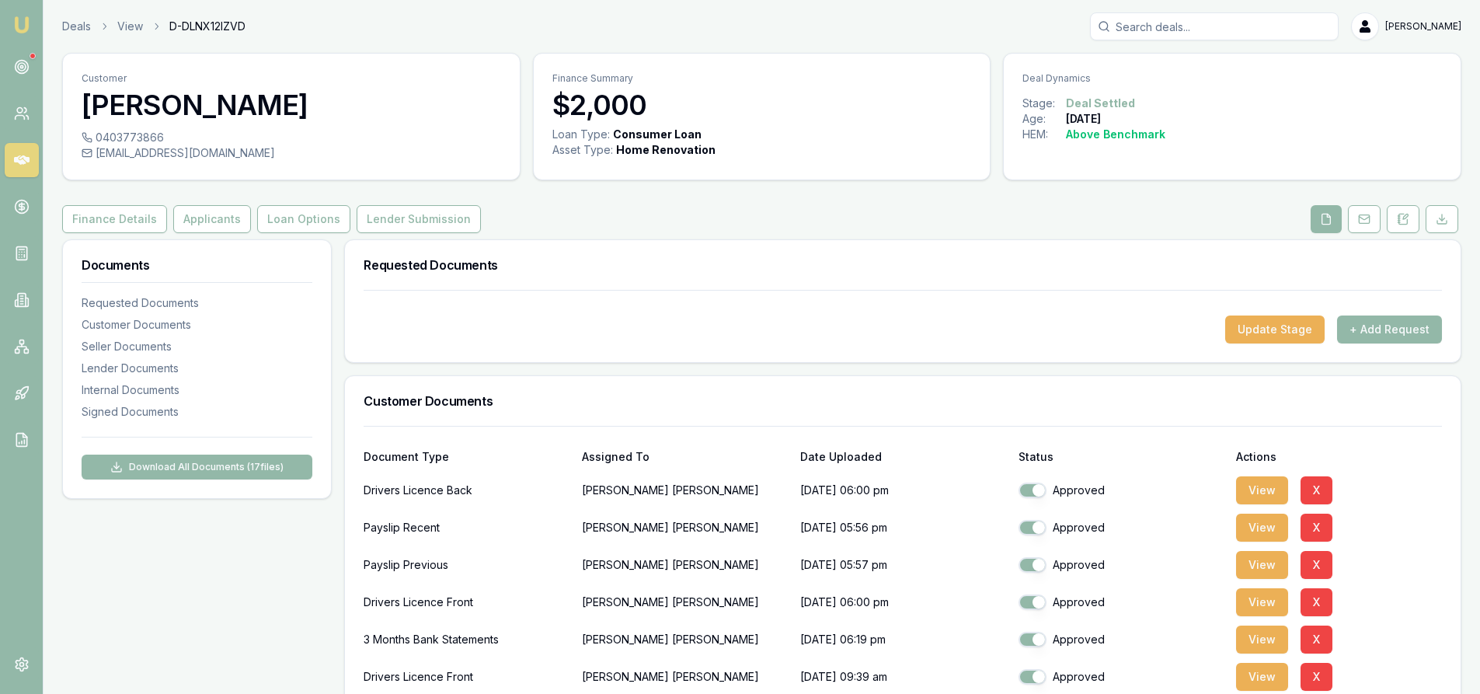
click at [14, 160] on icon at bounding box center [22, 159] width 16 height 9
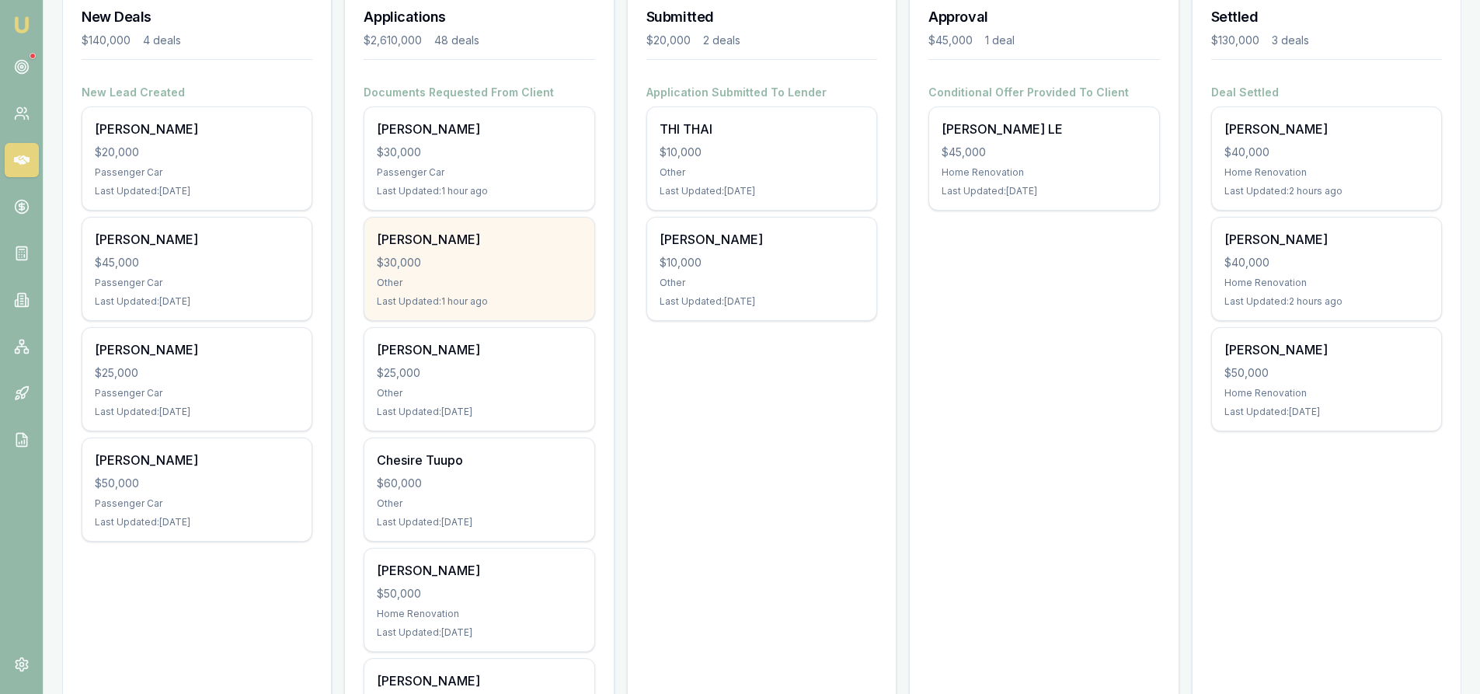
scroll to position [311, 0]
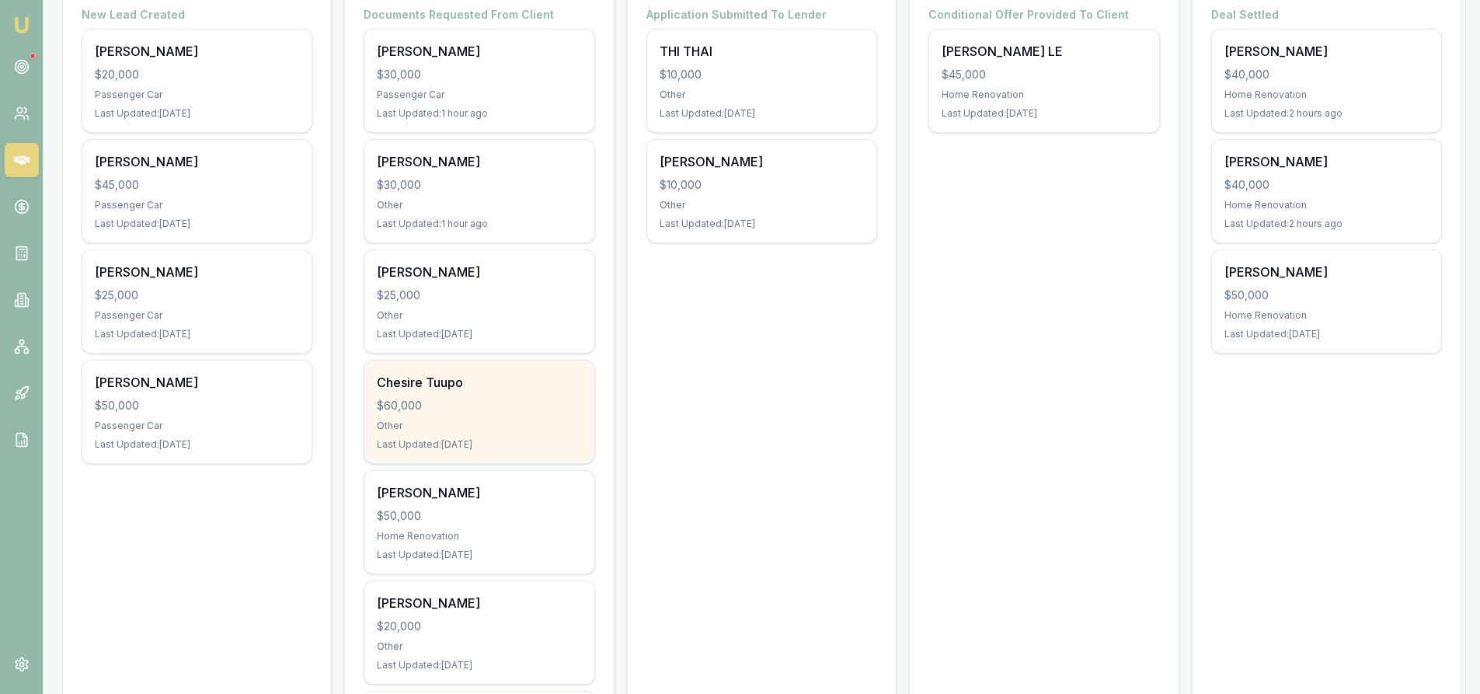
click at [447, 408] on div "$60,000" at bounding box center [479, 406] width 204 height 16
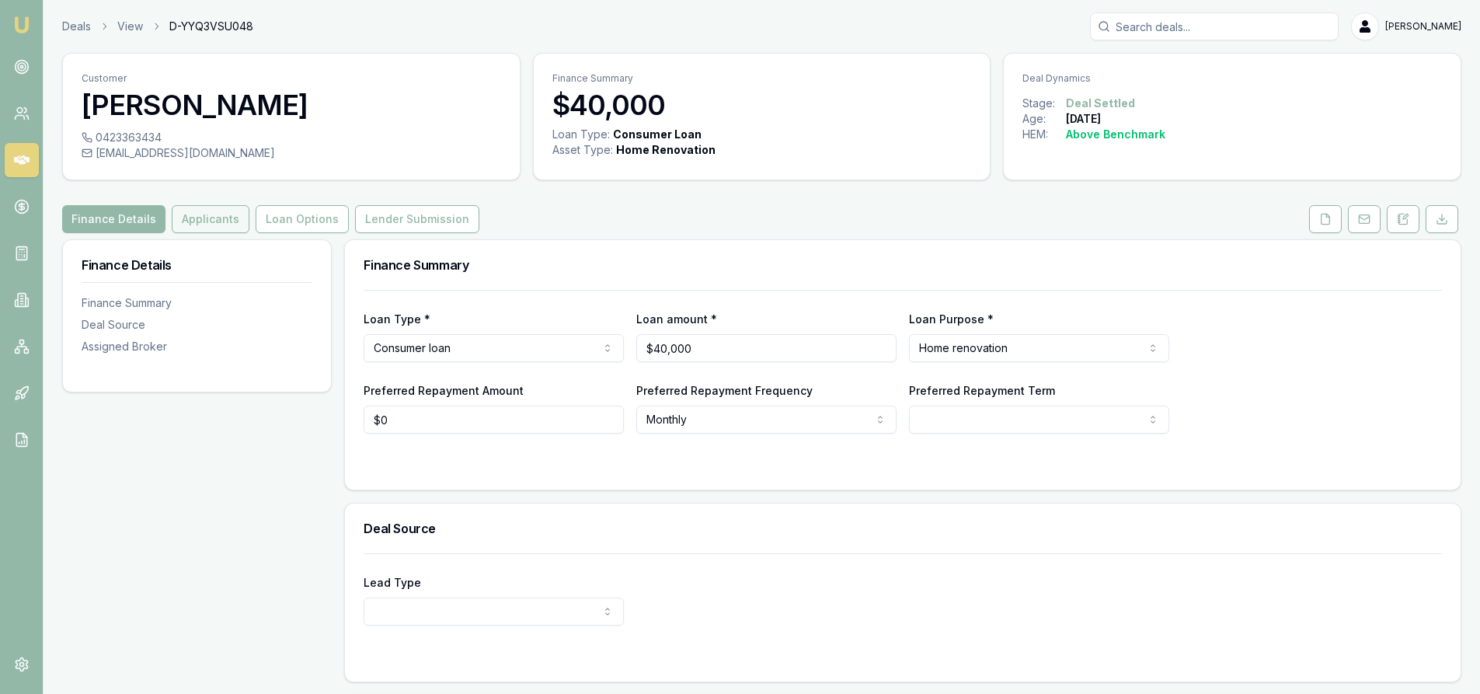
click at [194, 224] on button "Applicants" at bounding box center [211, 219] width 78 height 28
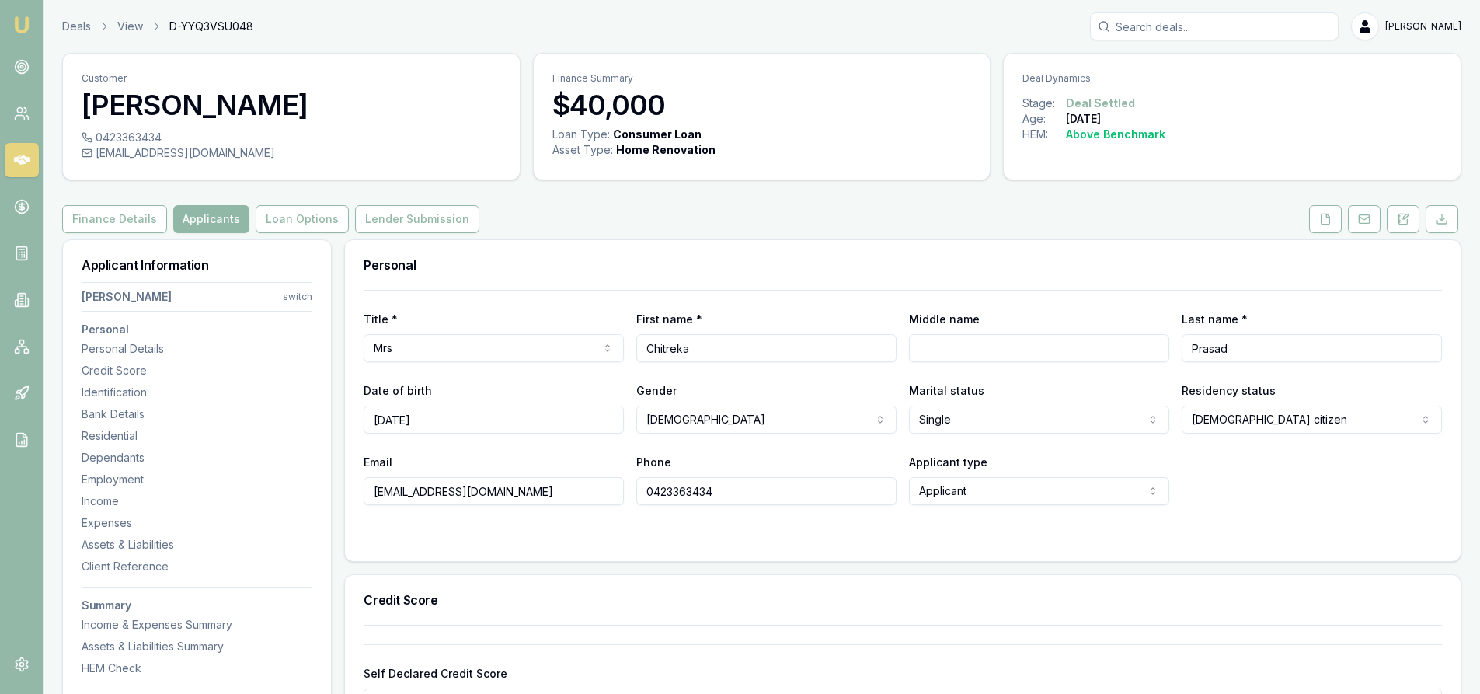
click at [192, 218] on button "Applicants" at bounding box center [211, 219] width 76 height 28
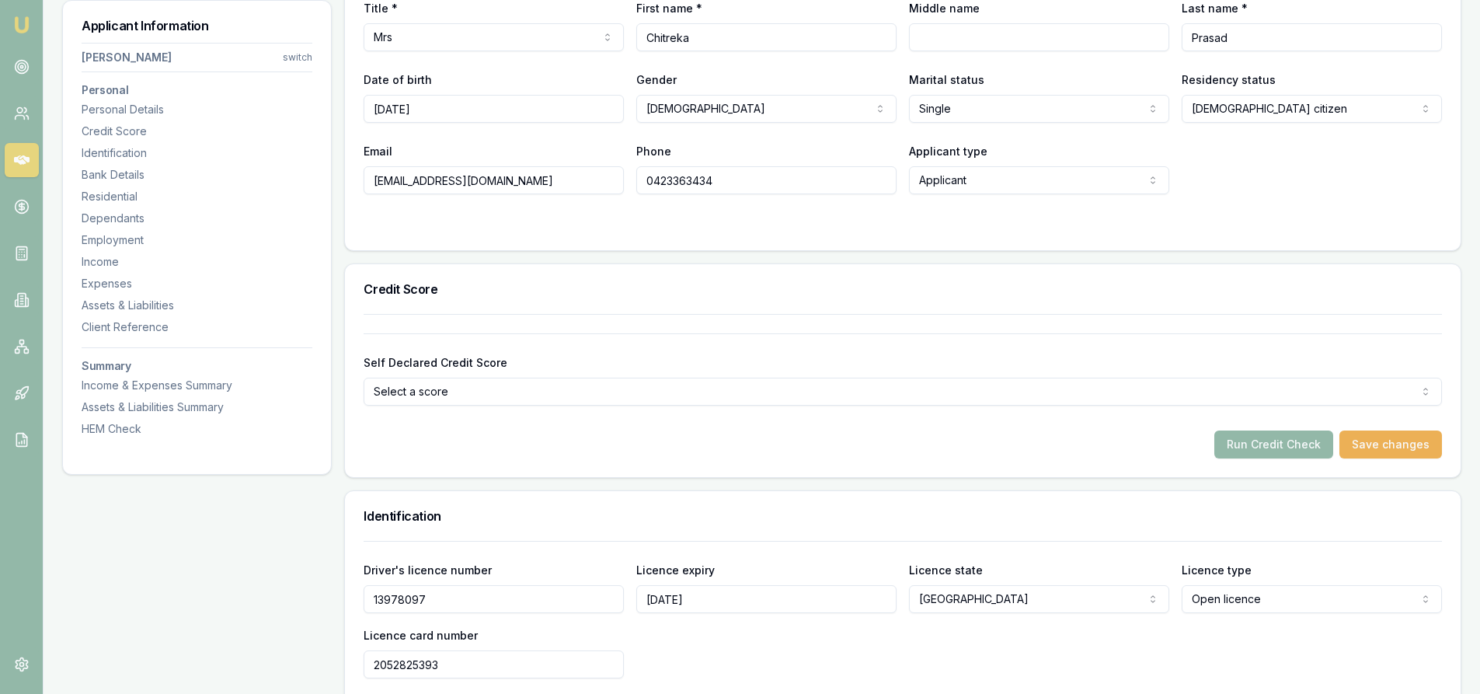
scroll to position [78, 0]
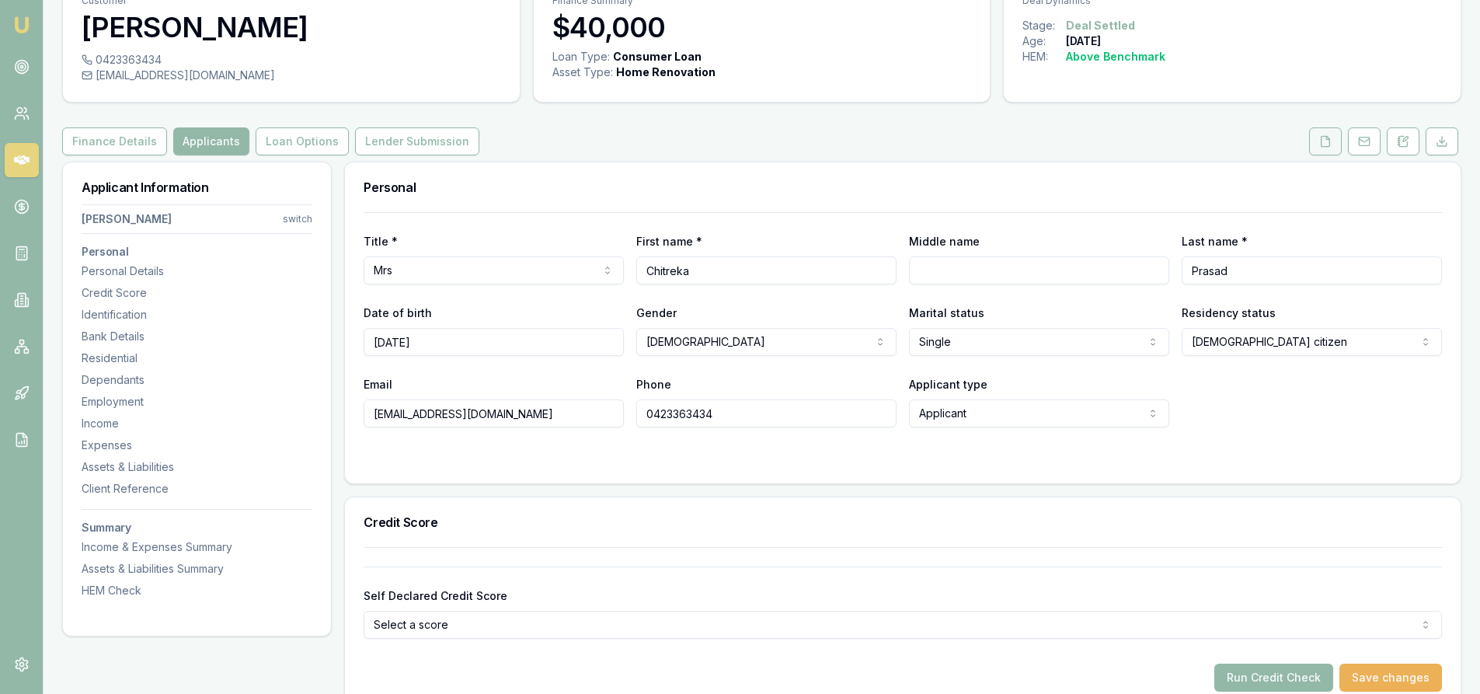
click at [1334, 143] on button at bounding box center [1325, 141] width 33 height 28
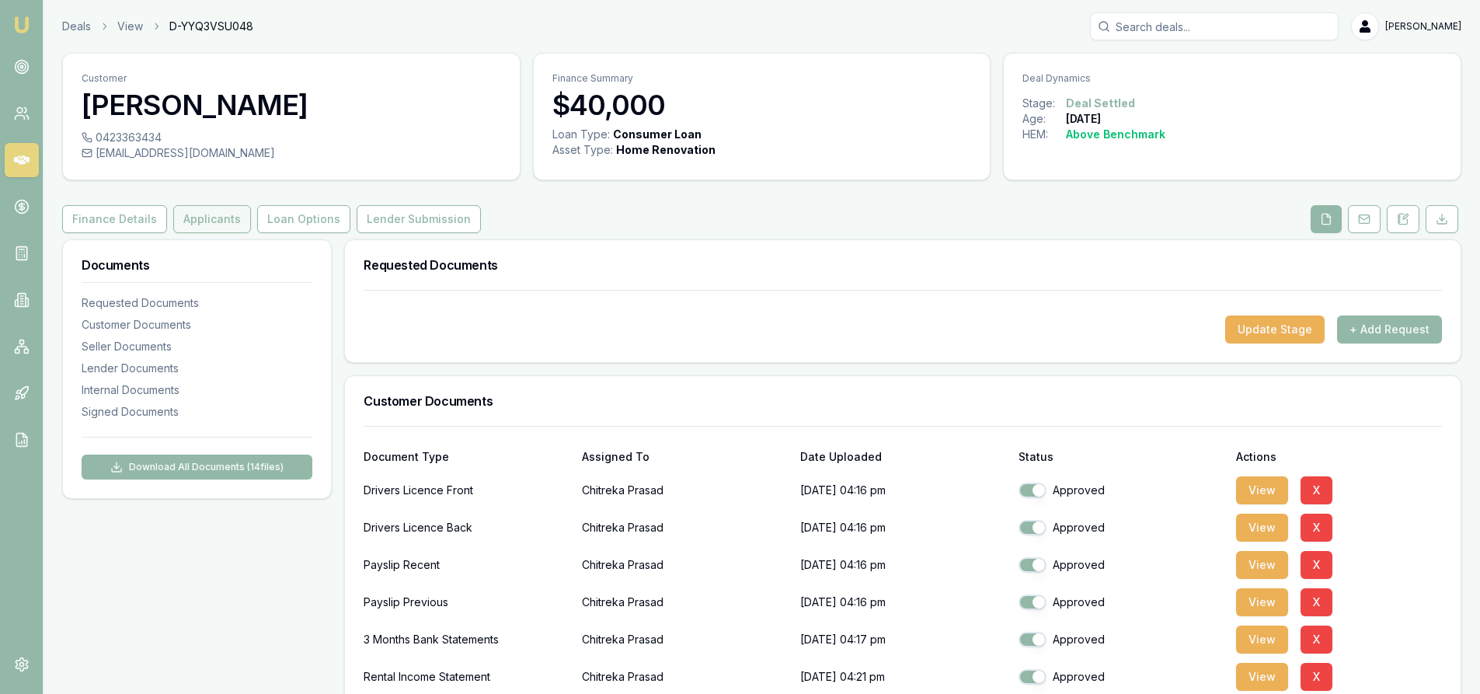
click at [206, 219] on button "Applicants" at bounding box center [212, 219] width 78 height 28
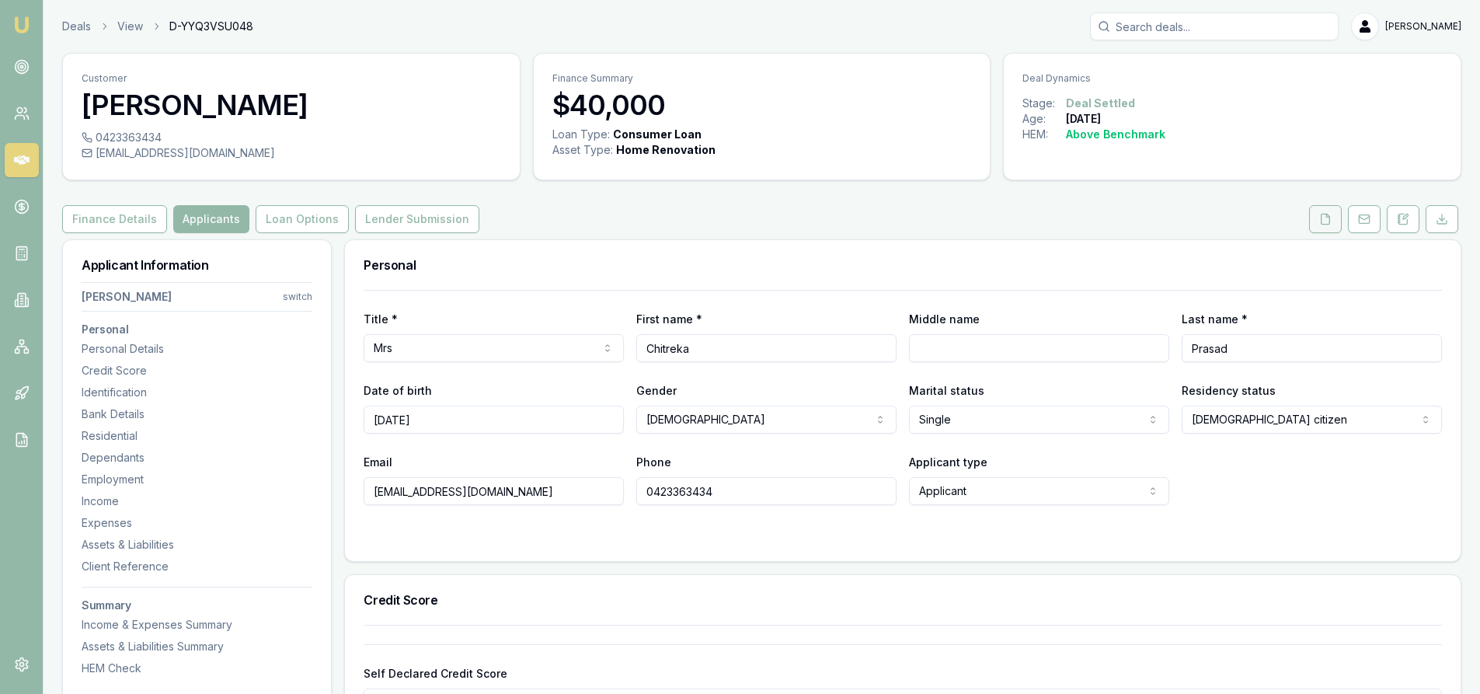
click at [1316, 224] on button at bounding box center [1325, 219] width 33 height 28
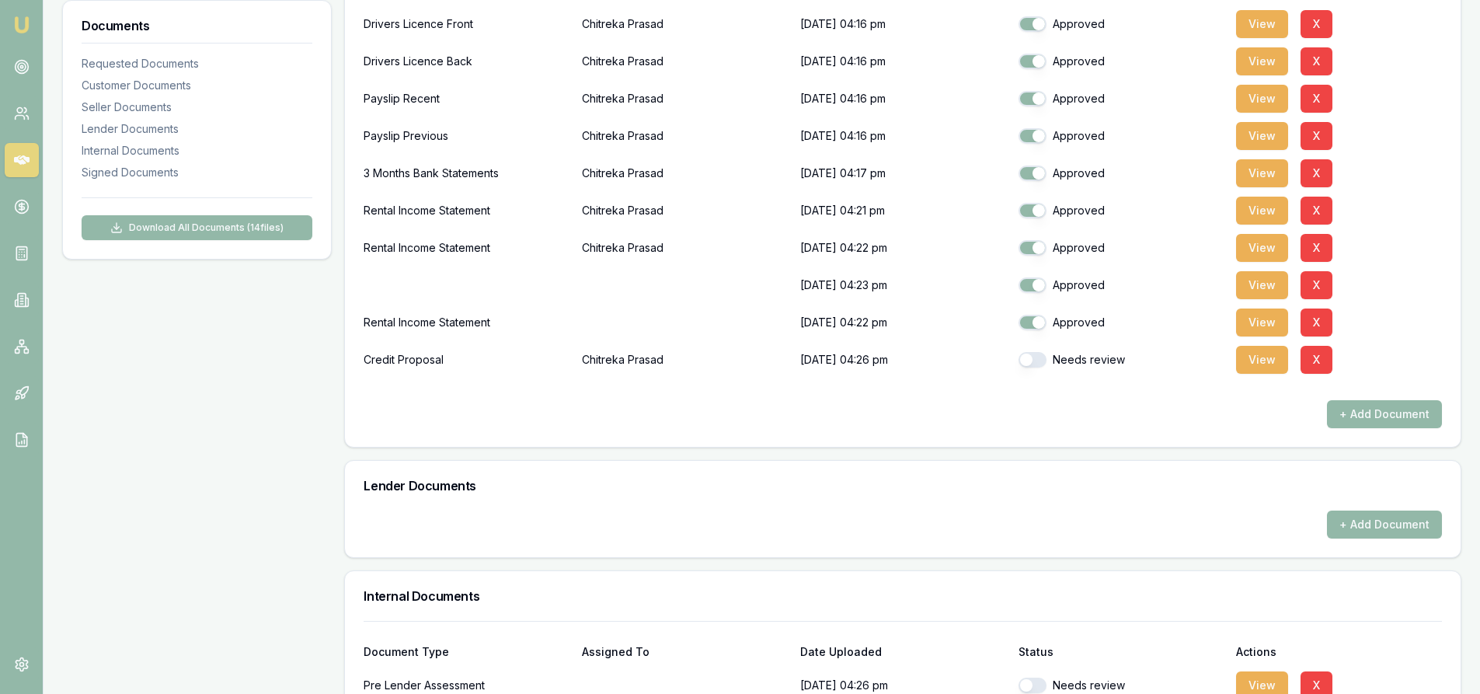
scroll to position [311, 0]
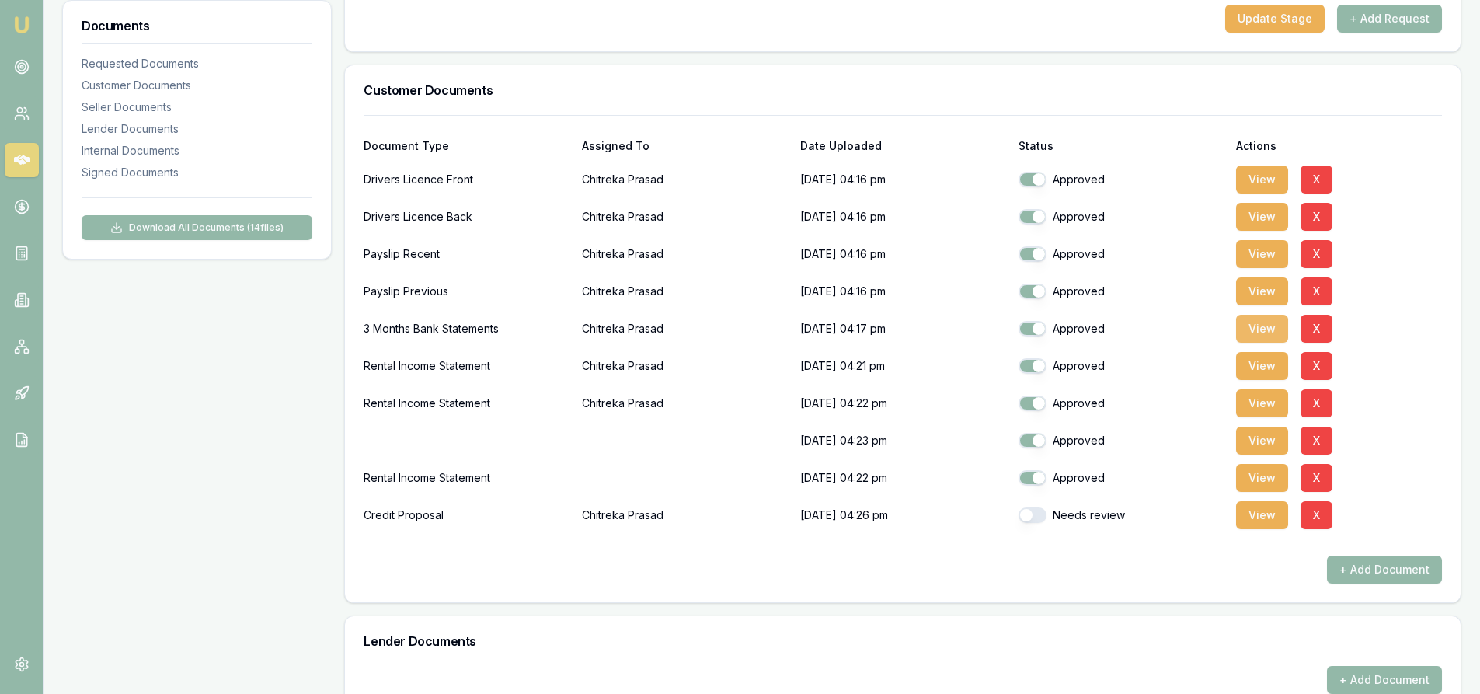
click at [1268, 326] on button "View" at bounding box center [1262, 329] width 52 height 28
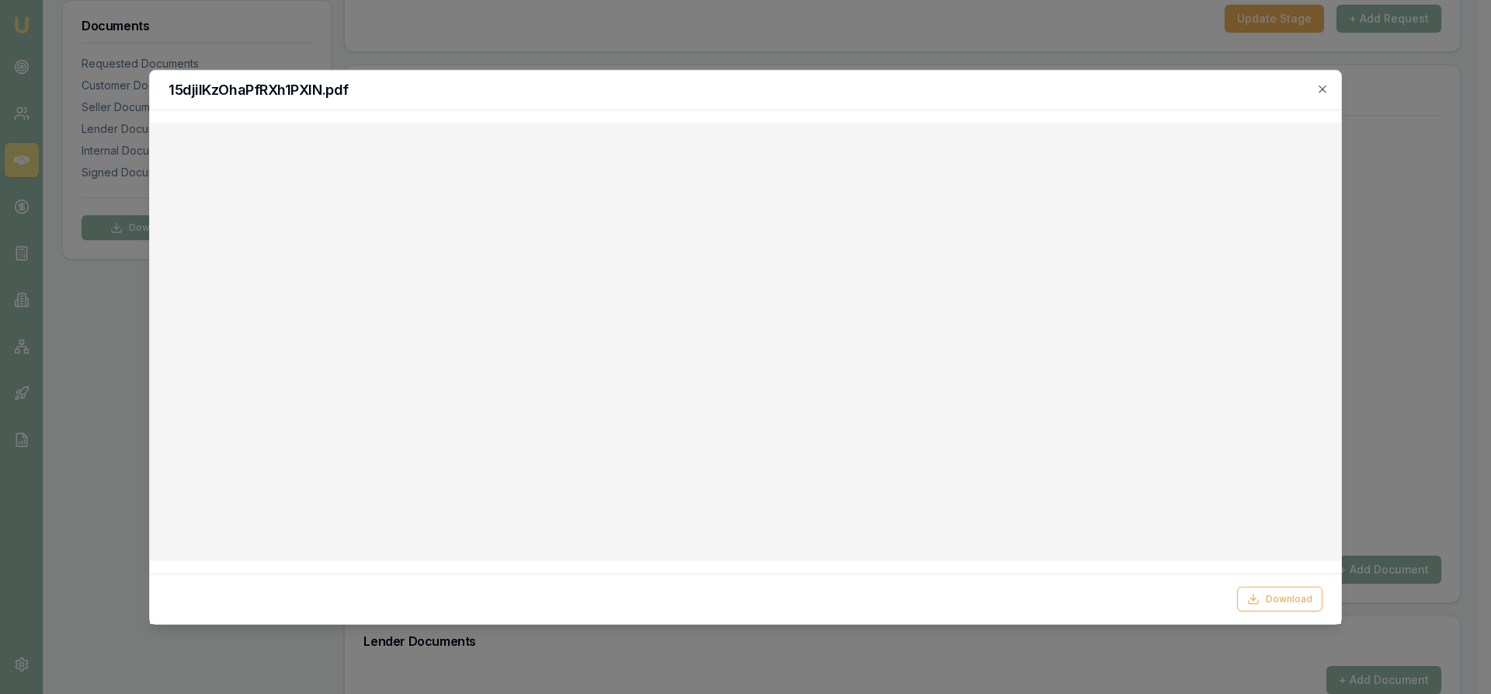
click at [1328, 89] on icon "button" at bounding box center [1323, 88] width 12 height 12
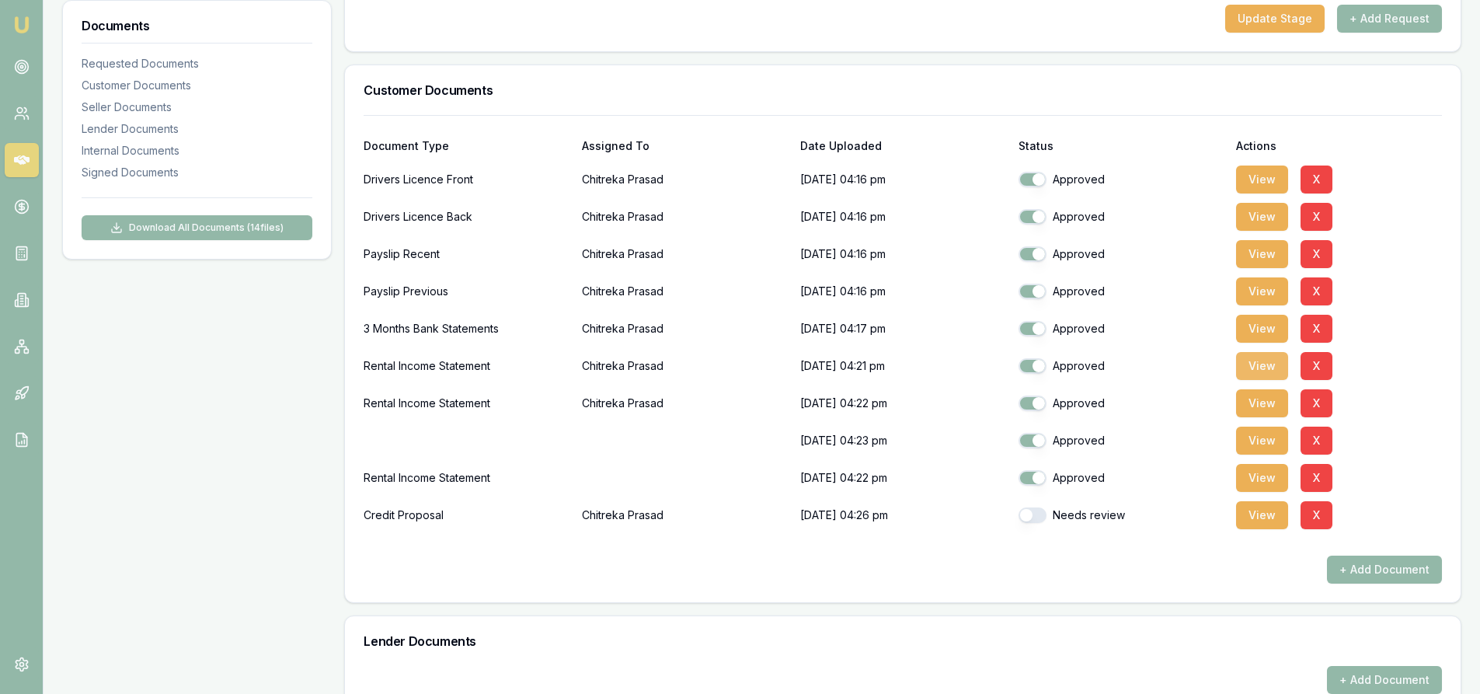
click at [1266, 366] on button "View" at bounding box center [1262, 366] width 52 height 28
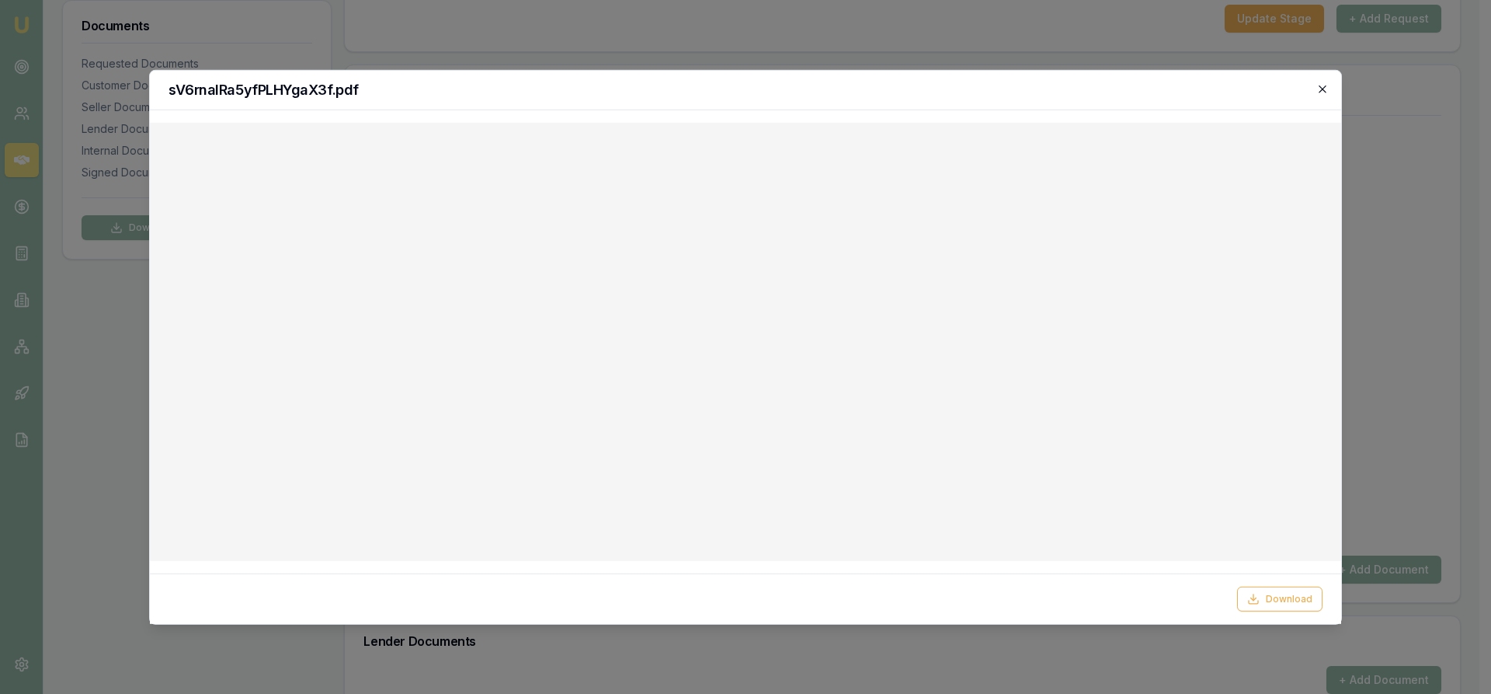
click at [1320, 84] on icon "button" at bounding box center [1323, 88] width 12 height 12
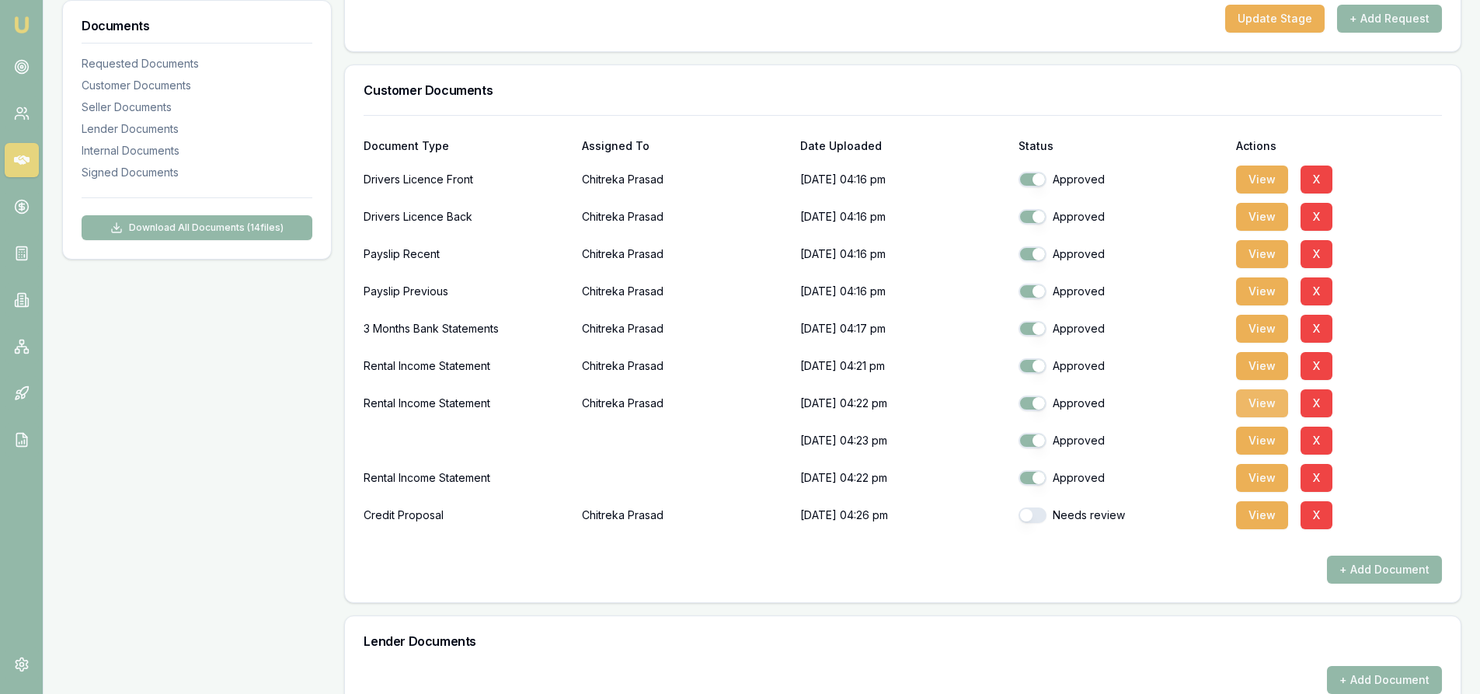
click at [1273, 408] on button "View" at bounding box center [1262, 403] width 52 height 28
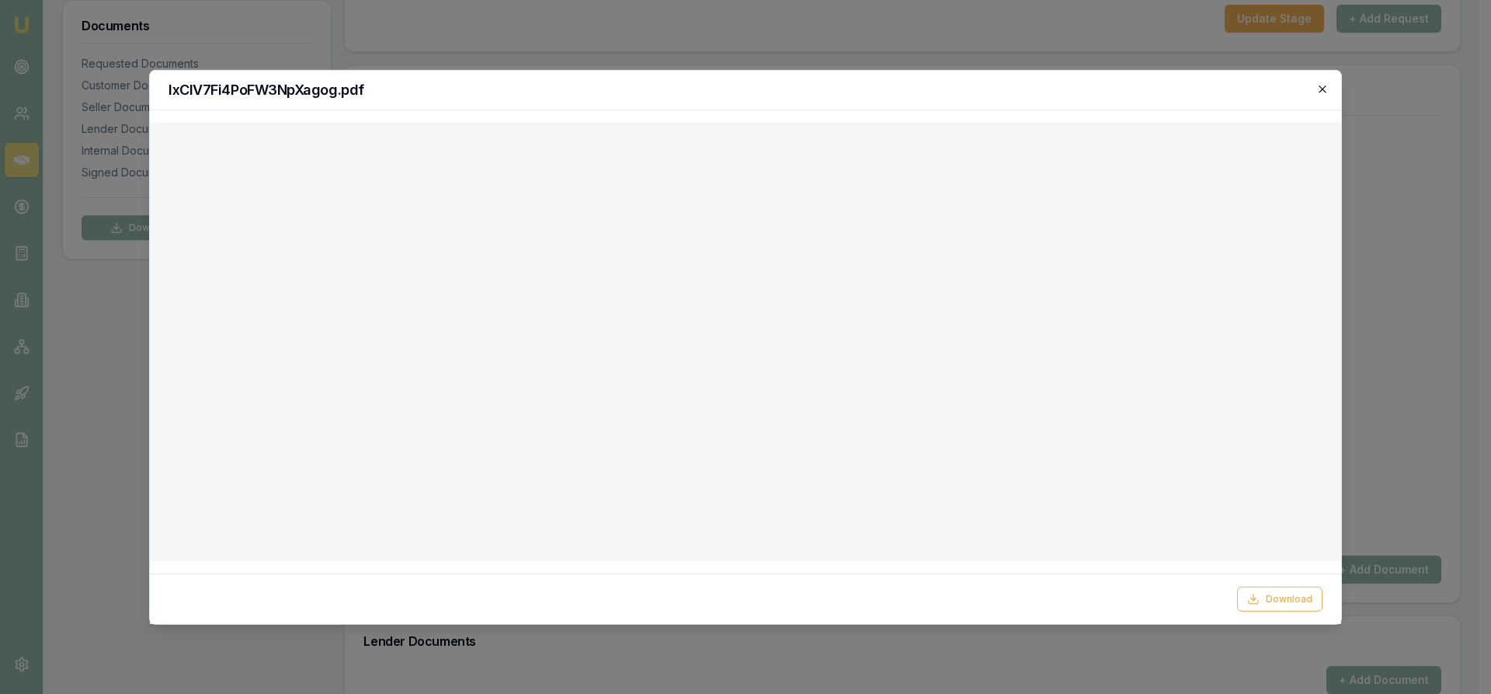
click at [1321, 92] on icon "button" at bounding box center [1323, 88] width 12 height 12
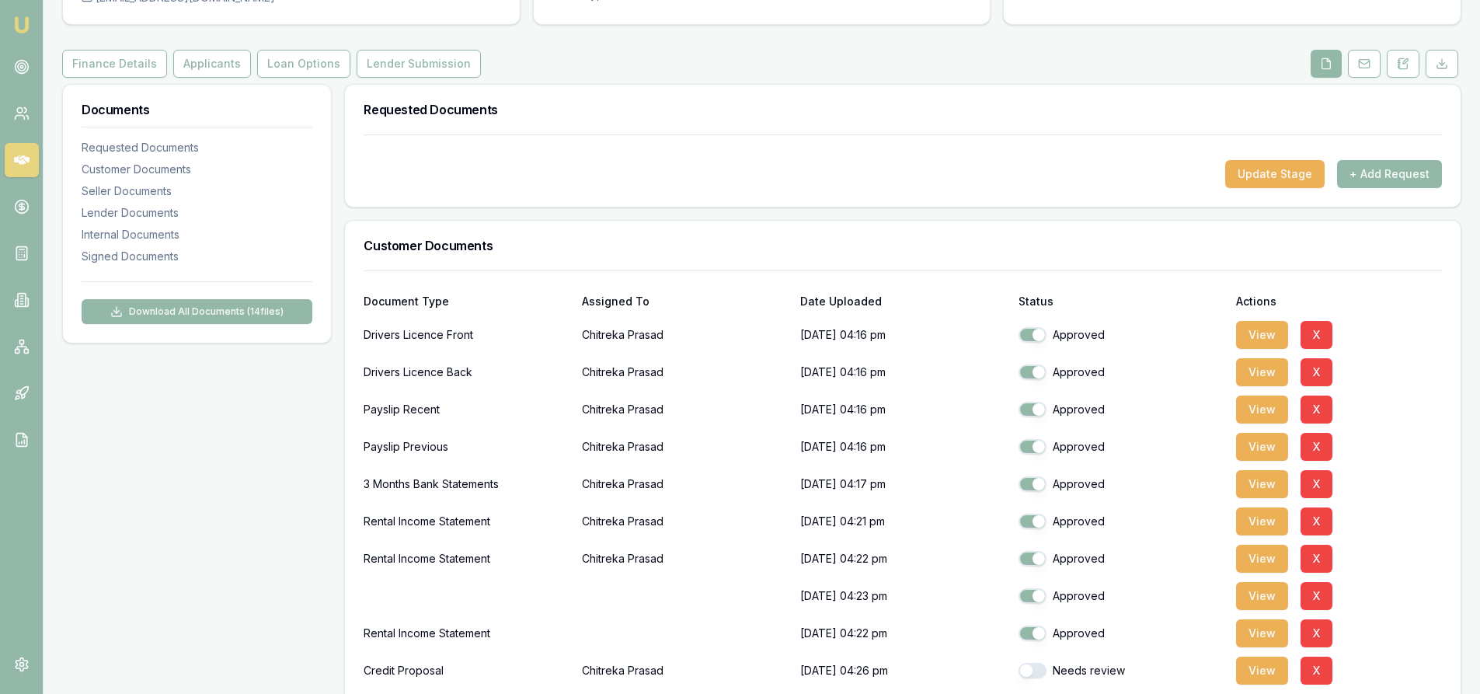
scroll to position [233, 0]
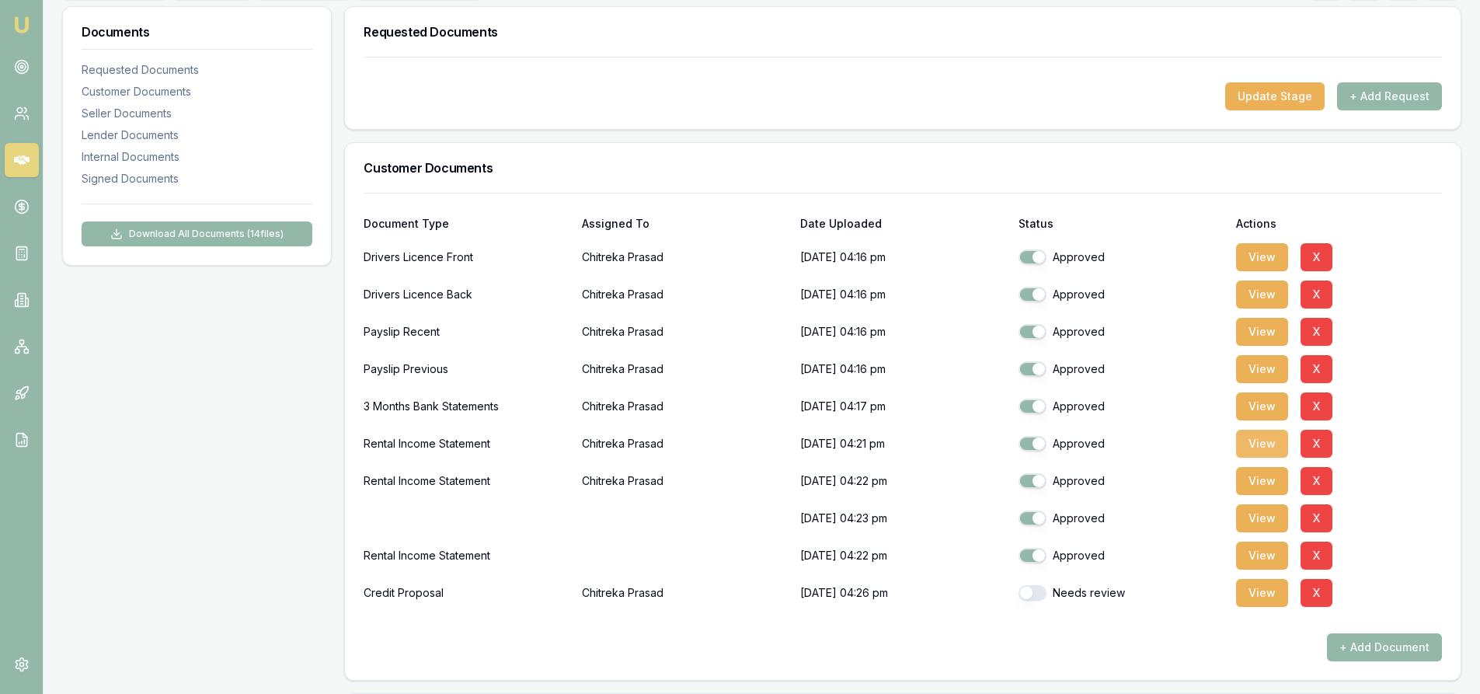
click at [1254, 447] on button "View" at bounding box center [1262, 444] width 52 height 28
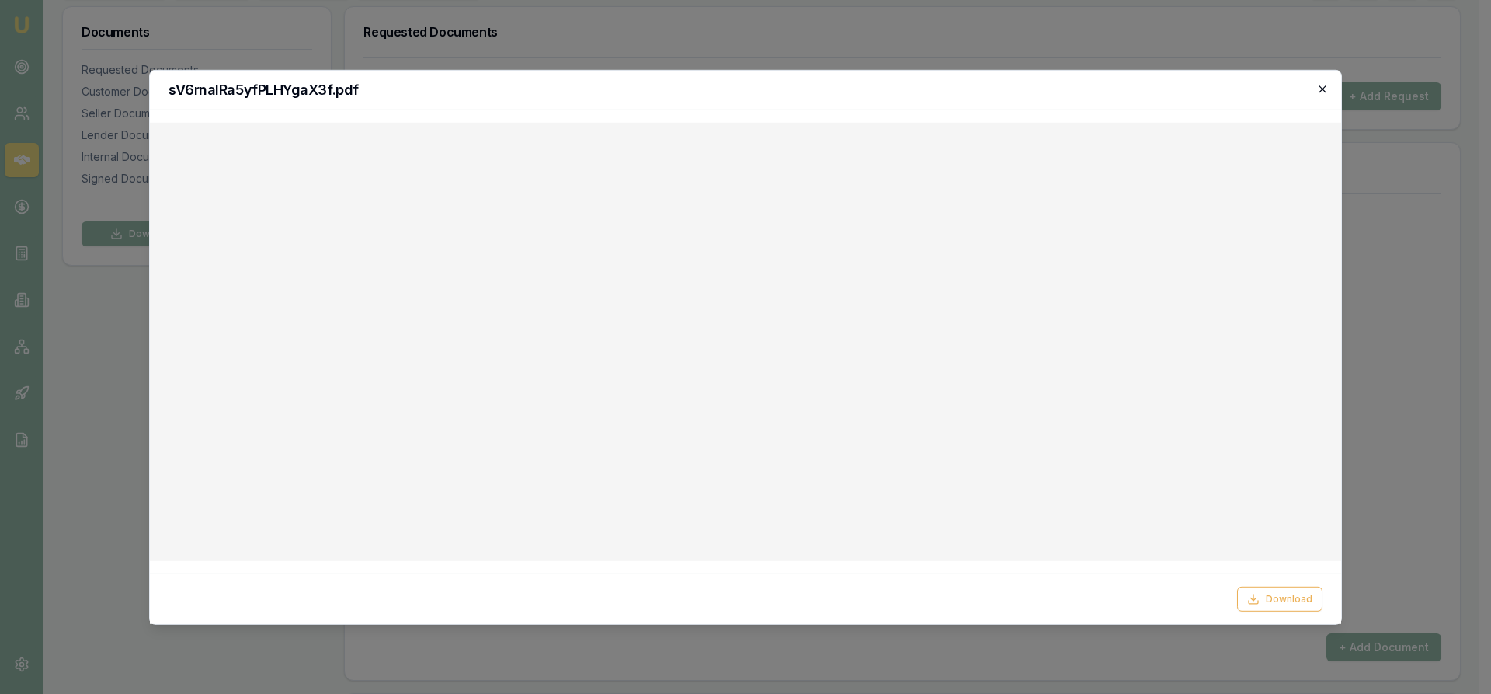
click at [1317, 85] on icon "button" at bounding box center [1323, 88] width 12 height 12
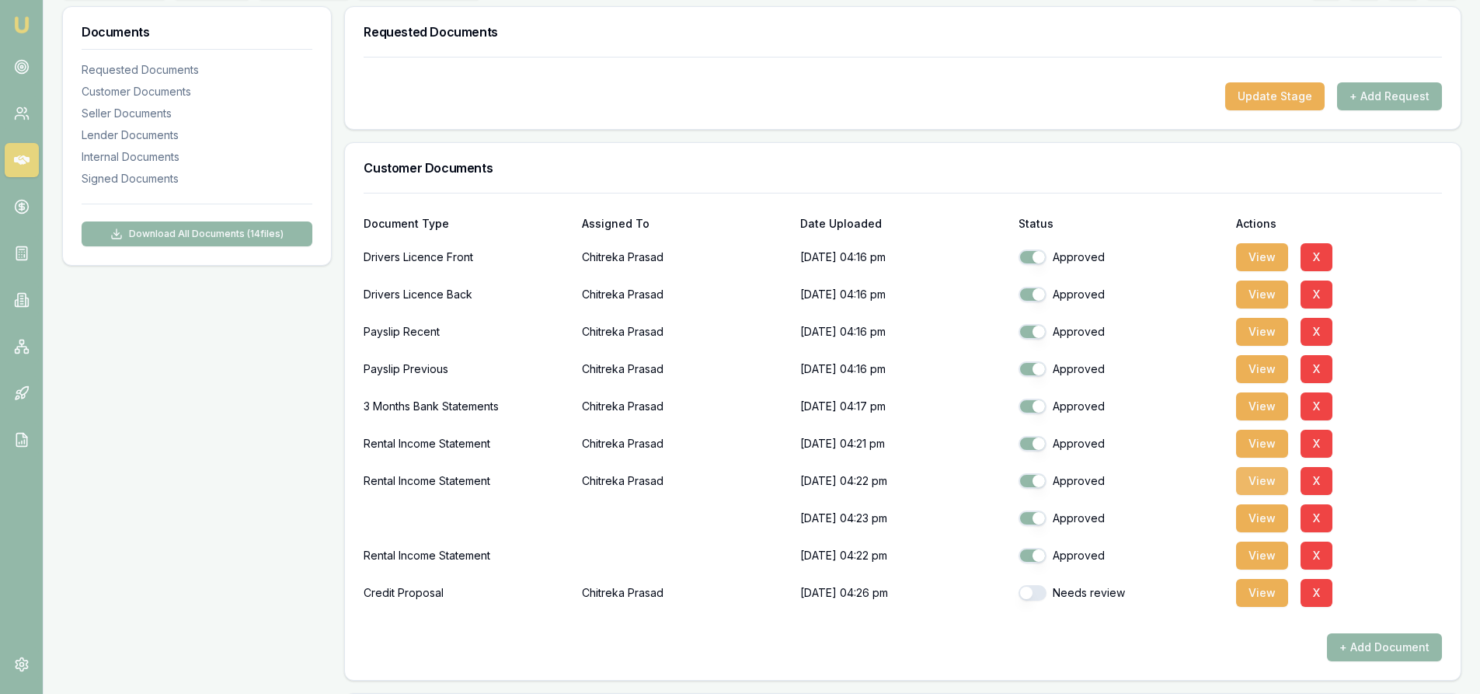
click at [1272, 476] on button "View" at bounding box center [1262, 481] width 52 height 28
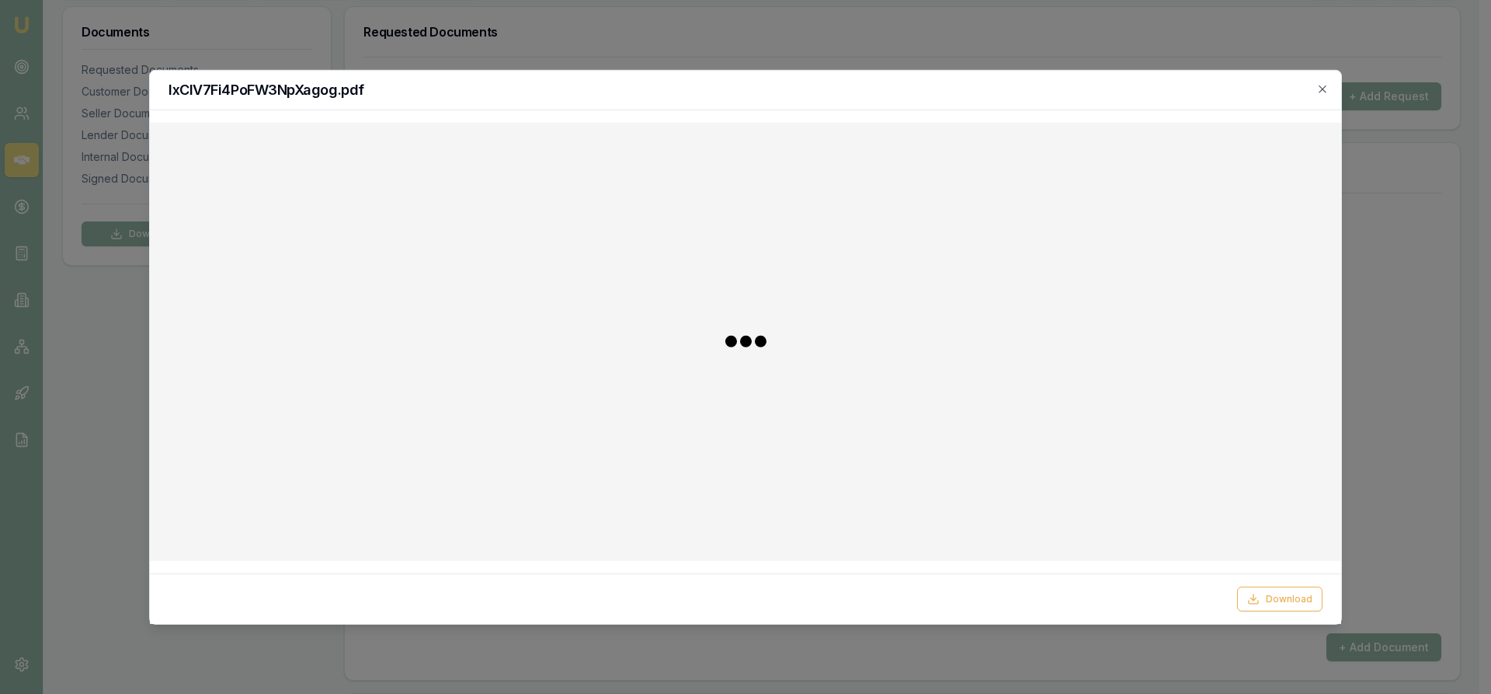
click at [1261, 483] on div at bounding box center [745, 340] width 1167 height 413
click at [1329, 92] on div "lxCIV7Fi4PoFW3NpXagog.pdf" at bounding box center [746, 90] width 1192 height 40
click at [1320, 90] on icon "button" at bounding box center [1323, 88] width 12 height 12
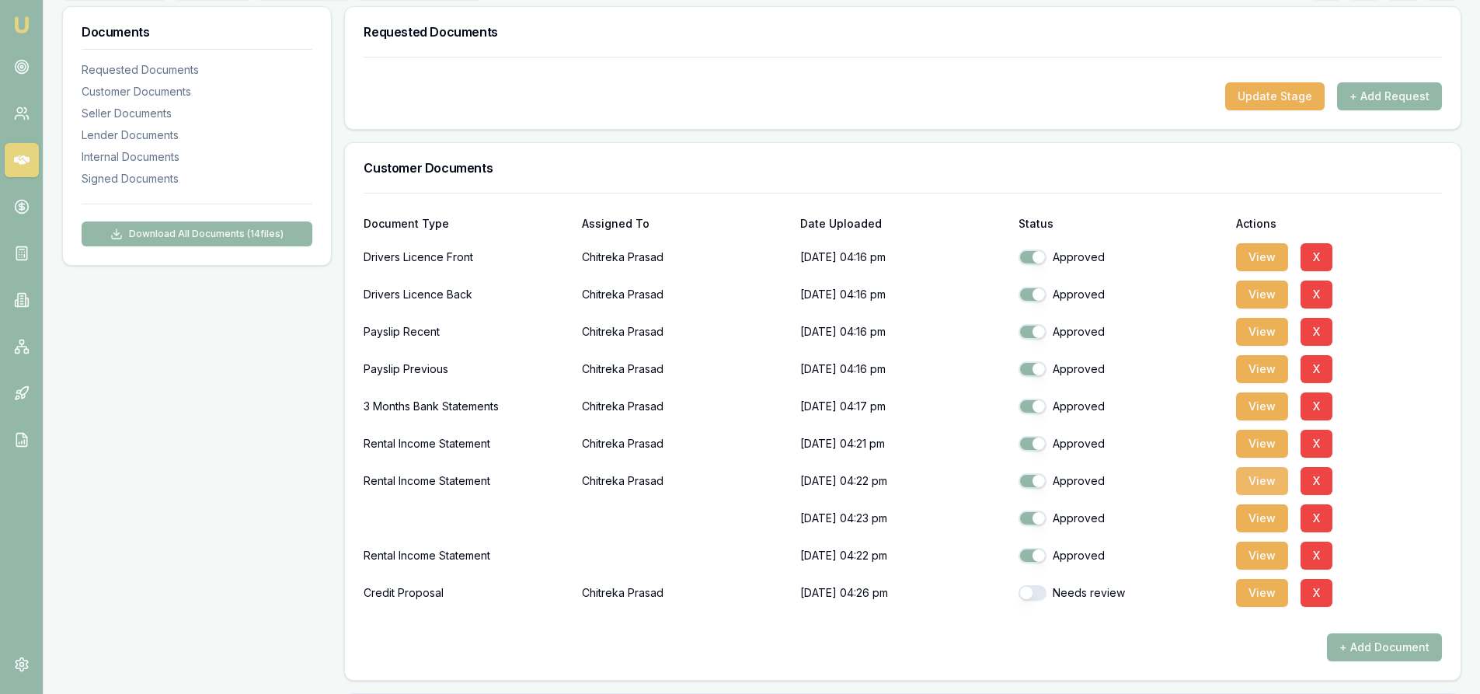
click at [1258, 485] on button "View" at bounding box center [1262, 481] width 52 height 28
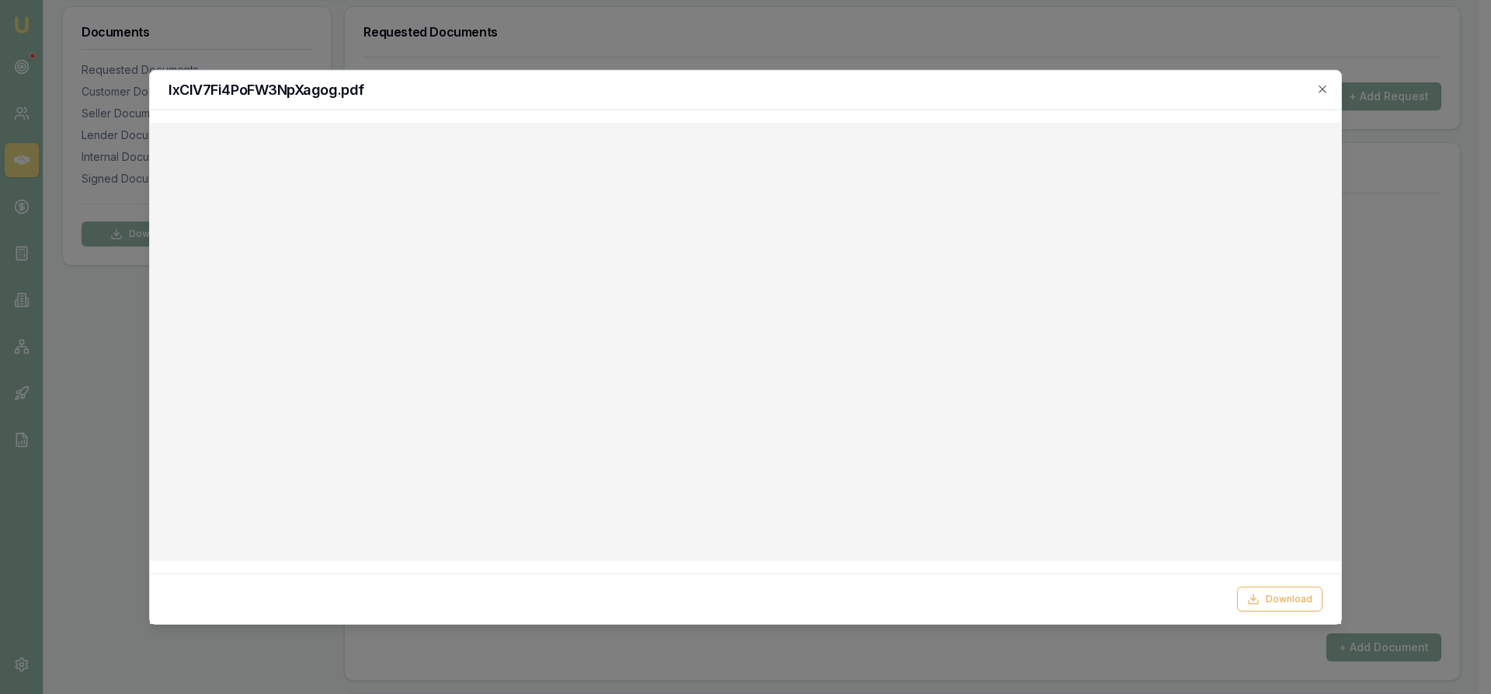
click at [1332, 89] on div "lxCIV7Fi4PoFW3NpXagog.pdf" at bounding box center [746, 90] width 1192 height 40
click at [1323, 90] on icon "button" at bounding box center [1323, 88] width 12 height 12
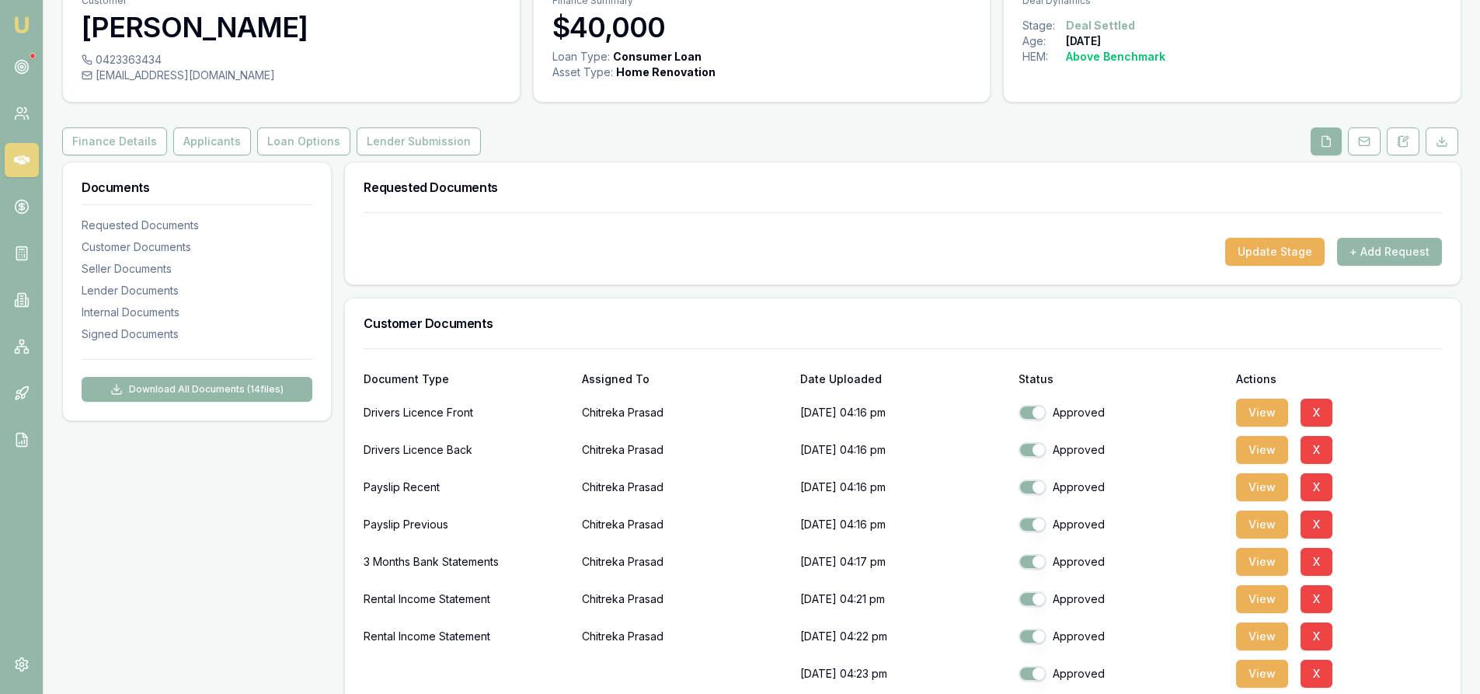
scroll to position [0, 0]
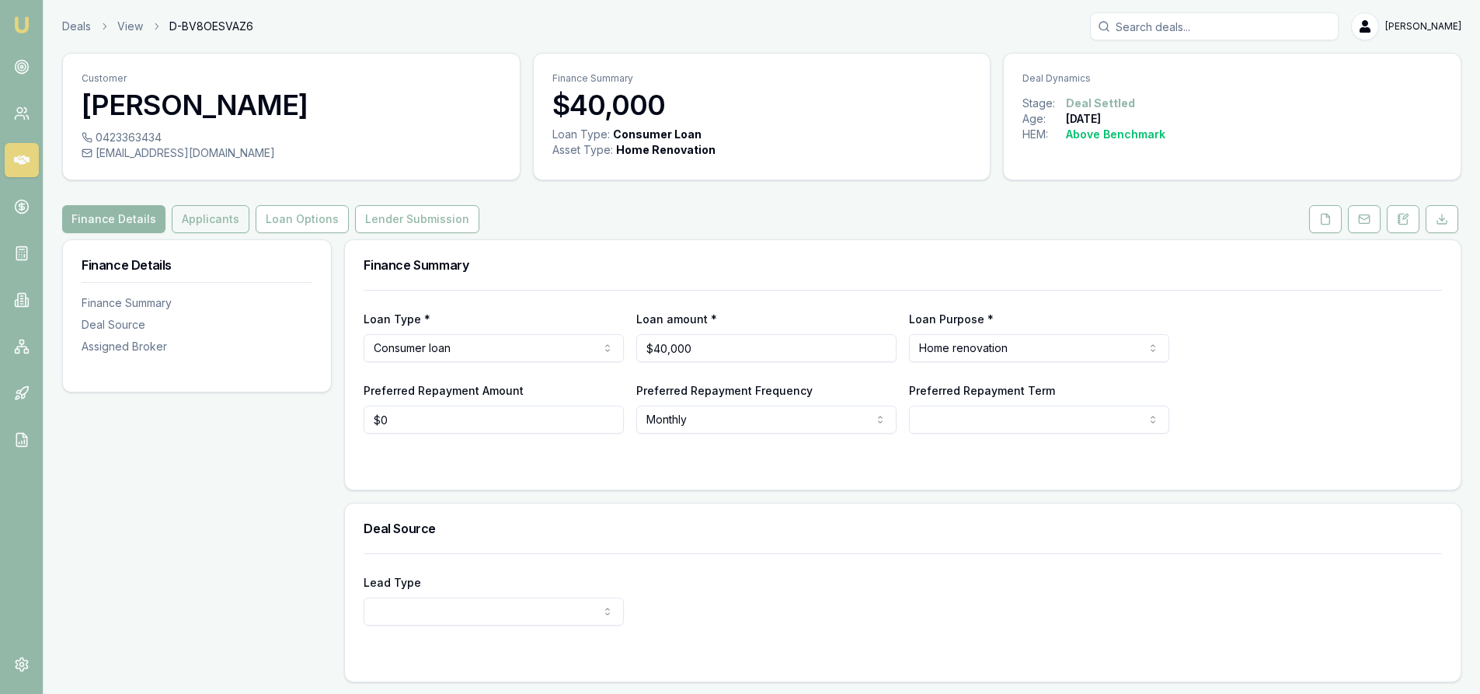
click at [194, 220] on button "Applicants" at bounding box center [211, 219] width 78 height 28
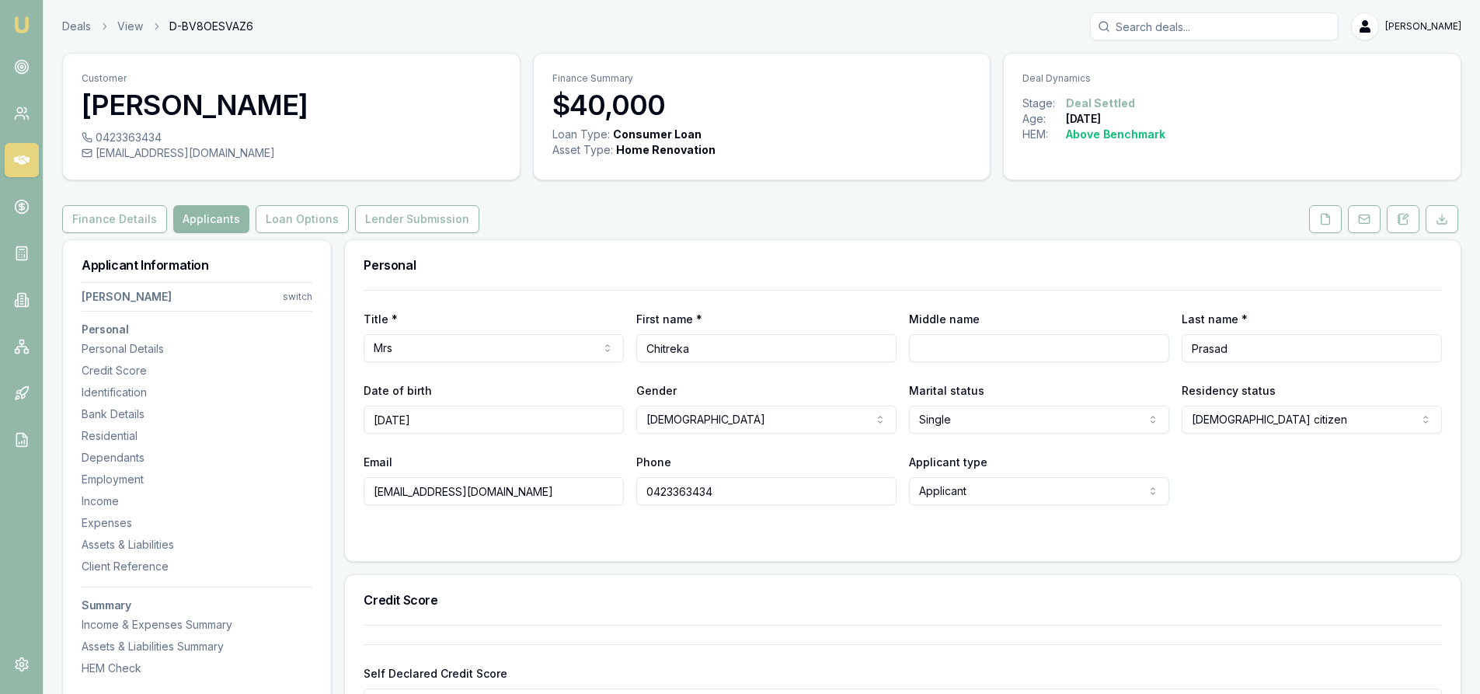
click at [202, 226] on button "Applicants" at bounding box center [211, 219] width 76 height 28
click at [1321, 221] on icon at bounding box center [1325, 219] width 9 height 10
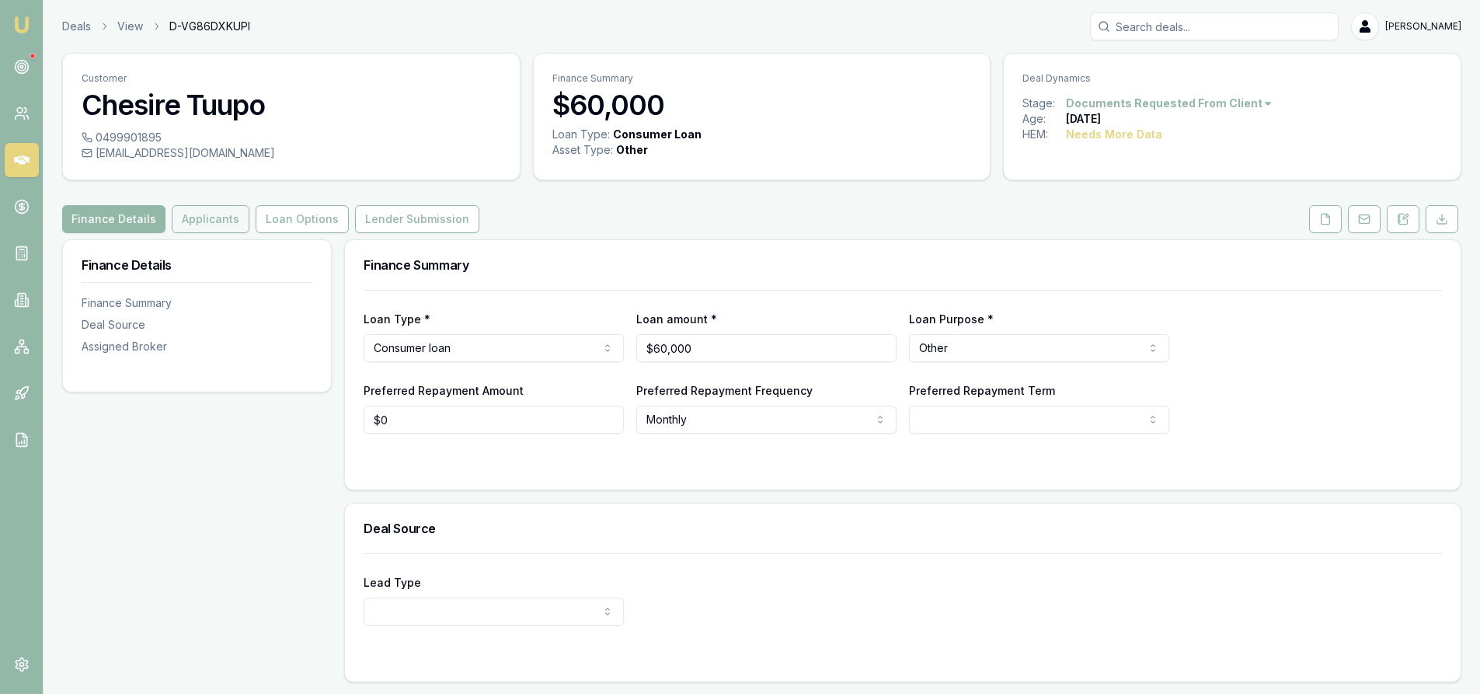
click at [224, 217] on button "Applicants" at bounding box center [211, 219] width 78 height 28
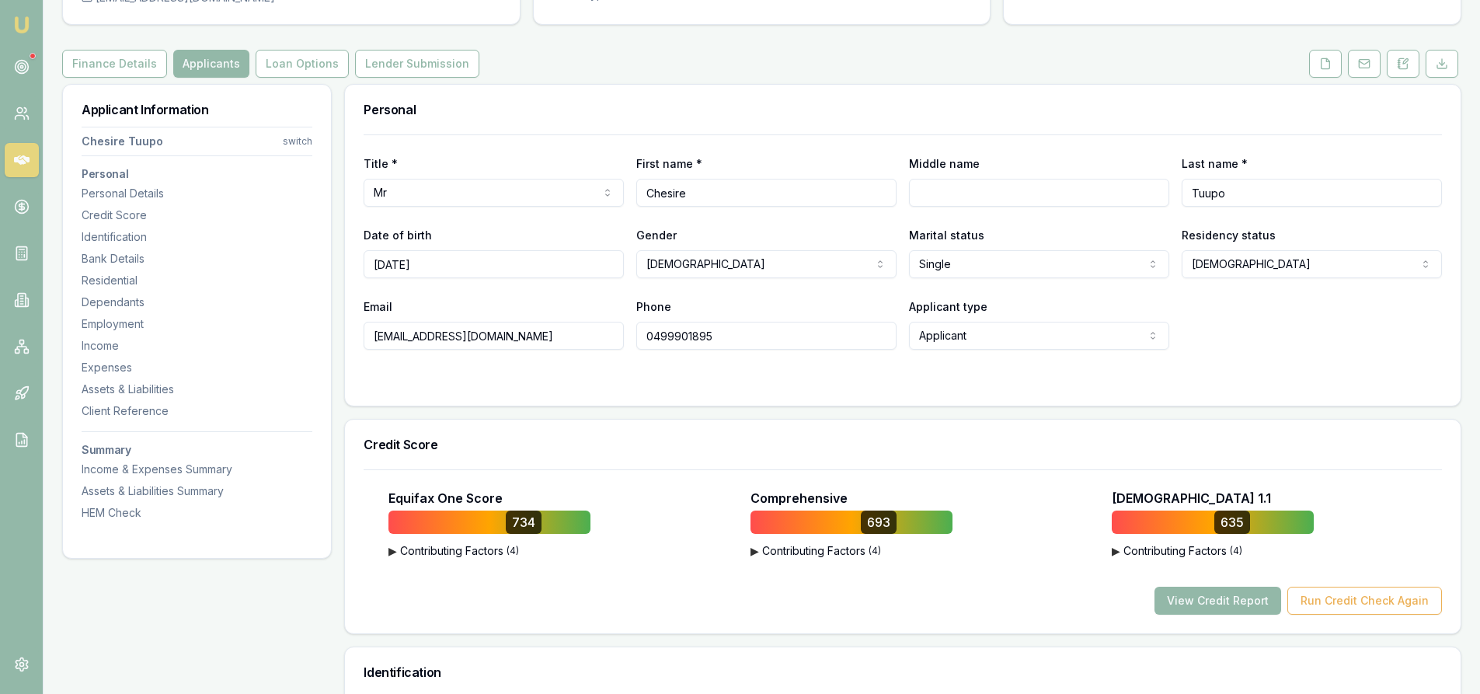
scroll to position [78, 0]
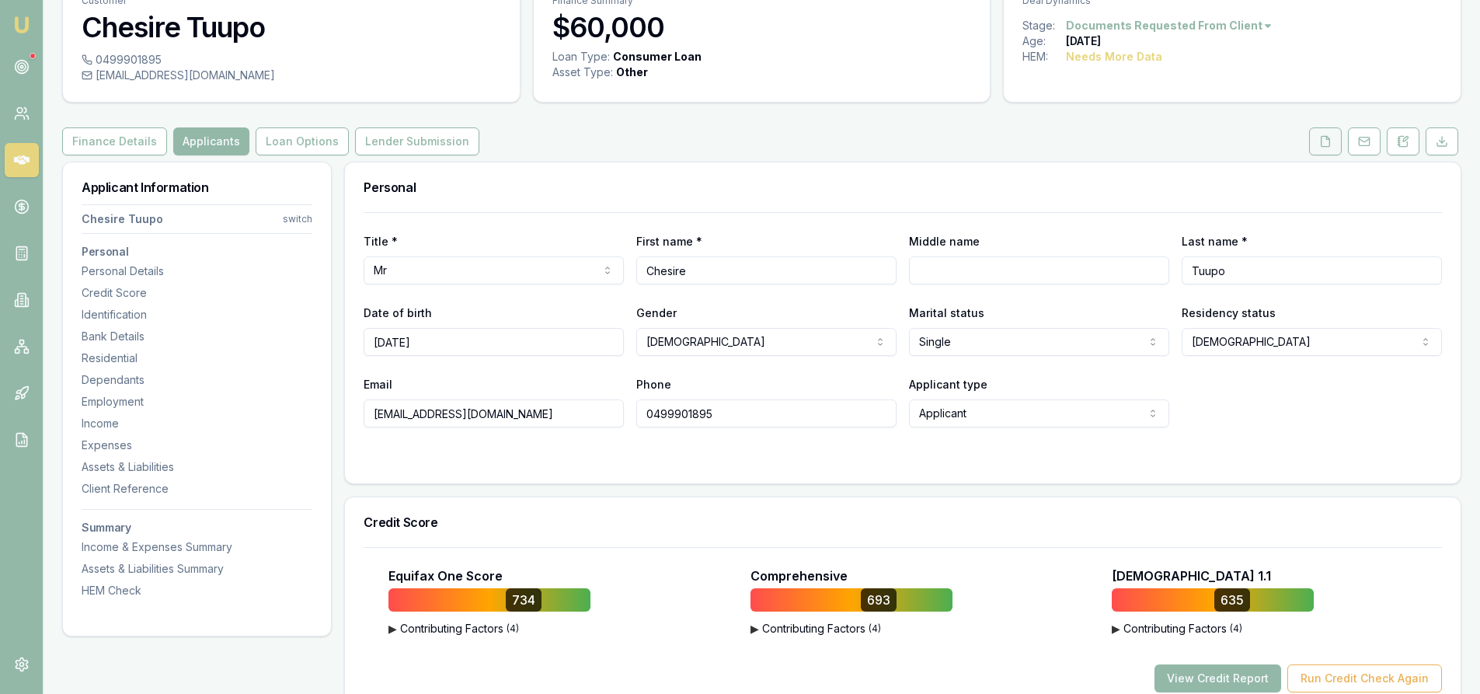
click at [1324, 142] on icon at bounding box center [1325, 141] width 12 height 12
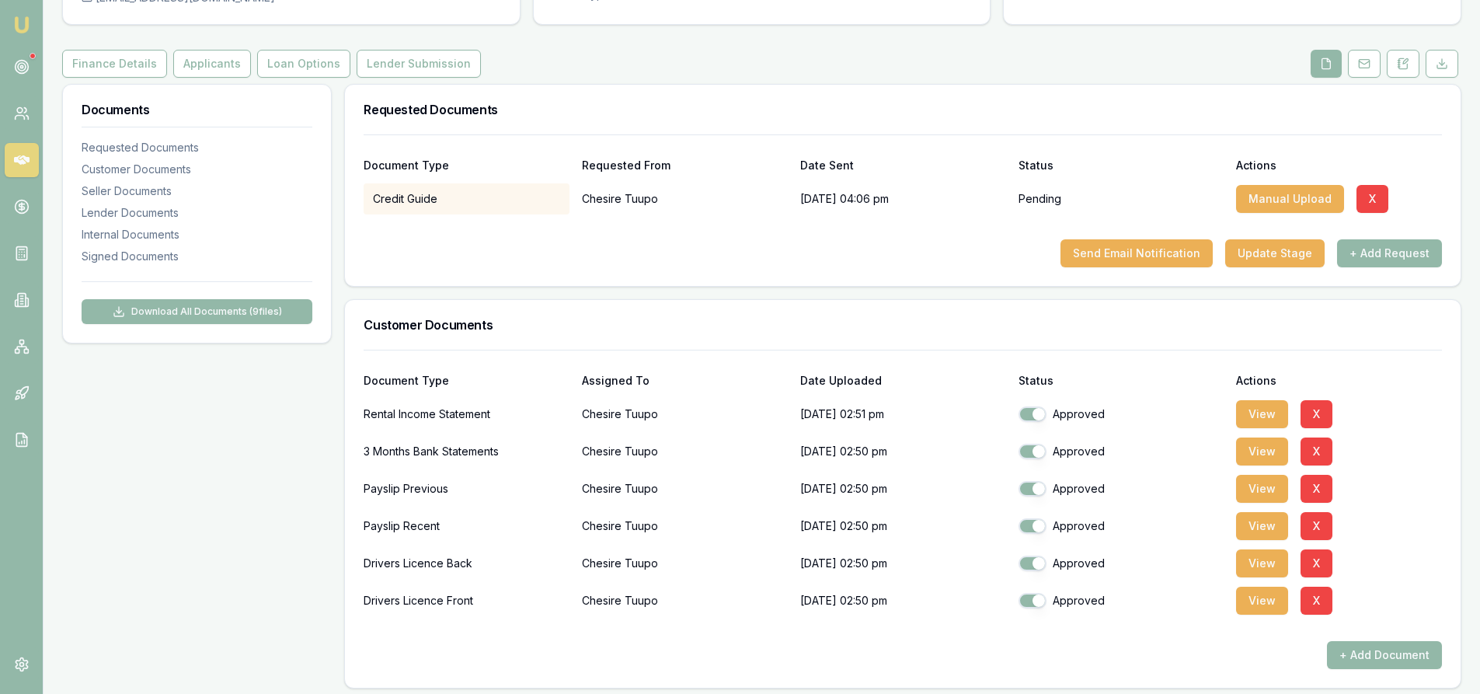
scroll to position [233, 0]
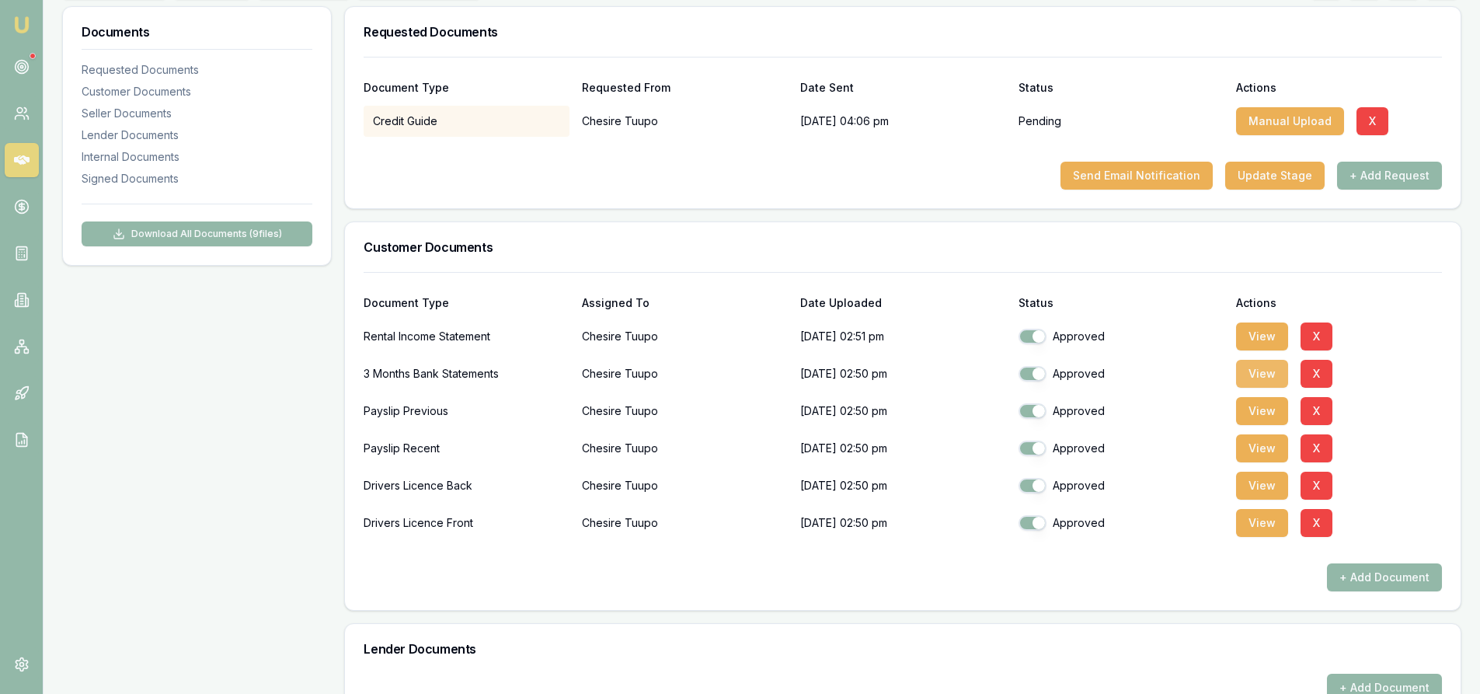
click at [1268, 365] on button "View" at bounding box center [1262, 374] width 52 height 28
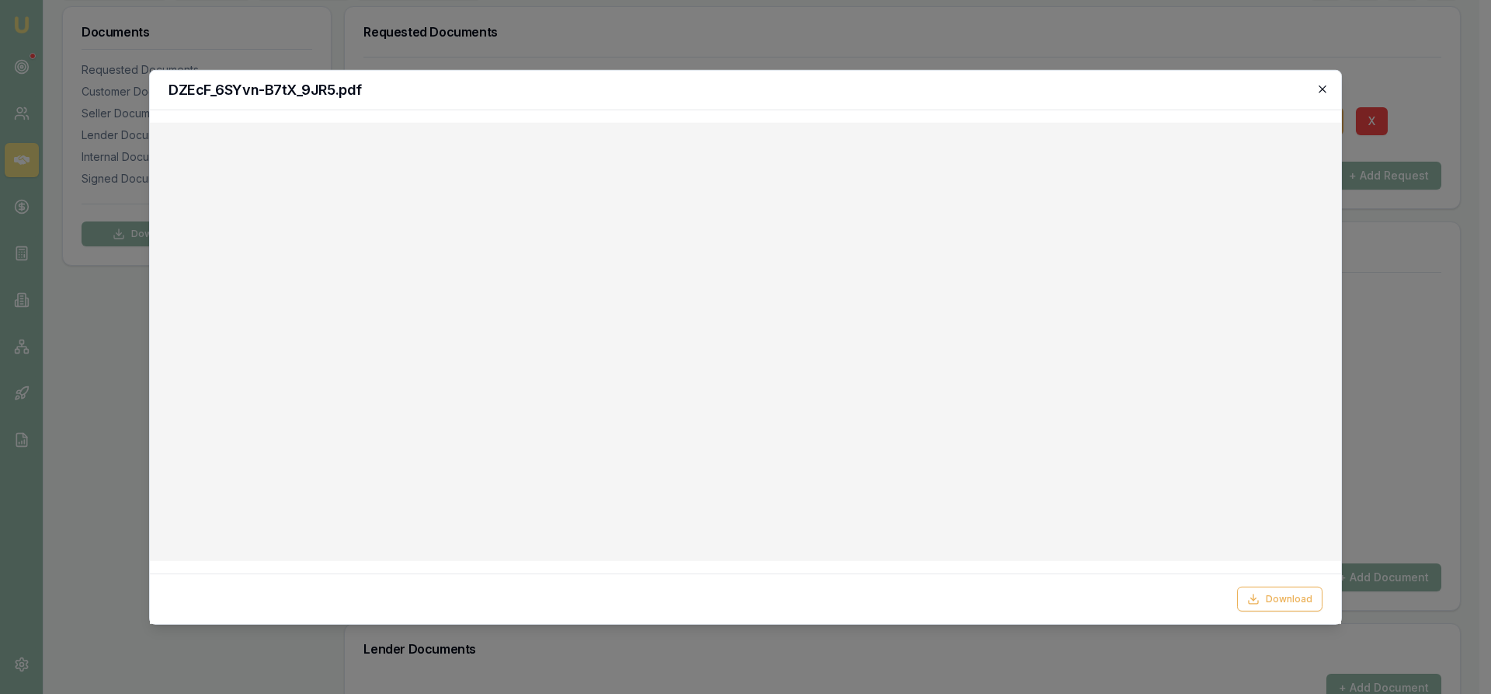
click at [1317, 92] on icon "button" at bounding box center [1323, 88] width 12 height 12
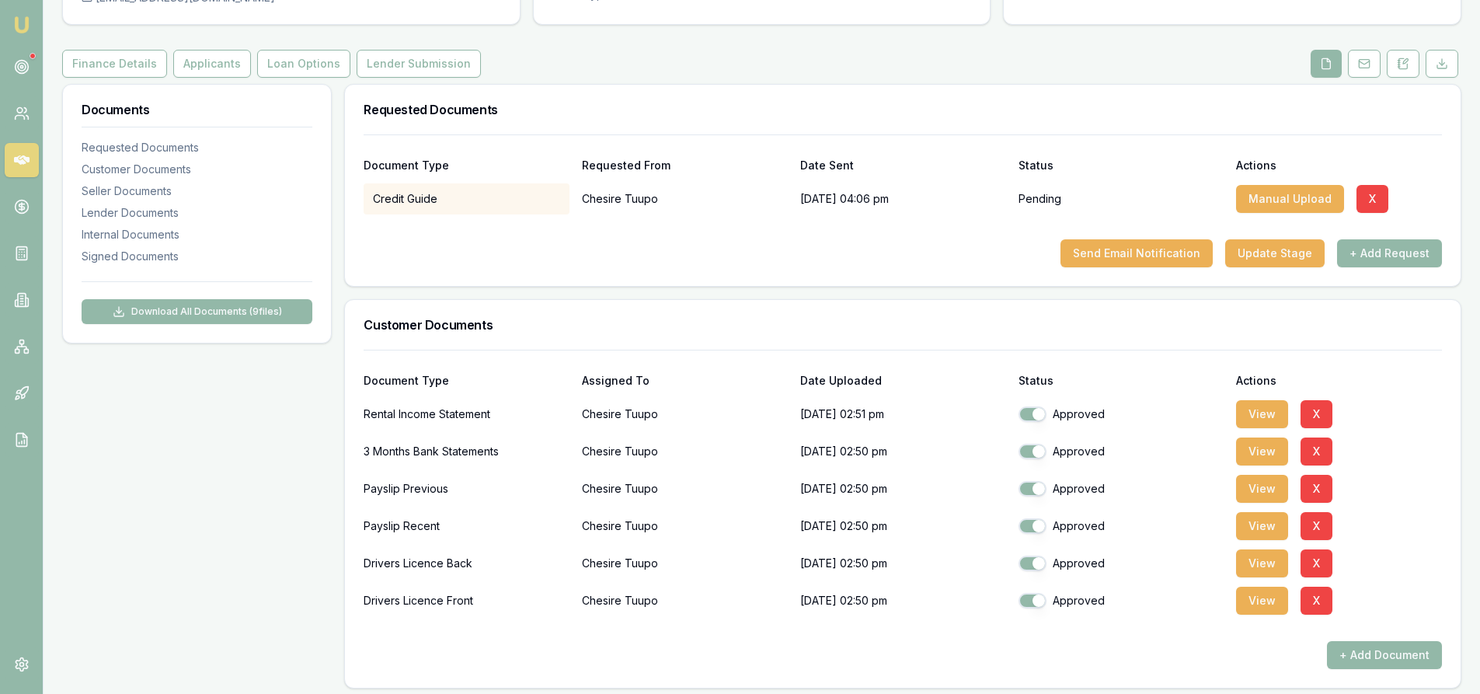
scroll to position [0, 0]
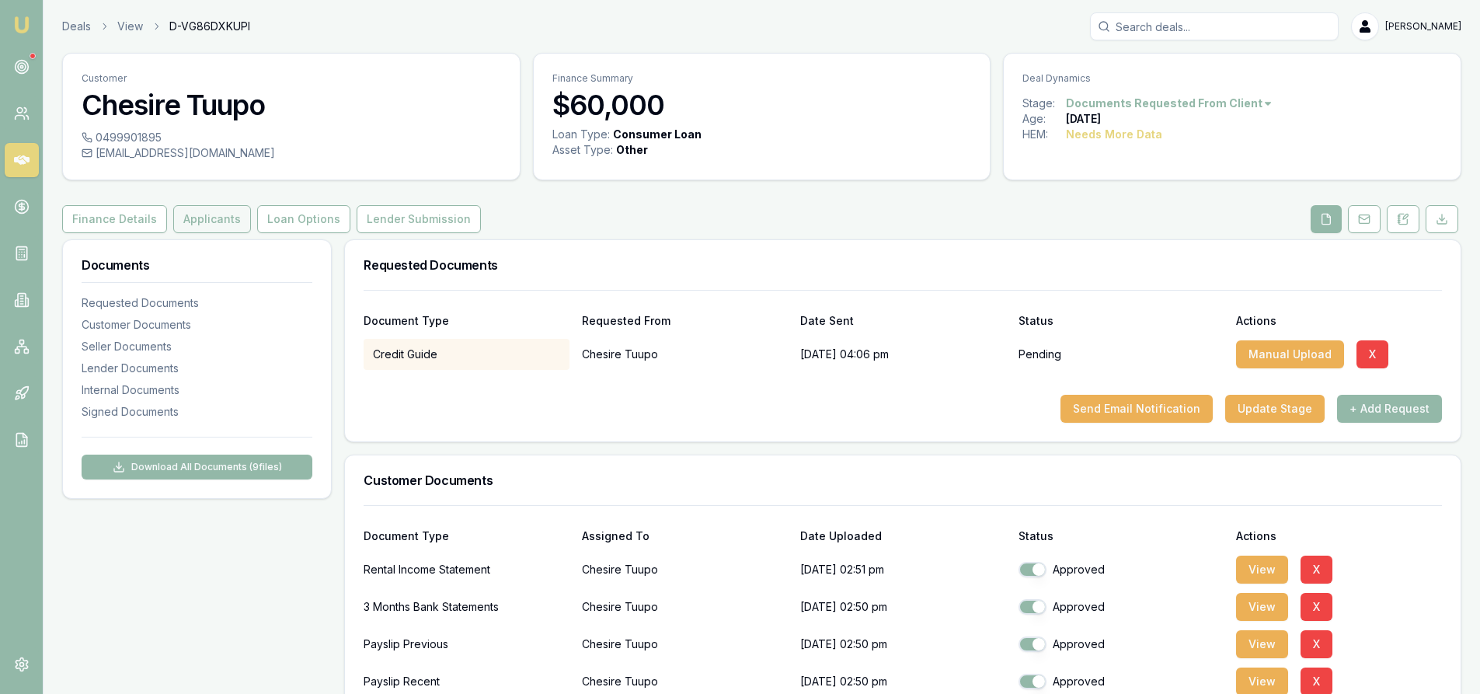
click at [200, 221] on button "Applicants" at bounding box center [212, 219] width 78 height 28
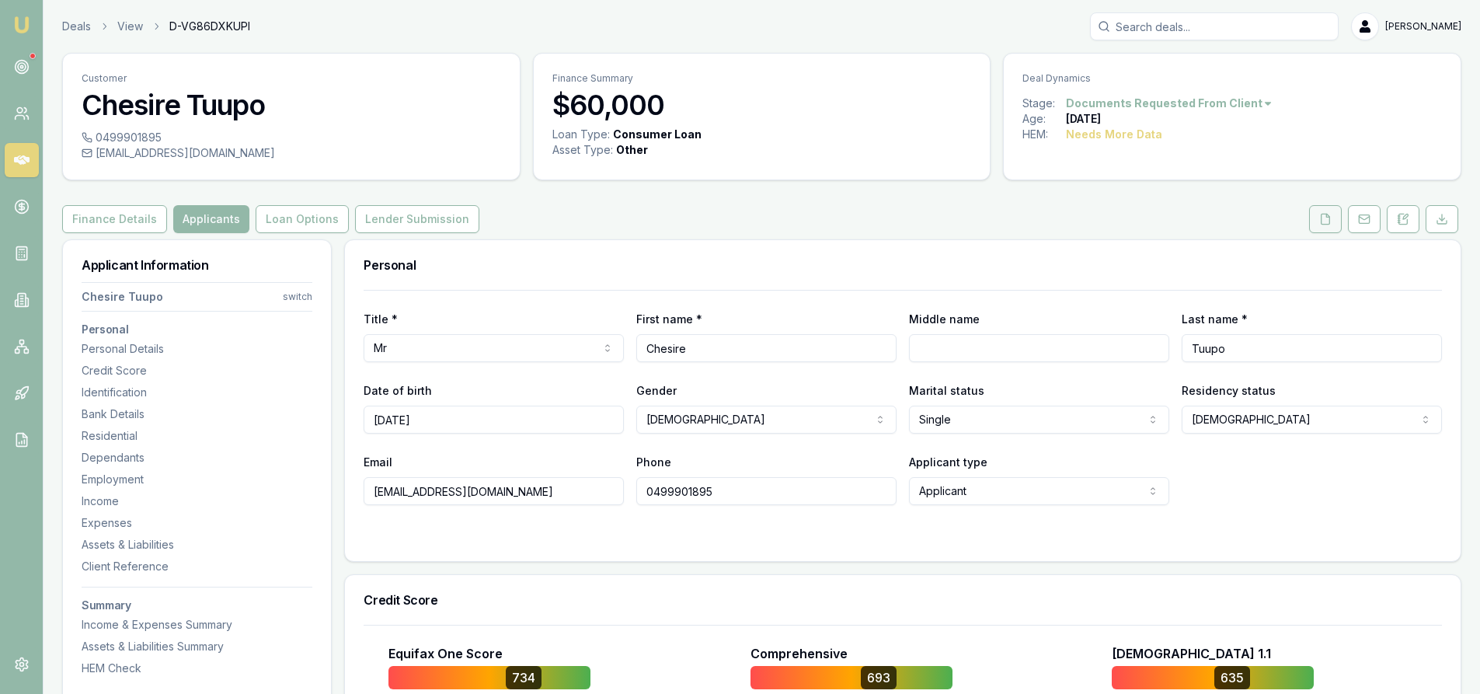
click at [1317, 227] on button at bounding box center [1325, 219] width 33 height 28
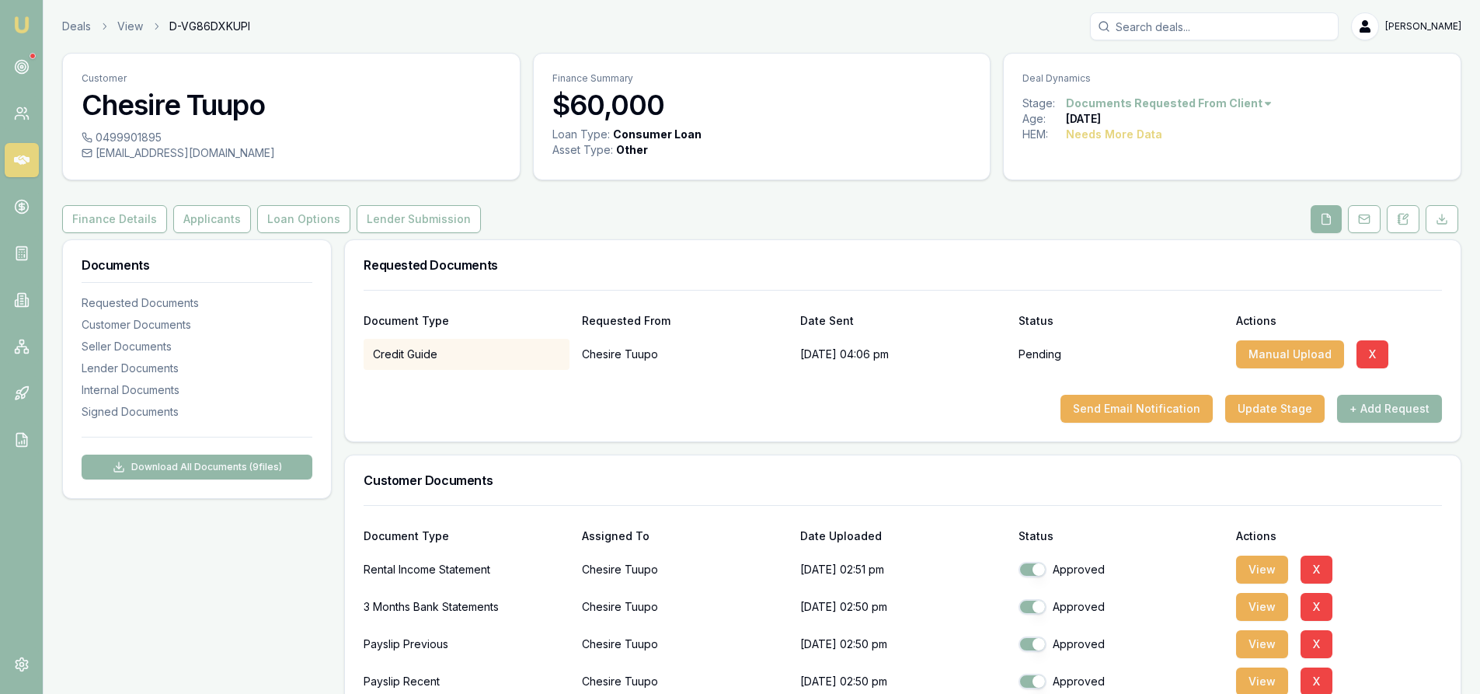
scroll to position [233, 0]
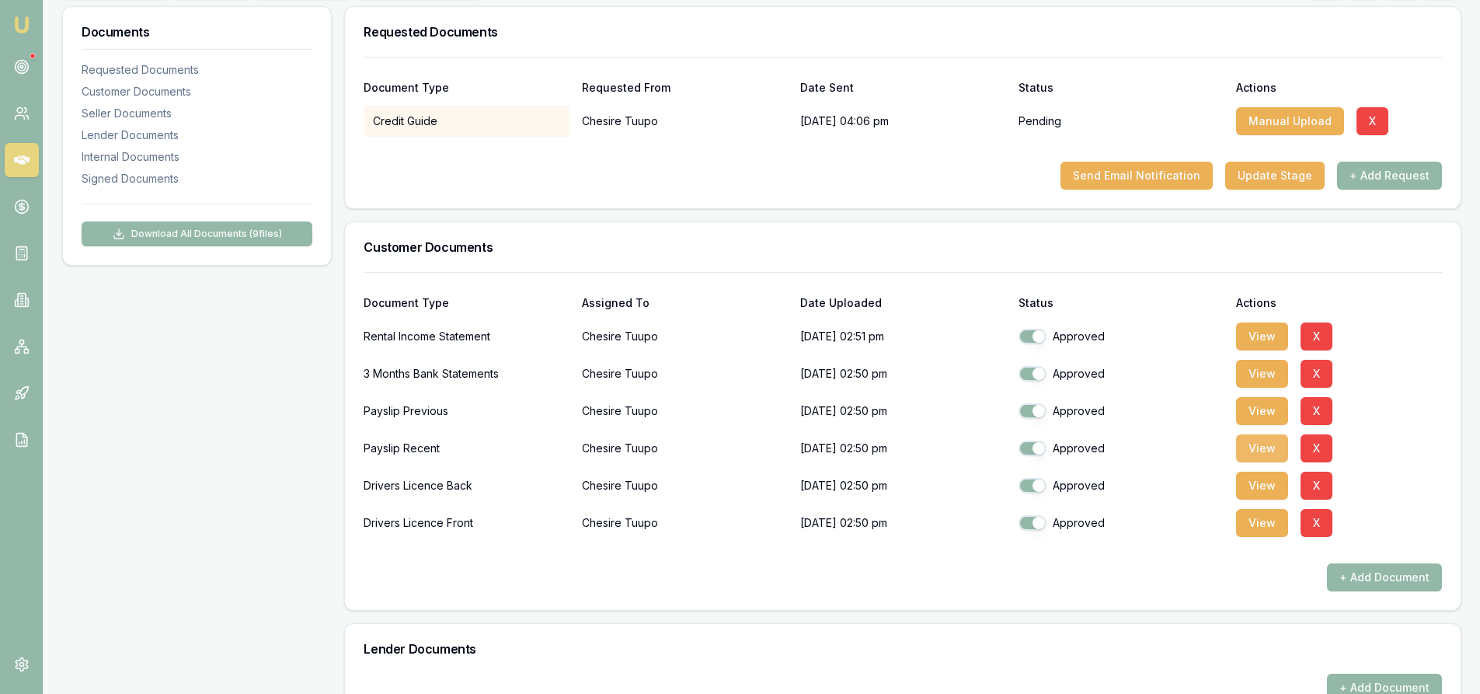
click at [1258, 454] on button "View" at bounding box center [1262, 448] width 52 height 28
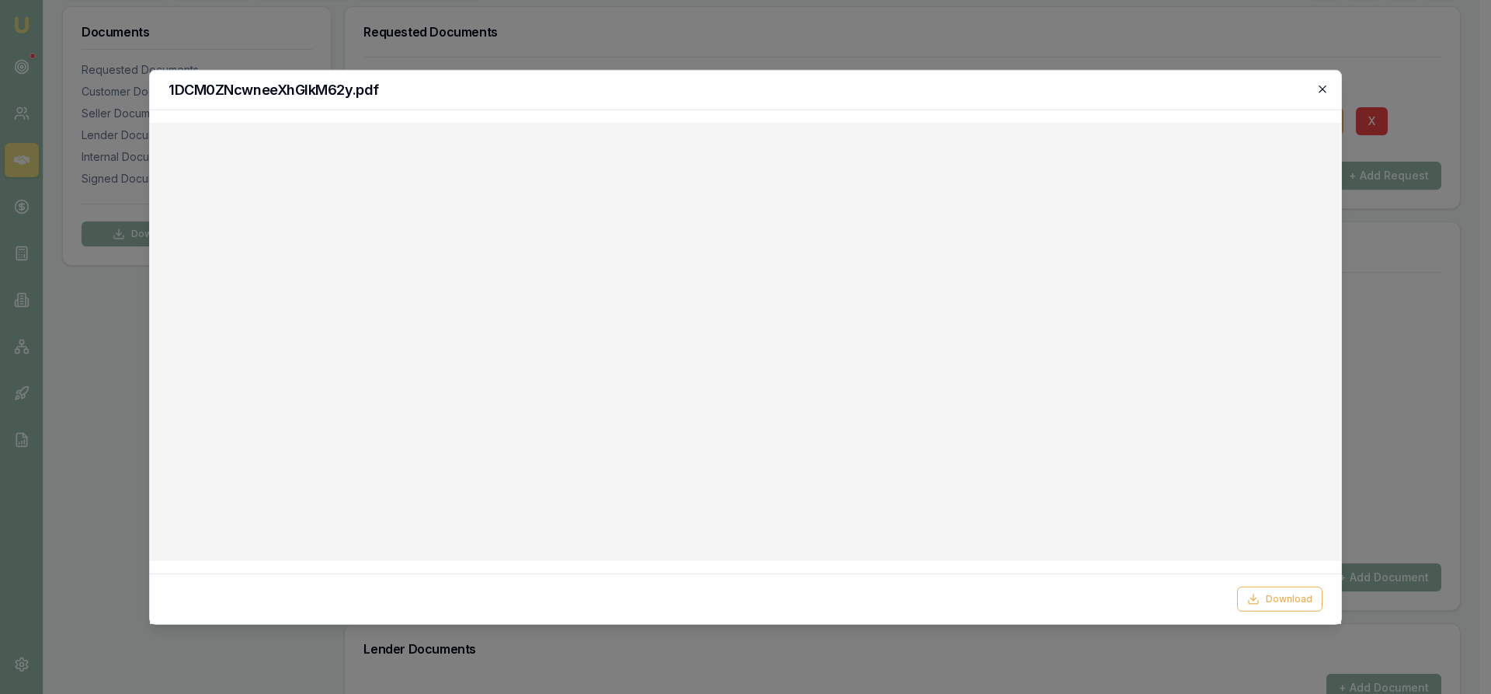
click at [1321, 89] on icon "button" at bounding box center [1323, 88] width 12 height 12
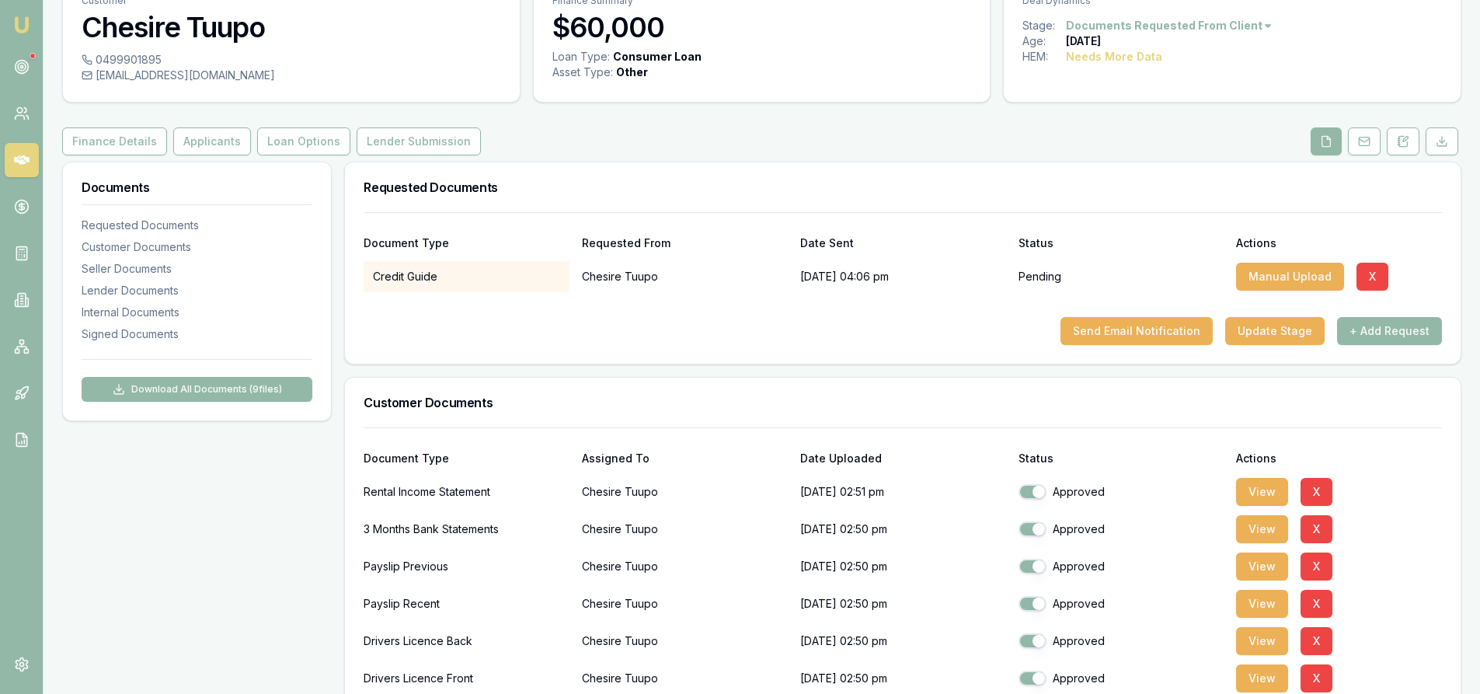
scroll to position [0, 0]
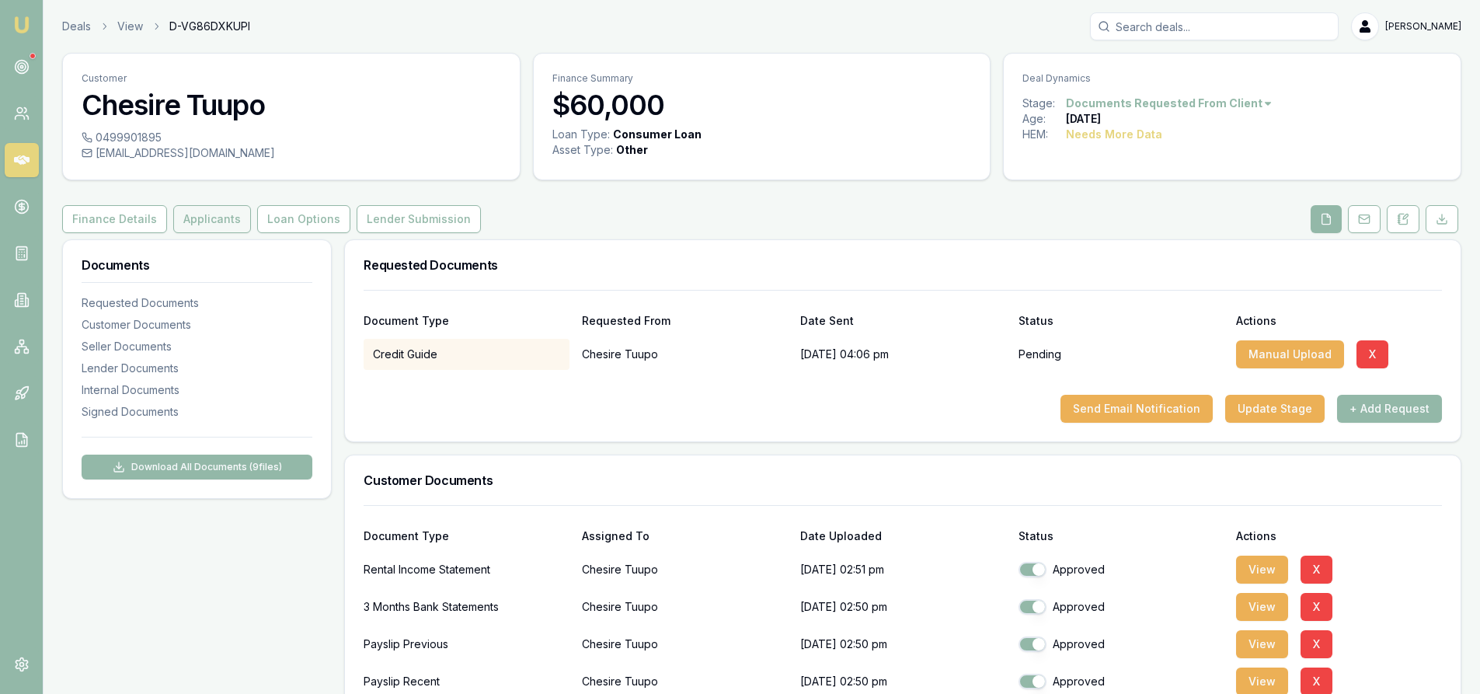
click at [200, 219] on button "Applicants" at bounding box center [212, 219] width 78 height 28
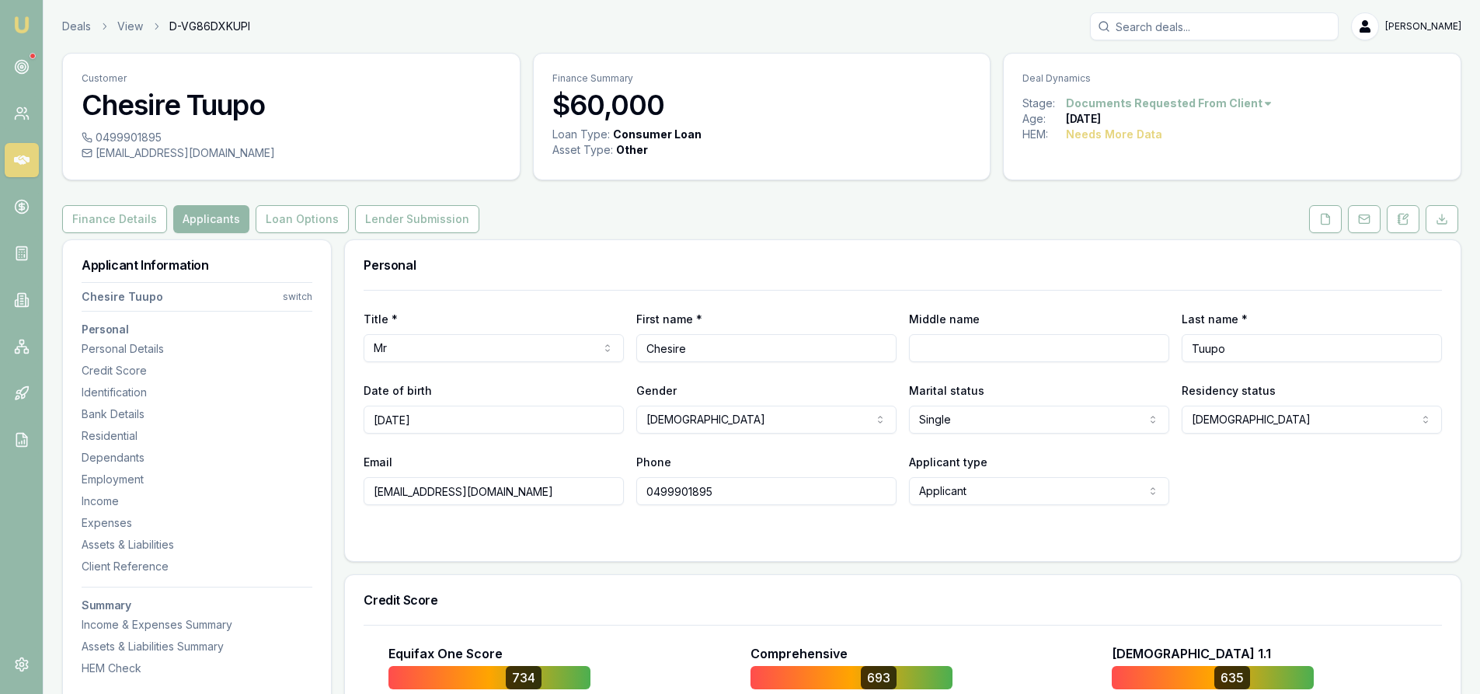
scroll to position [78, 0]
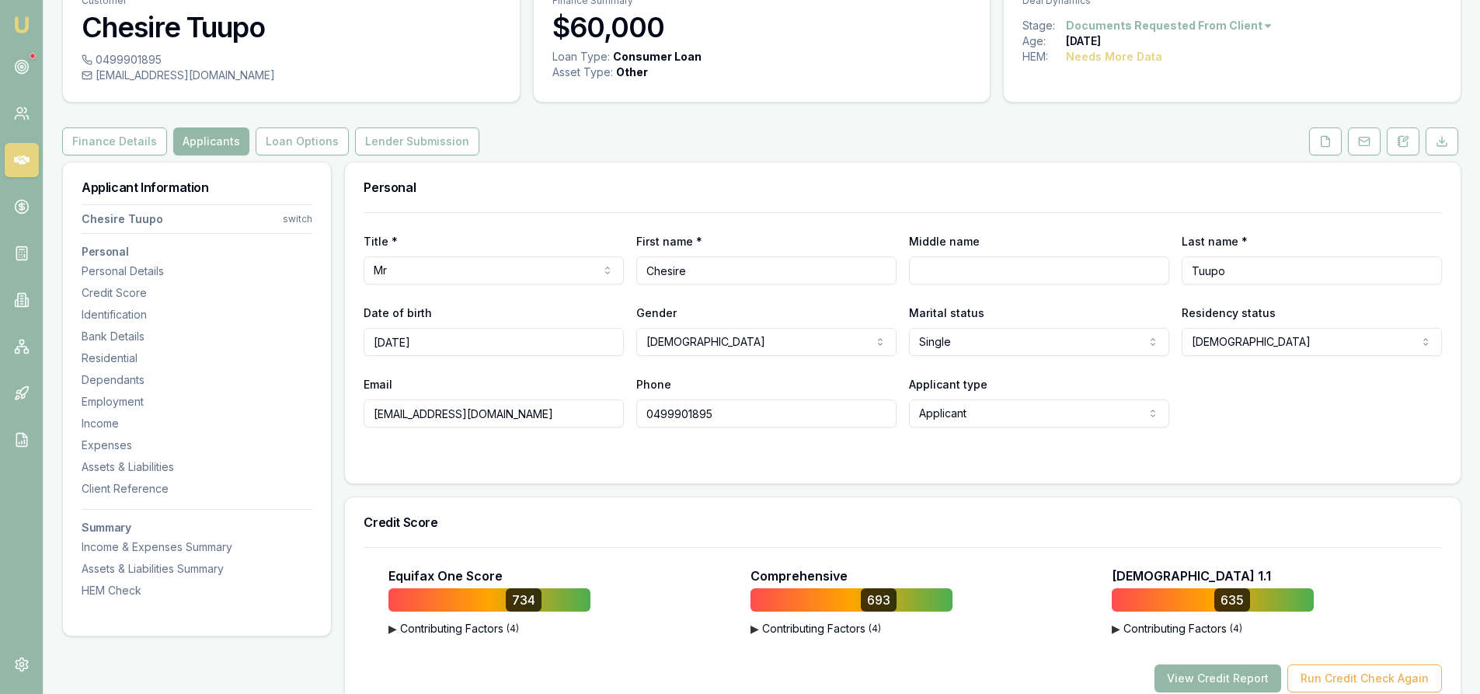
click at [667, 416] on input "0499901895" at bounding box center [766, 413] width 260 height 28
drag, startPoint x: 429, startPoint y: 344, endPoint x: 298, endPoint y: 343, distance: 130.5
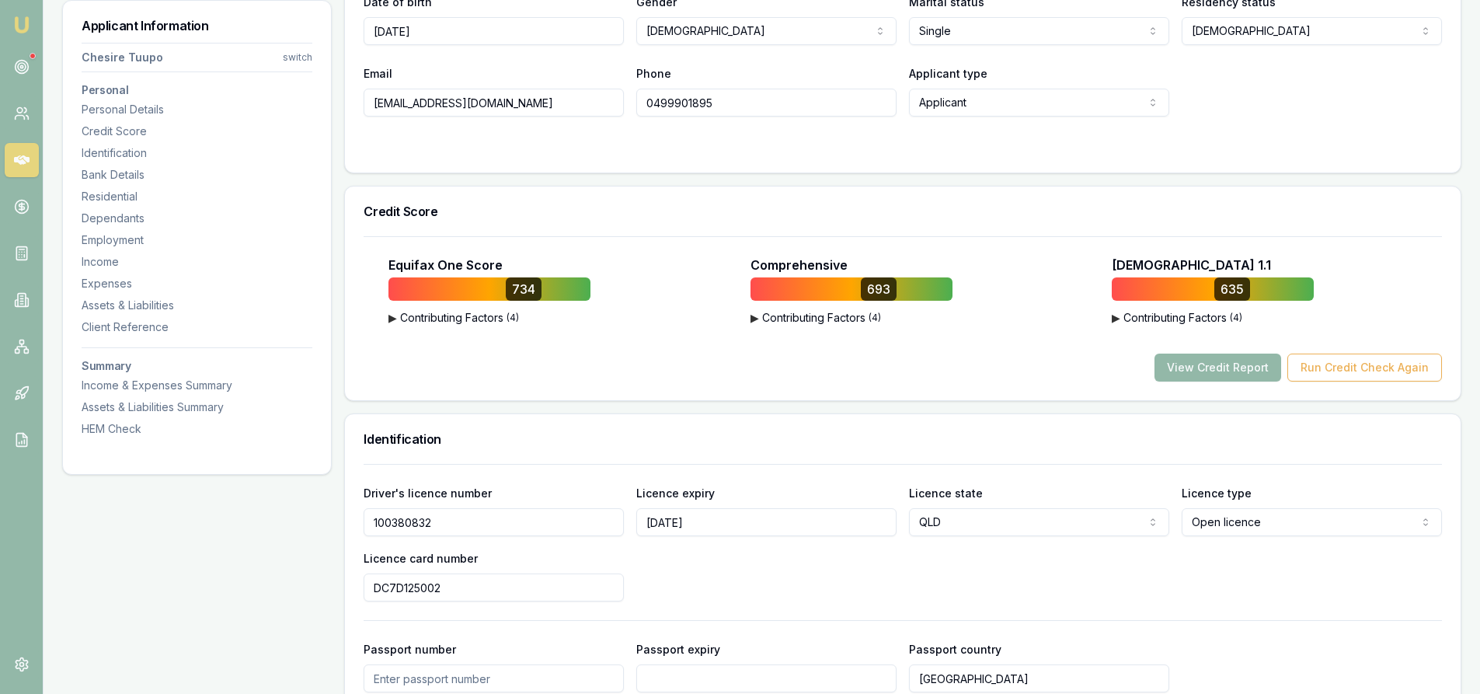
scroll to position [544, 0]
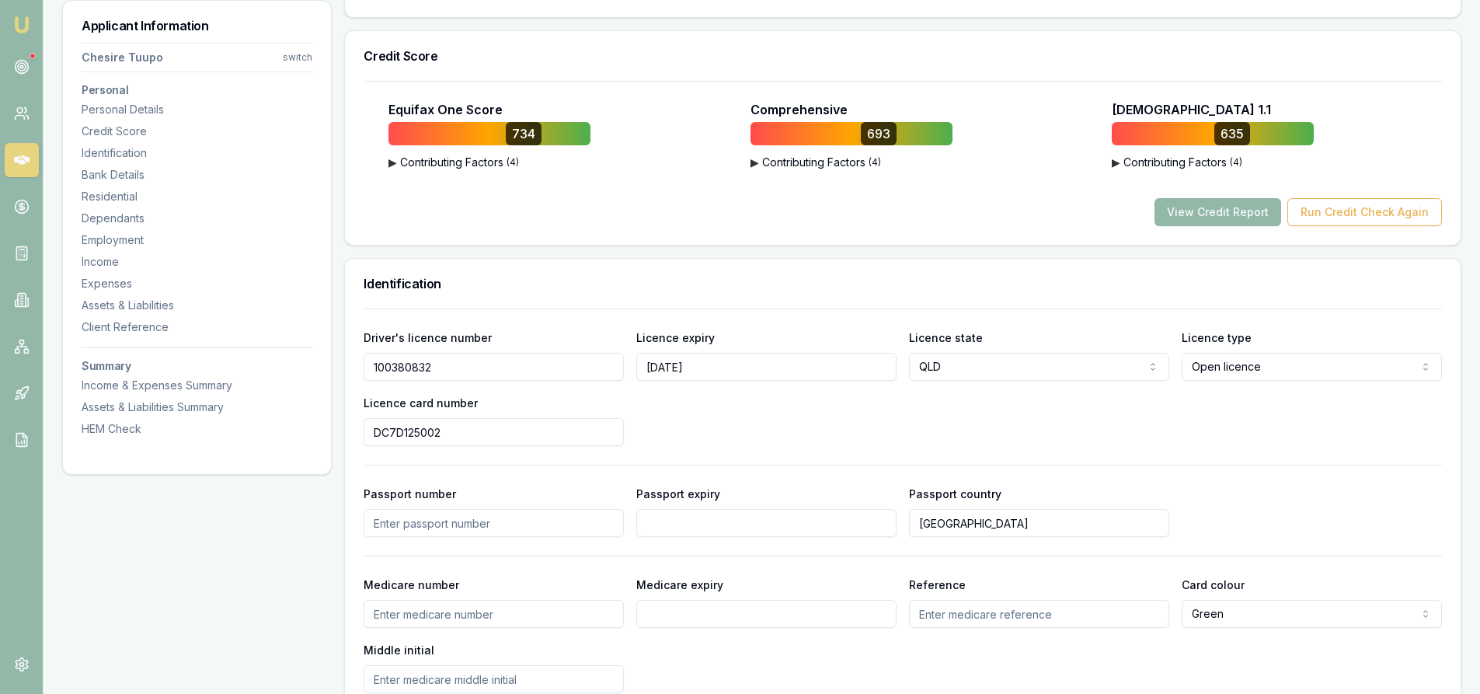
click at [405, 364] on input "100380832" at bounding box center [494, 367] width 260 height 28
click at [406, 436] on input "DC7D125002" at bounding box center [494, 432] width 260 height 28
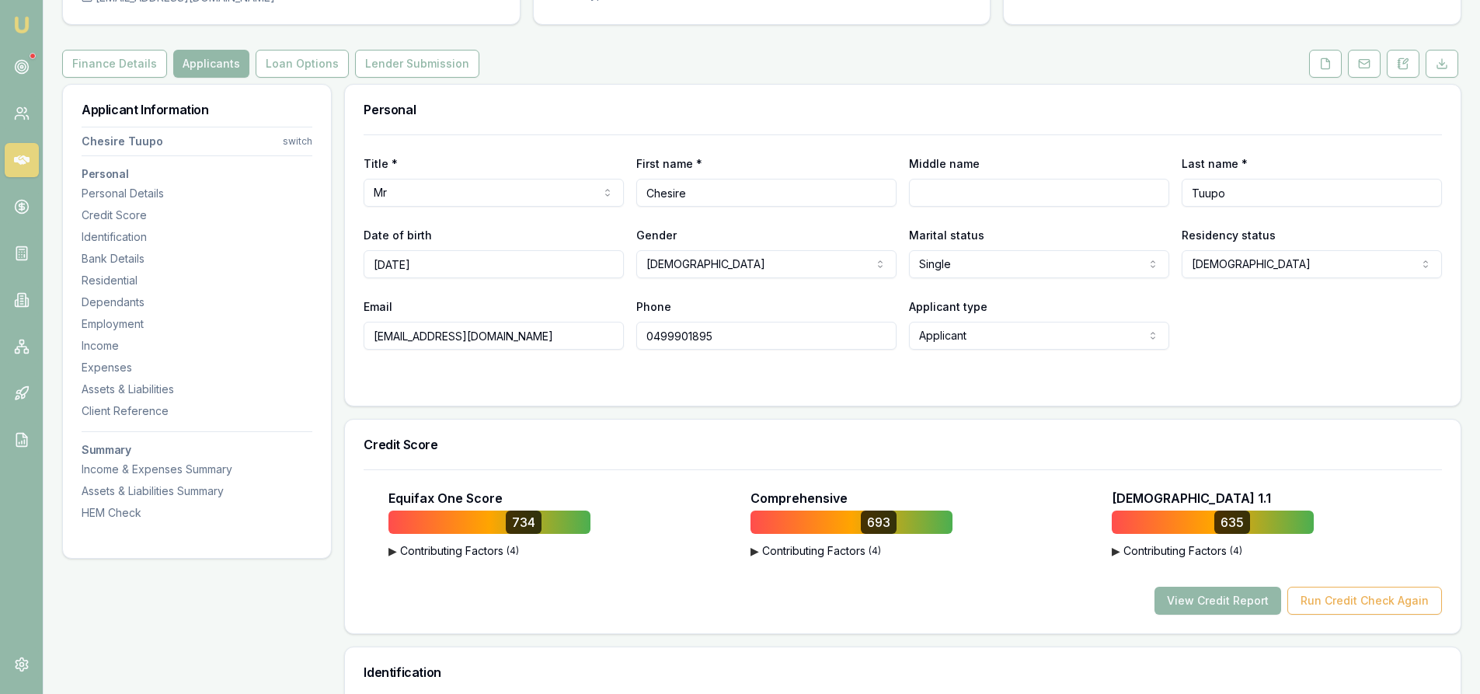
scroll to position [0, 0]
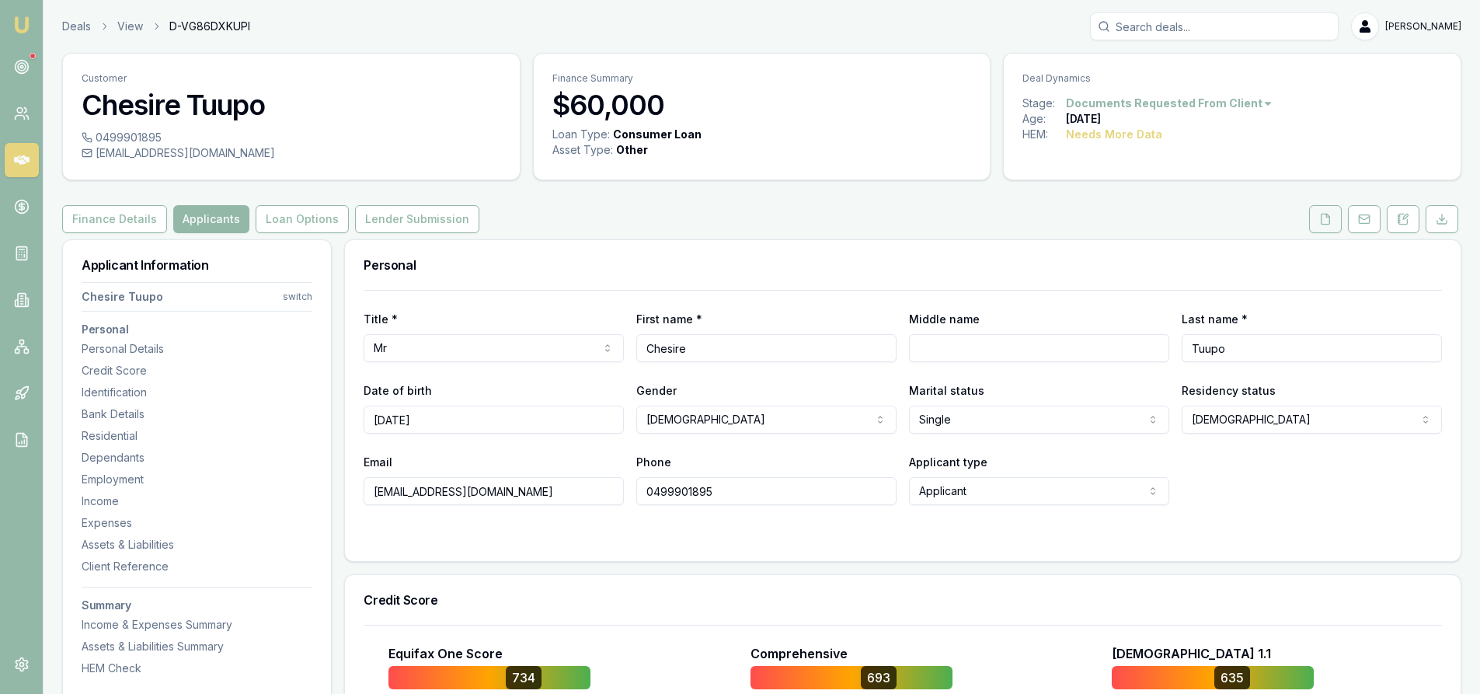
drag, startPoint x: 1323, startPoint y: 222, endPoint x: 1314, endPoint y: 224, distance: 8.9
click at [1323, 222] on icon at bounding box center [1325, 219] width 12 height 12
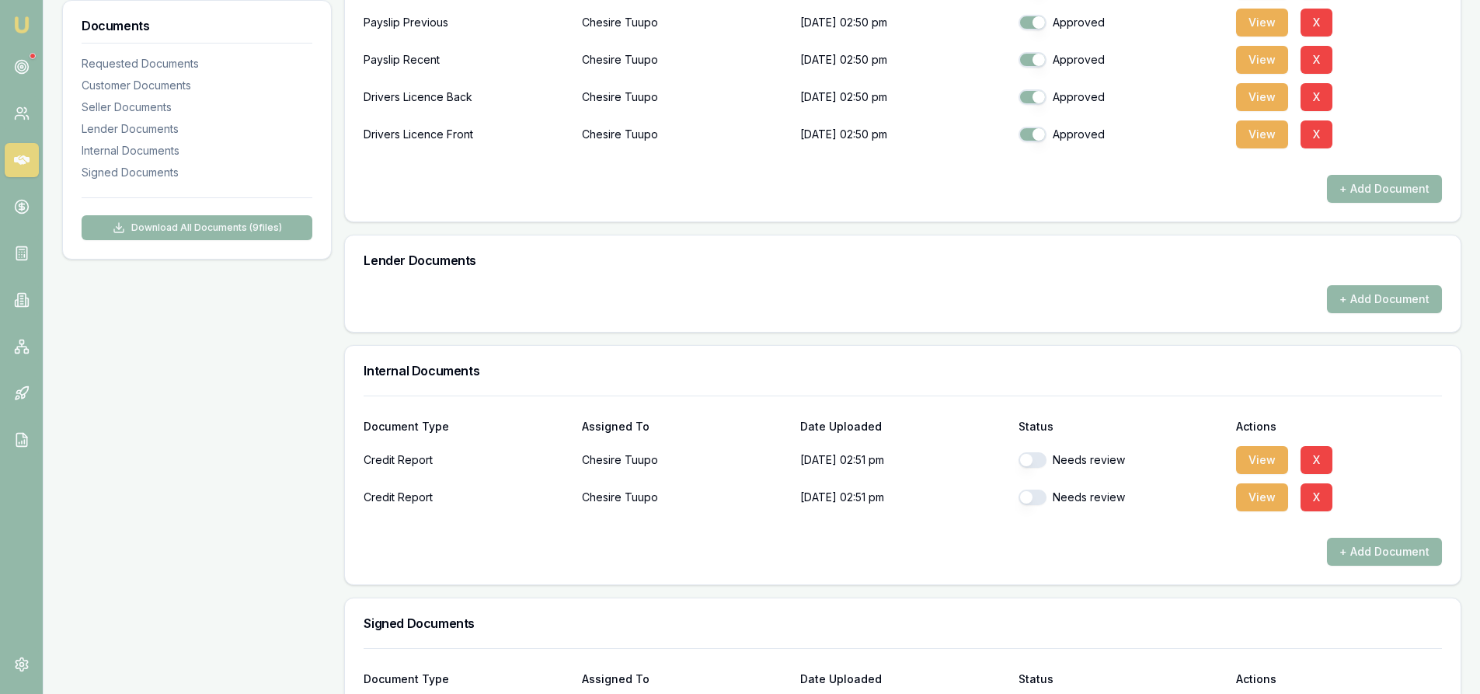
scroll to position [466, 0]
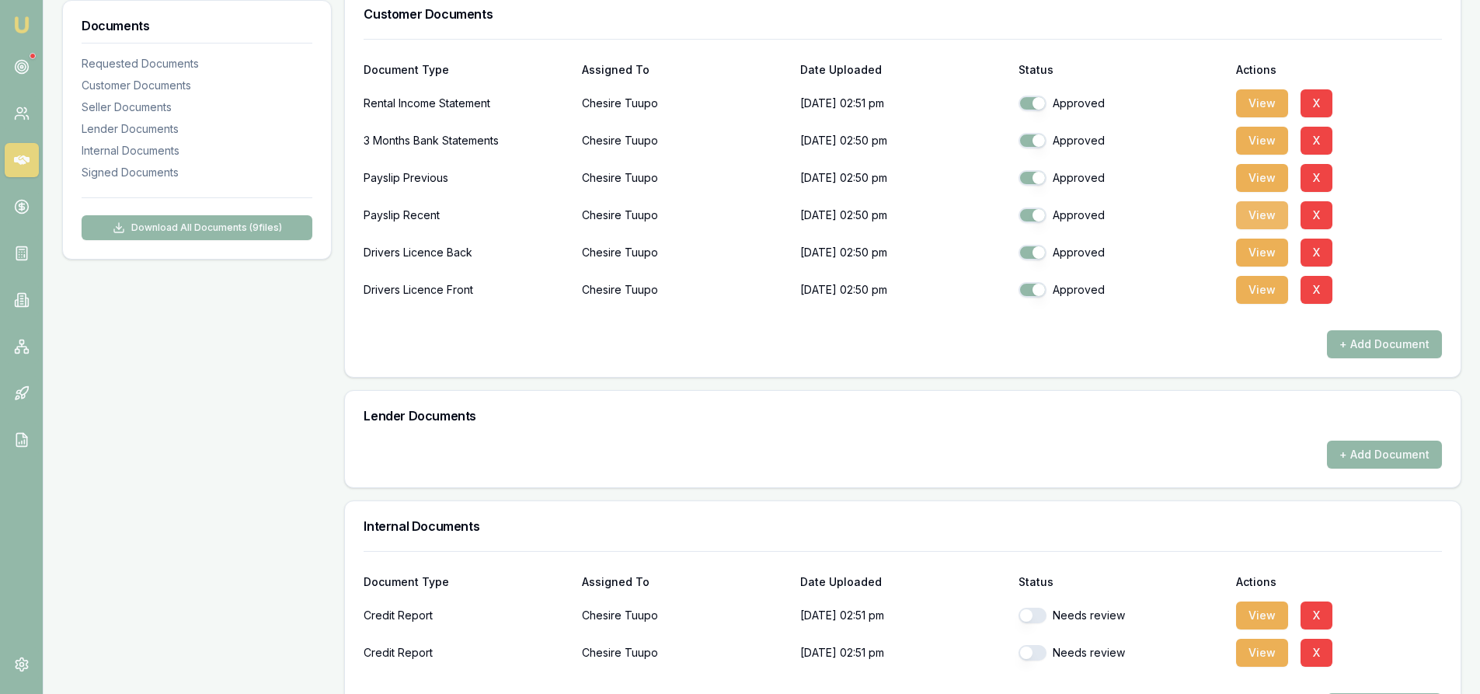
click at [1272, 217] on button "View" at bounding box center [1262, 215] width 52 height 28
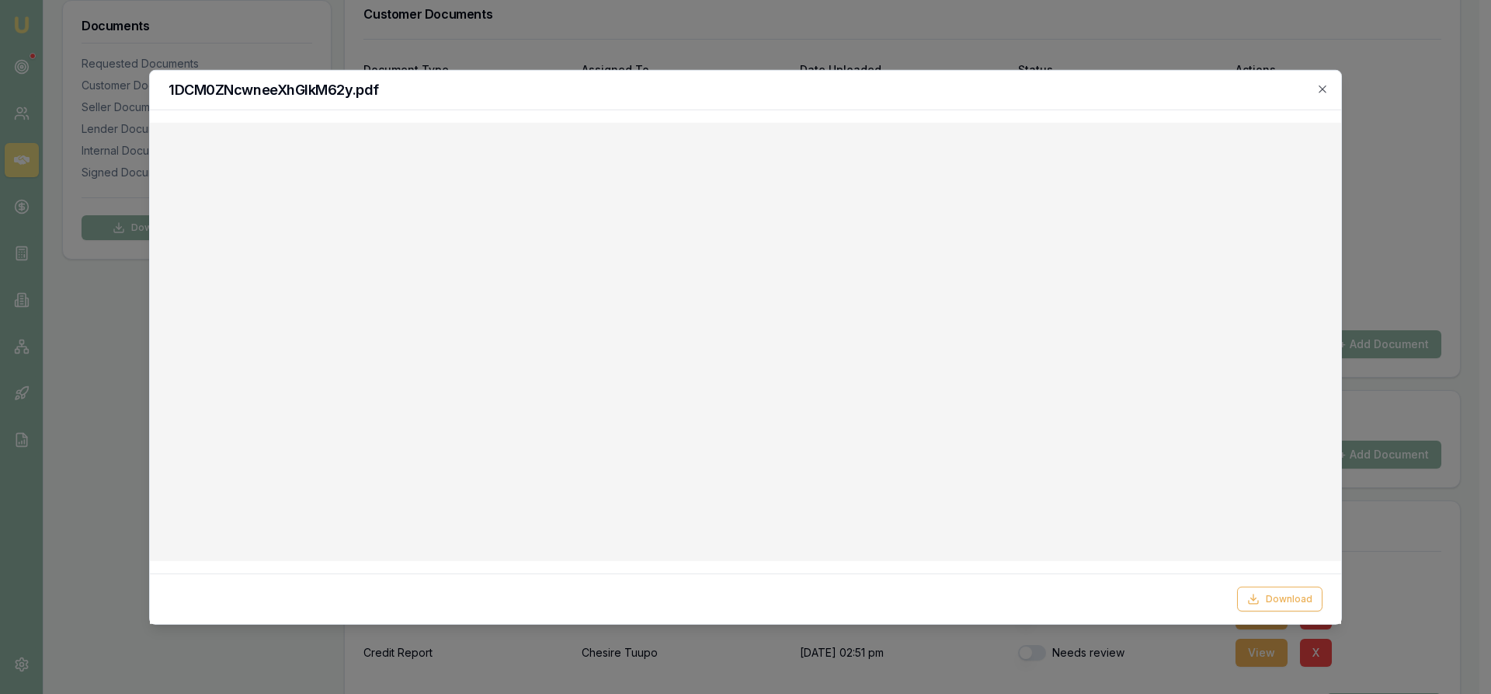
click at [1318, 85] on icon "button" at bounding box center [1323, 88] width 12 height 12
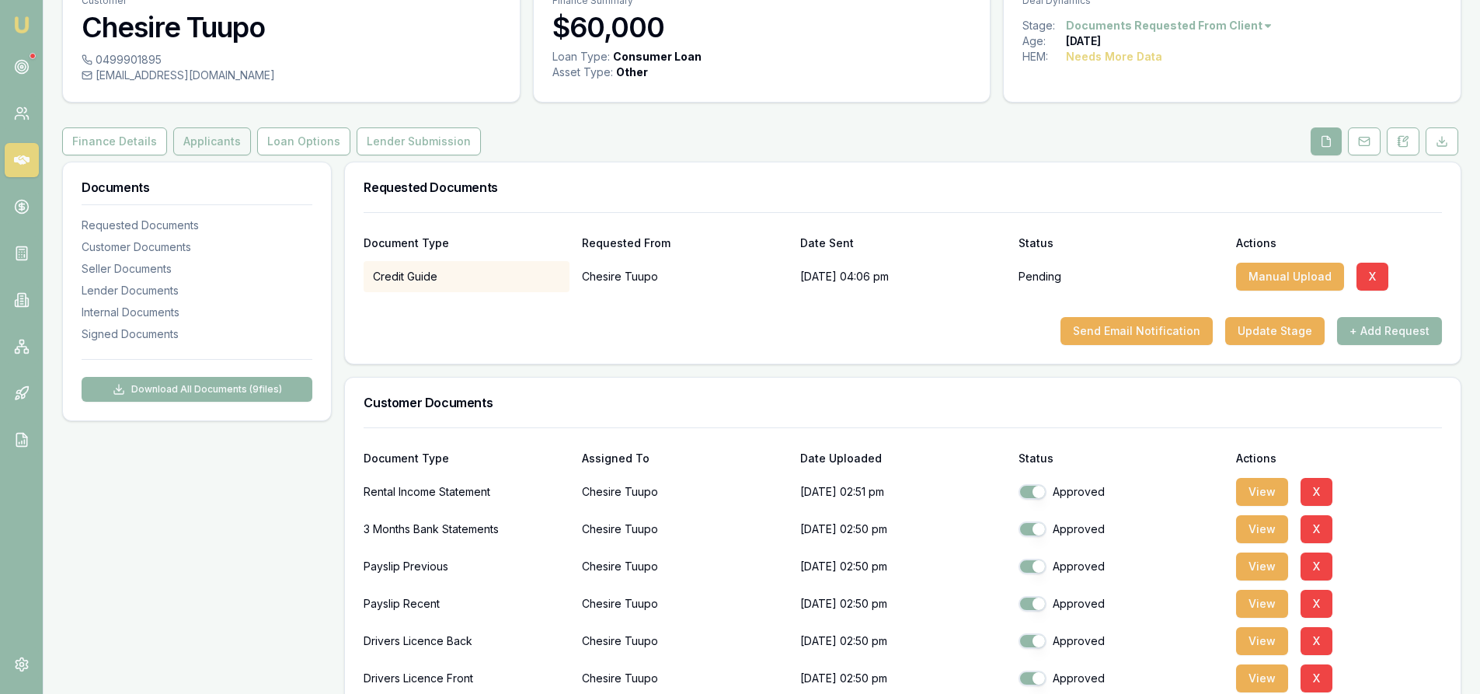
scroll to position [0, 0]
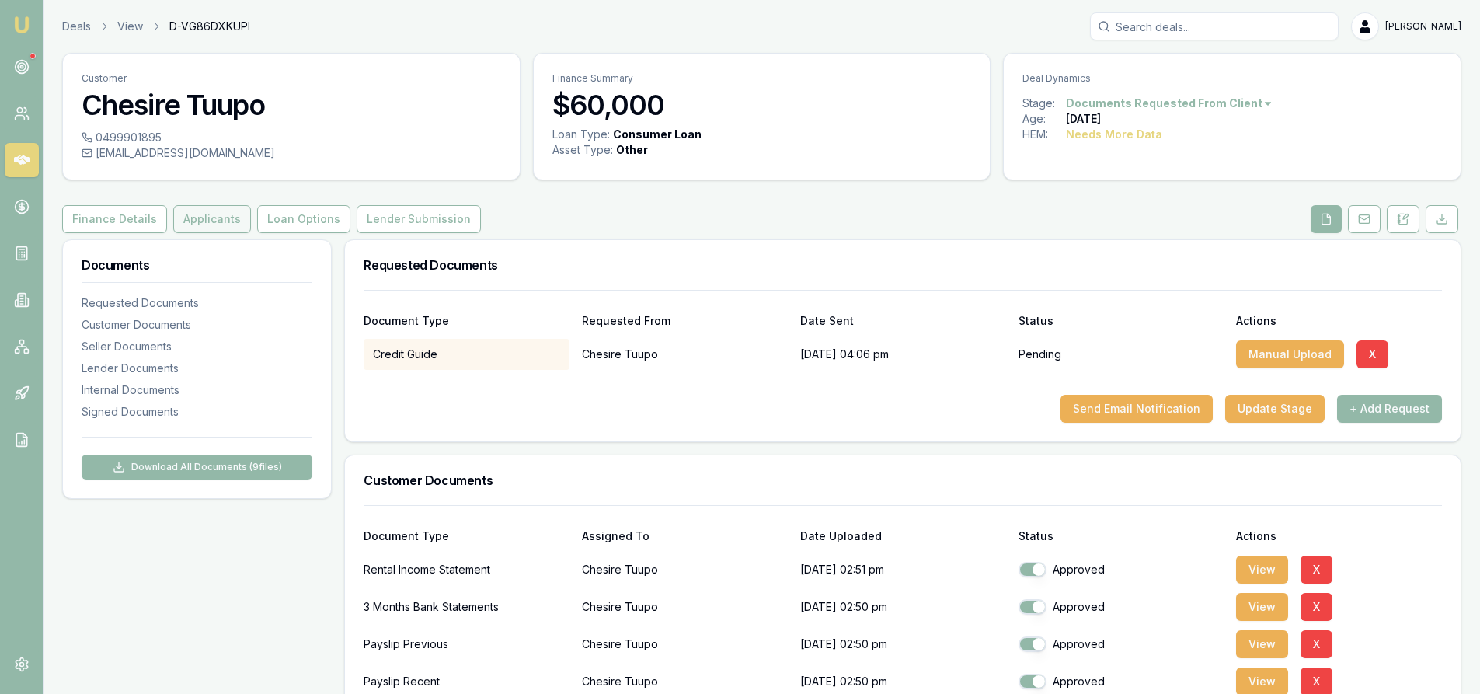
click at [217, 224] on button "Applicants" at bounding box center [212, 219] width 78 height 28
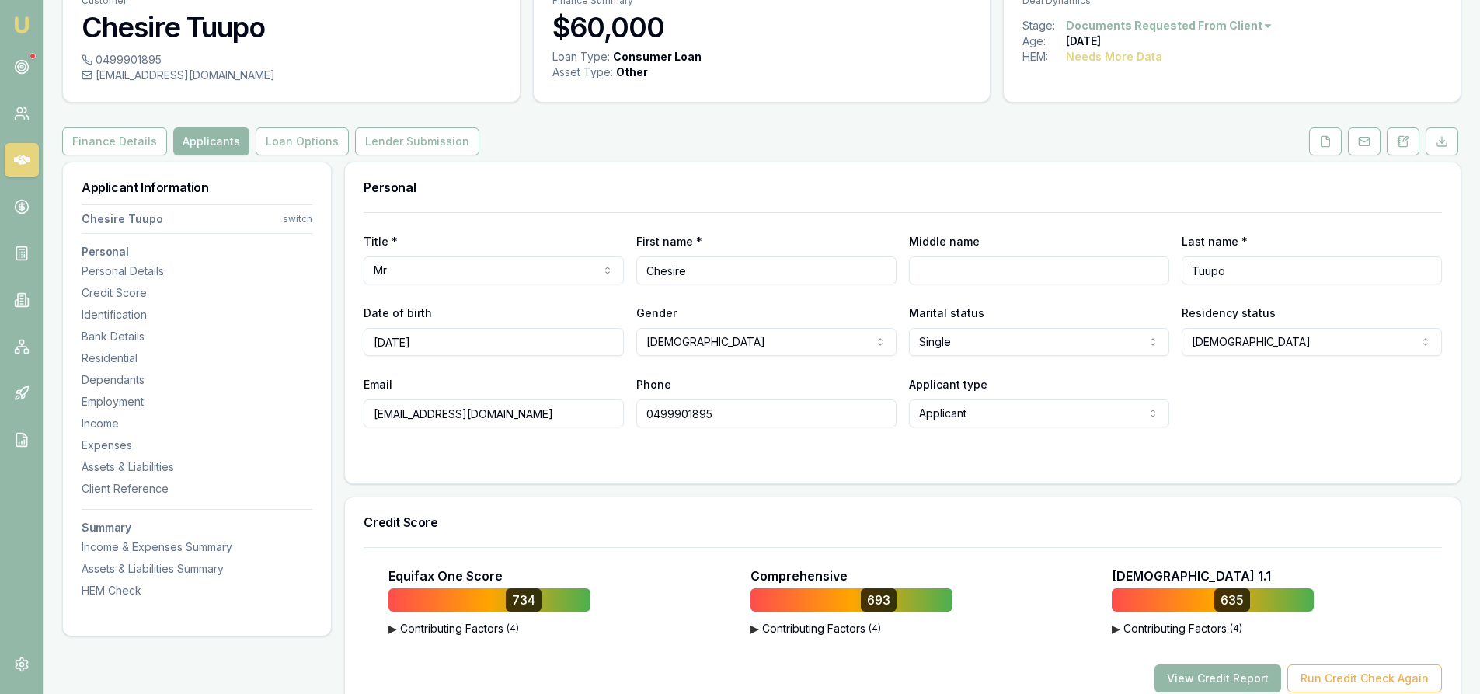
scroll to position [311, 0]
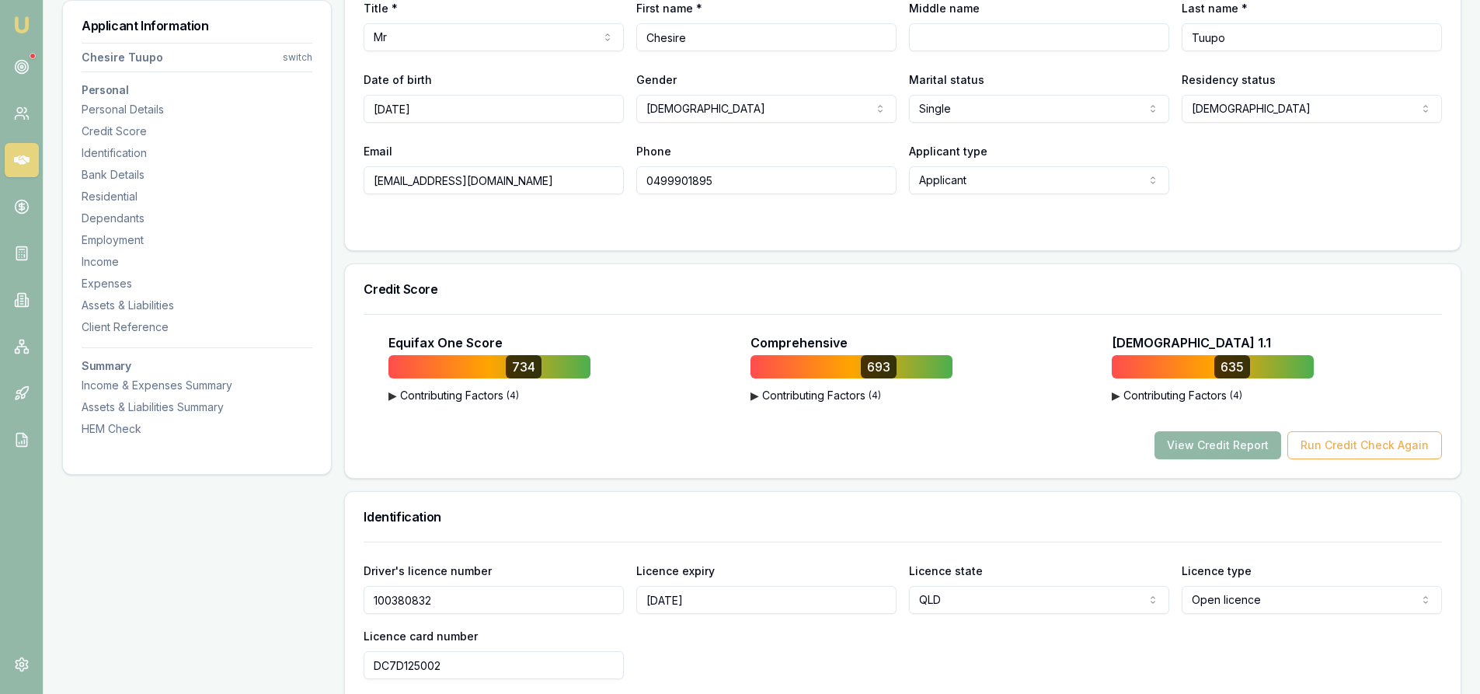
click at [1218, 440] on button "View Credit Report" at bounding box center [1217, 445] width 127 height 28
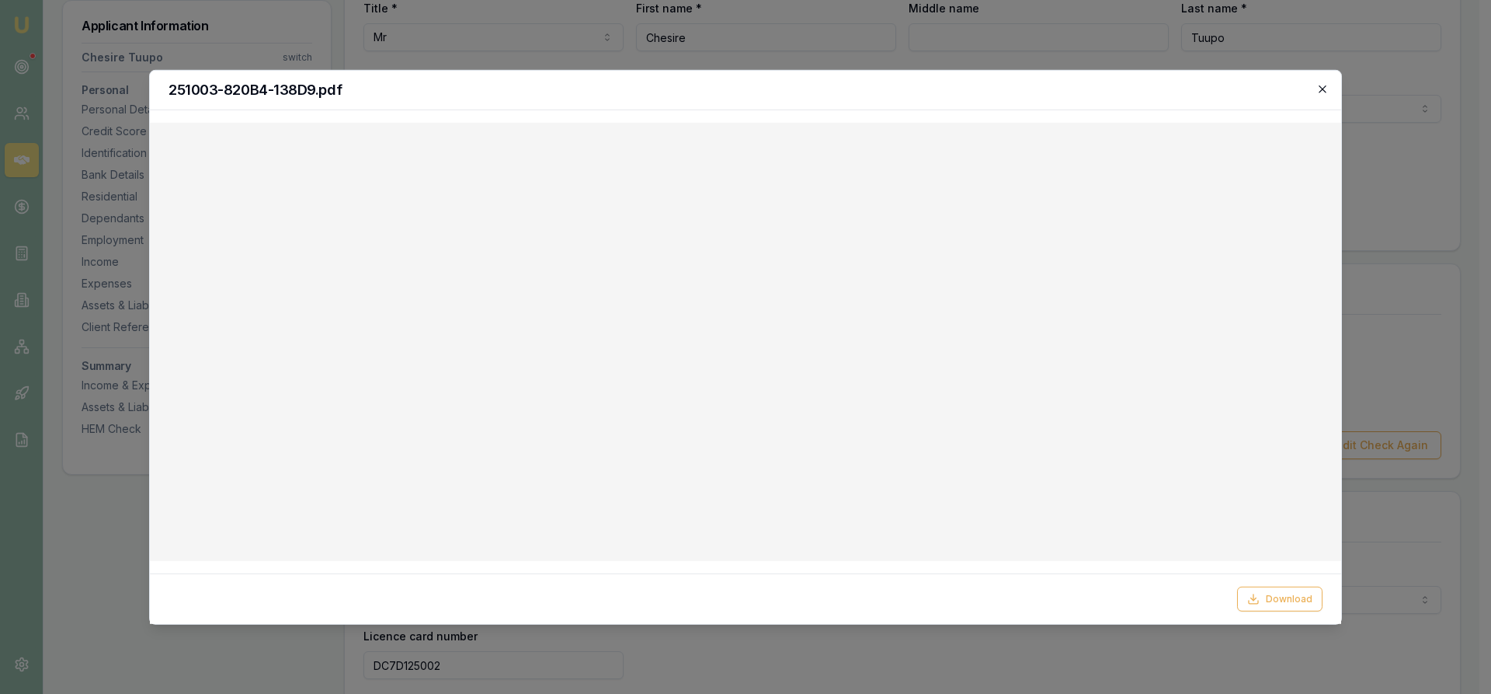
click at [1317, 92] on icon "button" at bounding box center [1323, 88] width 12 height 12
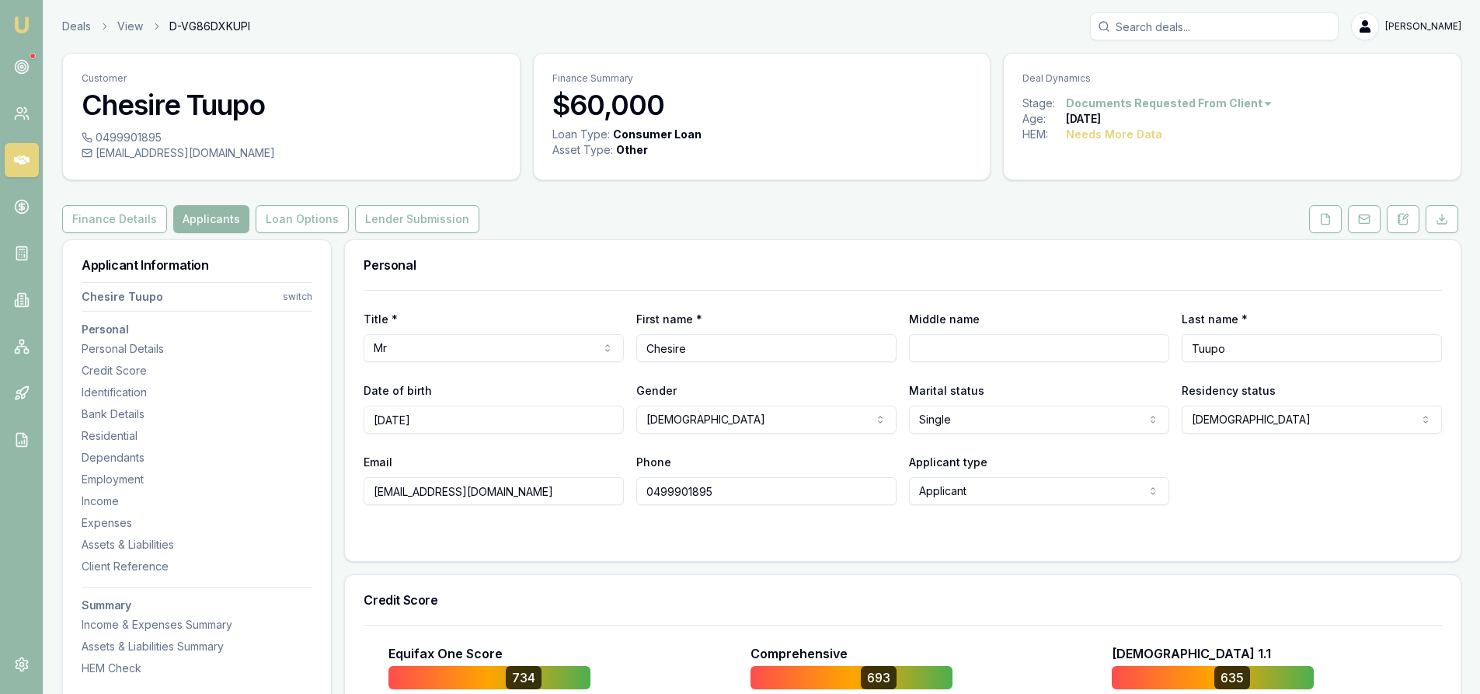
scroll to position [155, 0]
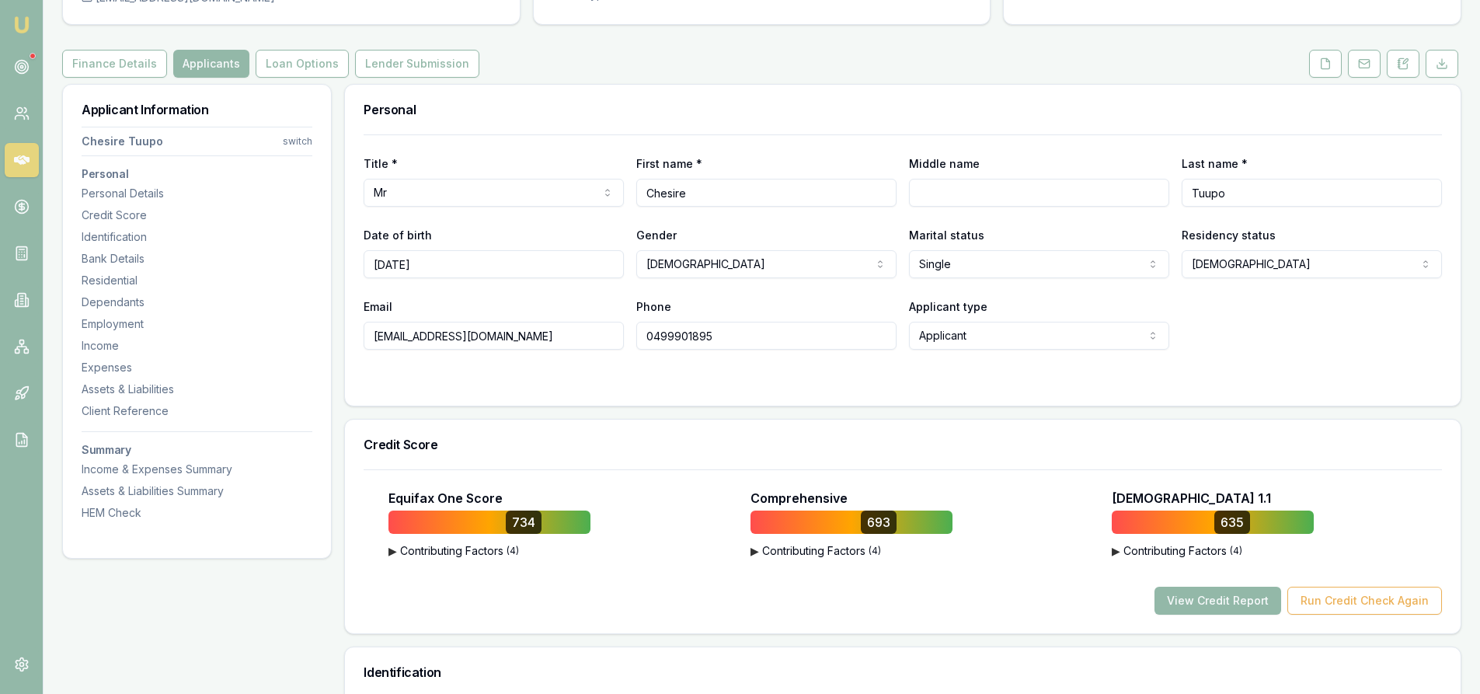
drag, startPoint x: 1321, startPoint y: 68, endPoint x: 1293, endPoint y: 73, distance: 28.3
click at [1321, 68] on icon at bounding box center [1325, 63] width 12 height 12
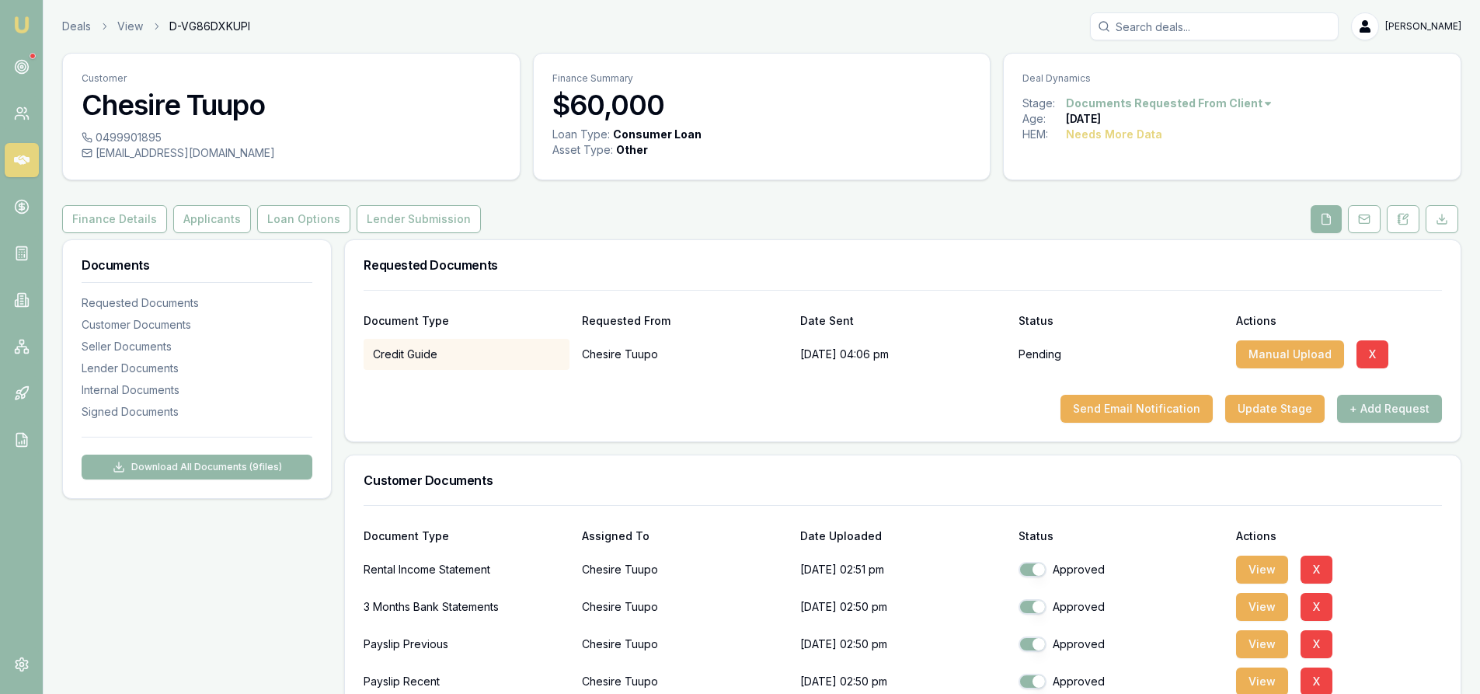
scroll to position [233, 0]
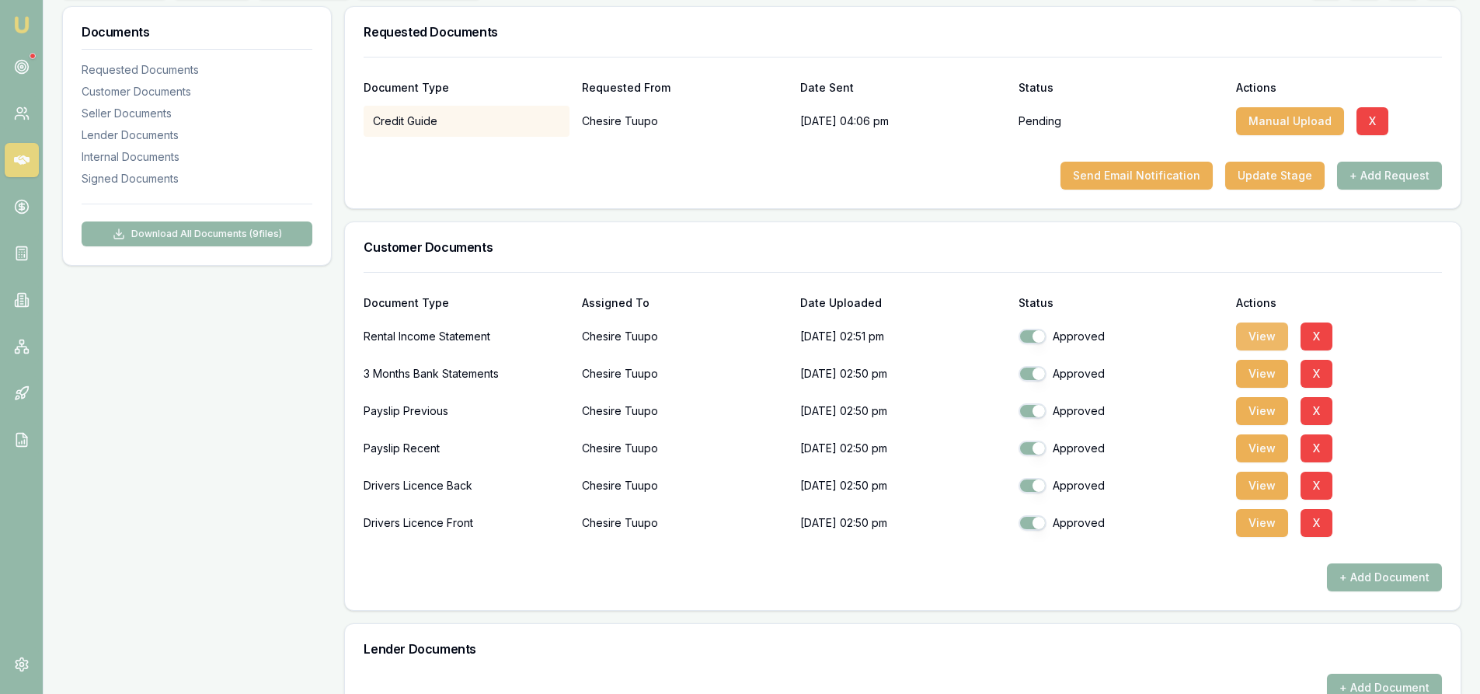
click at [1264, 335] on button "View" at bounding box center [1262, 336] width 52 height 28
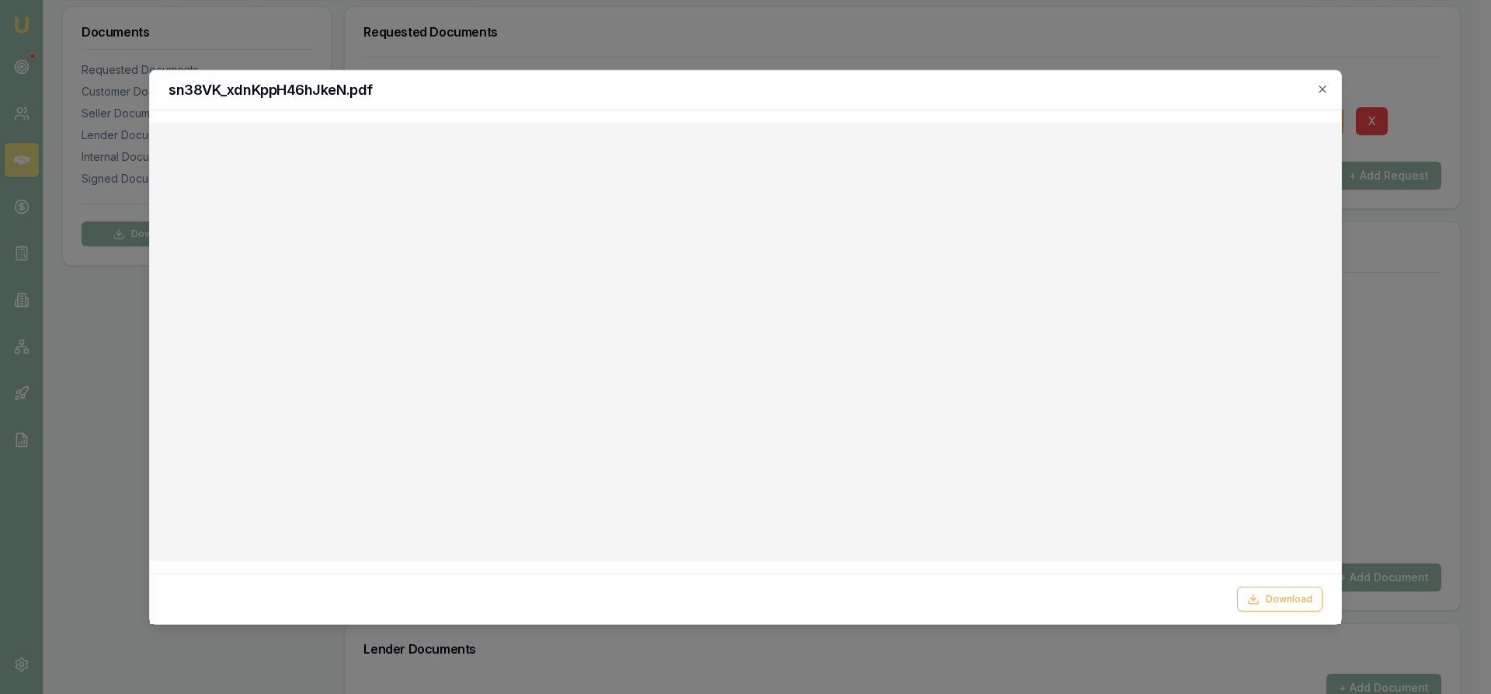
click at [816, 658] on div at bounding box center [745, 347] width 1491 height 694
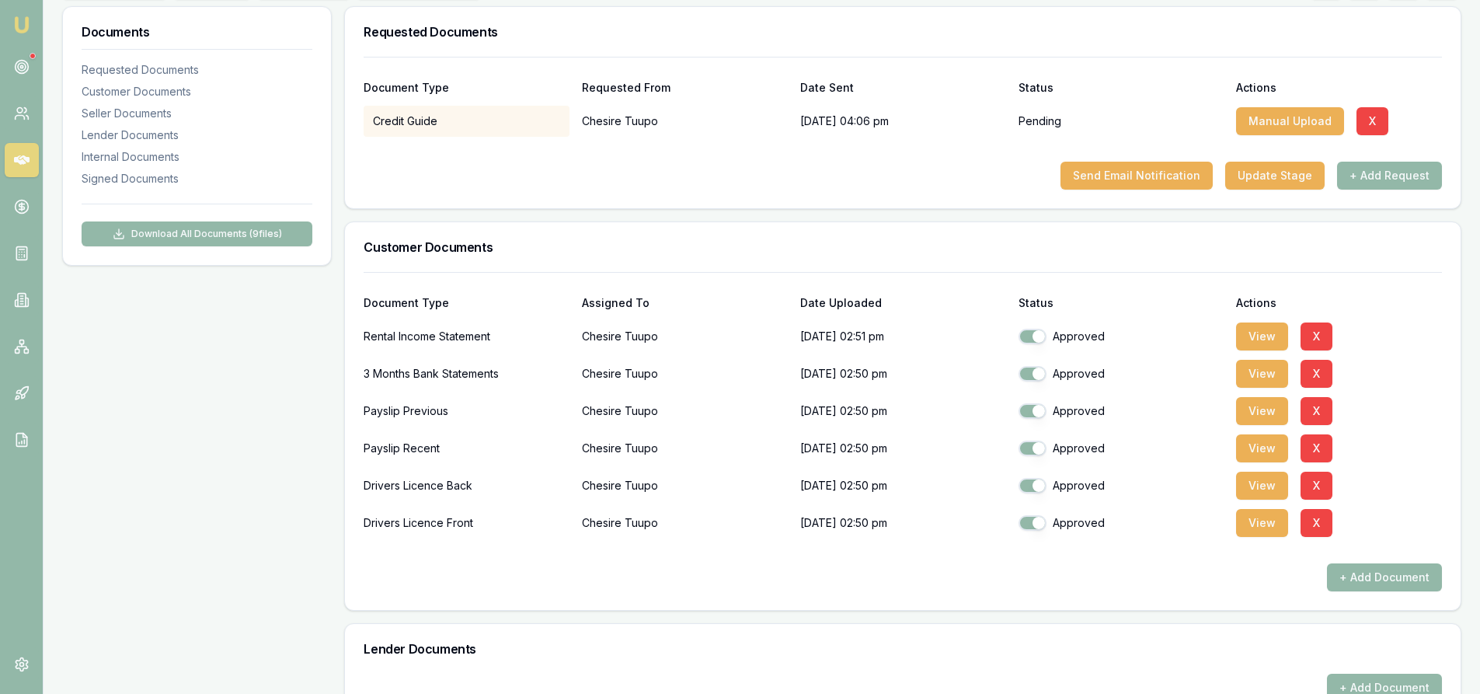
scroll to position [0, 0]
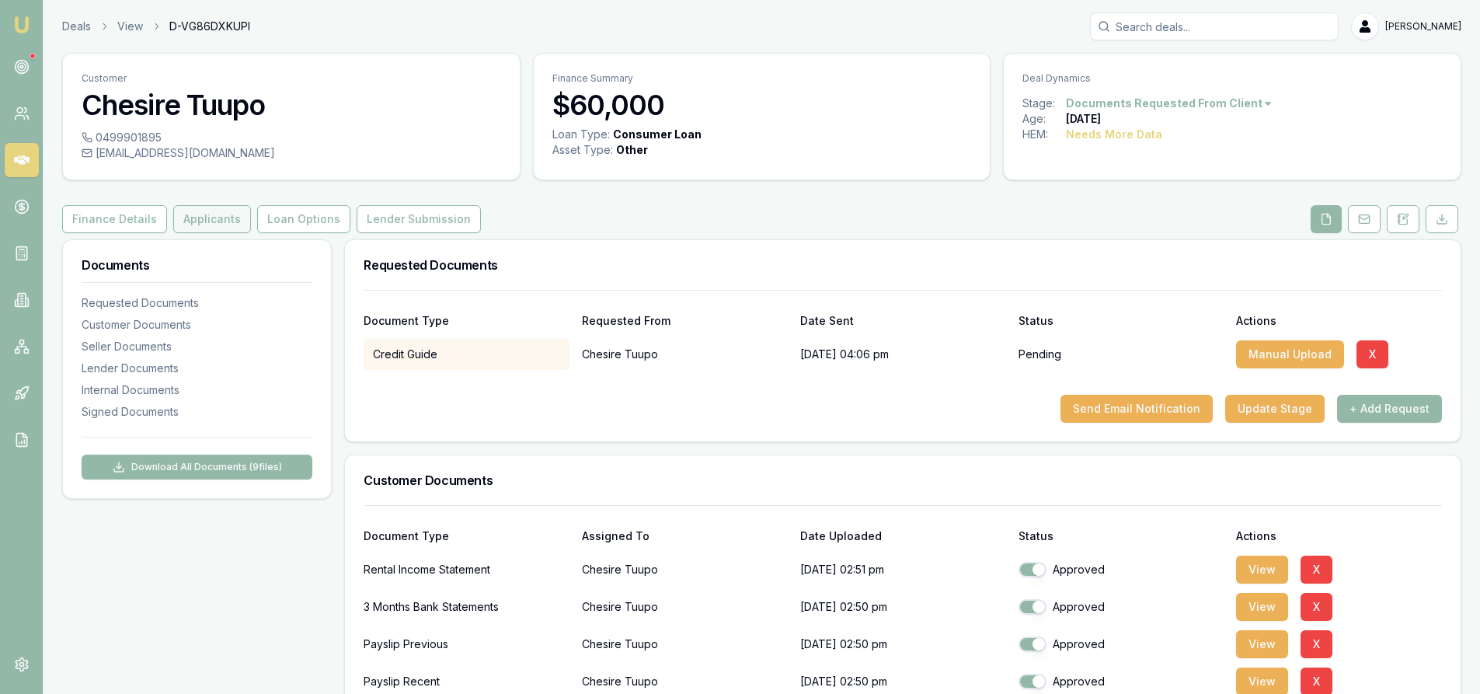
drag, startPoint x: 197, startPoint y: 214, endPoint x: 214, endPoint y: 215, distance: 17.2
click at [197, 214] on button "Applicants" at bounding box center [212, 219] width 78 height 28
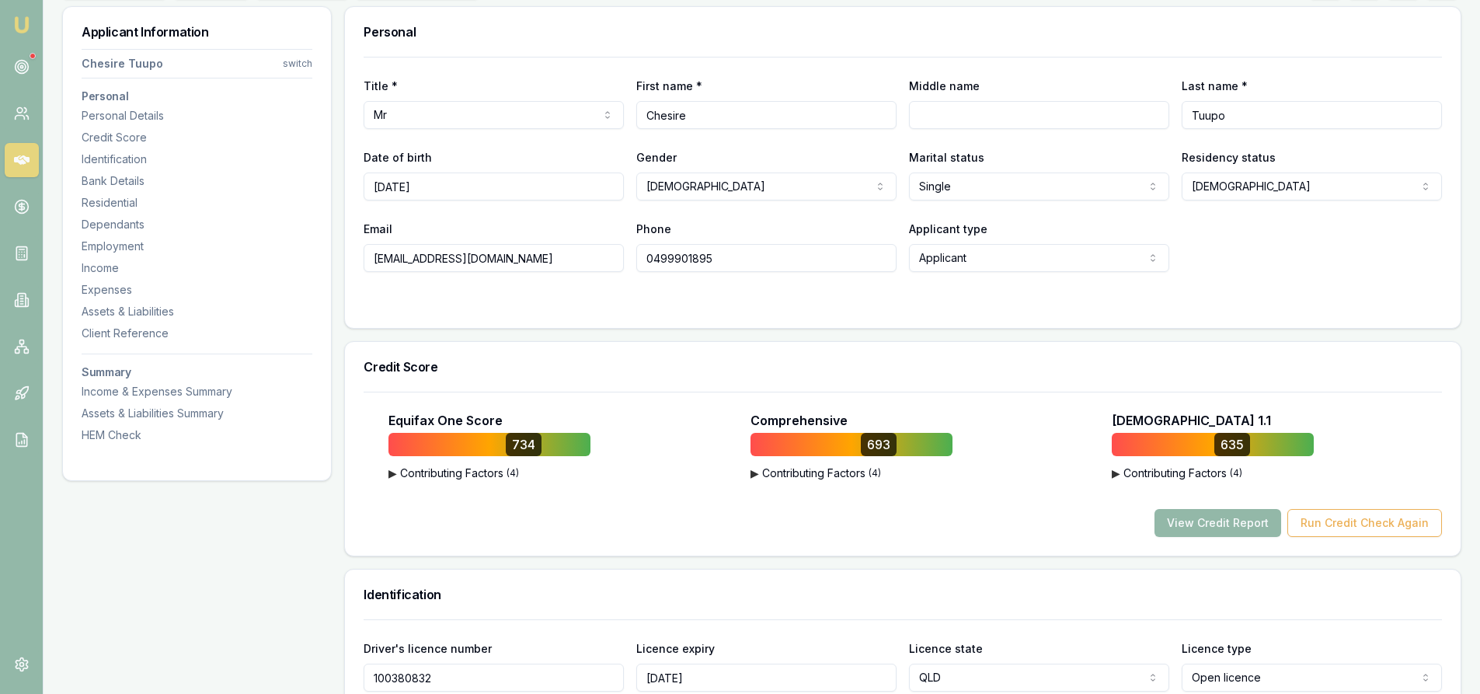
scroll to position [388, 0]
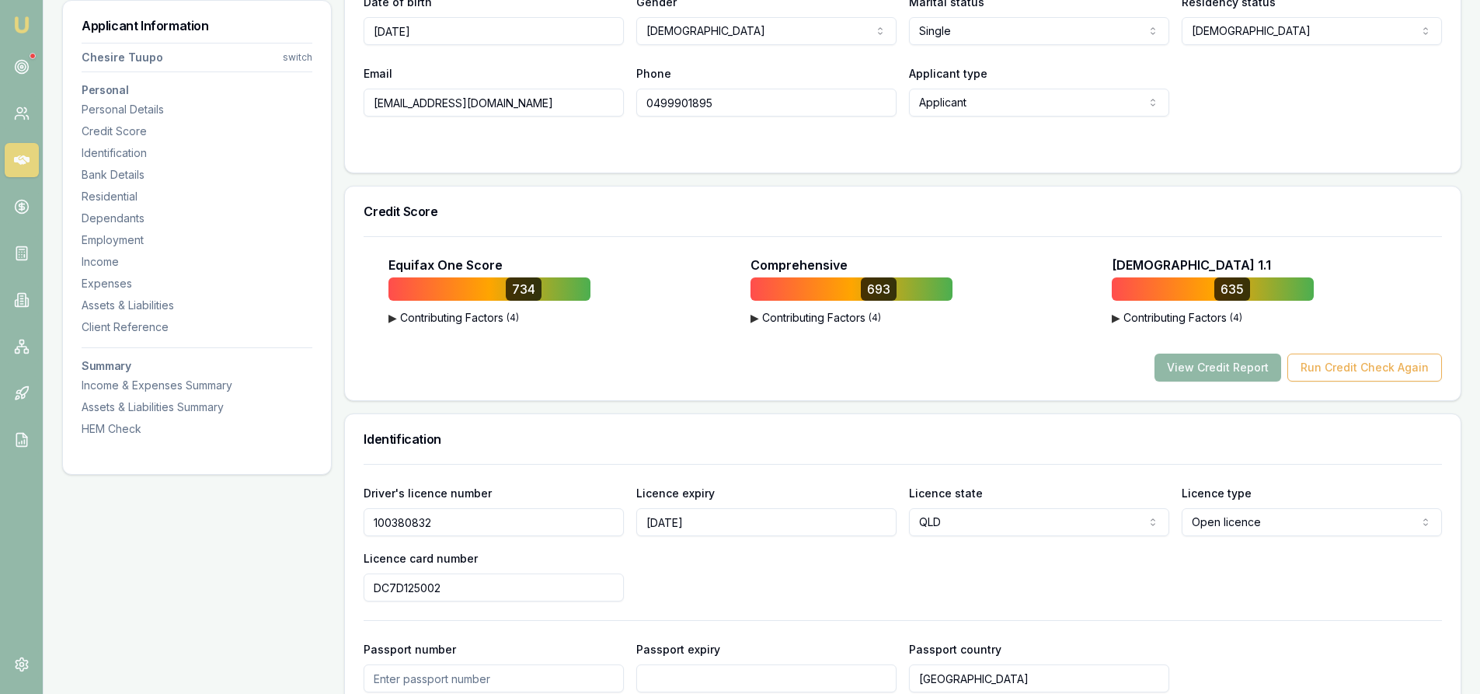
click at [1196, 365] on button "View Credit Report" at bounding box center [1217, 367] width 127 height 28
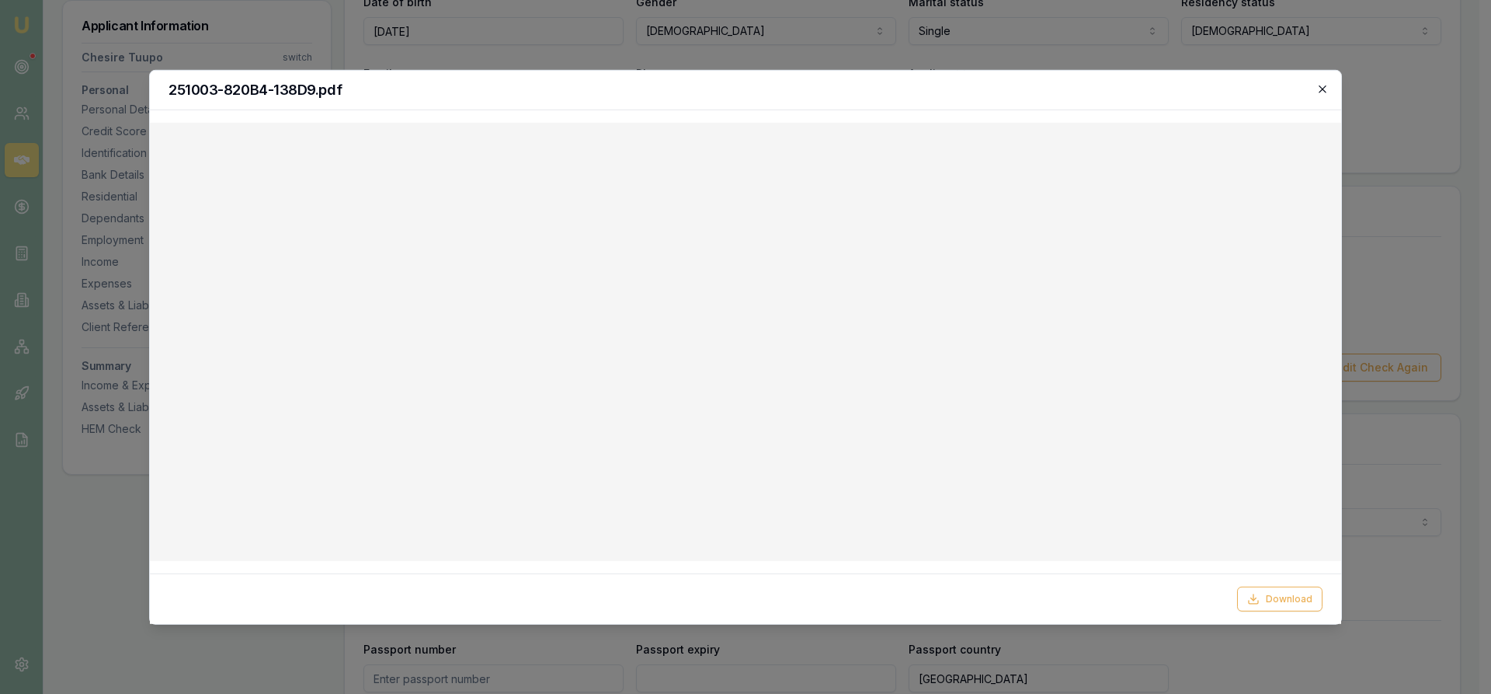
click at [1318, 89] on icon "button" at bounding box center [1323, 88] width 12 height 12
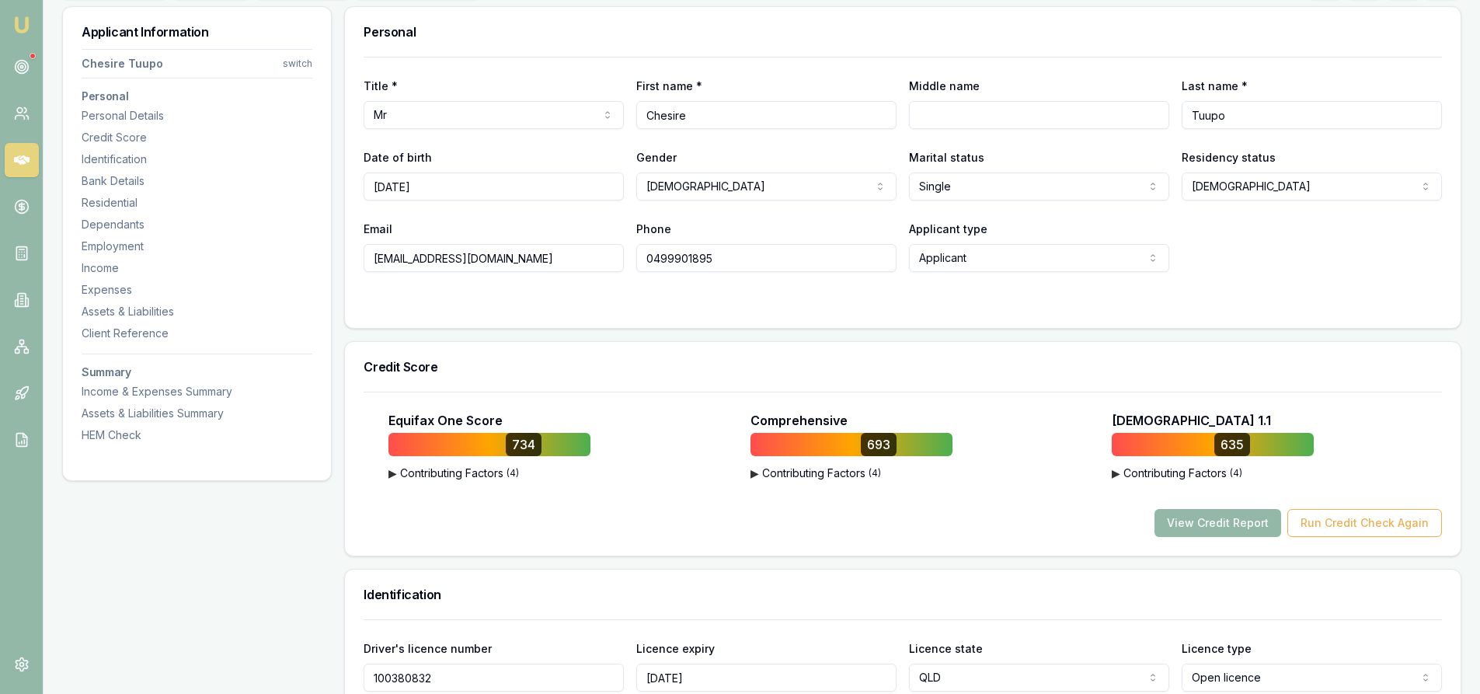
scroll to position [78, 0]
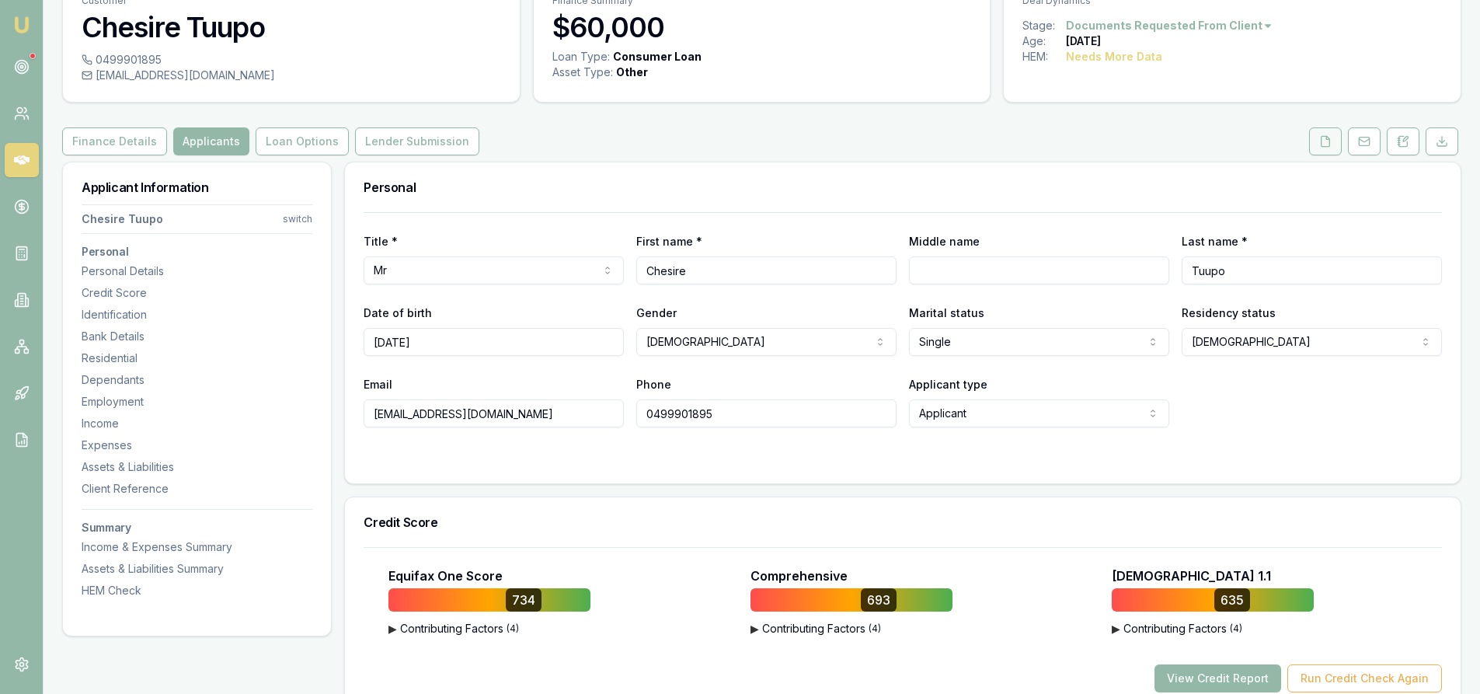
click at [1330, 149] on button at bounding box center [1325, 141] width 33 height 28
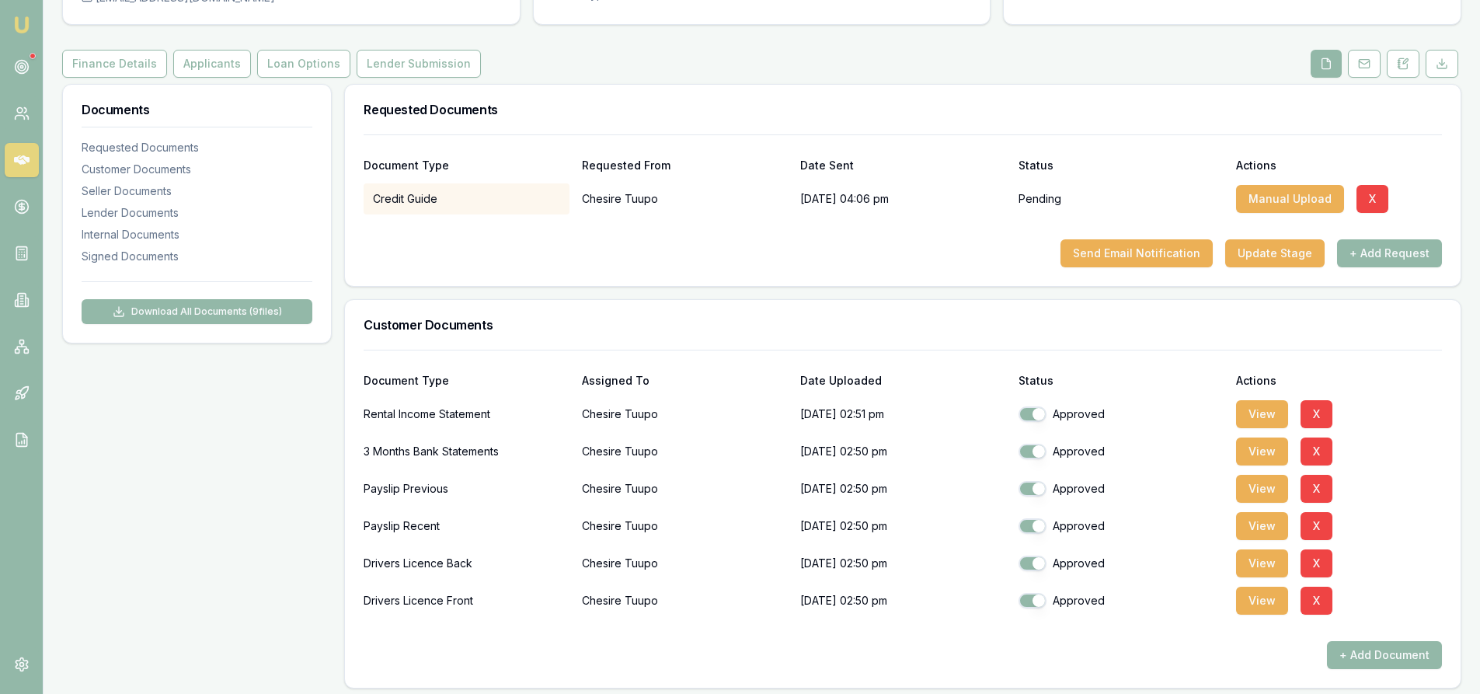
scroll to position [311, 0]
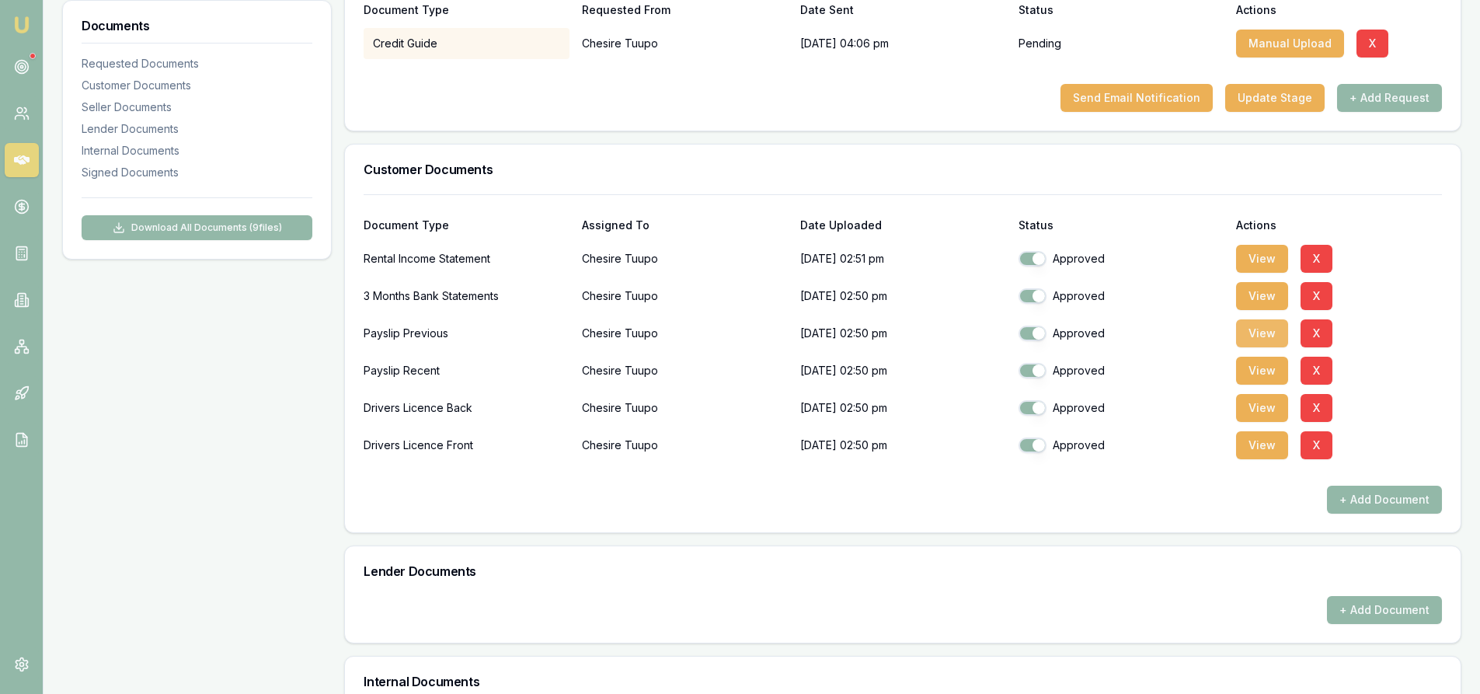
click at [1254, 338] on button "View" at bounding box center [1262, 333] width 52 height 28
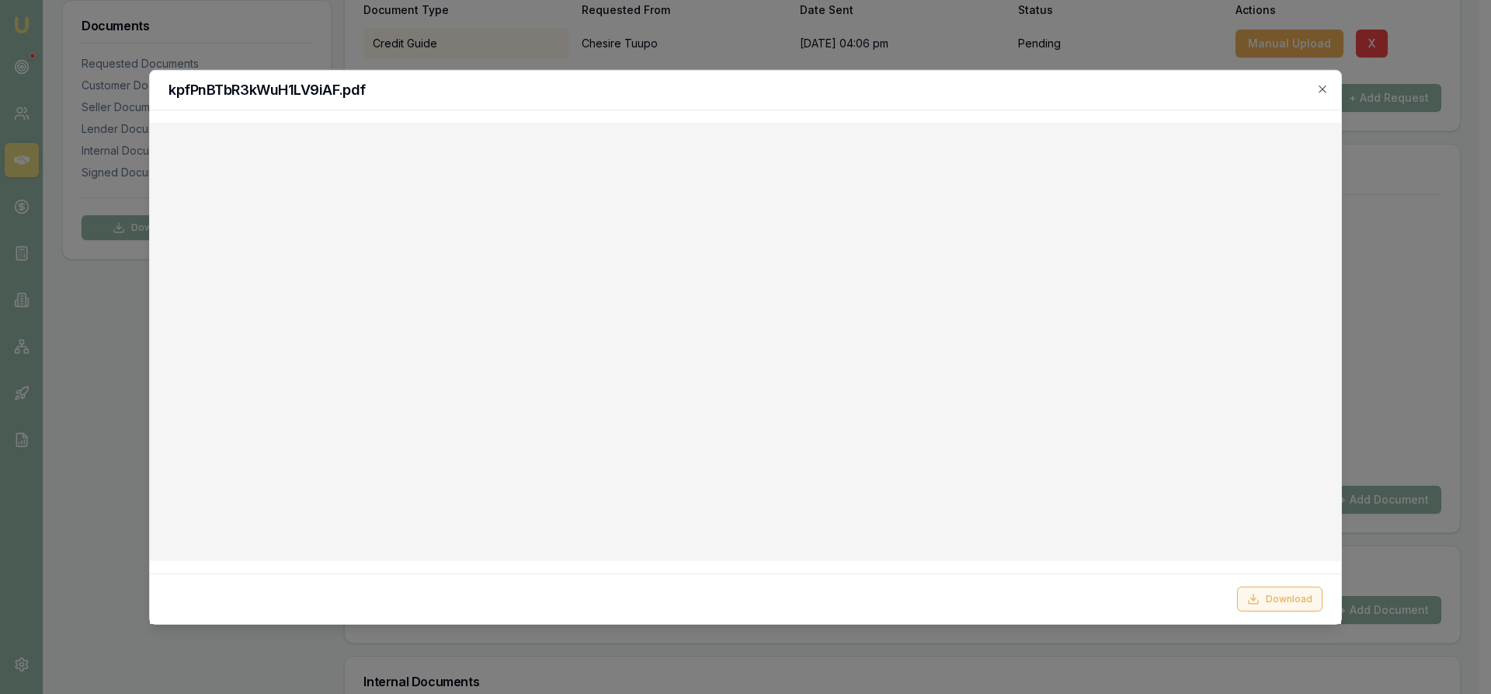
click at [1284, 600] on button "Download" at bounding box center [1279, 598] width 85 height 25
click at [1323, 84] on icon "button" at bounding box center [1323, 88] width 12 height 12
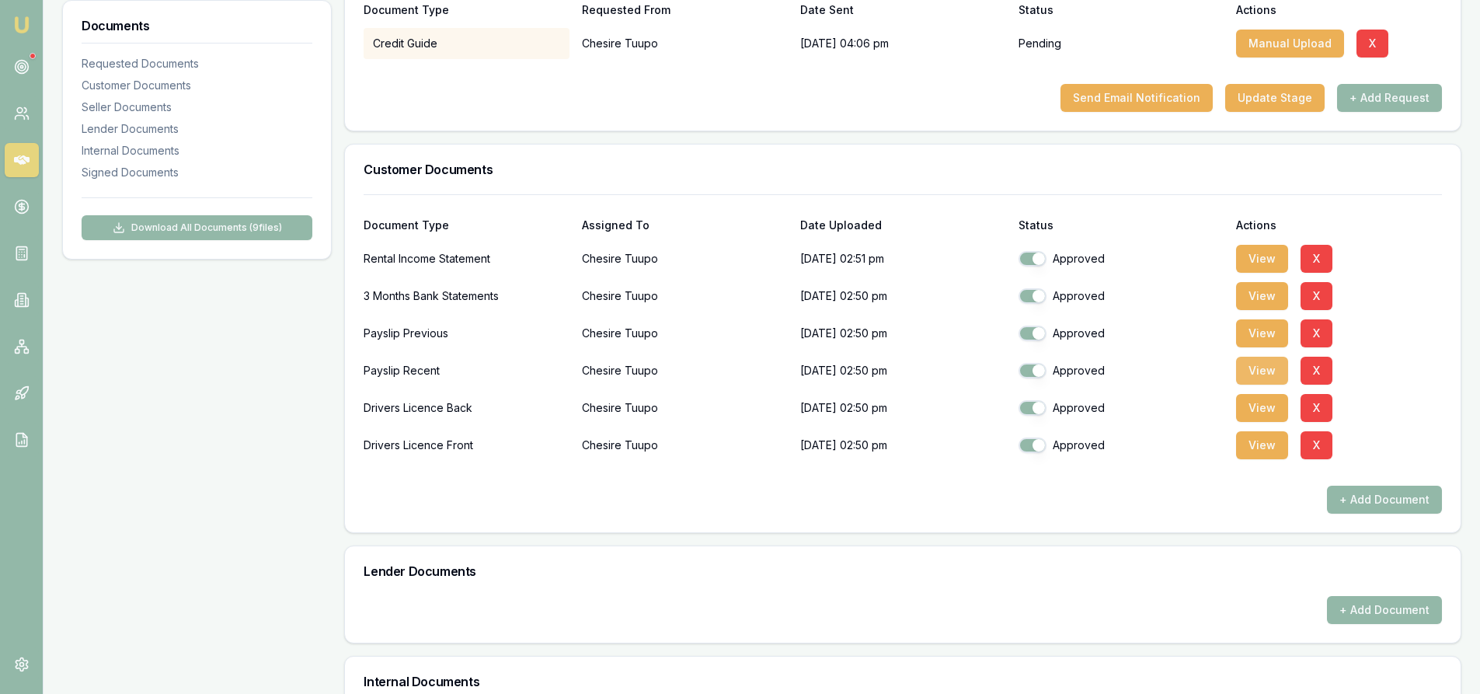
click at [1261, 376] on button "View" at bounding box center [1262, 371] width 52 height 28
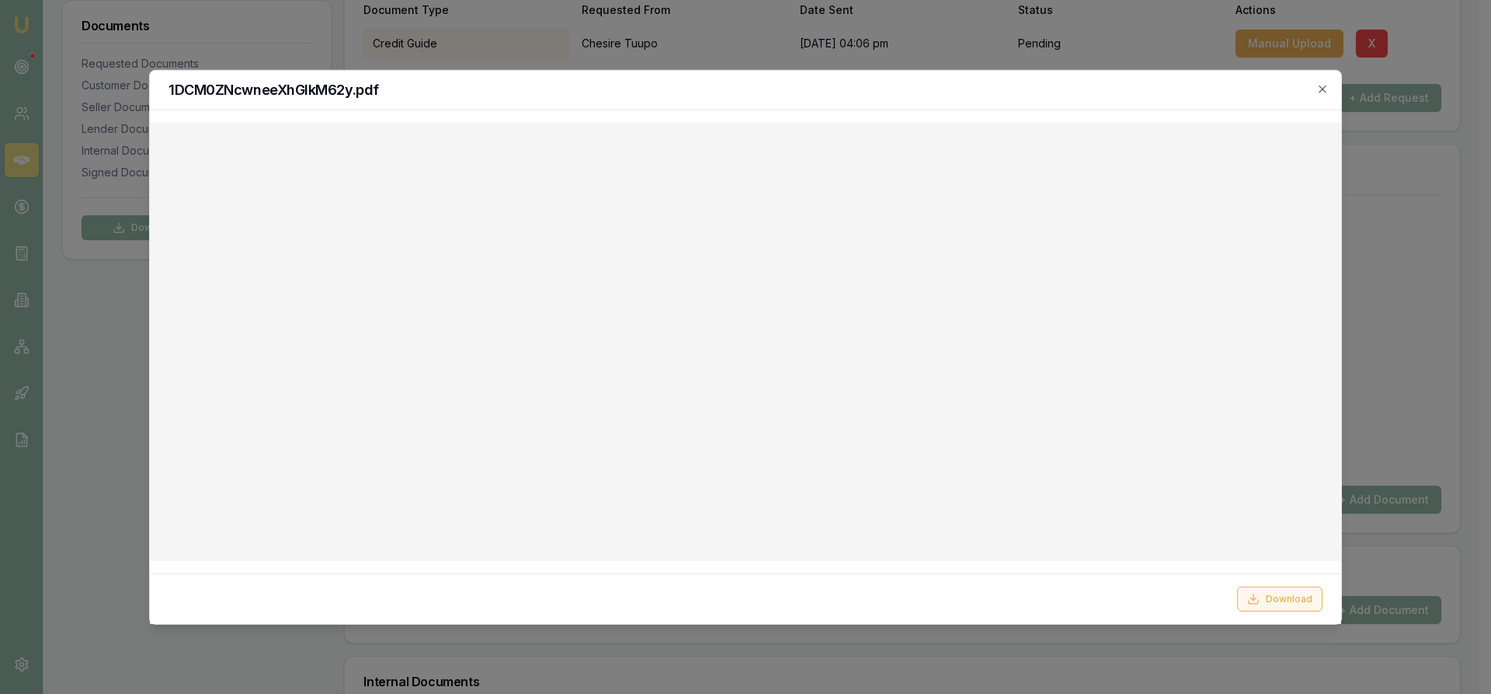
click at [1272, 603] on button "Download" at bounding box center [1279, 598] width 85 height 25
click at [1321, 91] on icon "button" at bounding box center [1322, 88] width 7 height 7
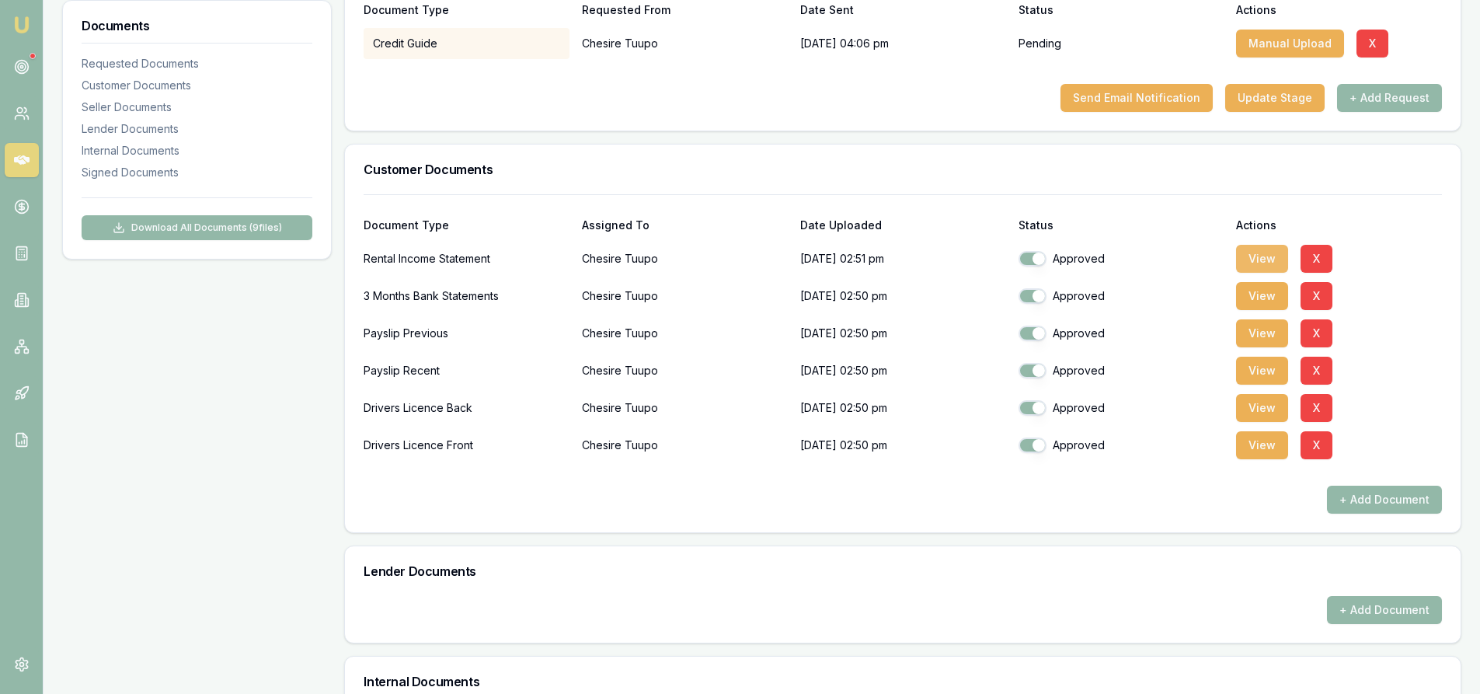
click at [1248, 261] on button "View" at bounding box center [1262, 259] width 52 height 28
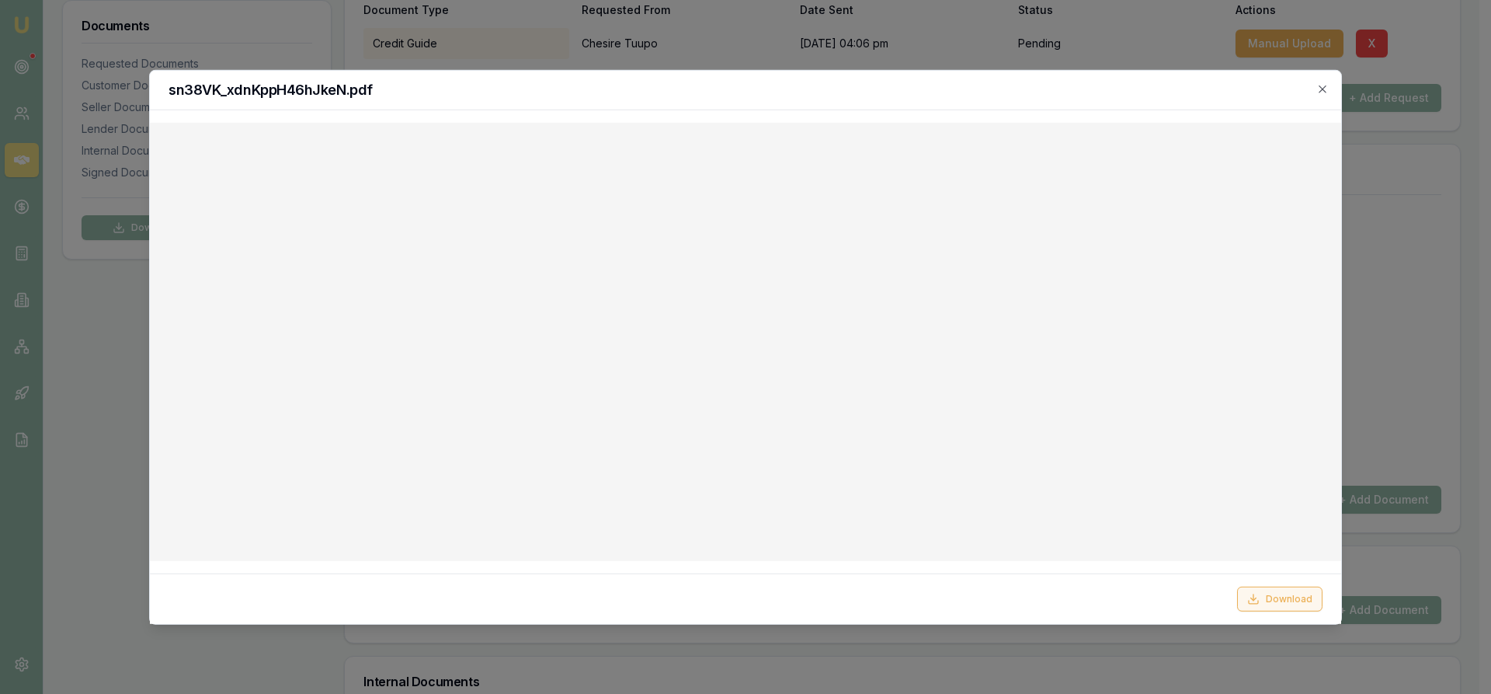
click at [1270, 594] on button "Download" at bounding box center [1279, 598] width 85 height 25
click at [1322, 86] on icon "button" at bounding box center [1323, 88] width 12 height 12
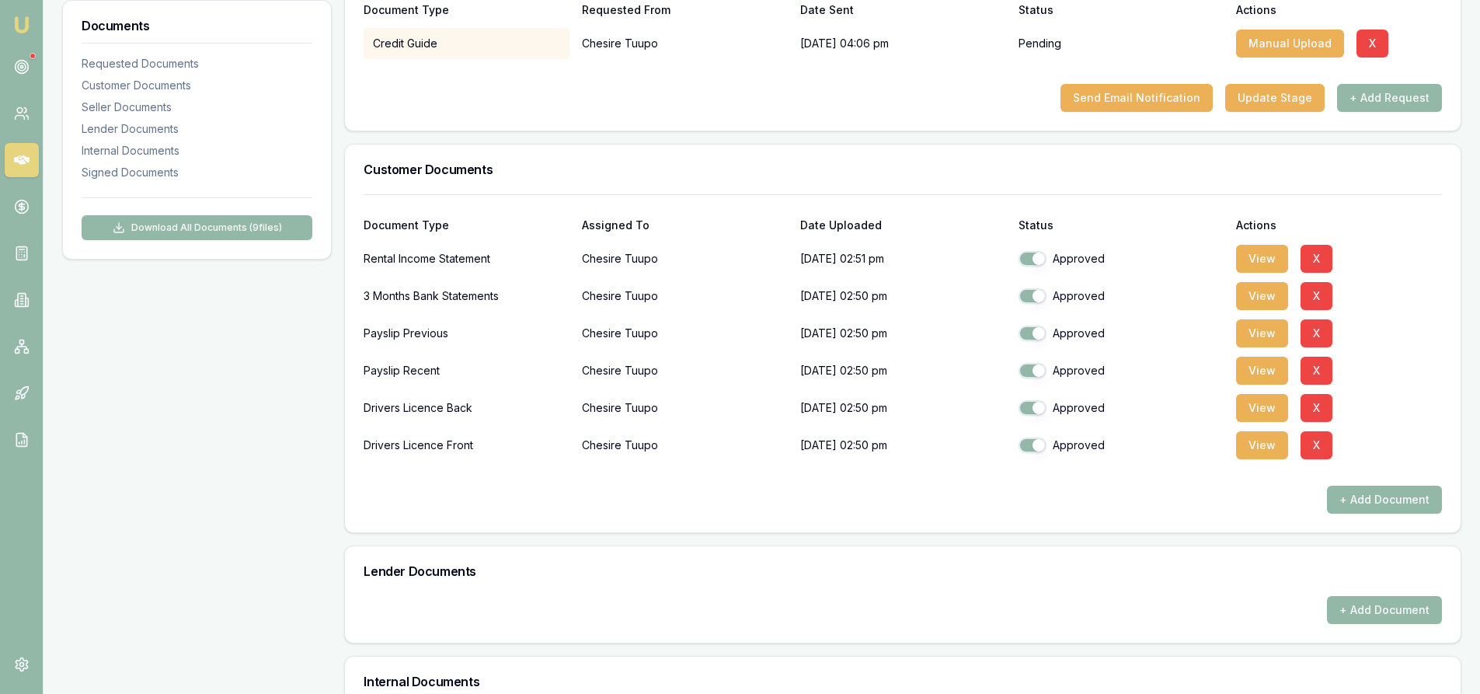
click at [1421, 353] on div "Payslip Recent Chesire Tuupo 03/10/2025, 02:50 pm Approved View X" at bounding box center [903, 367] width 1078 height 37
click at [1254, 301] on button "View" at bounding box center [1262, 296] width 52 height 28
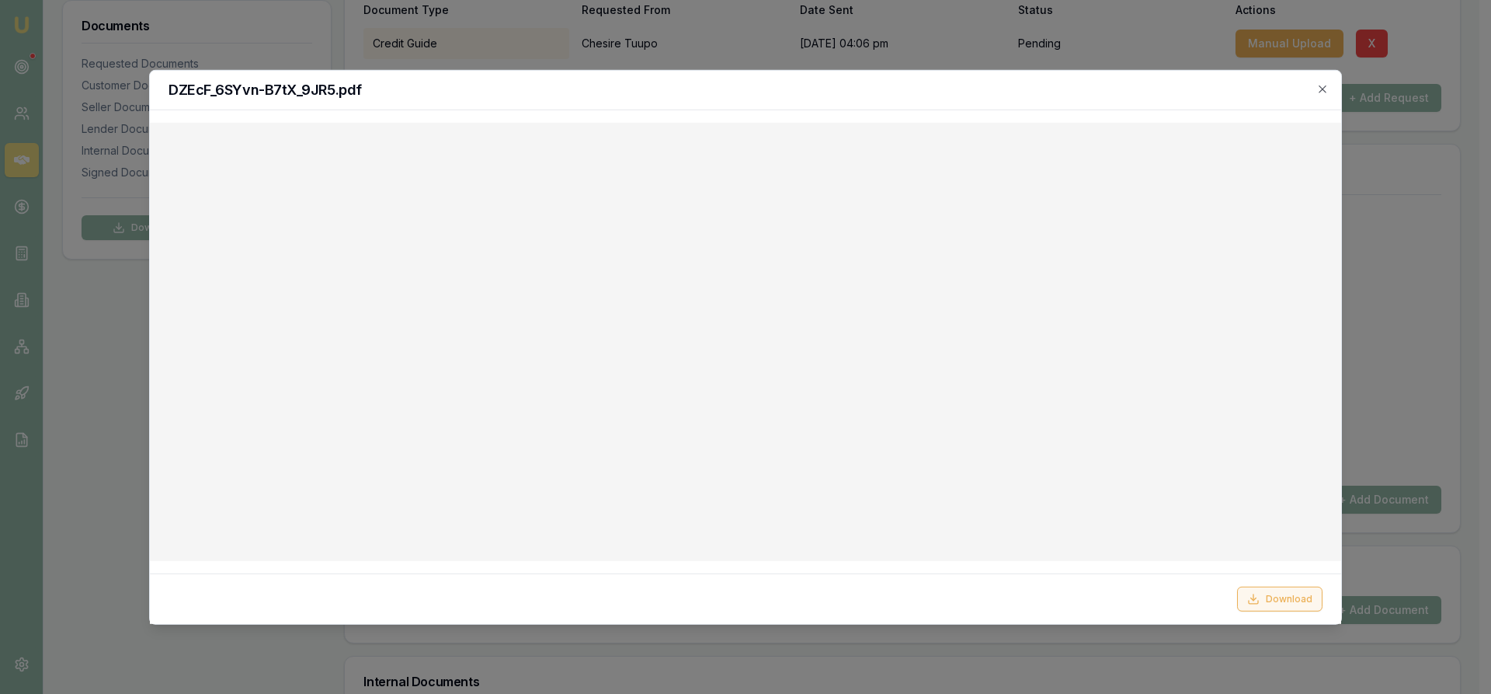
click at [1280, 600] on button "Download" at bounding box center [1279, 598] width 85 height 25
click at [1327, 92] on icon "button" at bounding box center [1323, 88] width 12 height 12
